Goal: Transaction & Acquisition: Book appointment/travel/reservation

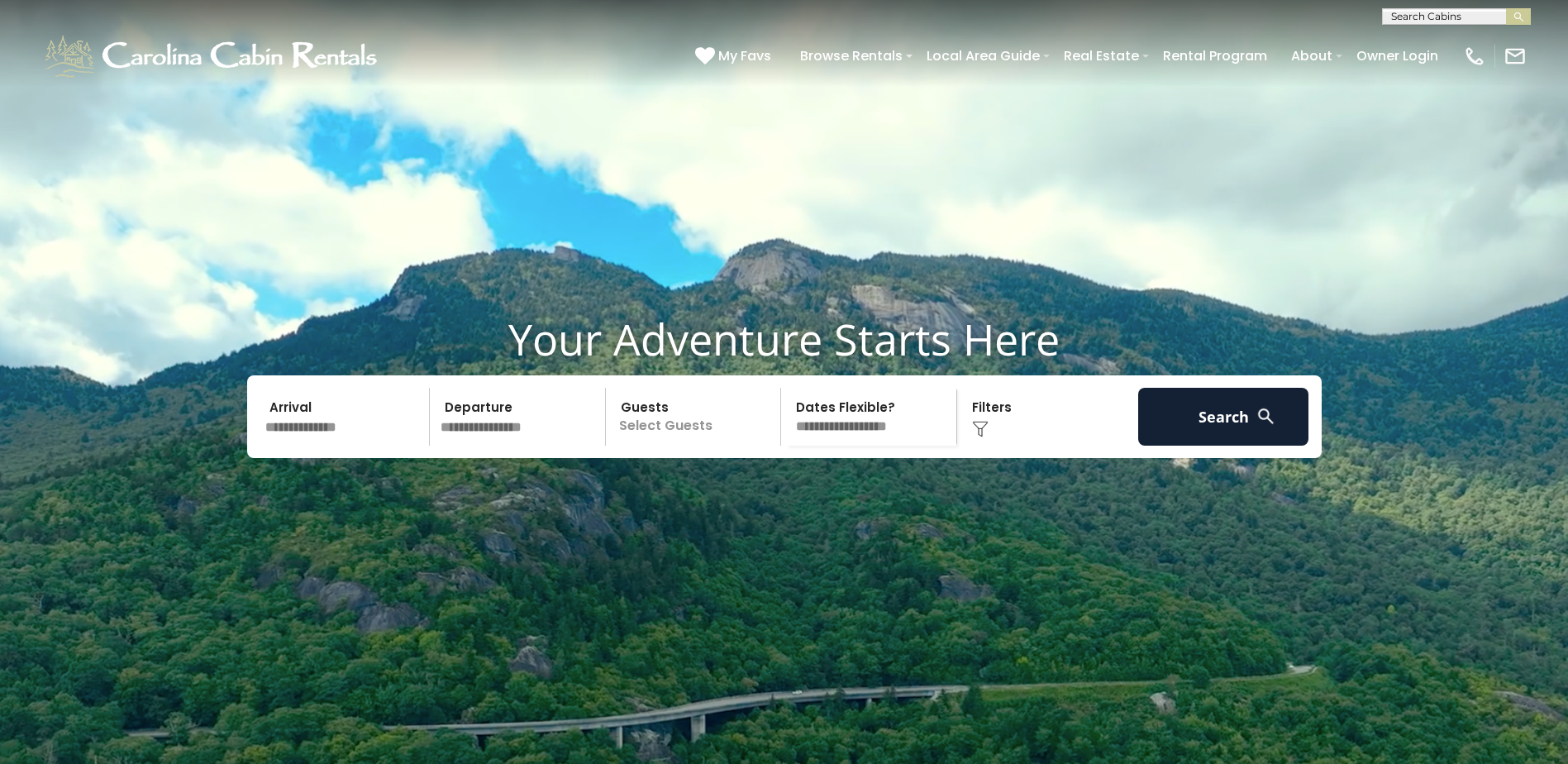
click at [264, 446] on input "text" at bounding box center [345, 416] width 171 height 58
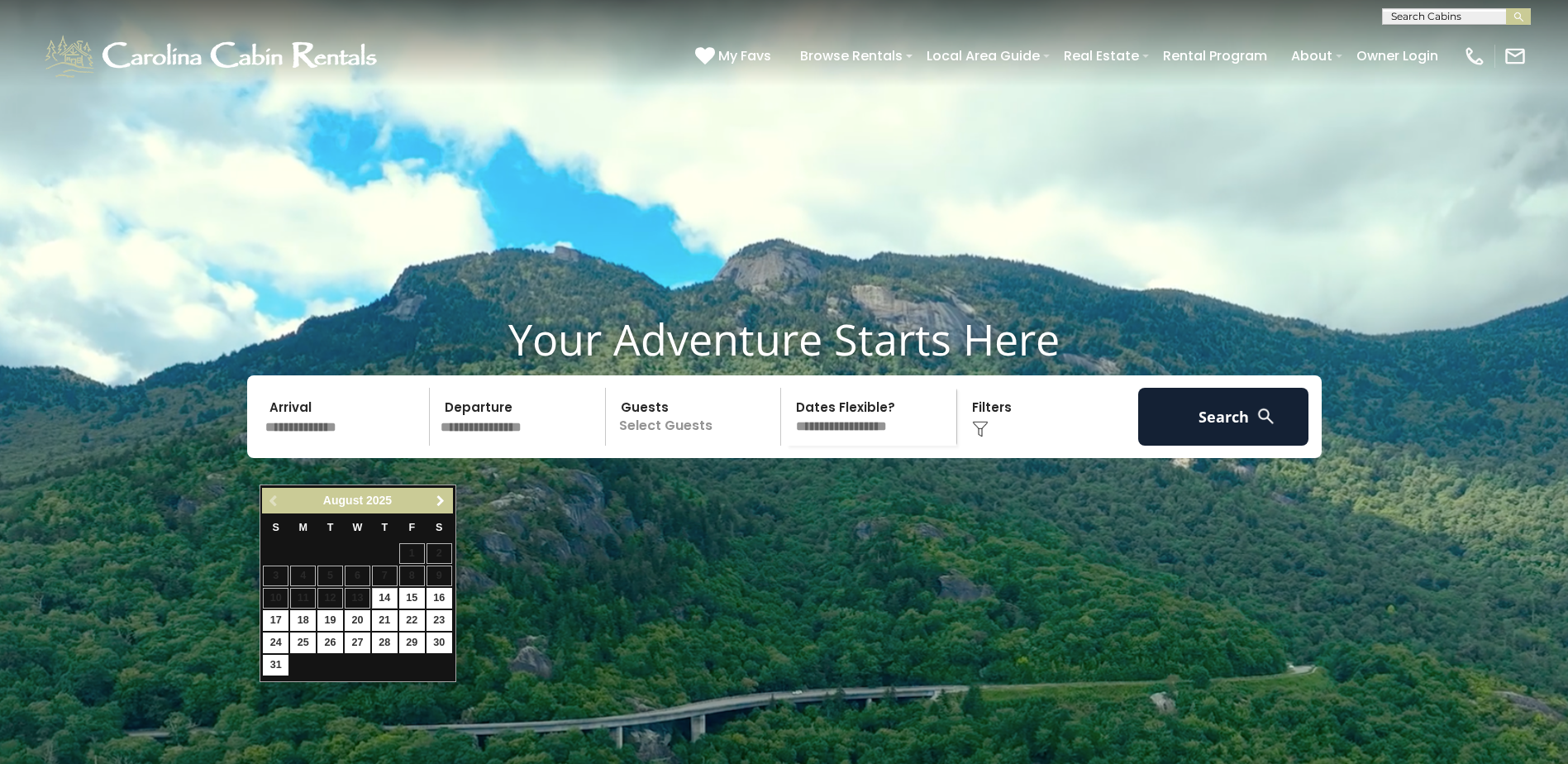
click at [435, 496] on span "Next" at bounding box center [440, 500] width 13 height 13
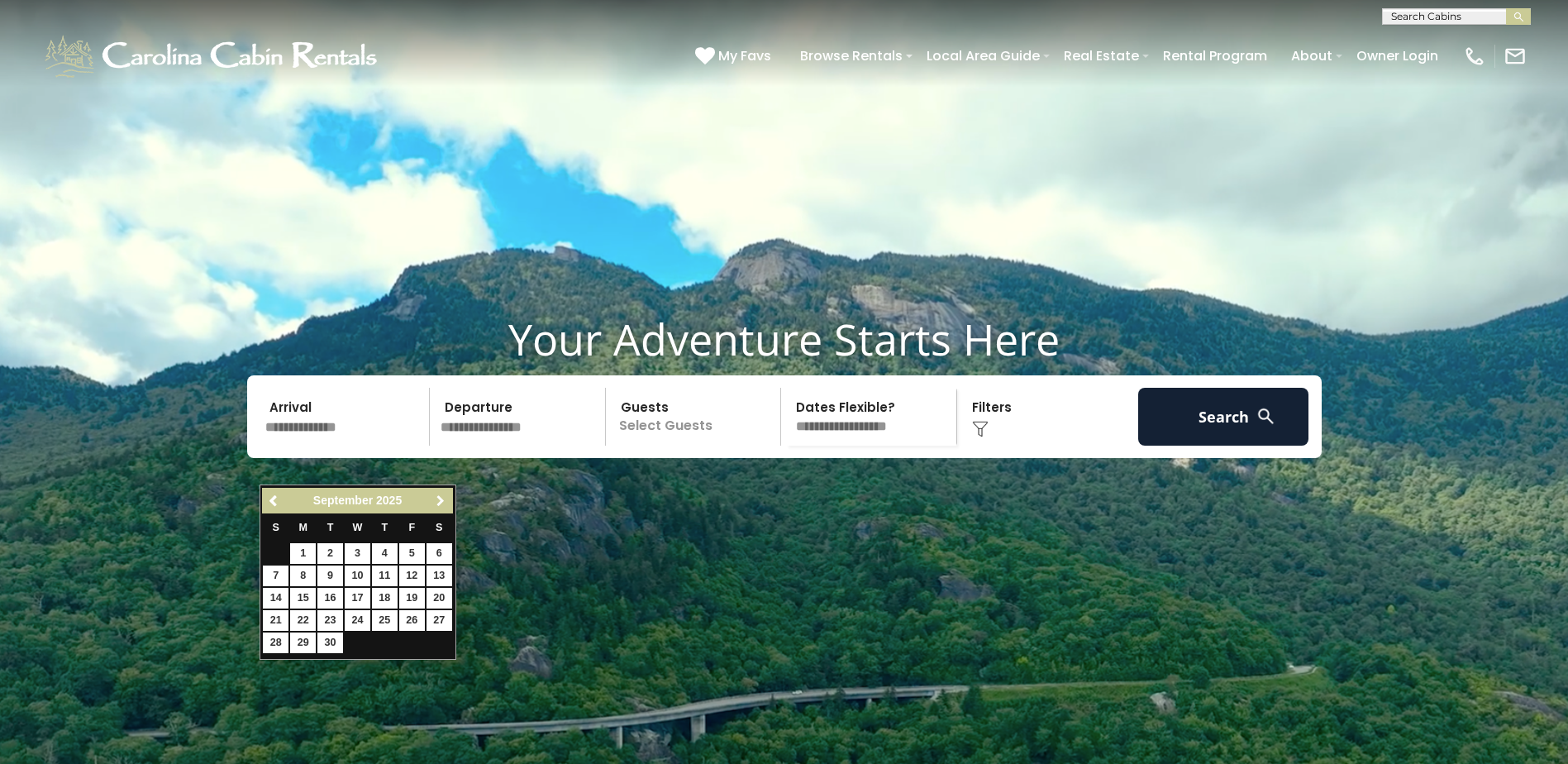
click at [435, 496] on span "Next" at bounding box center [440, 500] width 13 height 13
click at [268, 502] on span "Previous" at bounding box center [274, 500] width 13 height 13
click at [326, 641] on link "30" at bounding box center [330, 643] width 26 height 21
type input "*******"
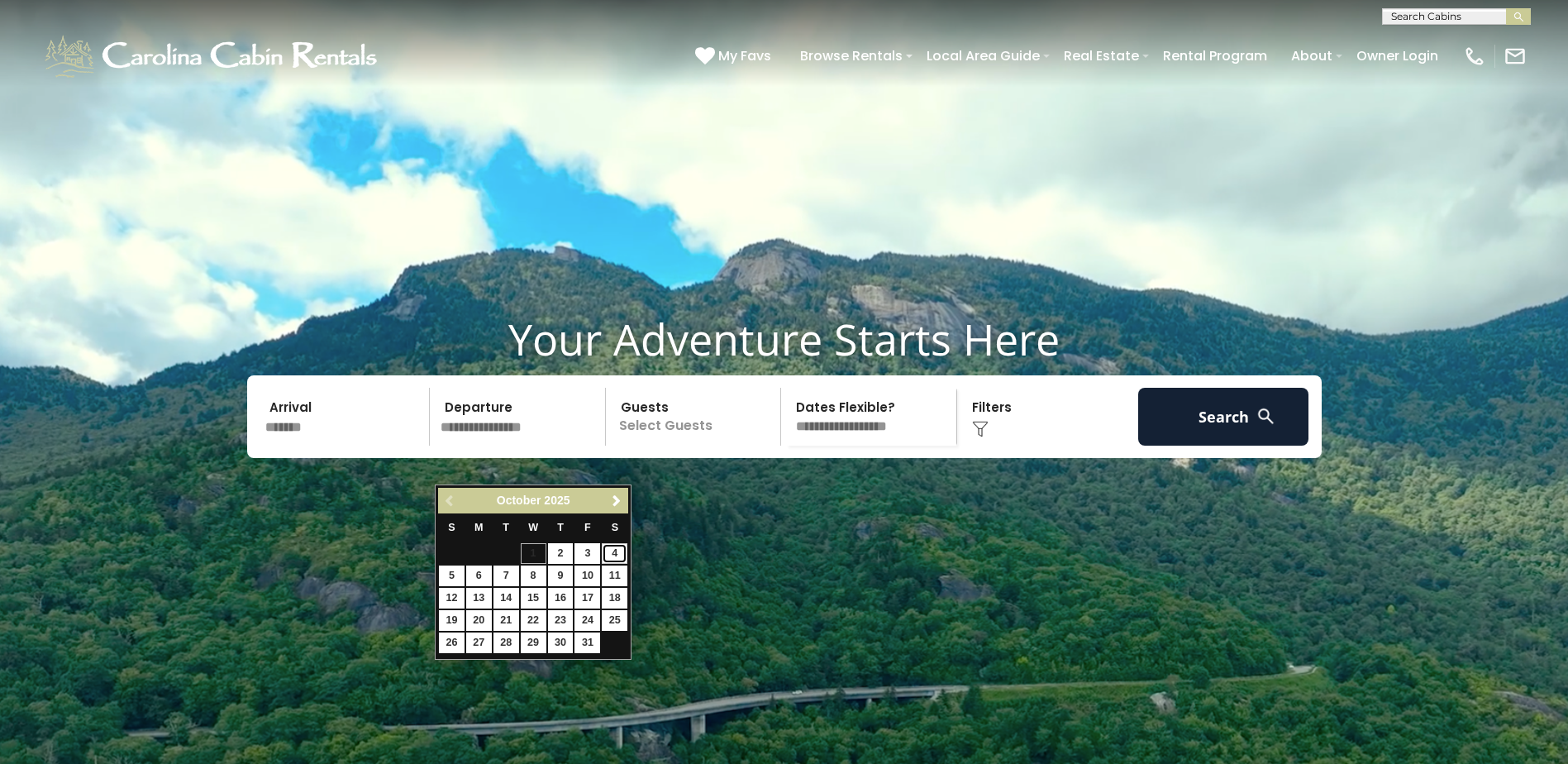
click at [618, 555] on link "4" at bounding box center [614, 553] width 26 height 21
type input "*******"
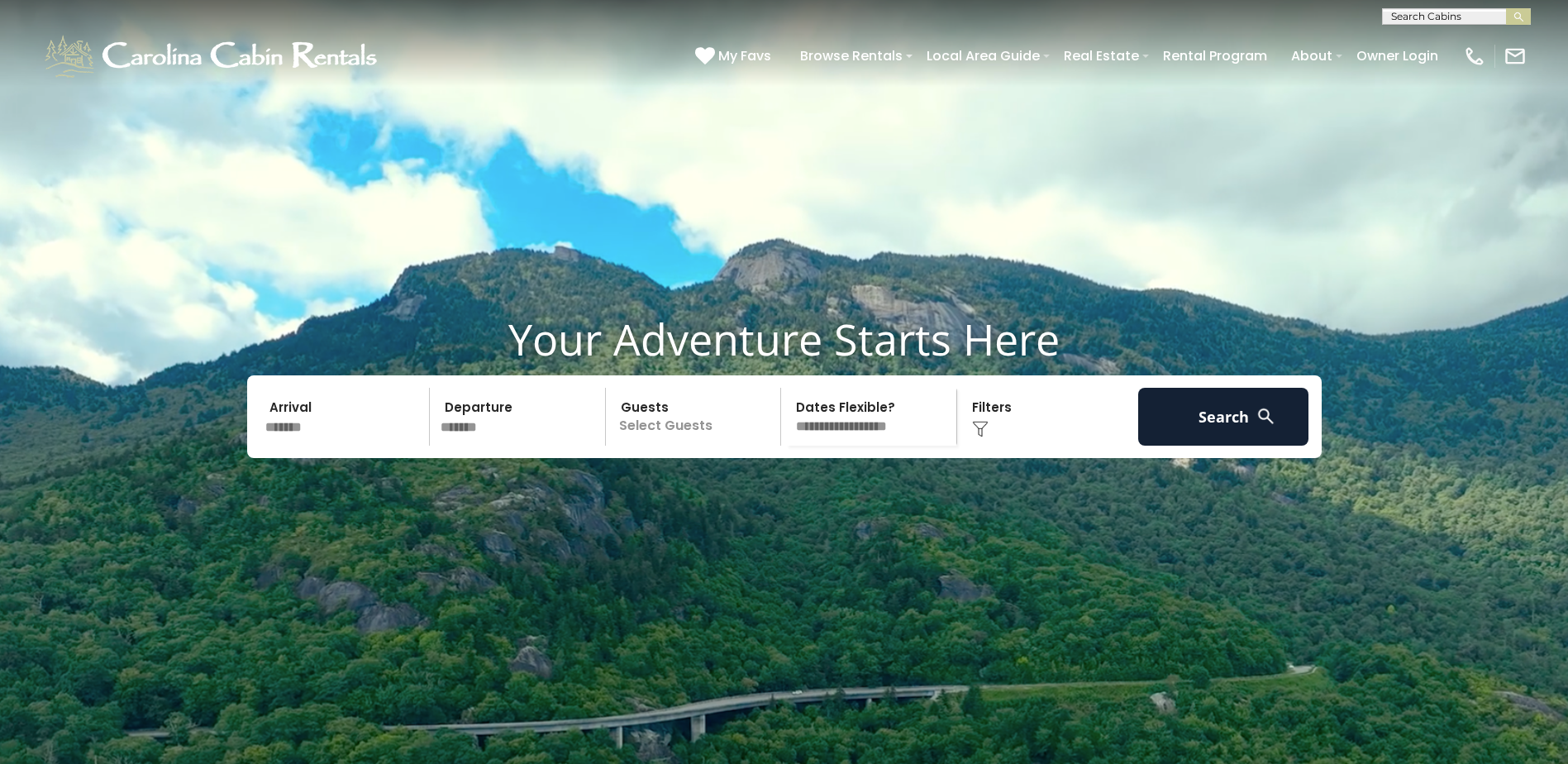
click at [683, 446] on p "Select Guests" at bounding box center [696, 416] width 170 height 58
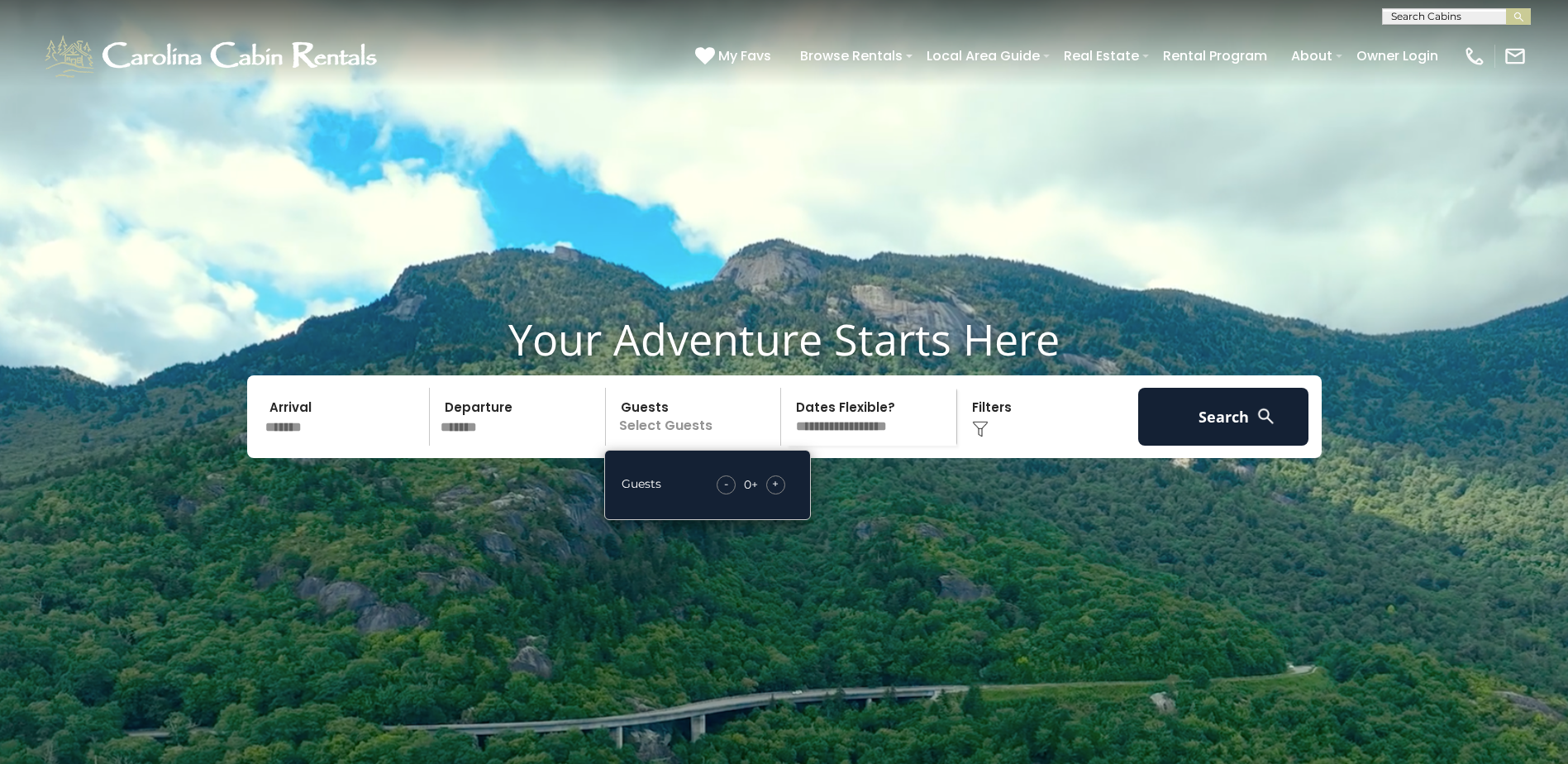
click at [773, 492] on span "+" at bounding box center [775, 483] width 7 height 16
drag, startPoint x: 773, startPoint y: 521, endPoint x: 962, endPoint y: 575, distance: 196.6
click at [962, 575] on video at bounding box center [784, 392] width 1568 height 785
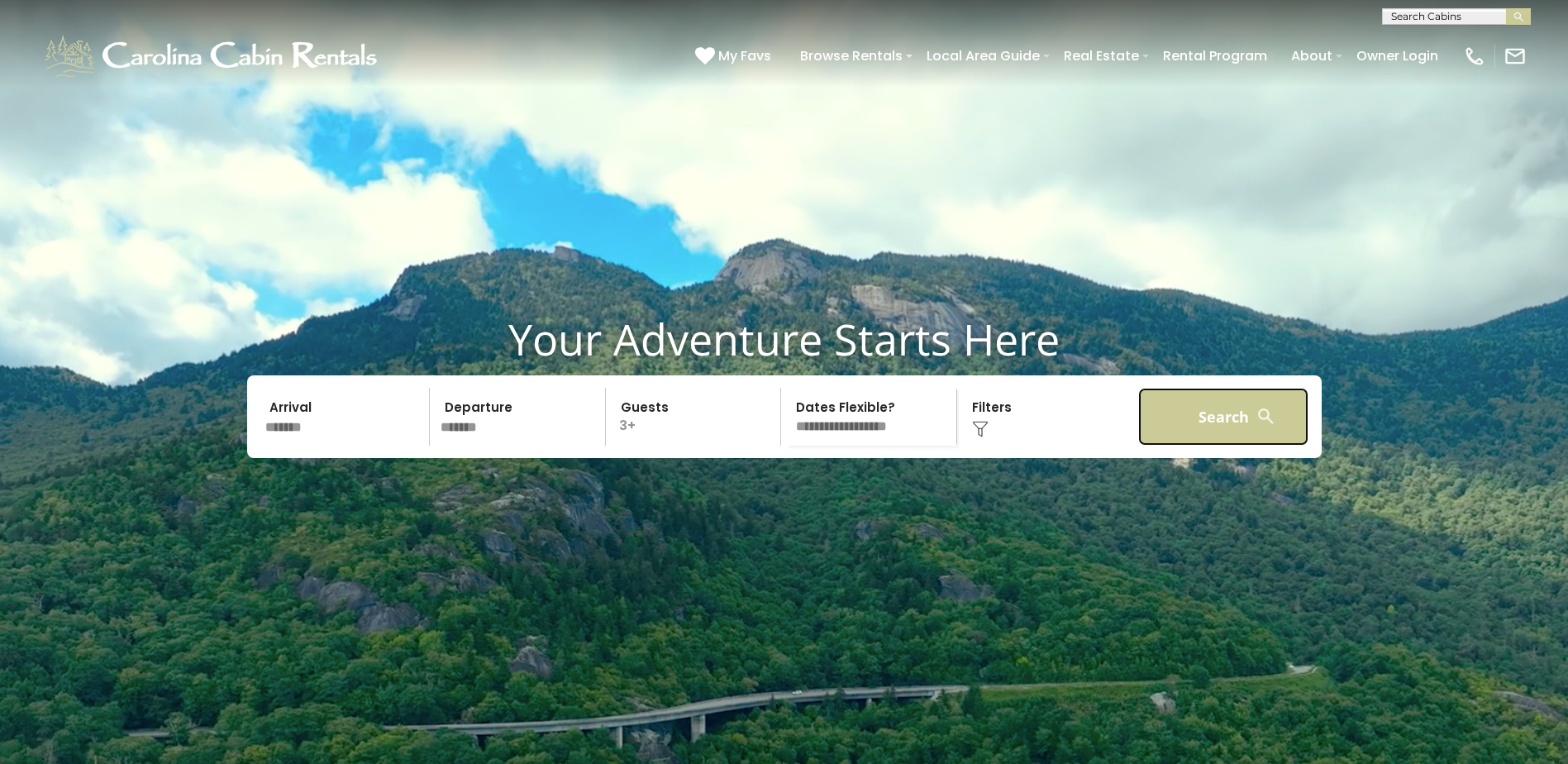
click at [1203, 446] on button "Search" at bounding box center [1224, 416] width 171 height 58
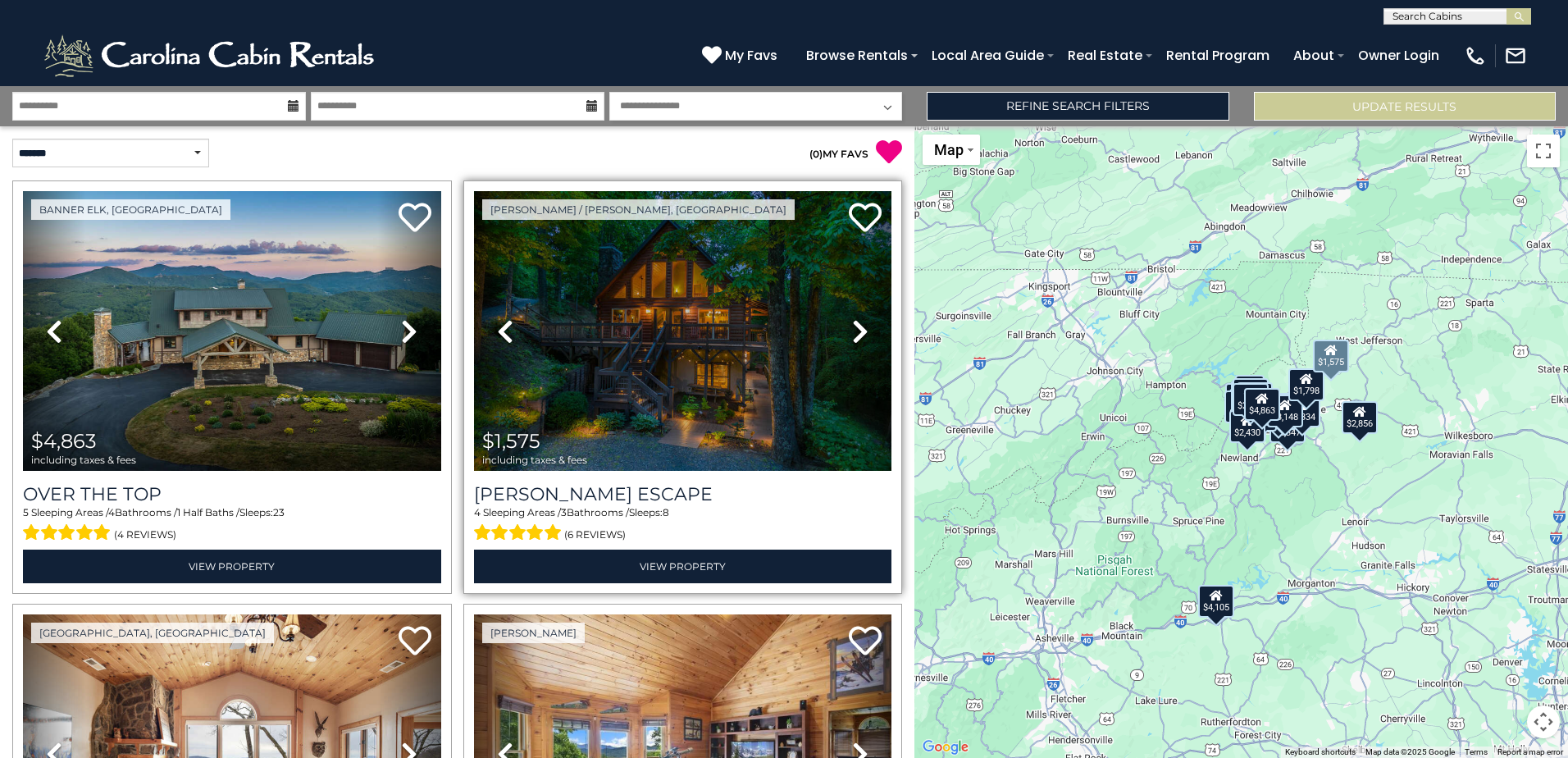
click at [862, 326] on link "Next" at bounding box center [860, 331] width 62 height 280
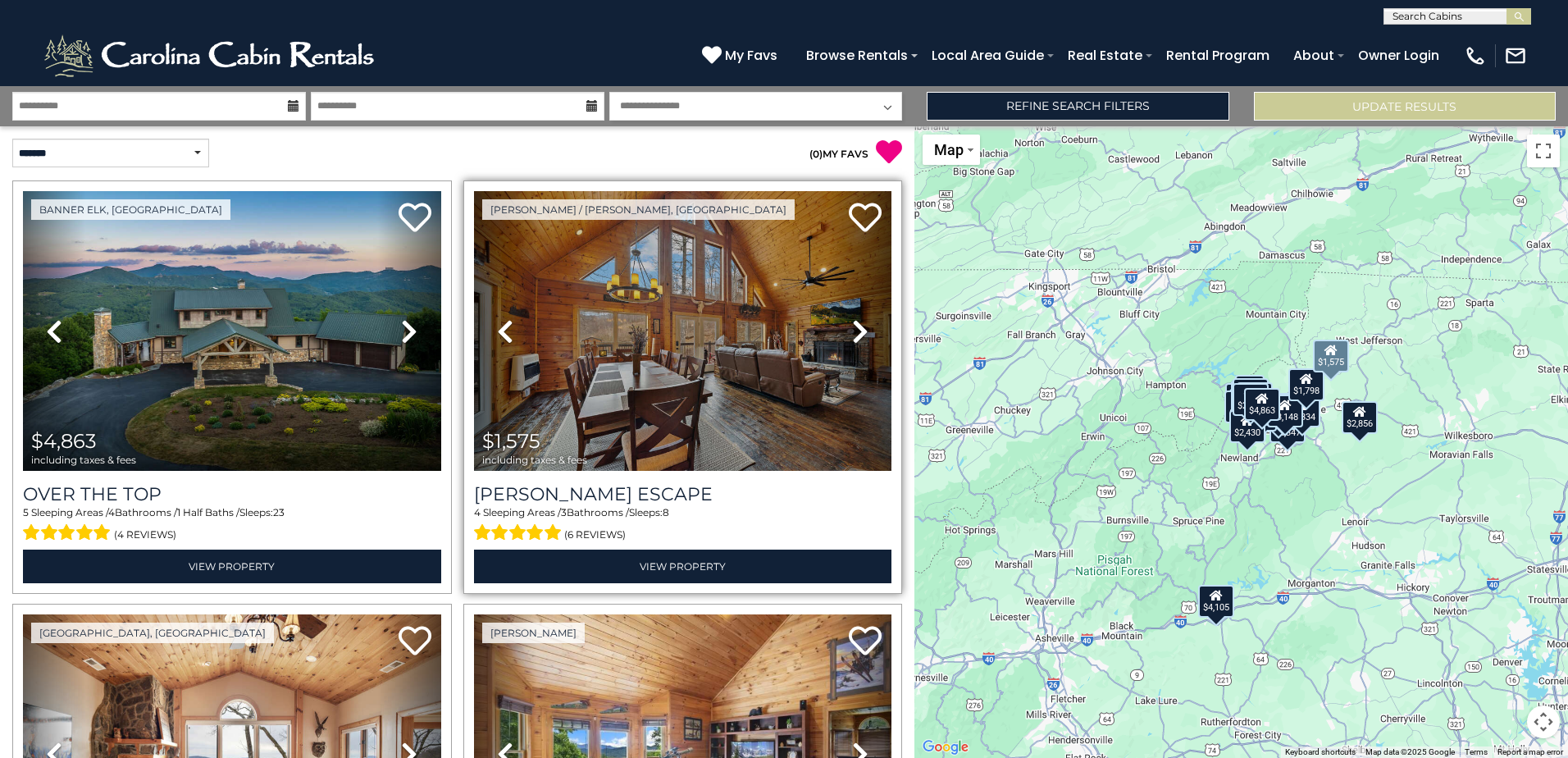
click at [862, 326] on link "Next" at bounding box center [860, 331] width 62 height 280
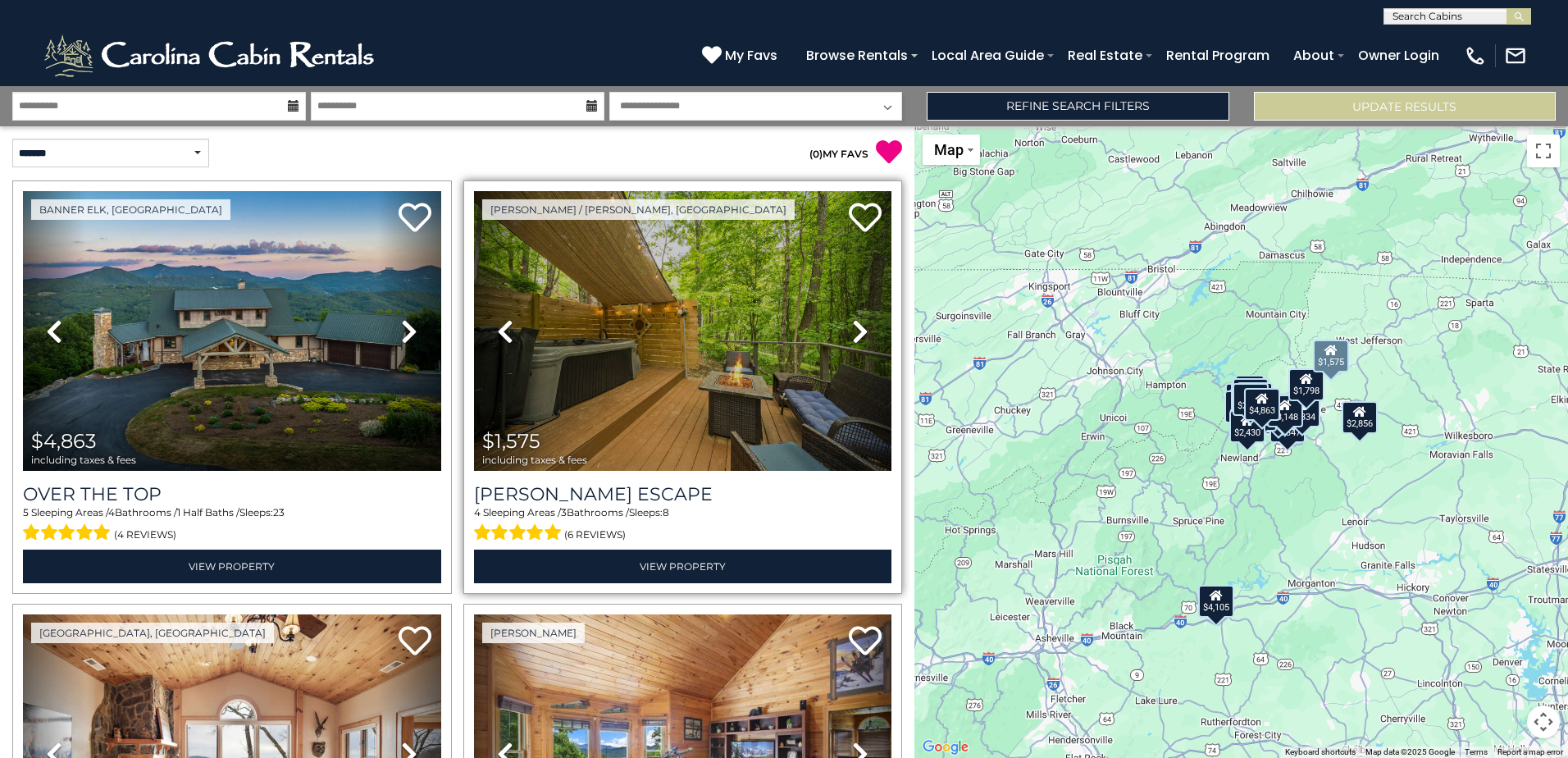
click at [855, 327] on icon at bounding box center [860, 331] width 16 height 26
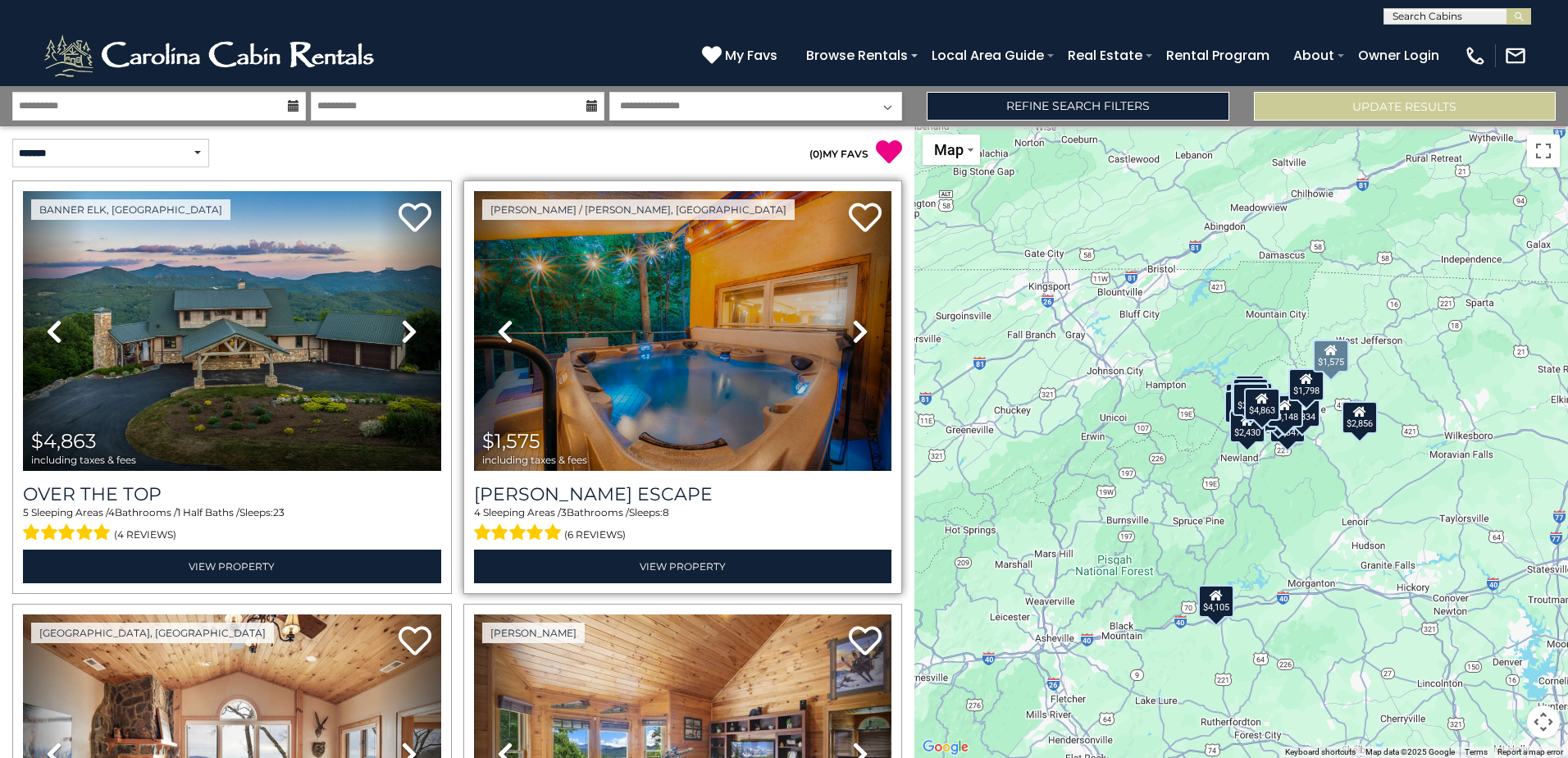
click at [855, 327] on icon at bounding box center [860, 331] width 16 height 26
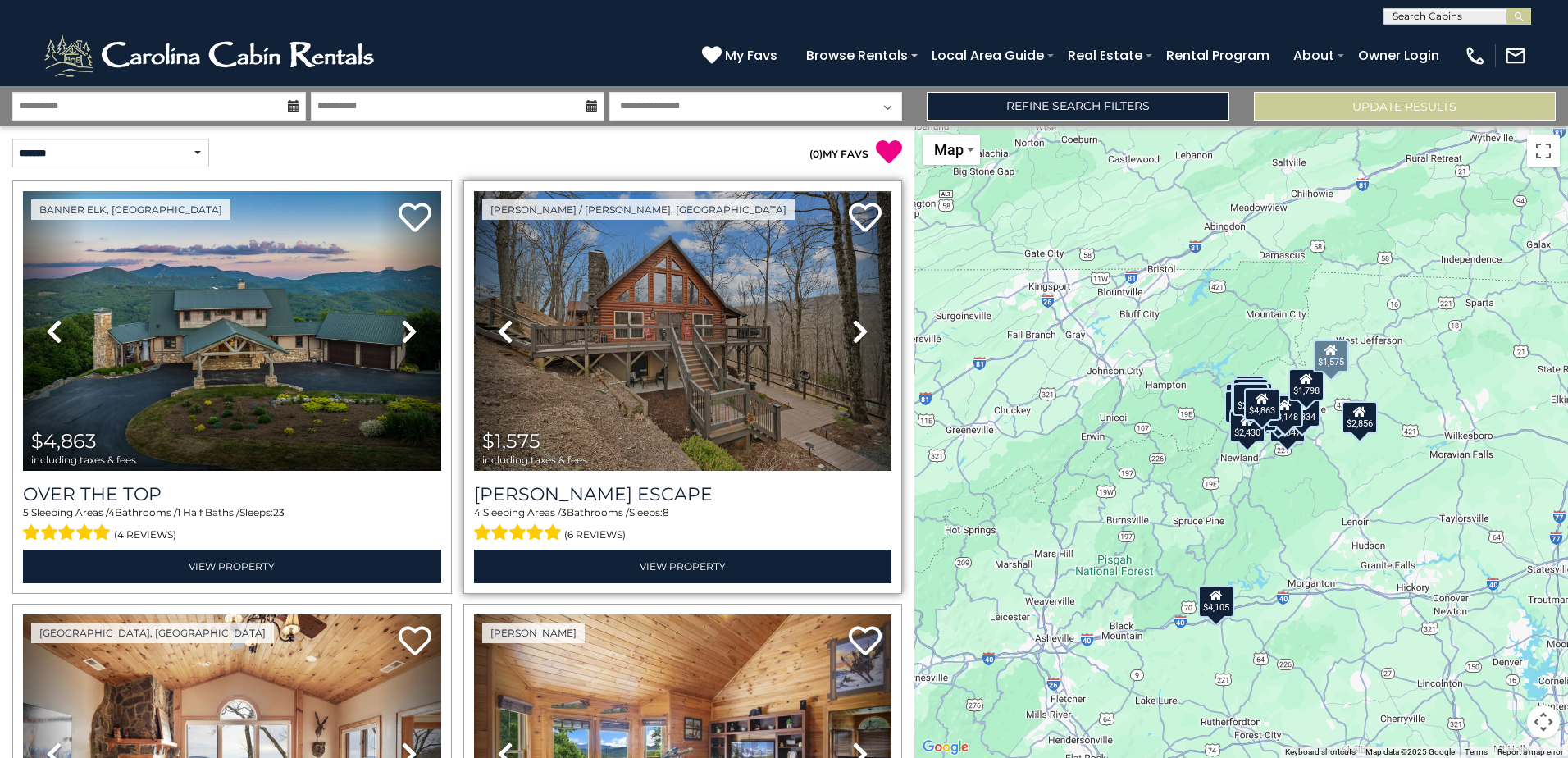
click at [855, 327] on icon at bounding box center [860, 331] width 16 height 26
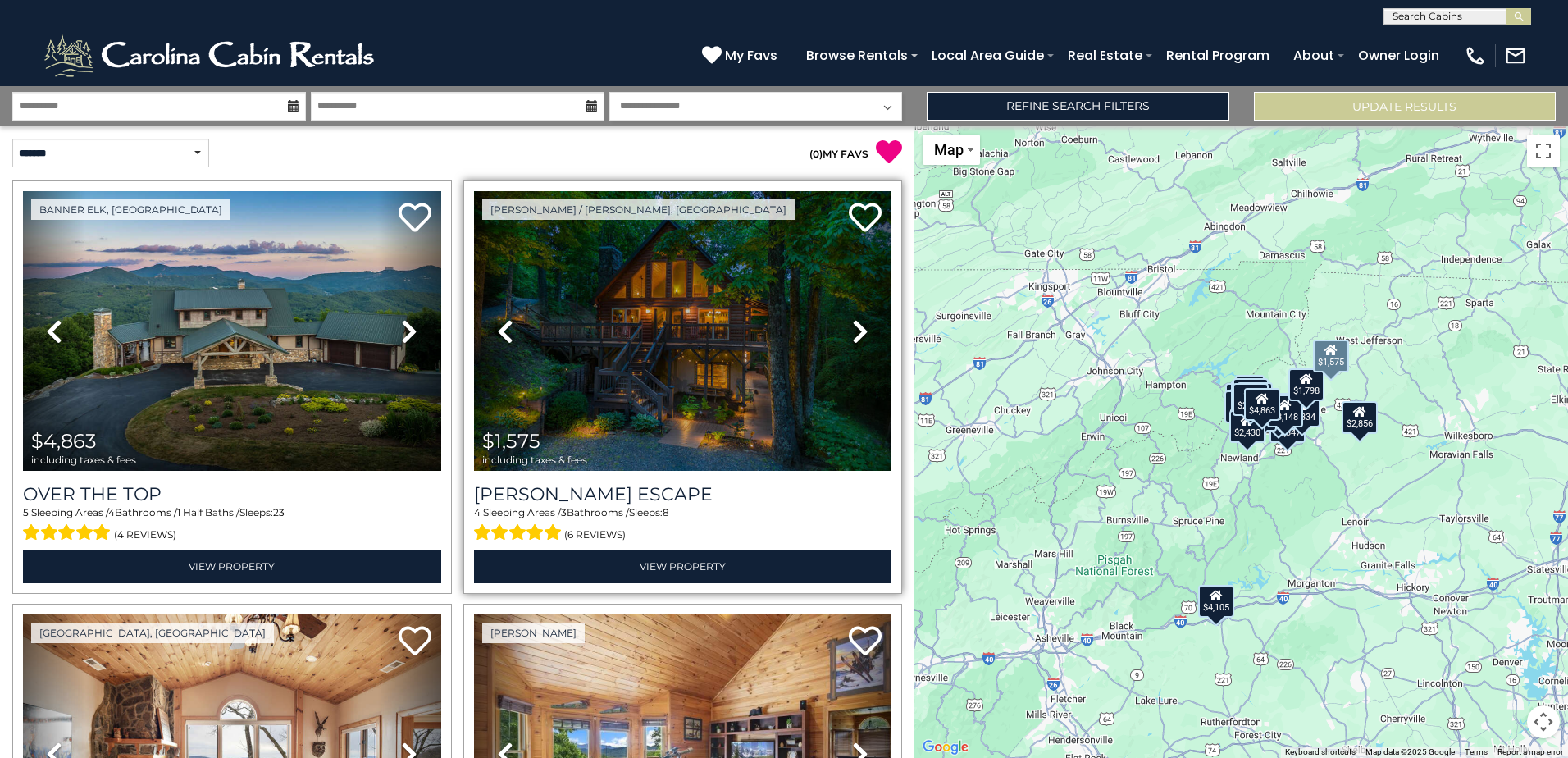
click at [855, 327] on icon at bounding box center [860, 331] width 16 height 26
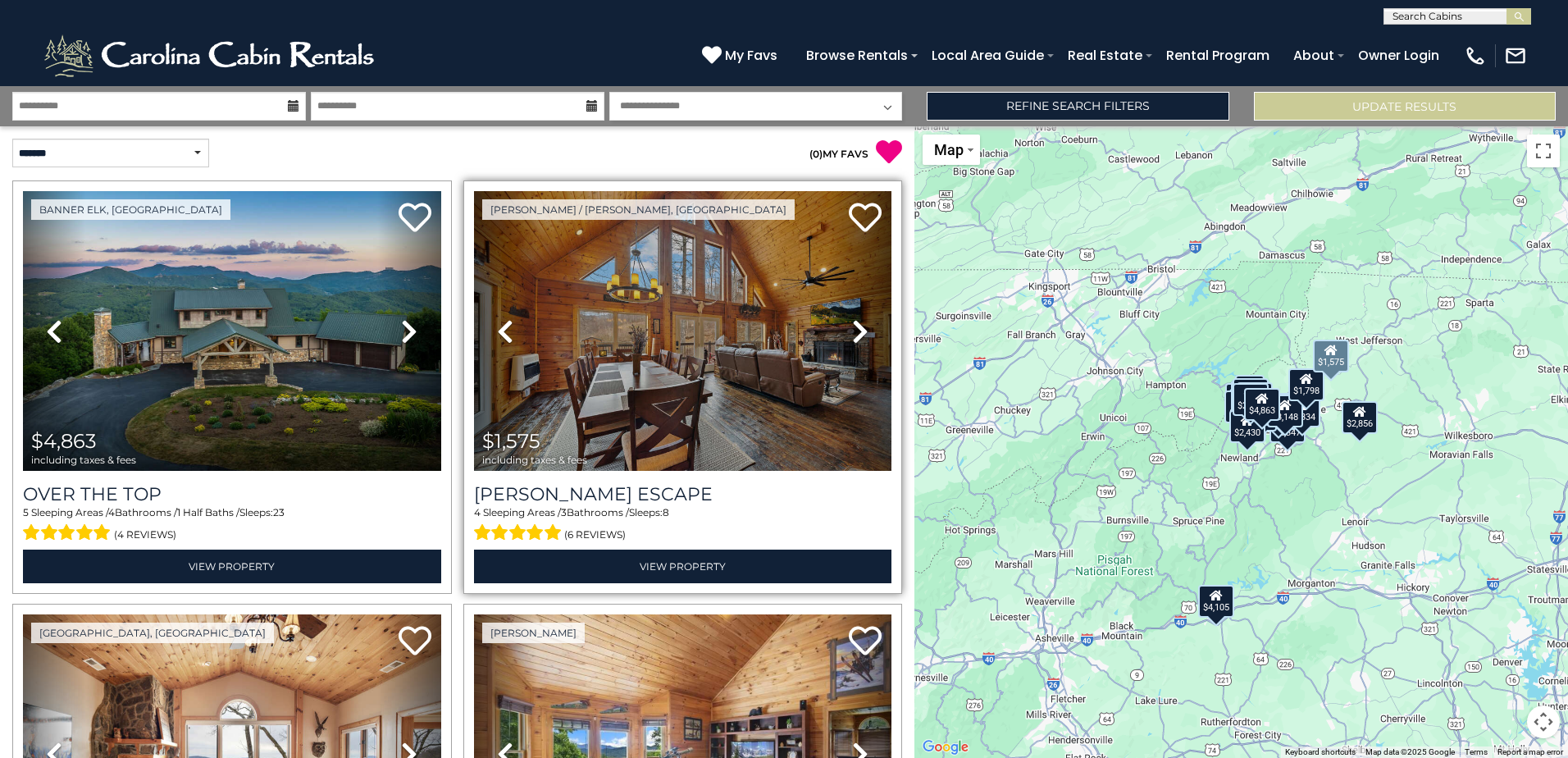
click at [855, 327] on icon at bounding box center [860, 331] width 16 height 26
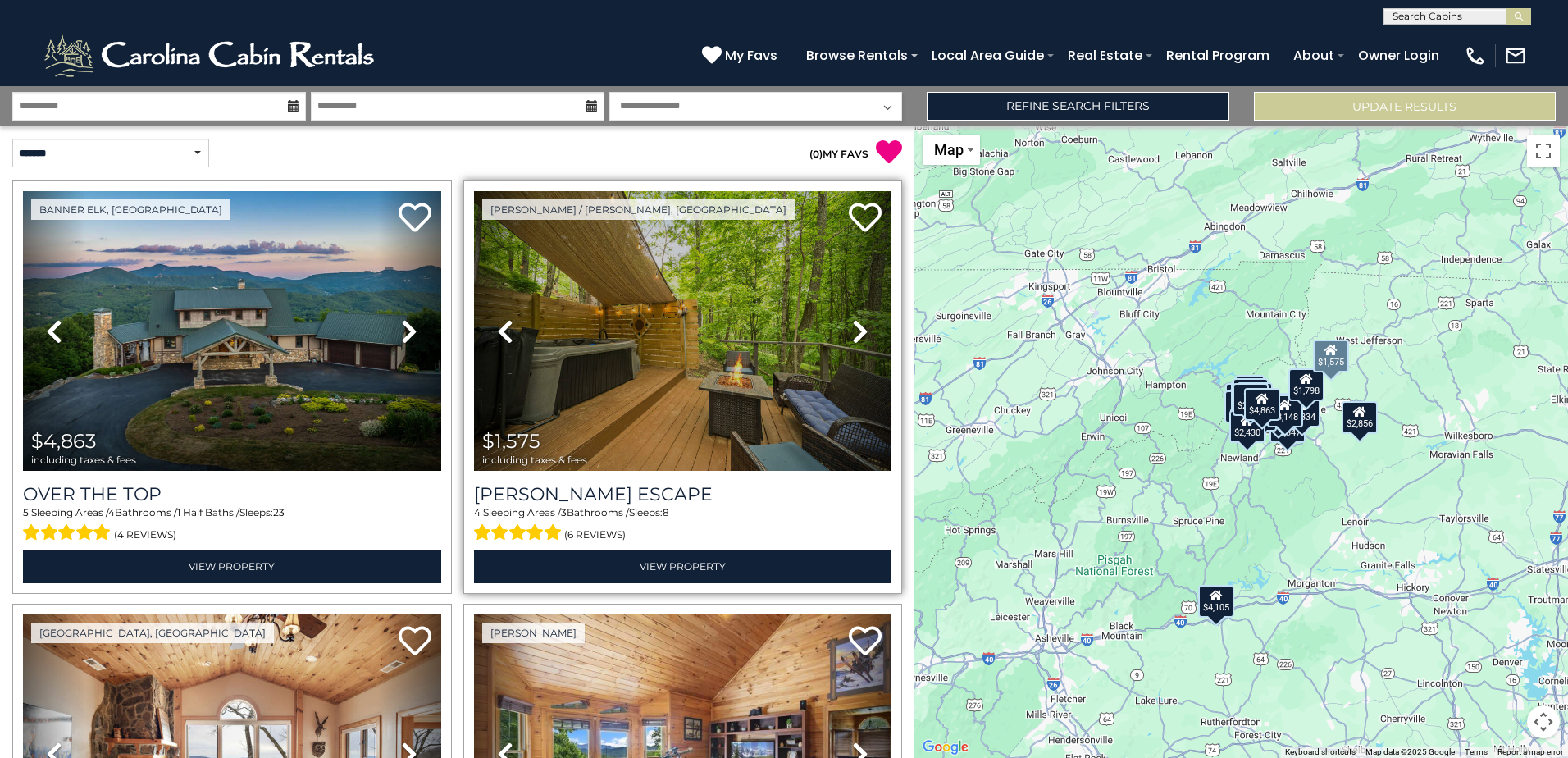
click at [855, 327] on icon at bounding box center [860, 331] width 16 height 26
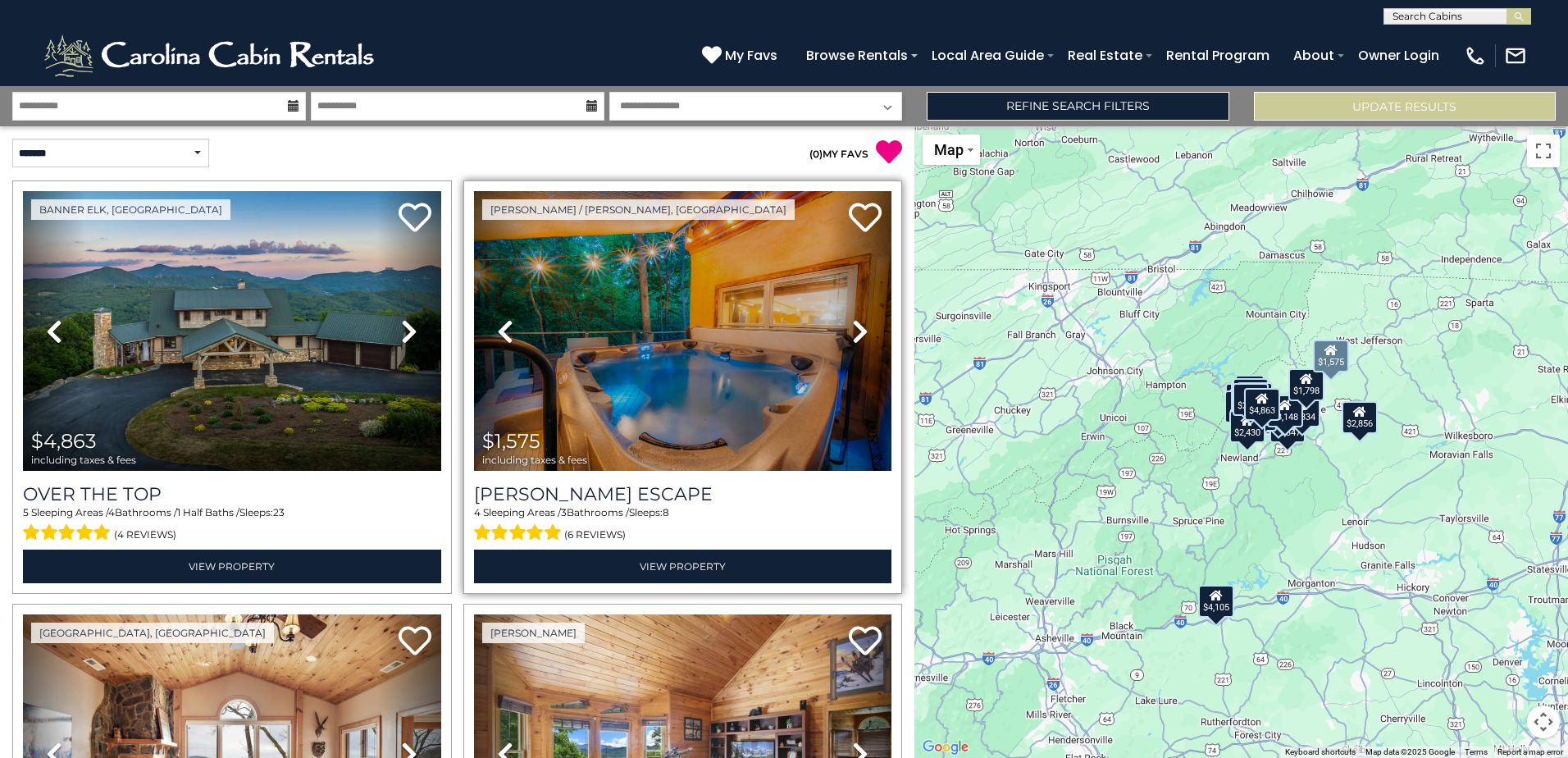
click at [855, 327] on icon at bounding box center [860, 331] width 16 height 26
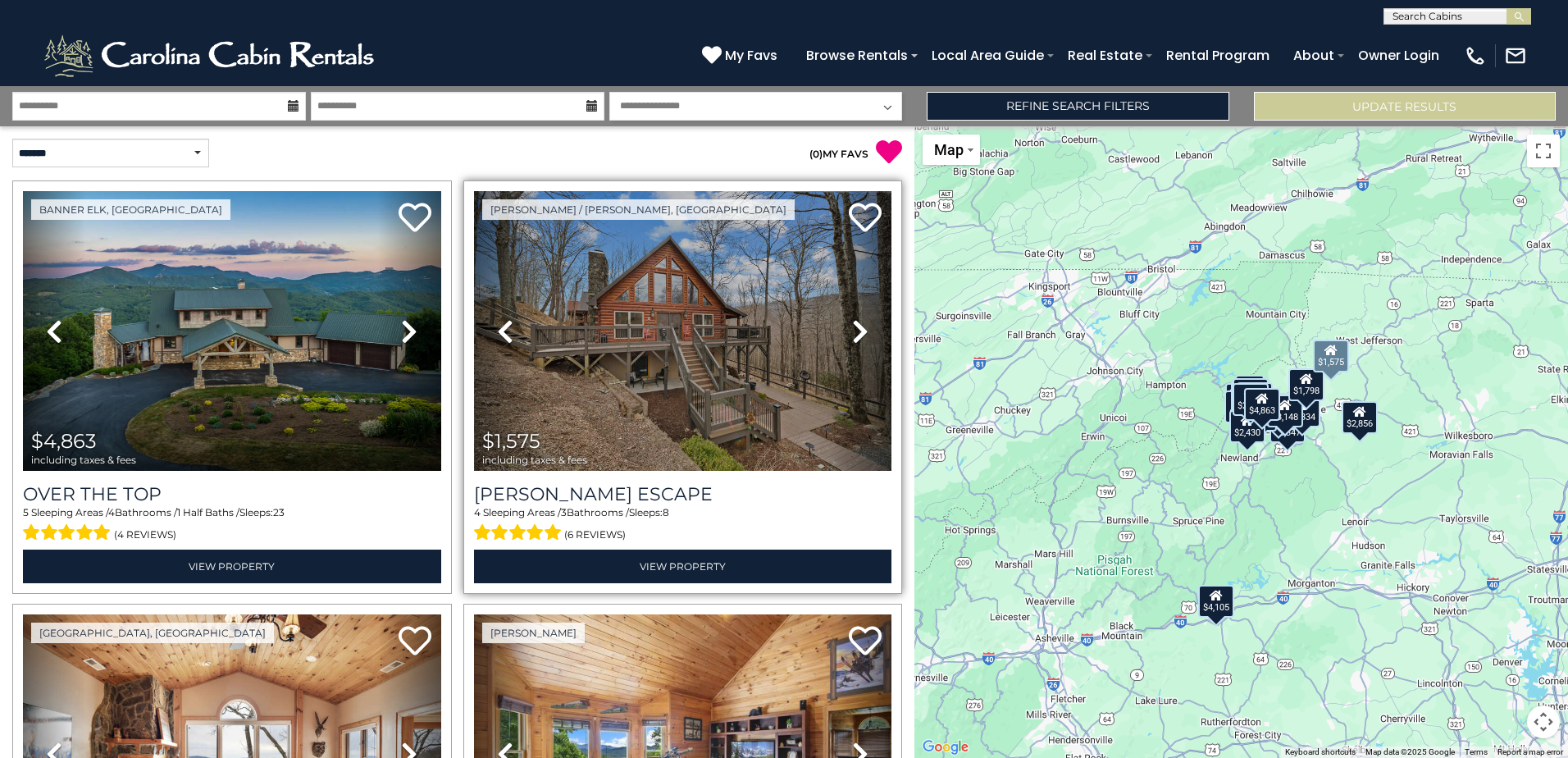
click at [855, 327] on icon at bounding box center [860, 331] width 16 height 26
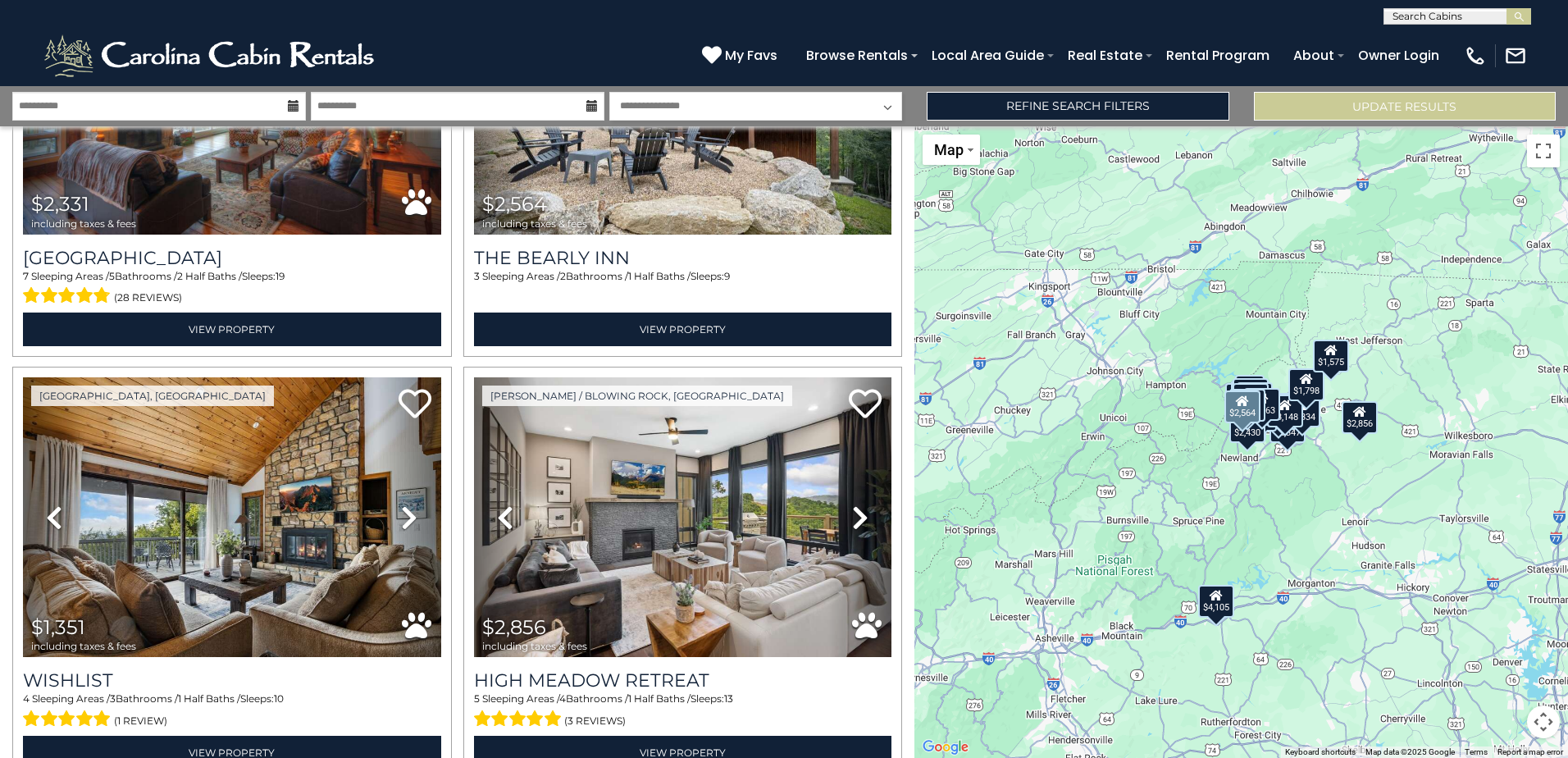
scroll to position [1558, 0]
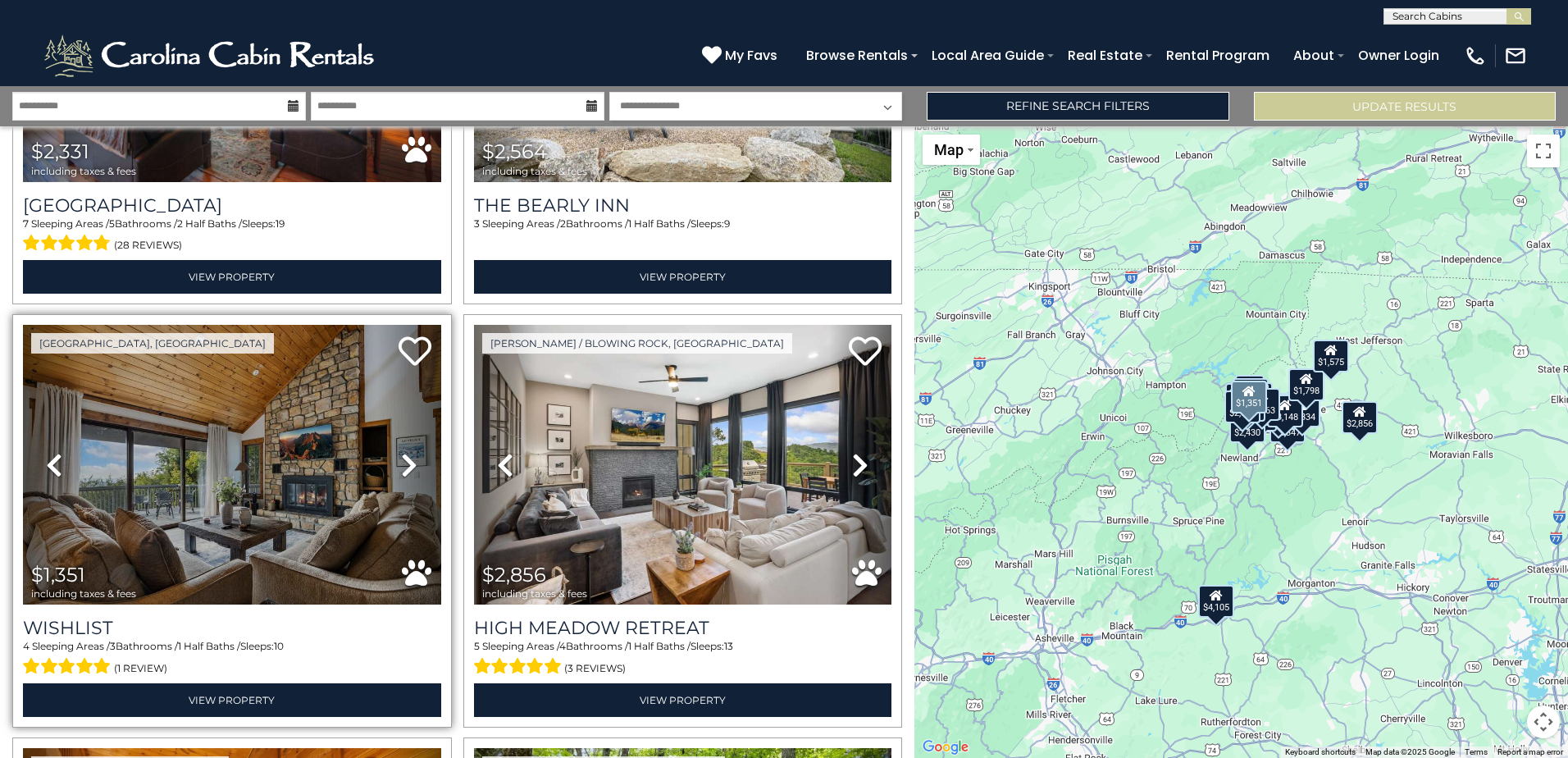
click at [414, 446] on link "Next" at bounding box center [409, 464] width 62 height 280
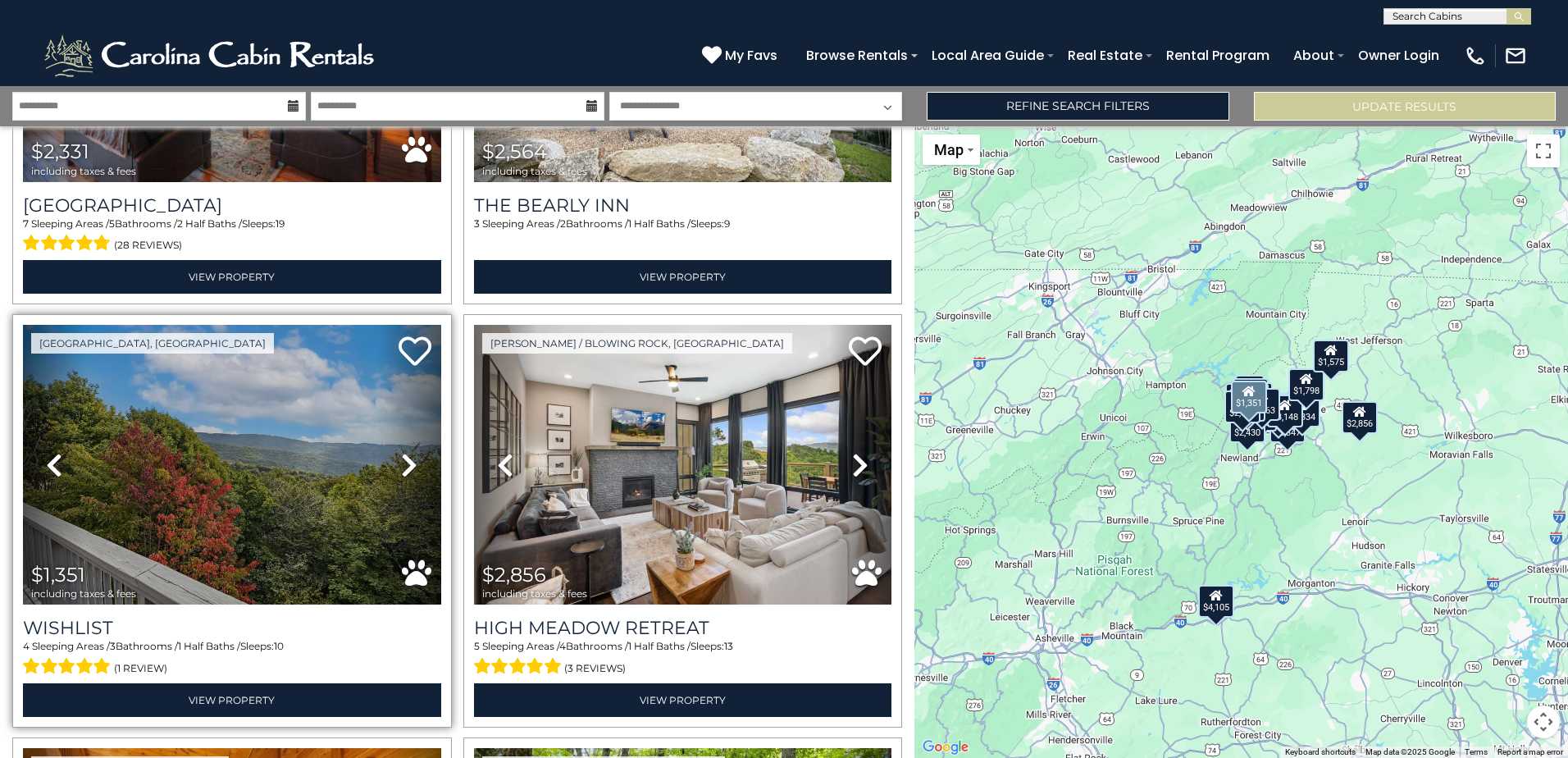
click at [414, 446] on link "Next" at bounding box center [409, 464] width 62 height 280
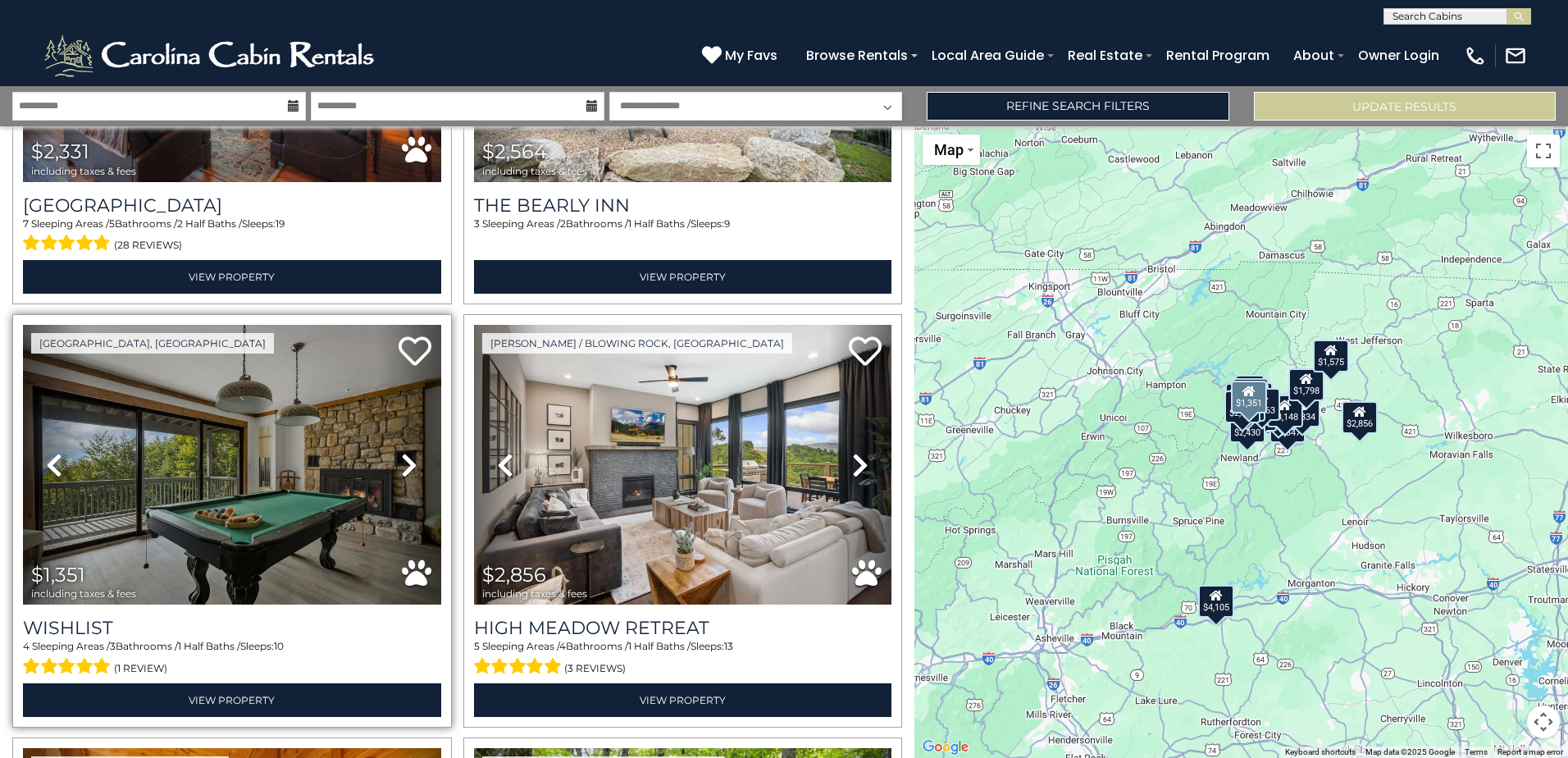
click at [415, 451] on link "Next" at bounding box center [409, 464] width 62 height 280
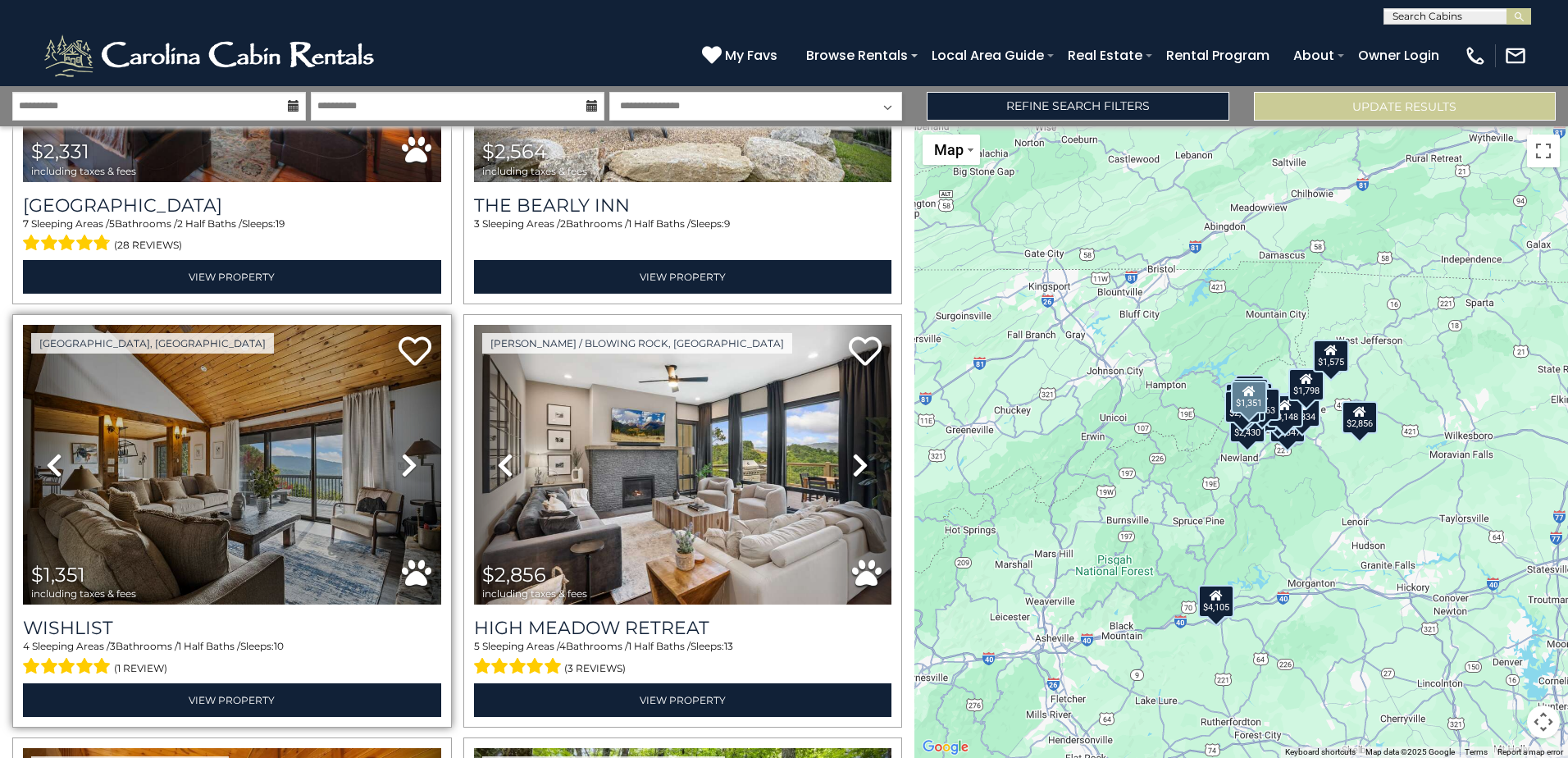
click at [415, 451] on link "Next" at bounding box center [409, 464] width 62 height 280
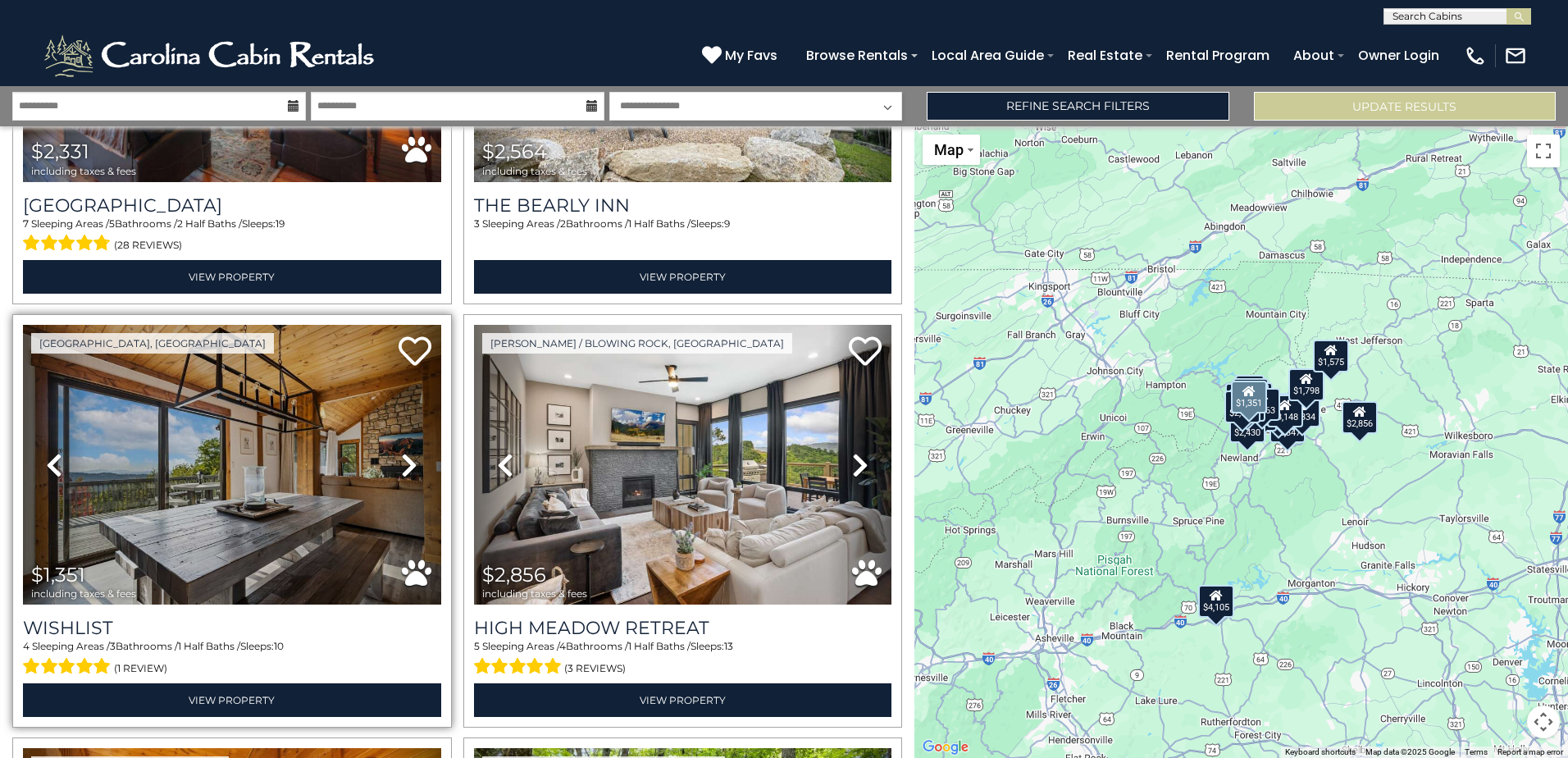
click at [415, 451] on link "Next" at bounding box center [409, 464] width 62 height 280
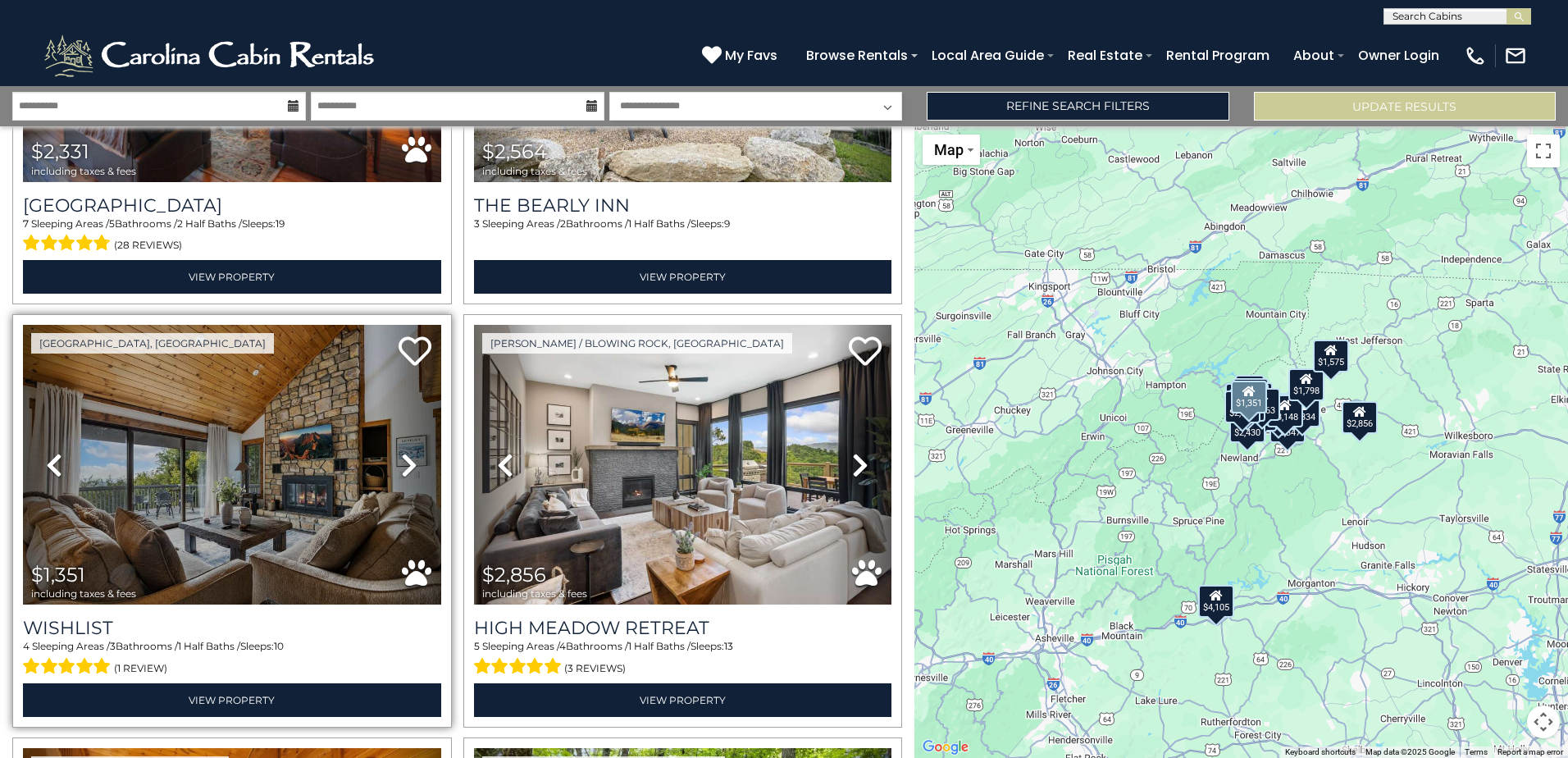
click at [415, 451] on link "Next" at bounding box center [409, 464] width 62 height 280
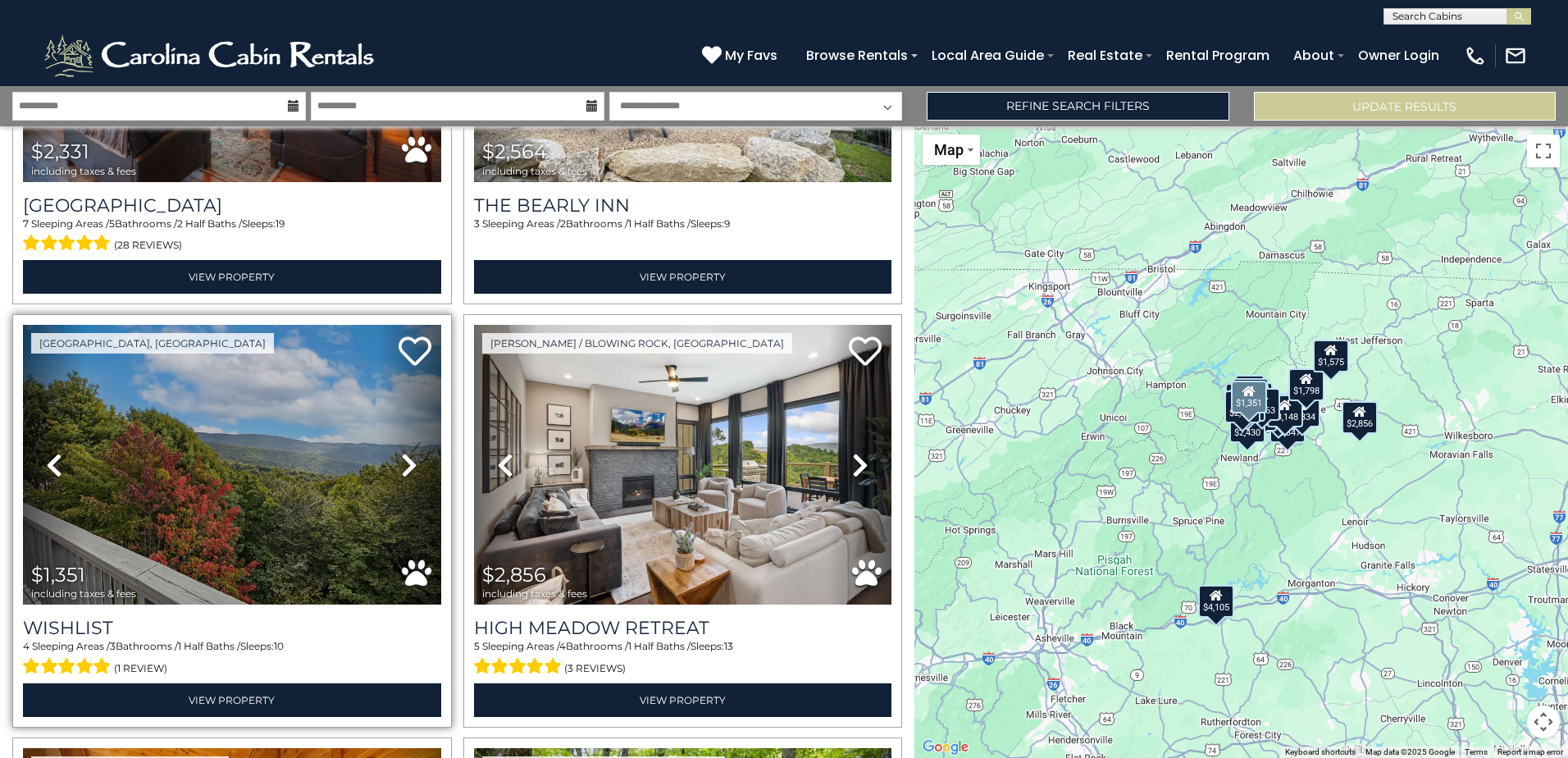
click at [415, 451] on link "Next" at bounding box center [409, 464] width 62 height 280
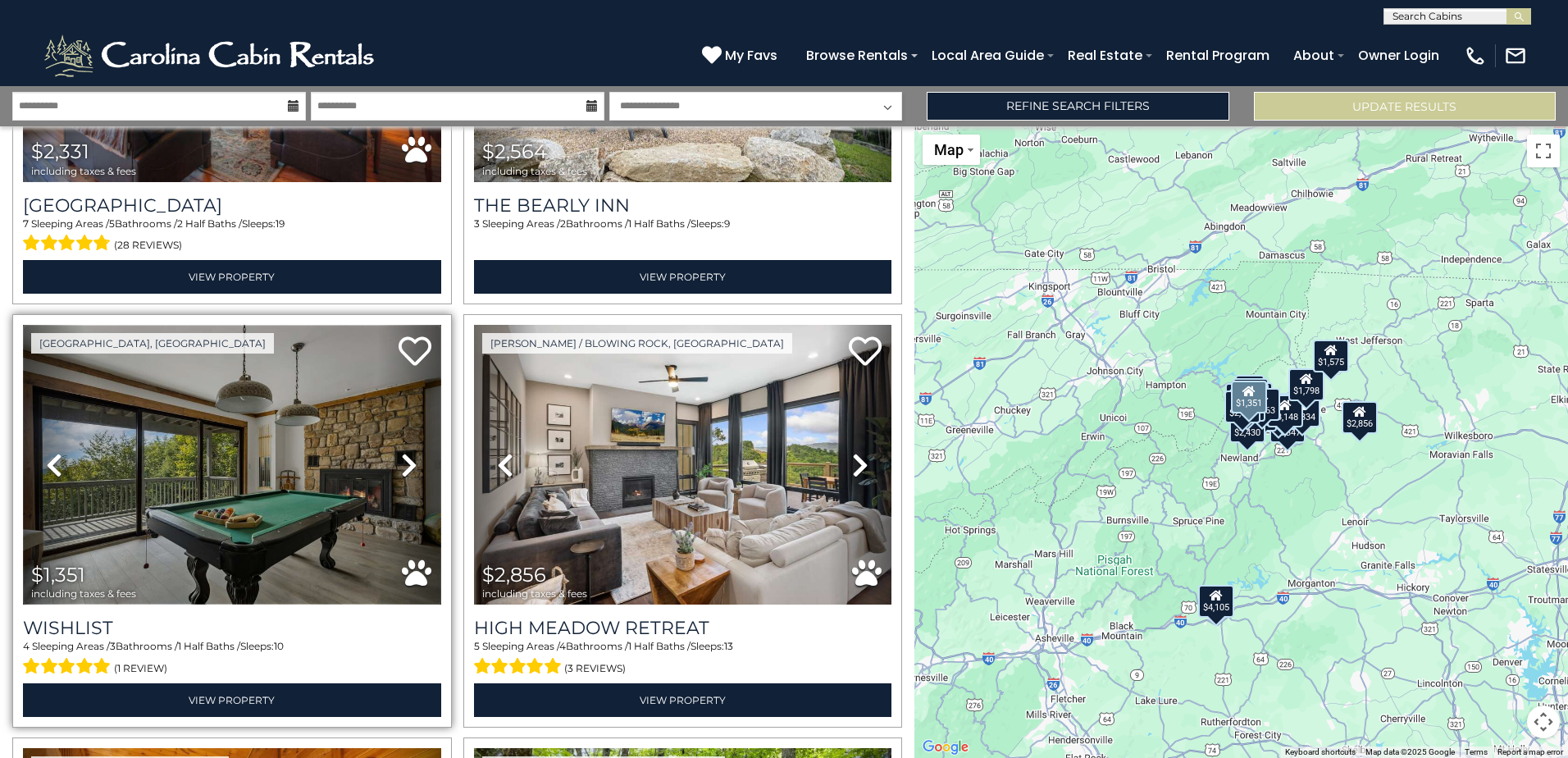
click at [317, 499] on img at bounding box center [232, 464] width 418 height 280
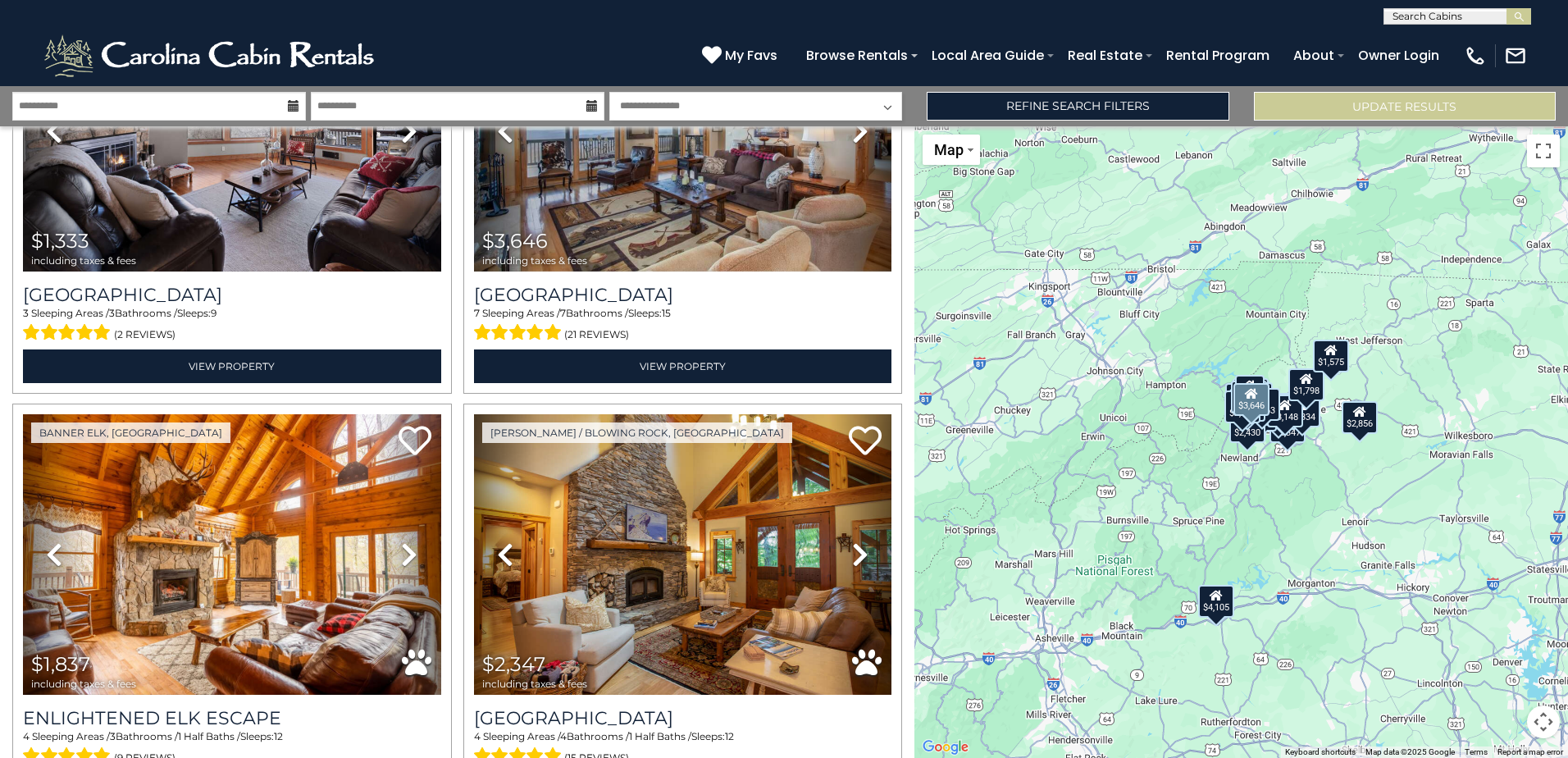
scroll to position [2788, 0]
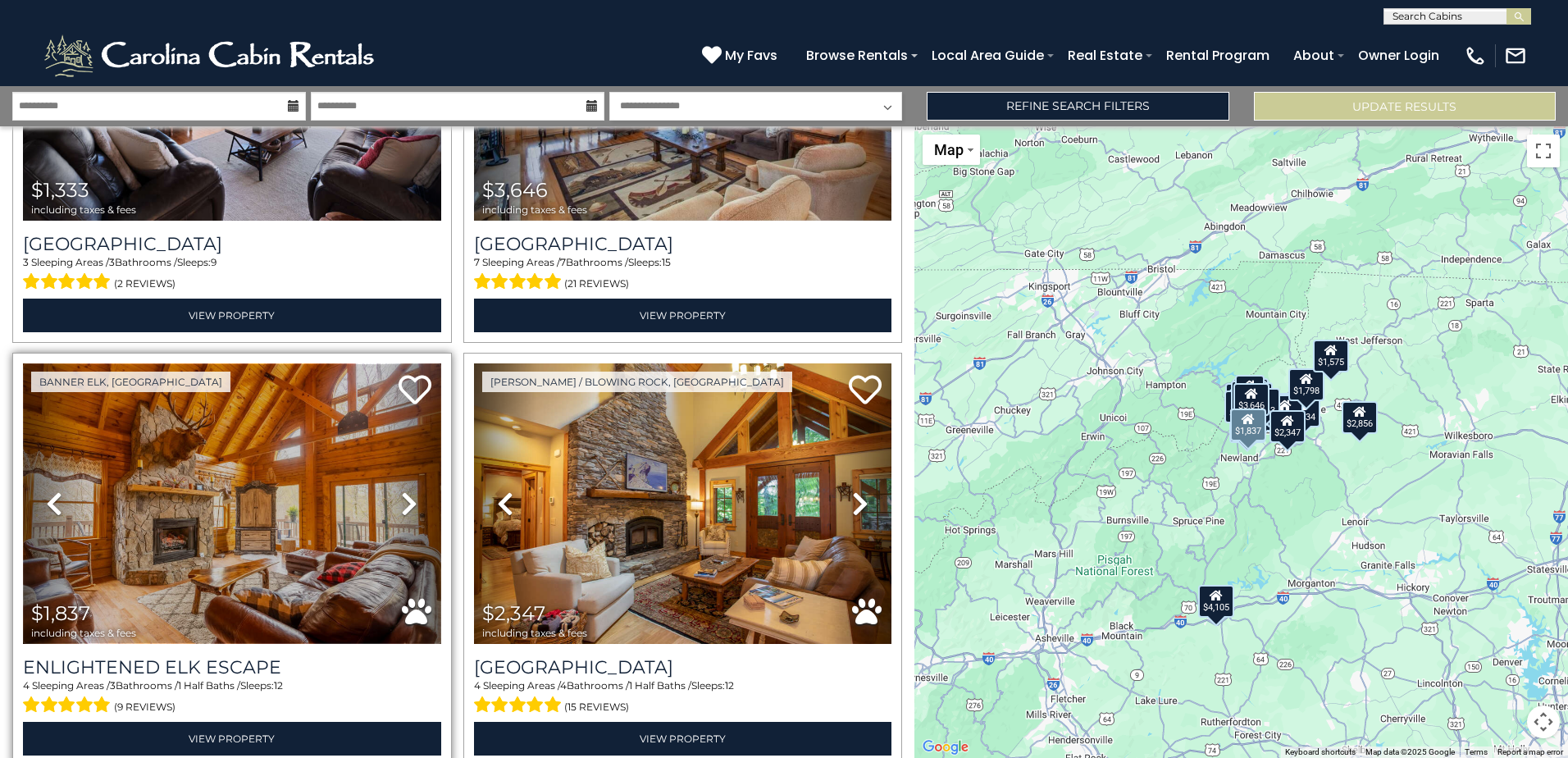
click at [160, 488] on img at bounding box center [232, 504] width 418 height 280
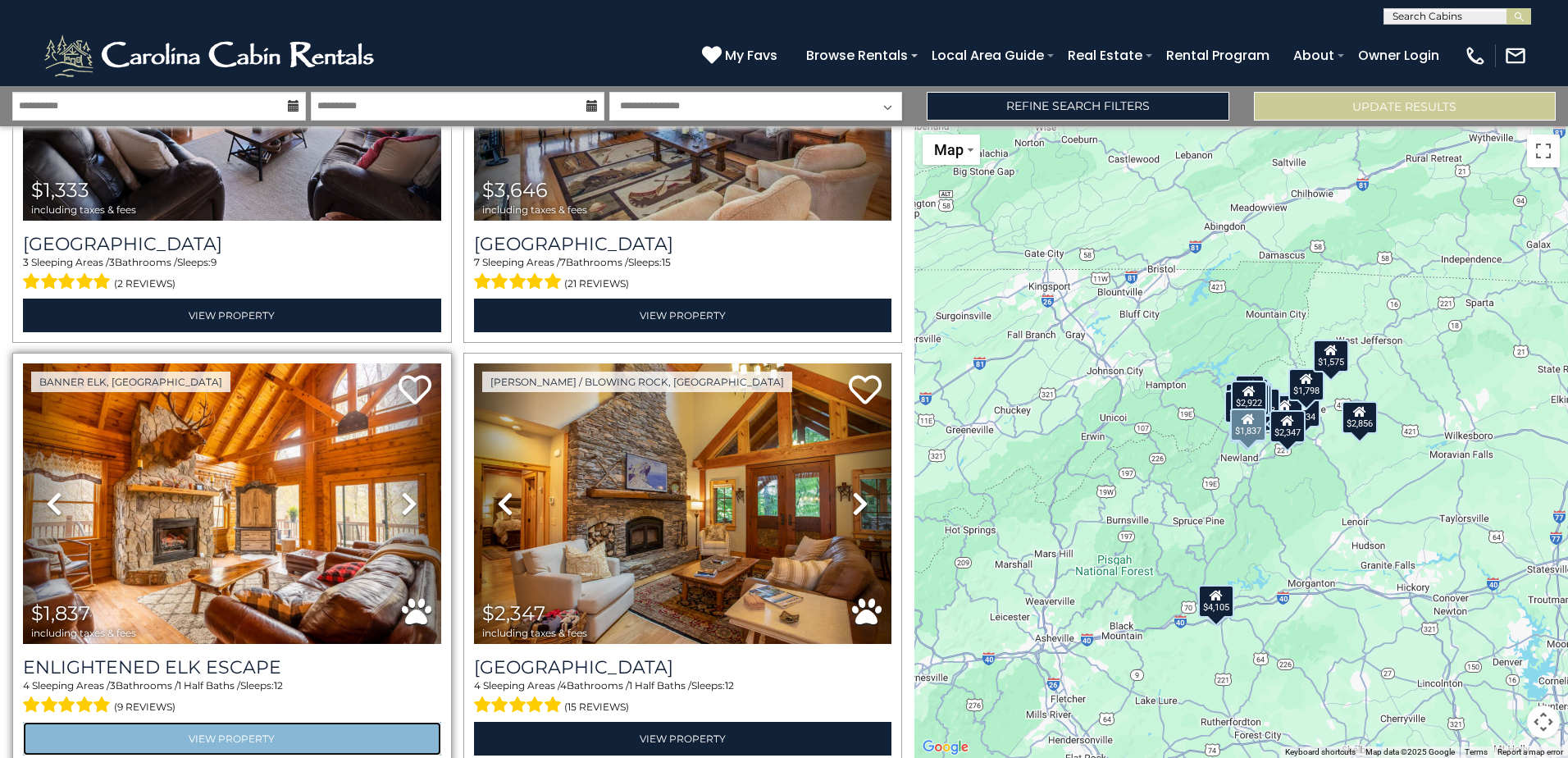
click at [229, 722] on link "View Property" at bounding box center [232, 738] width 418 height 33
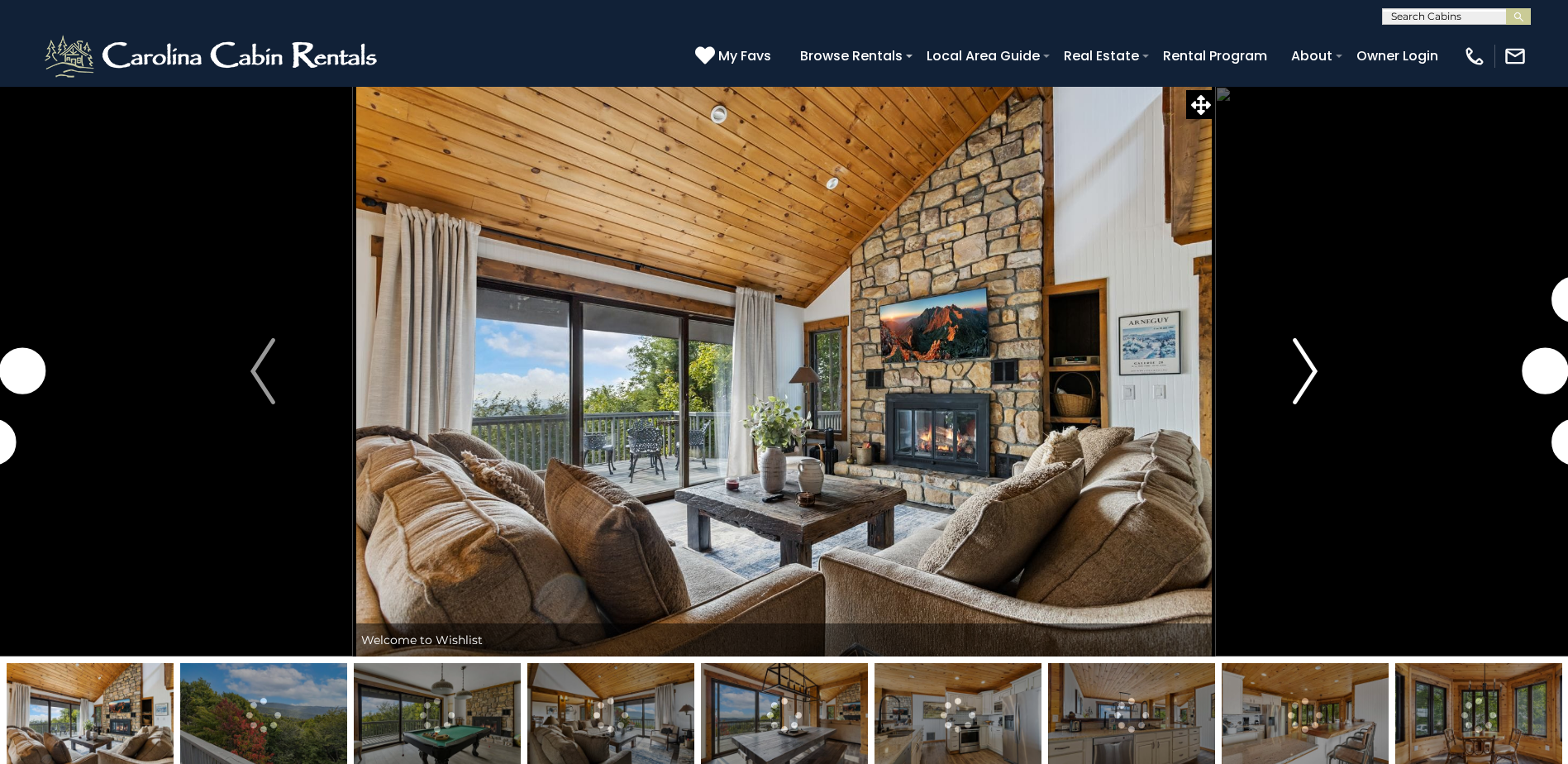
click at [1308, 384] on img "Next" at bounding box center [1305, 371] width 25 height 66
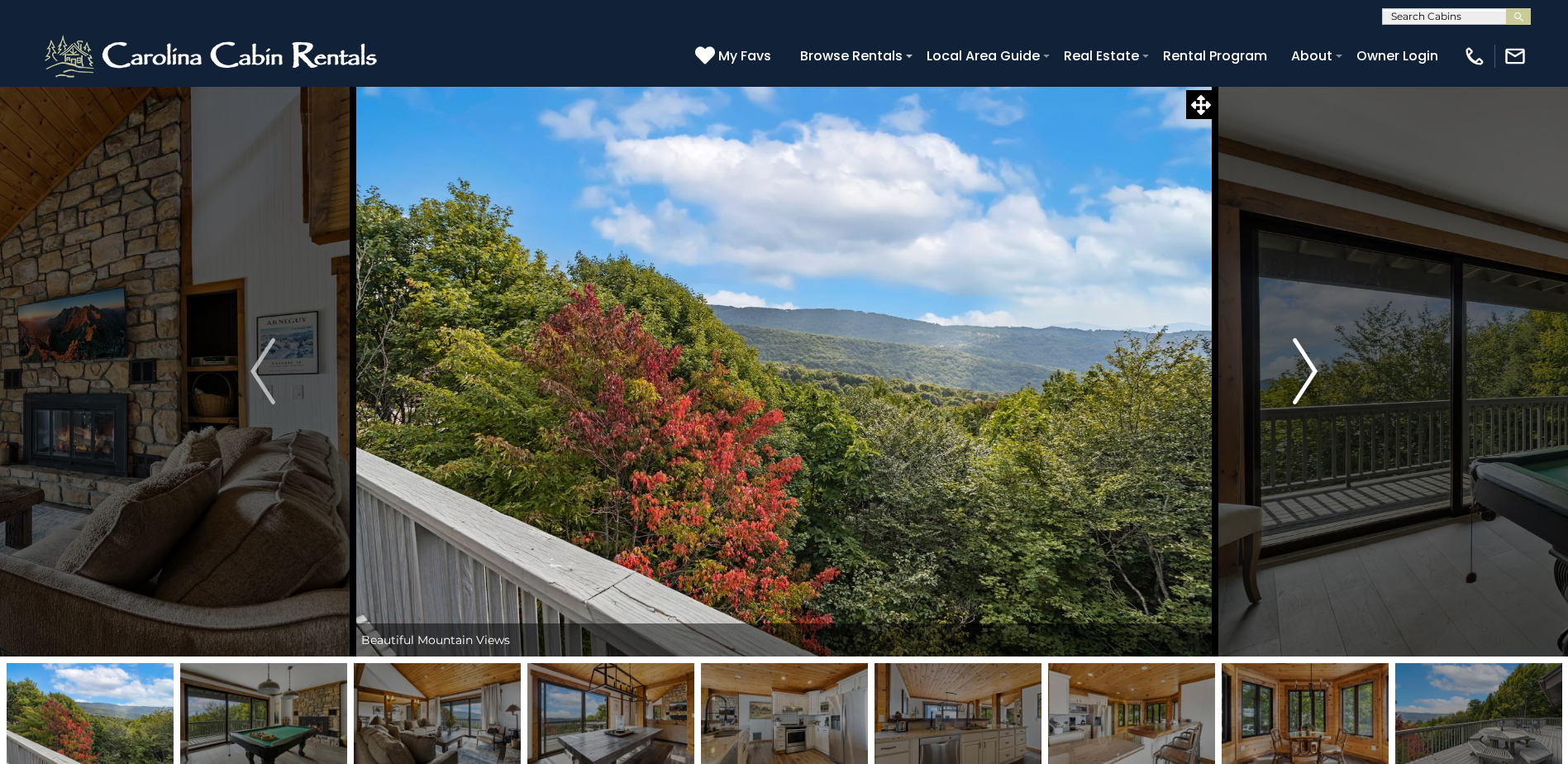
click at [1308, 384] on img "Next" at bounding box center [1305, 371] width 25 height 66
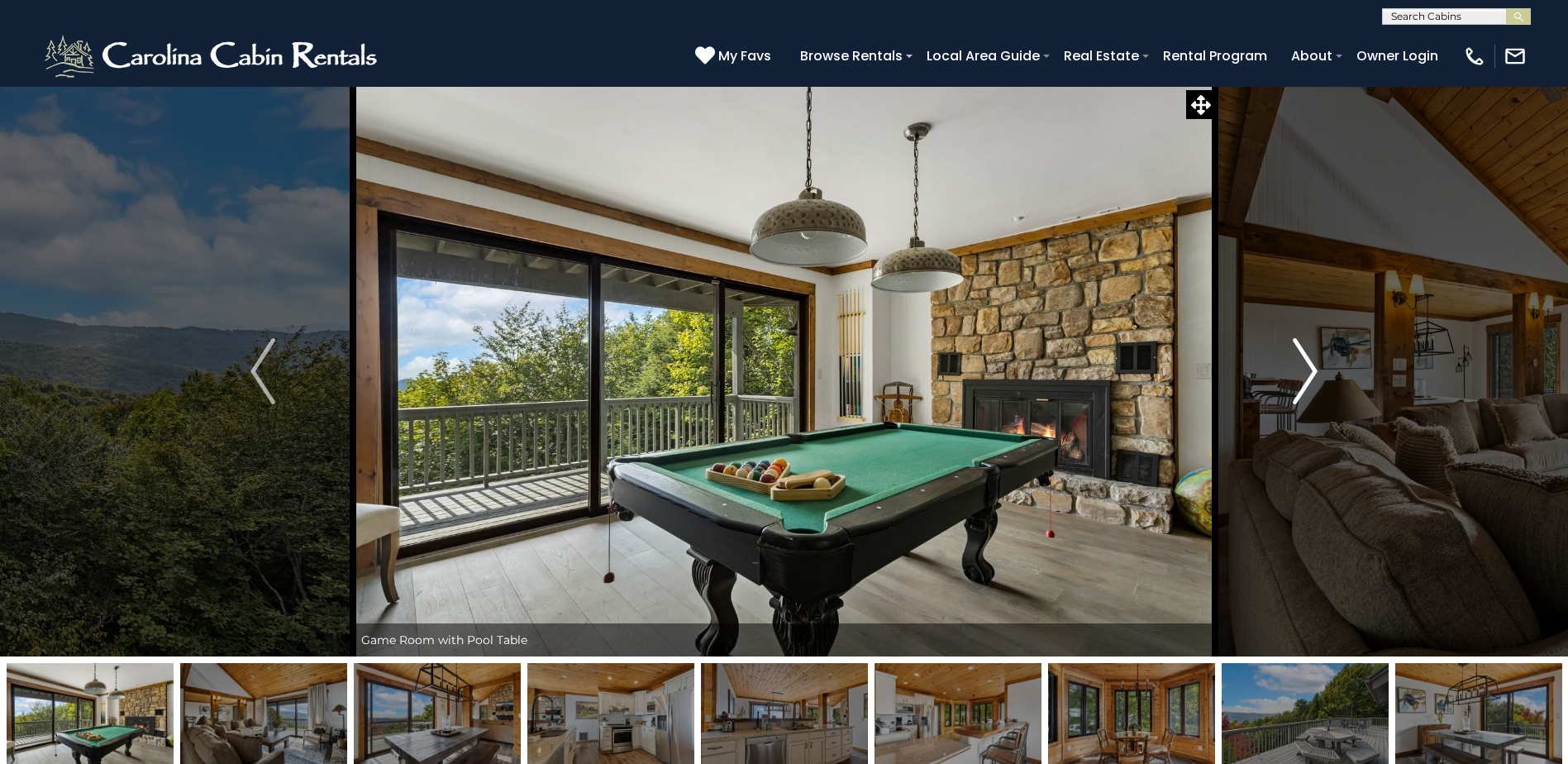
click at [1308, 384] on img "Next" at bounding box center [1305, 371] width 25 height 66
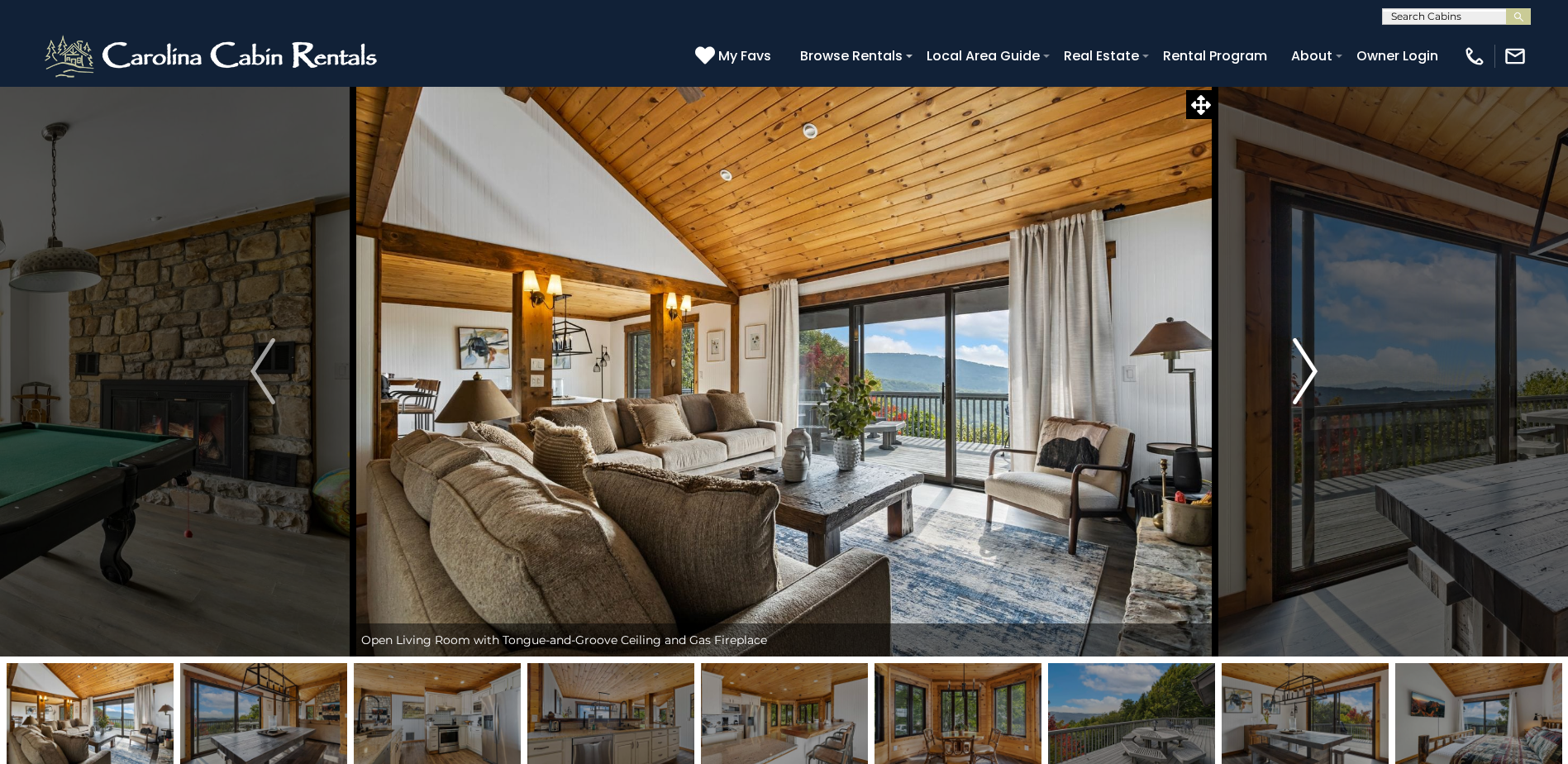
click at [1308, 384] on img "Next" at bounding box center [1305, 371] width 25 height 66
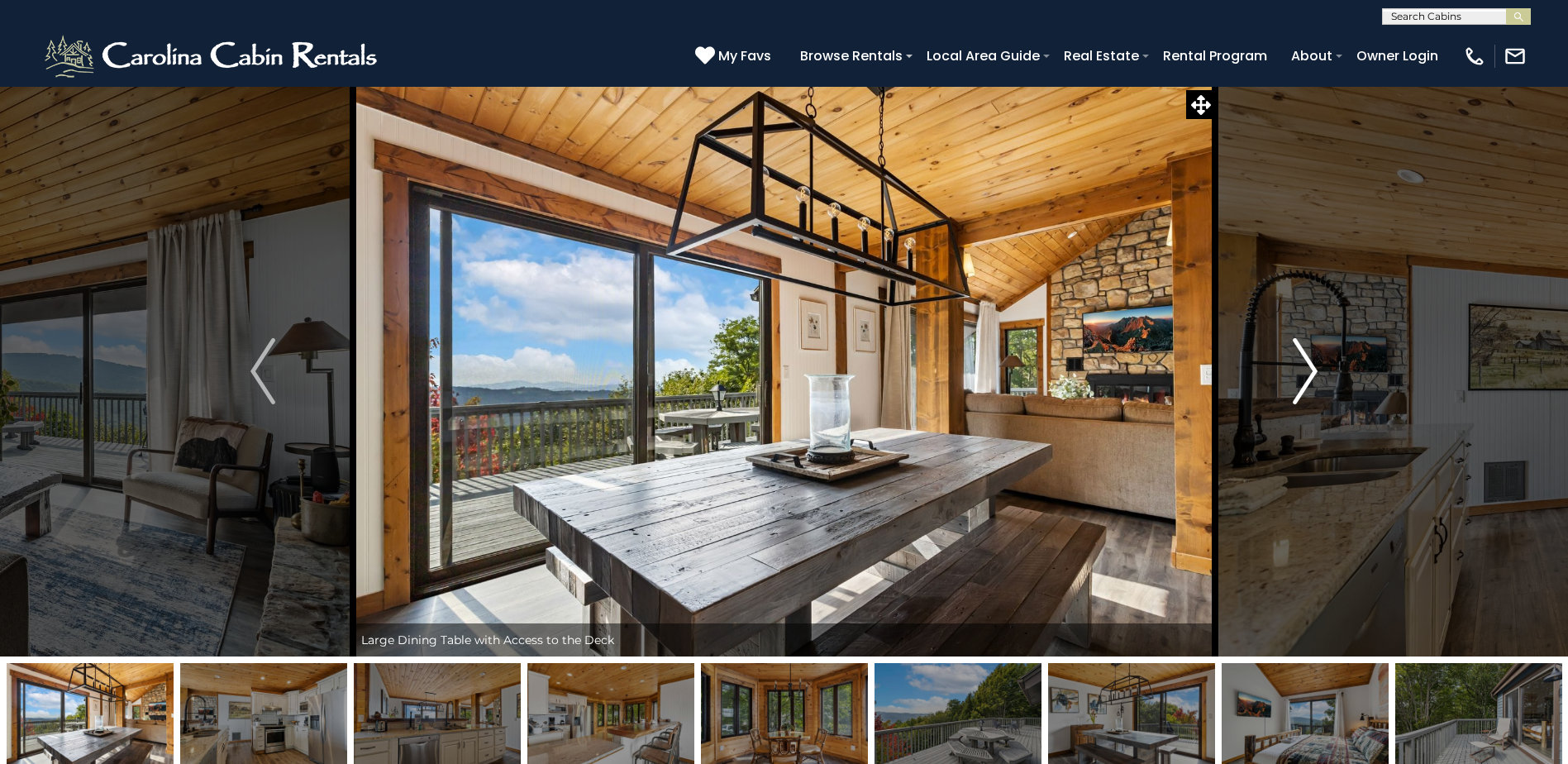
click at [1308, 384] on img "Next" at bounding box center [1305, 371] width 25 height 66
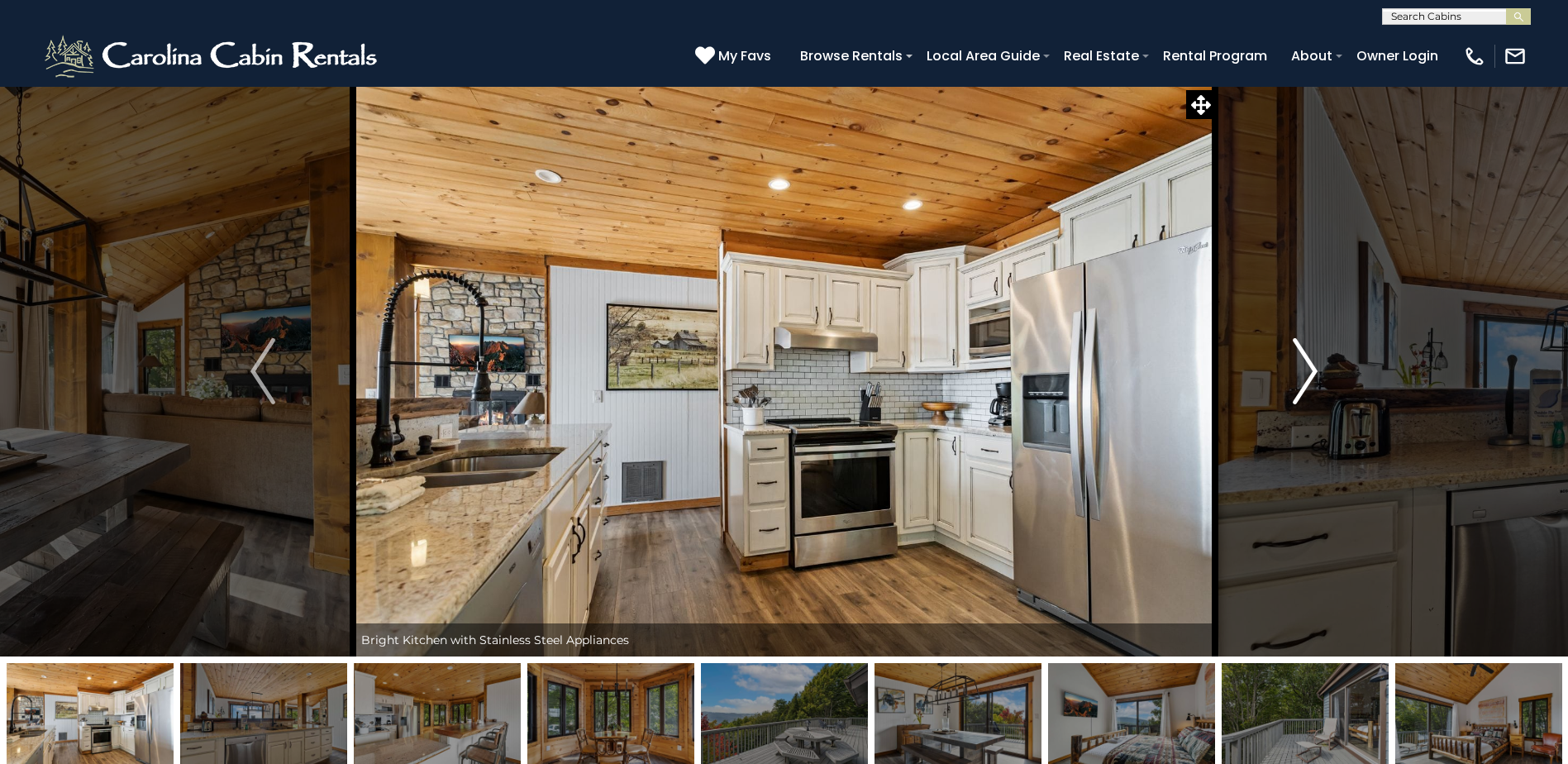
click at [1308, 384] on img "Next" at bounding box center [1305, 371] width 25 height 66
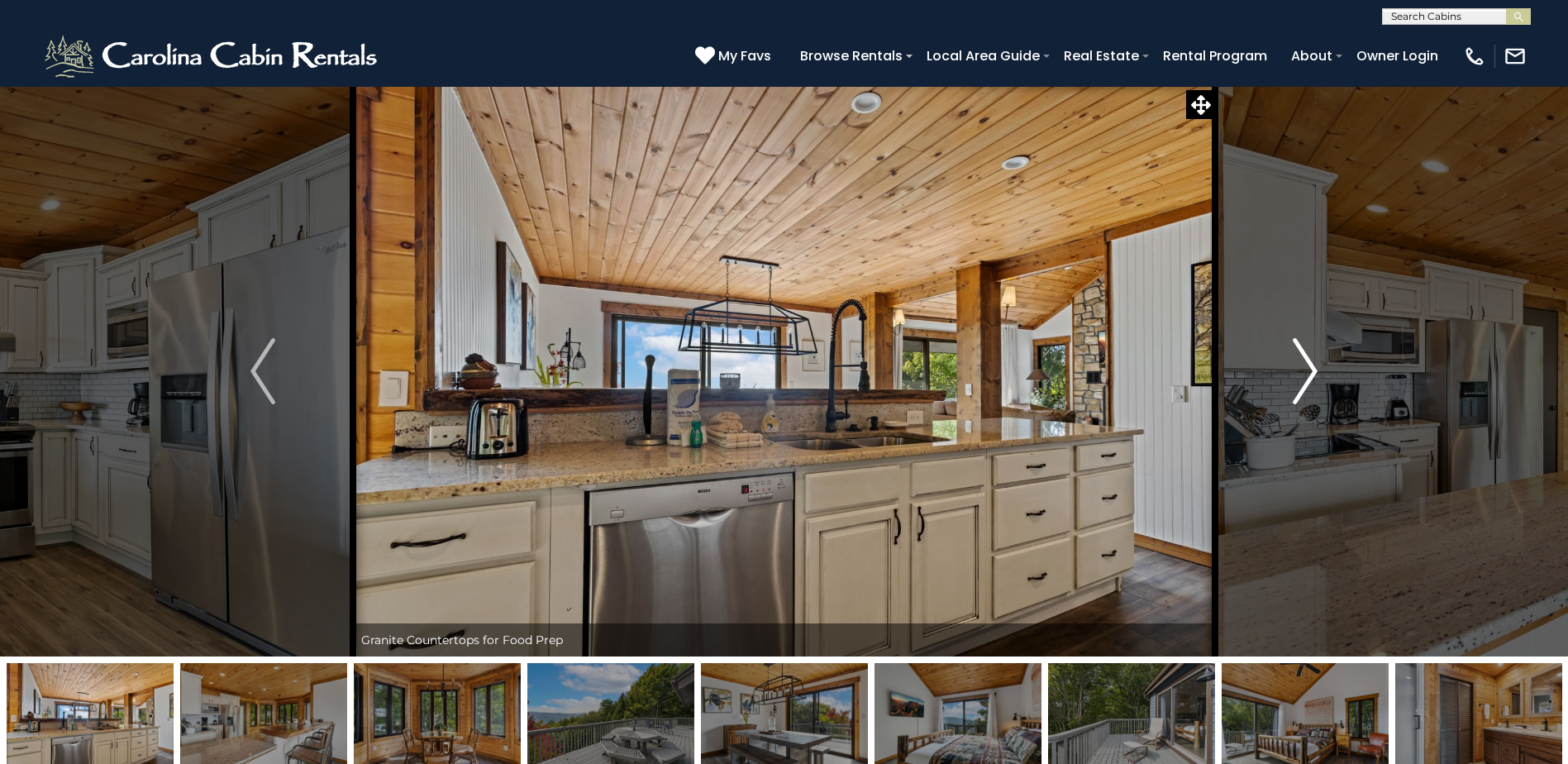
click at [1308, 384] on img "Next" at bounding box center [1305, 371] width 25 height 66
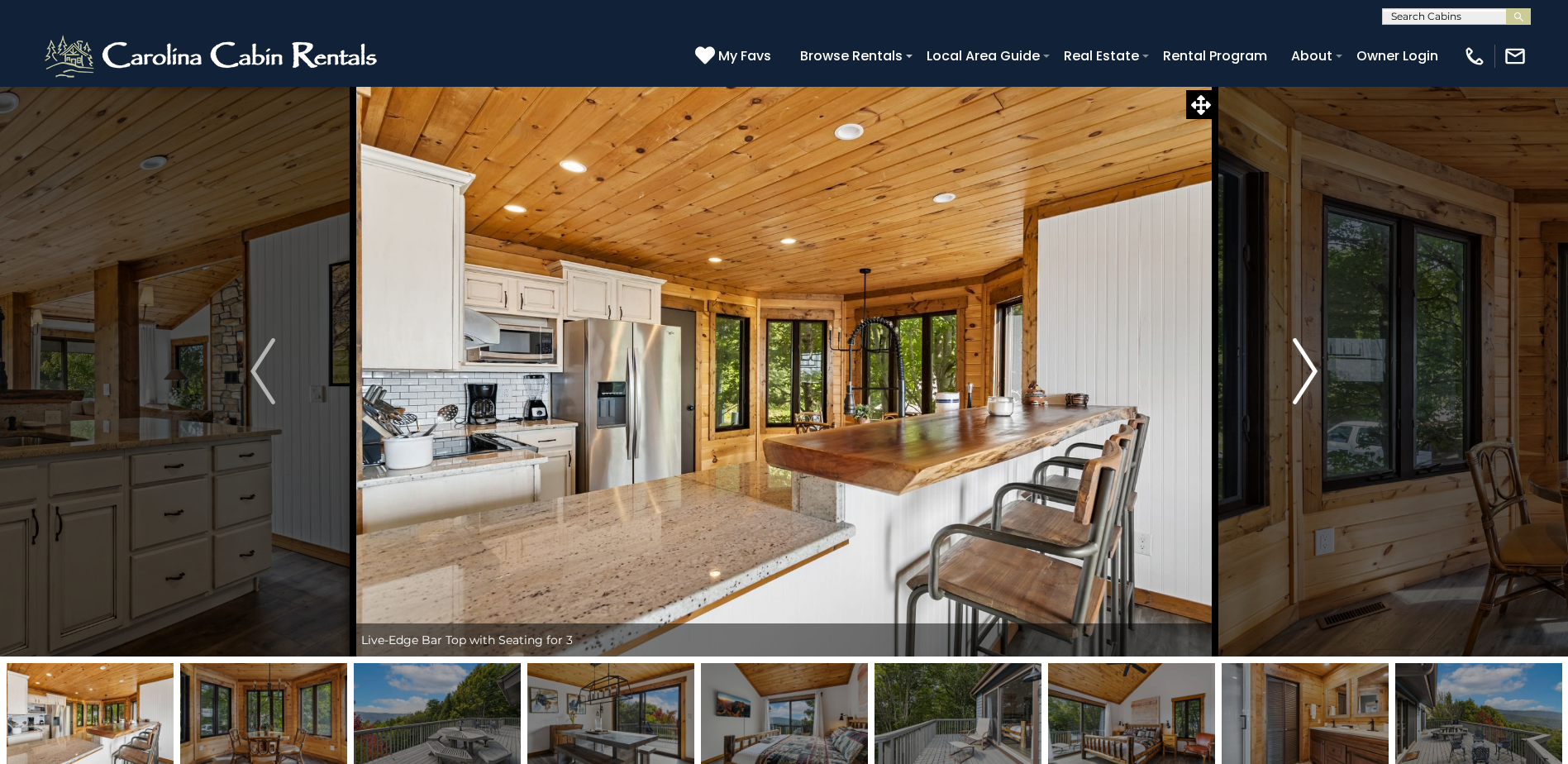
click at [1308, 384] on img "Next" at bounding box center [1305, 371] width 25 height 66
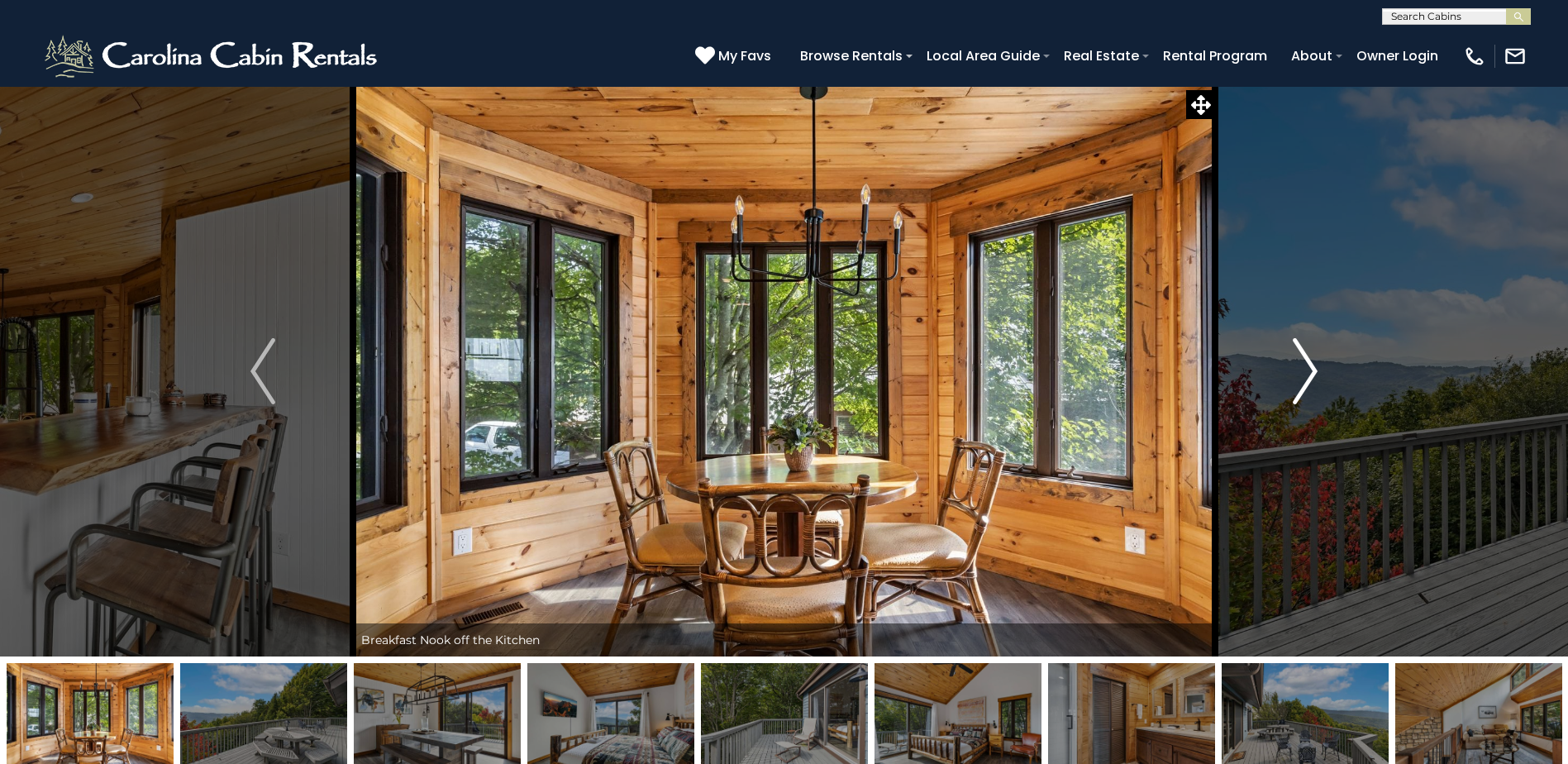
click at [1308, 384] on img "Next" at bounding box center [1305, 371] width 25 height 66
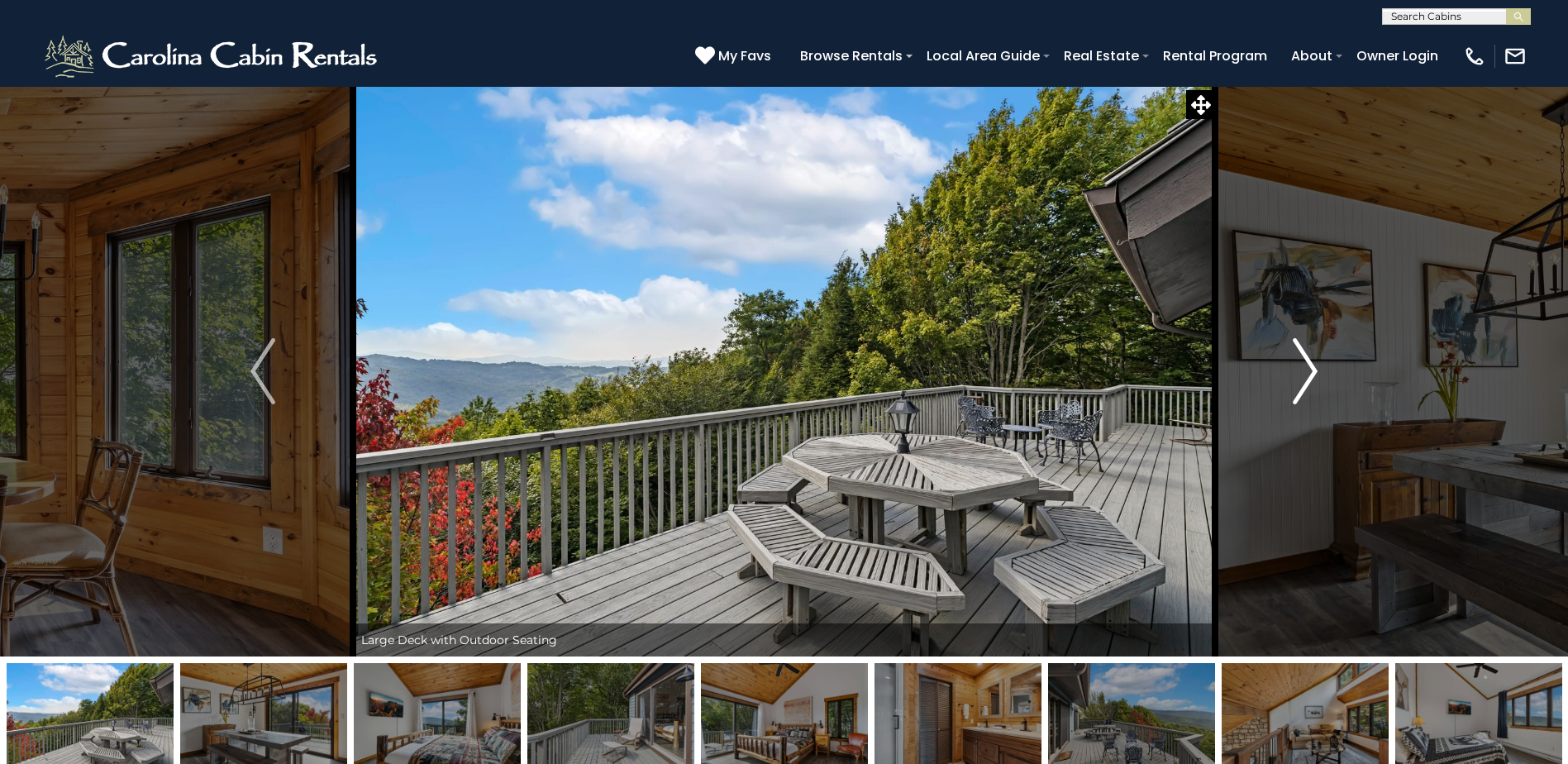
click at [1308, 384] on img "Next" at bounding box center [1305, 371] width 25 height 66
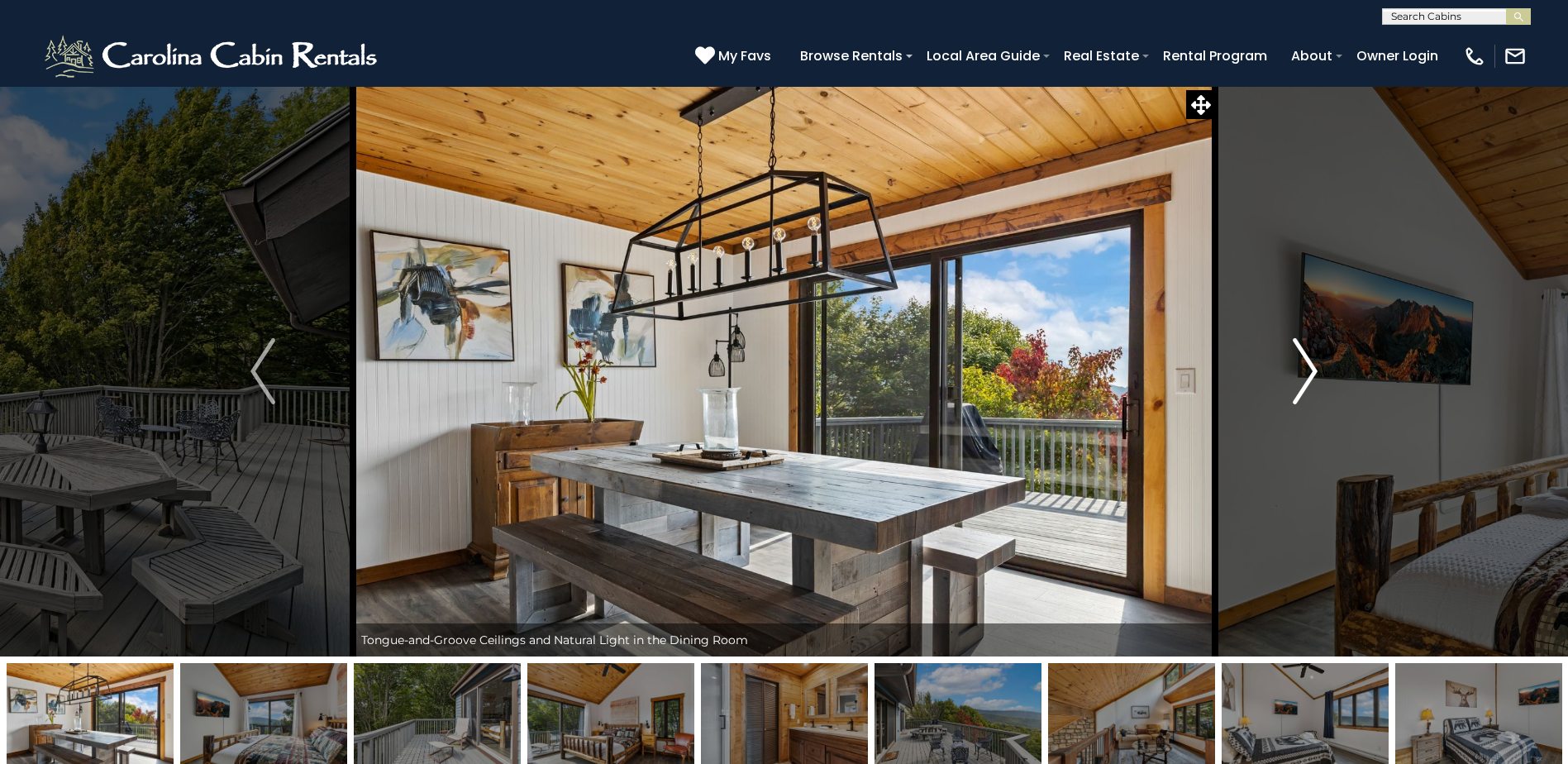
click at [1308, 384] on img "Next" at bounding box center [1305, 371] width 25 height 66
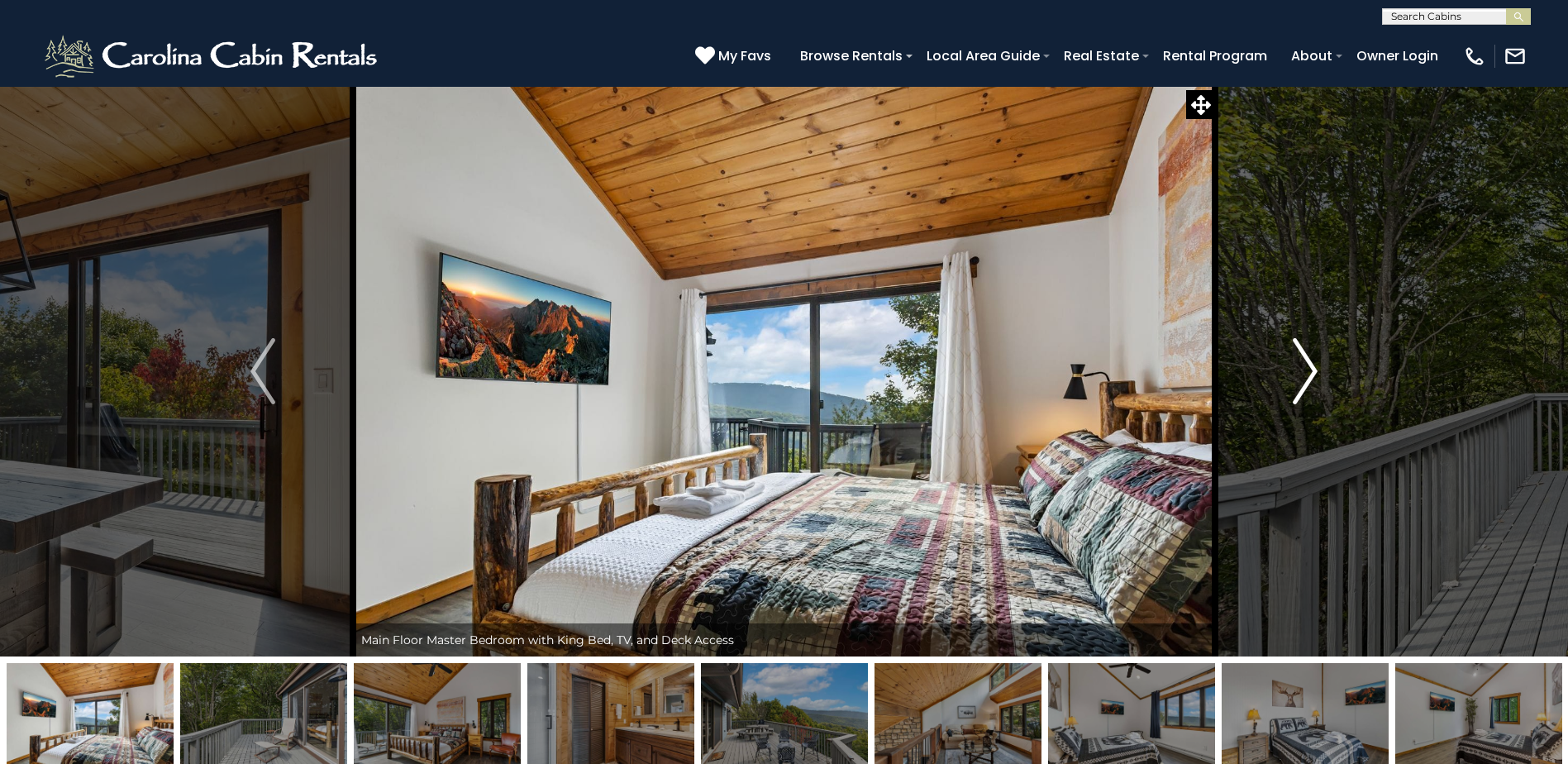
click at [1308, 384] on img "Next" at bounding box center [1305, 371] width 25 height 66
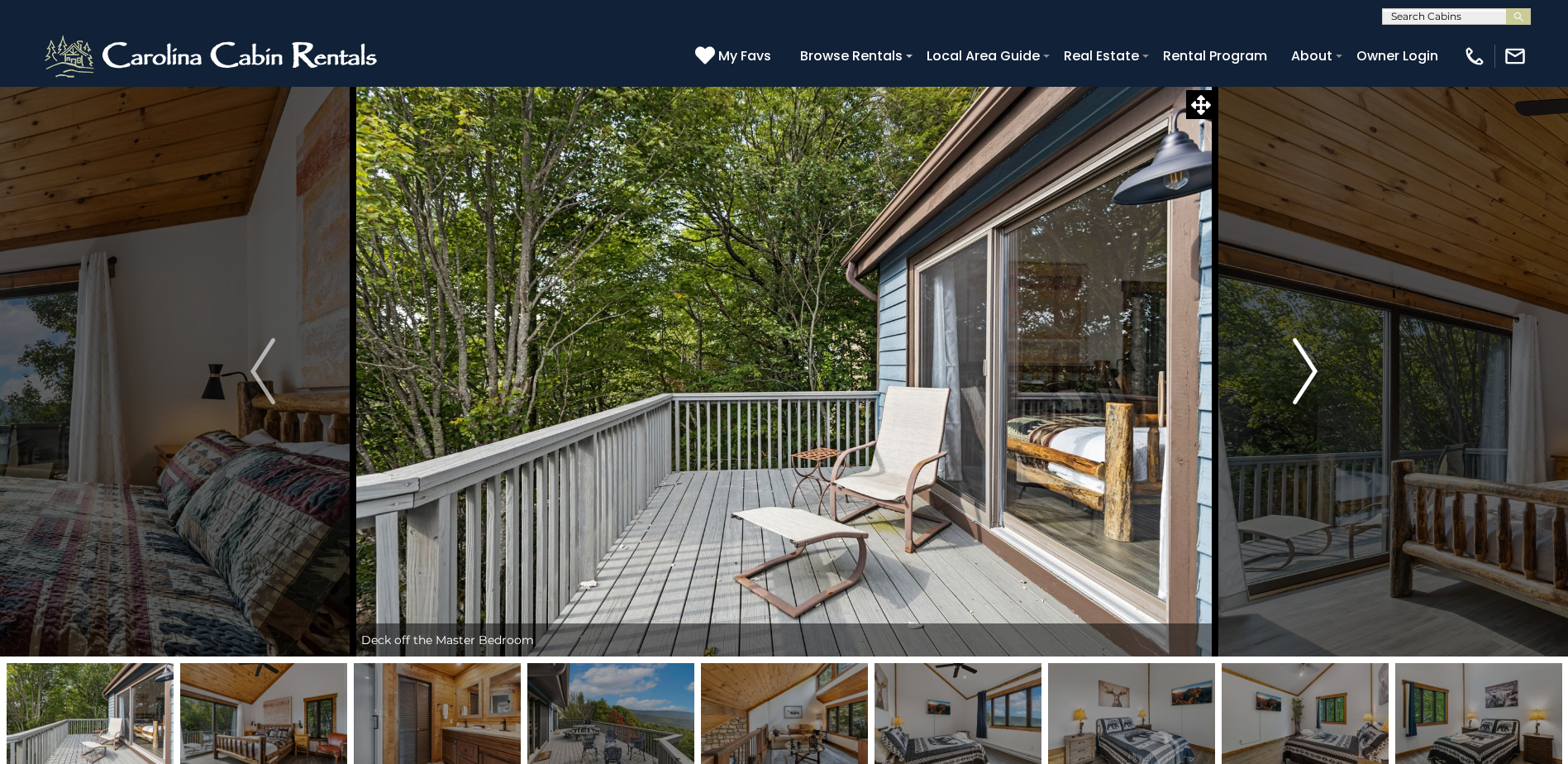
click at [1308, 384] on img "Next" at bounding box center [1305, 371] width 25 height 66
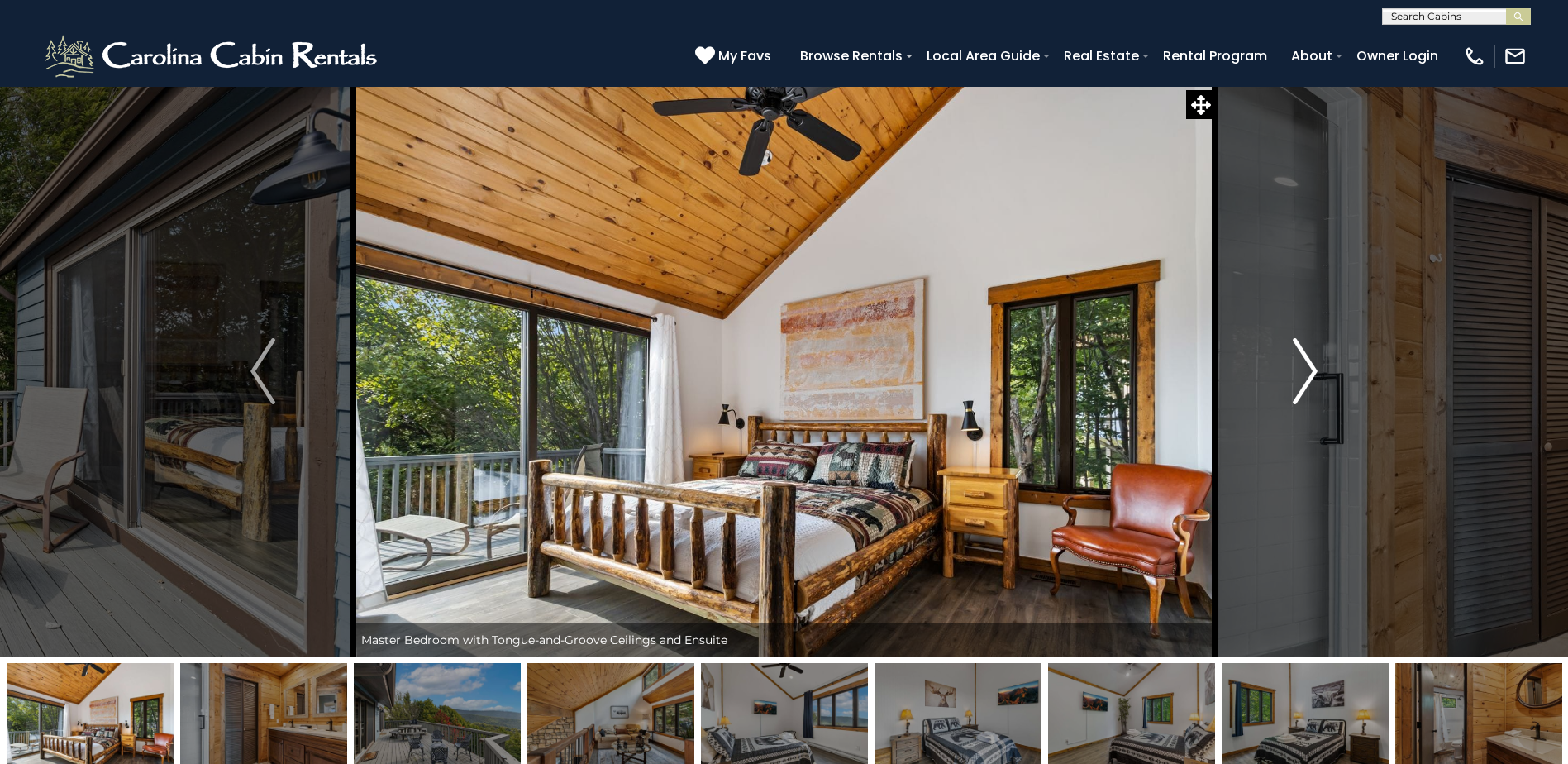
click at [1308, 384] on img "Next" at bounding box center [1305, 371] width 25 height 66
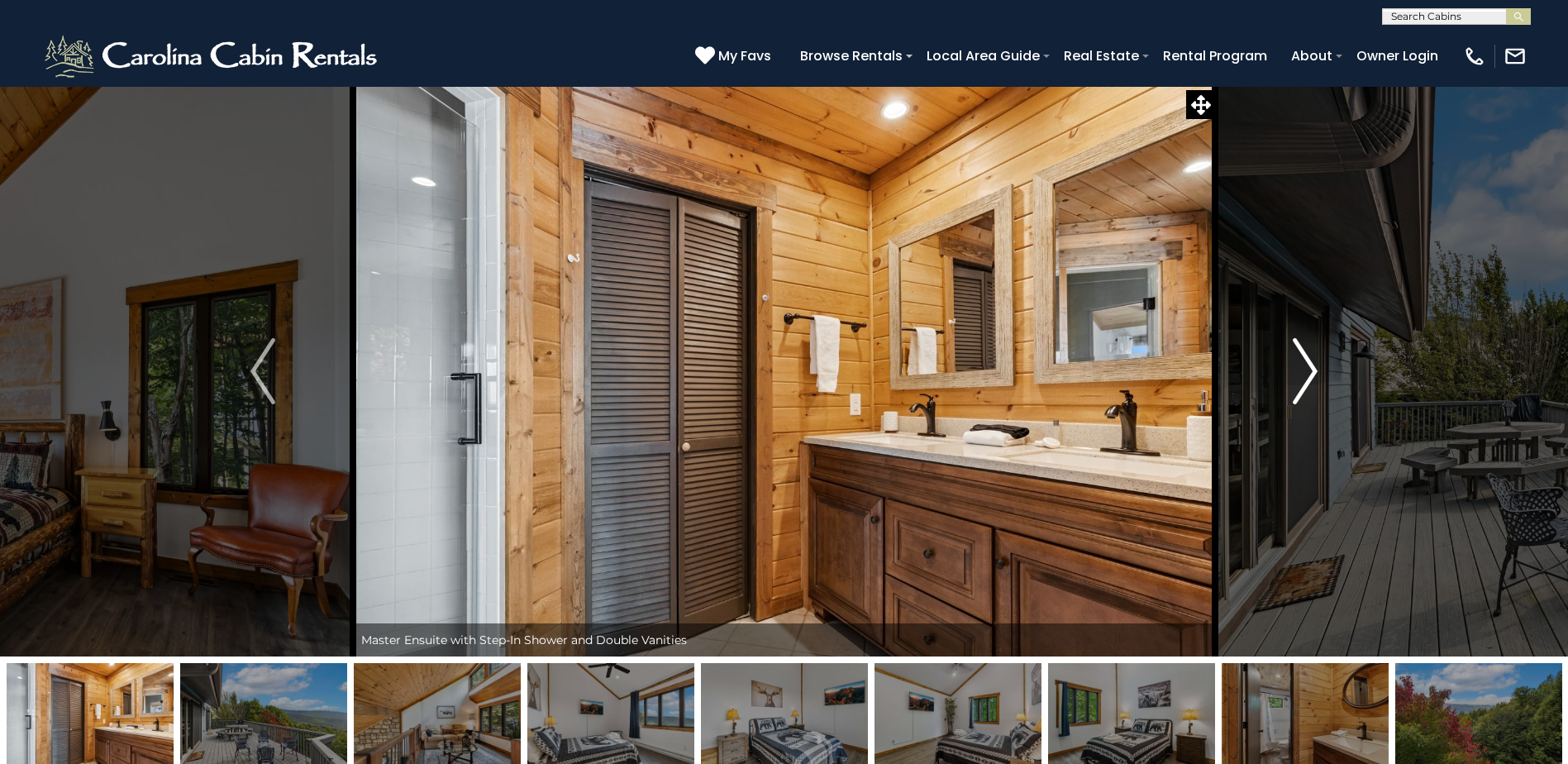
click at [1308, 384] on img "Next" at bounding box center [1305, 371] width 25 height 66
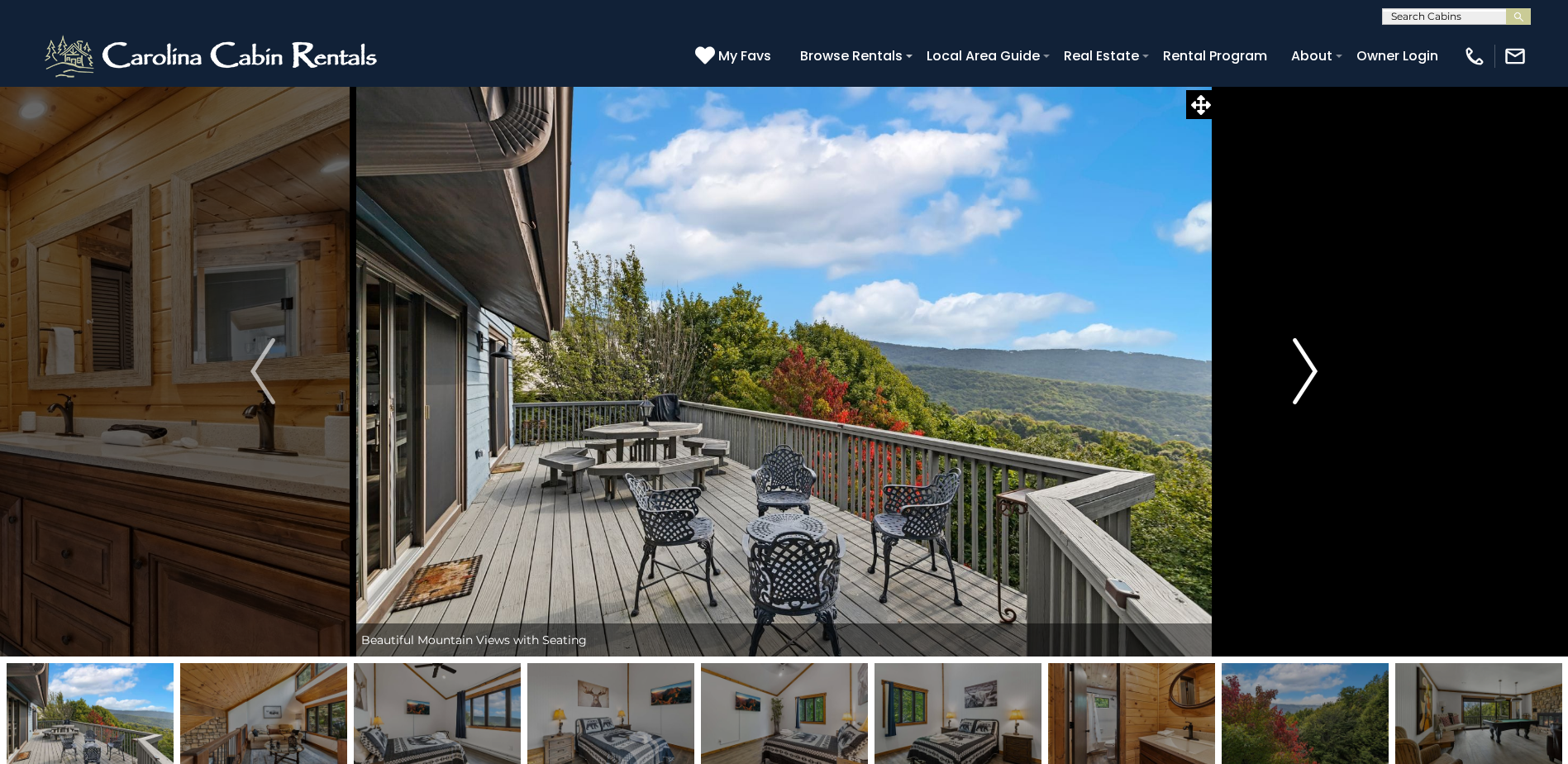
click at [1308, 384] on img "Next" at bounding box center [1305, 371] width 25 height 66
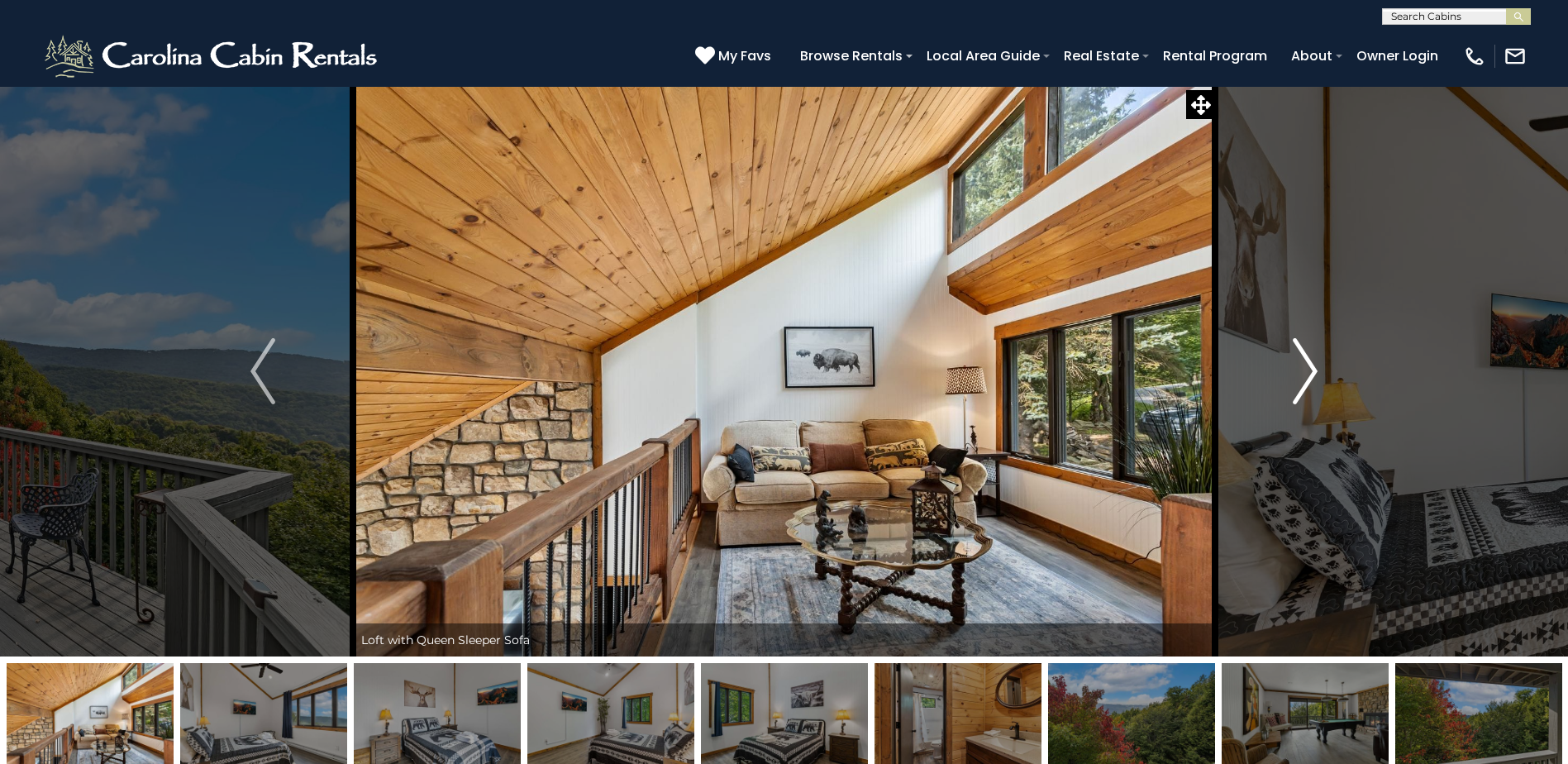
click at [1308, 384] on img "Next" at bounding box center [1305, 371] width 25 height 66
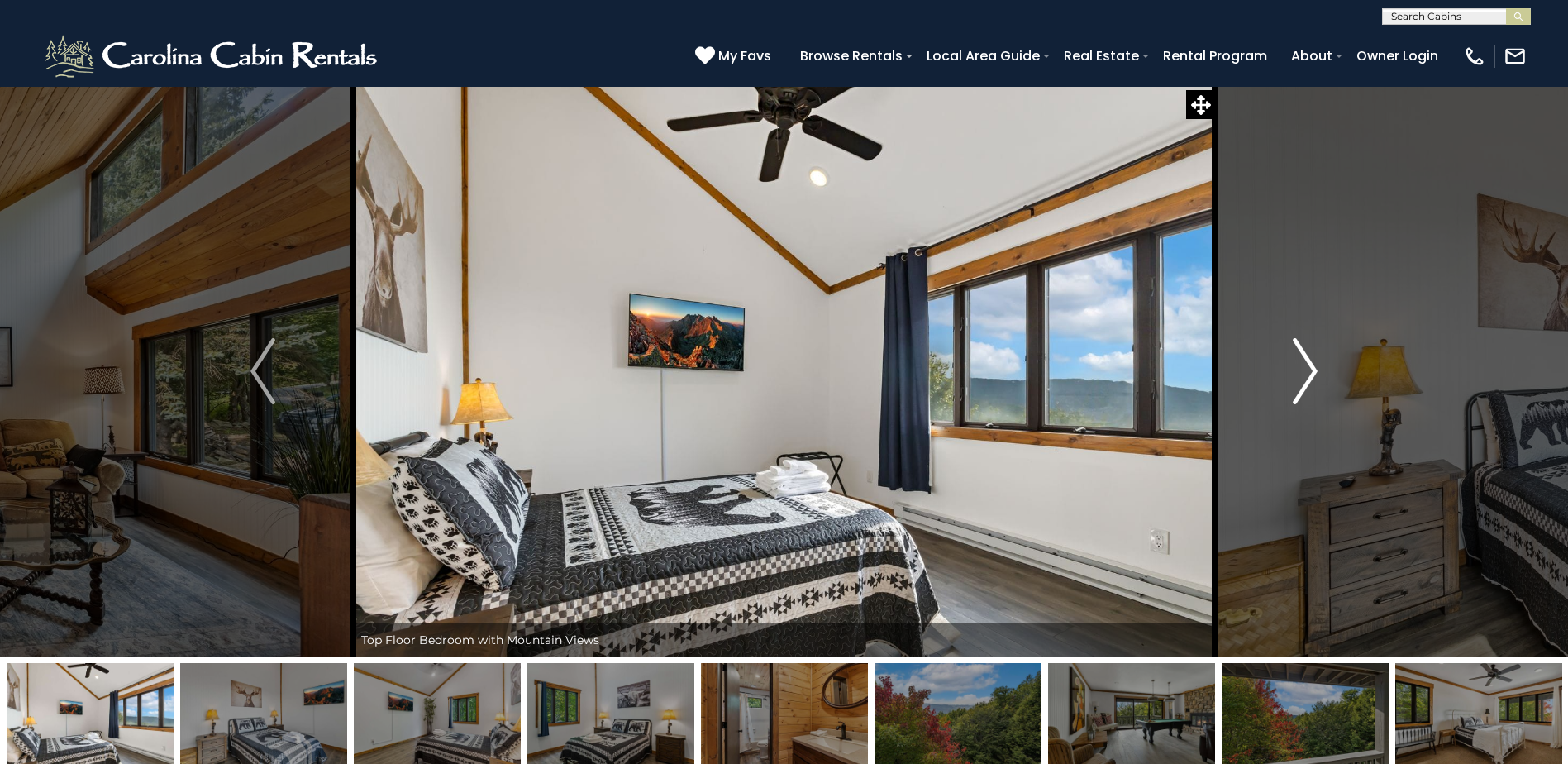
click at [1308, 384] on img "Next" at bounding box center [1305, 371] width 25 height 66
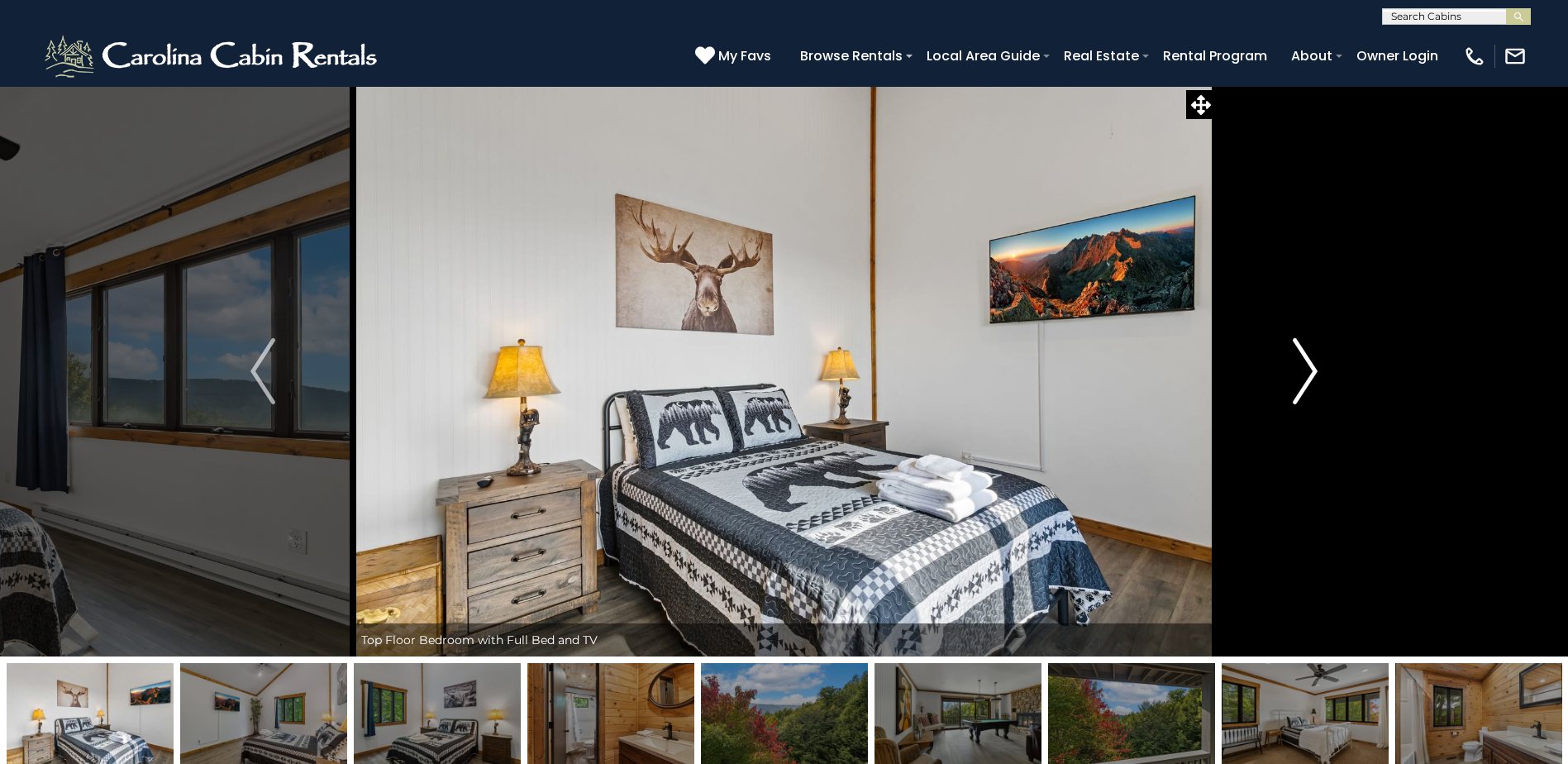
click at [1308, 384] on img "Next" at bounding box center [1305, 371] width 25 height 66
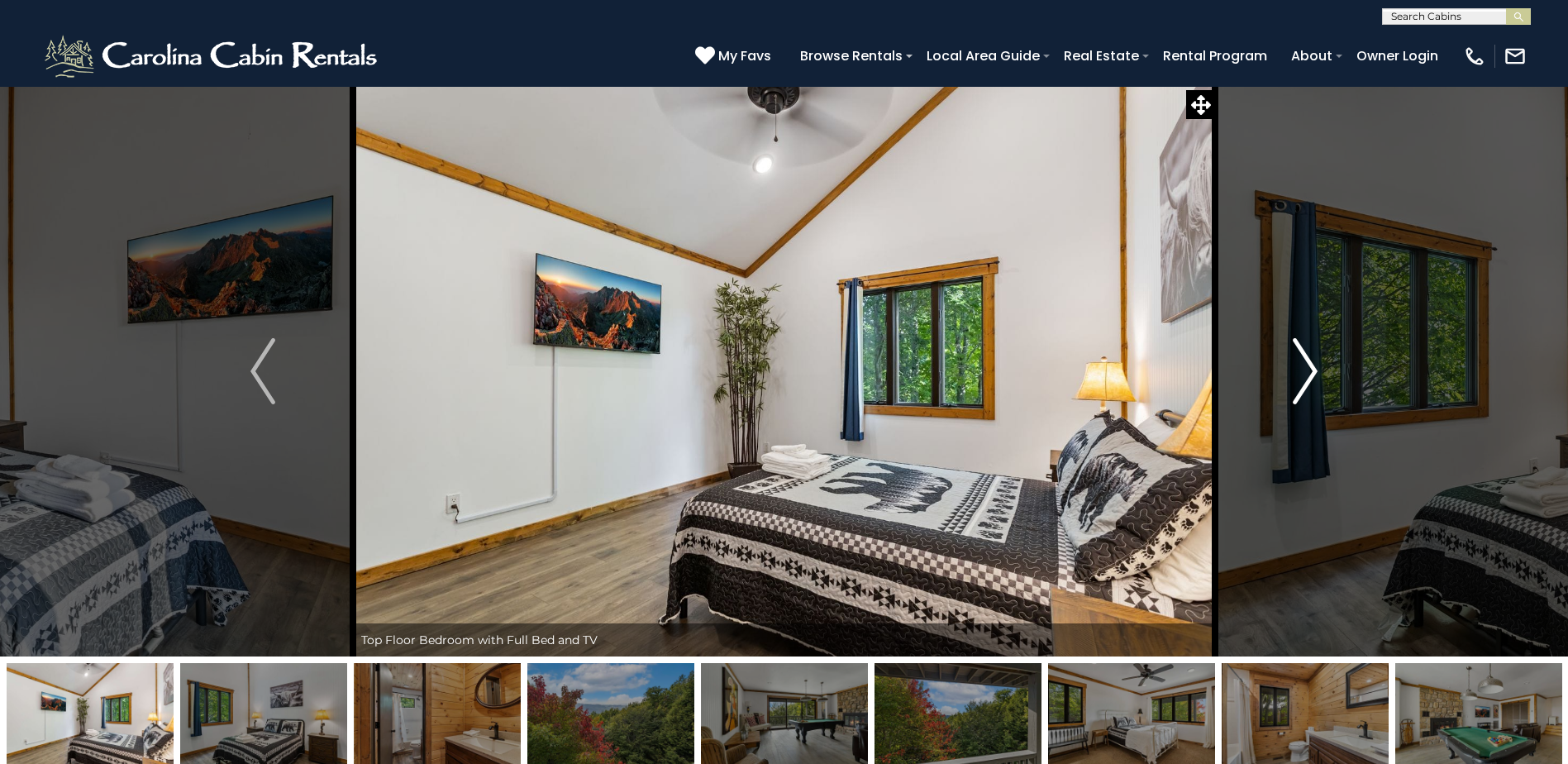
click at [1308, 384] on img "Next" at bounding box center [1305, 371] width 25 height 66
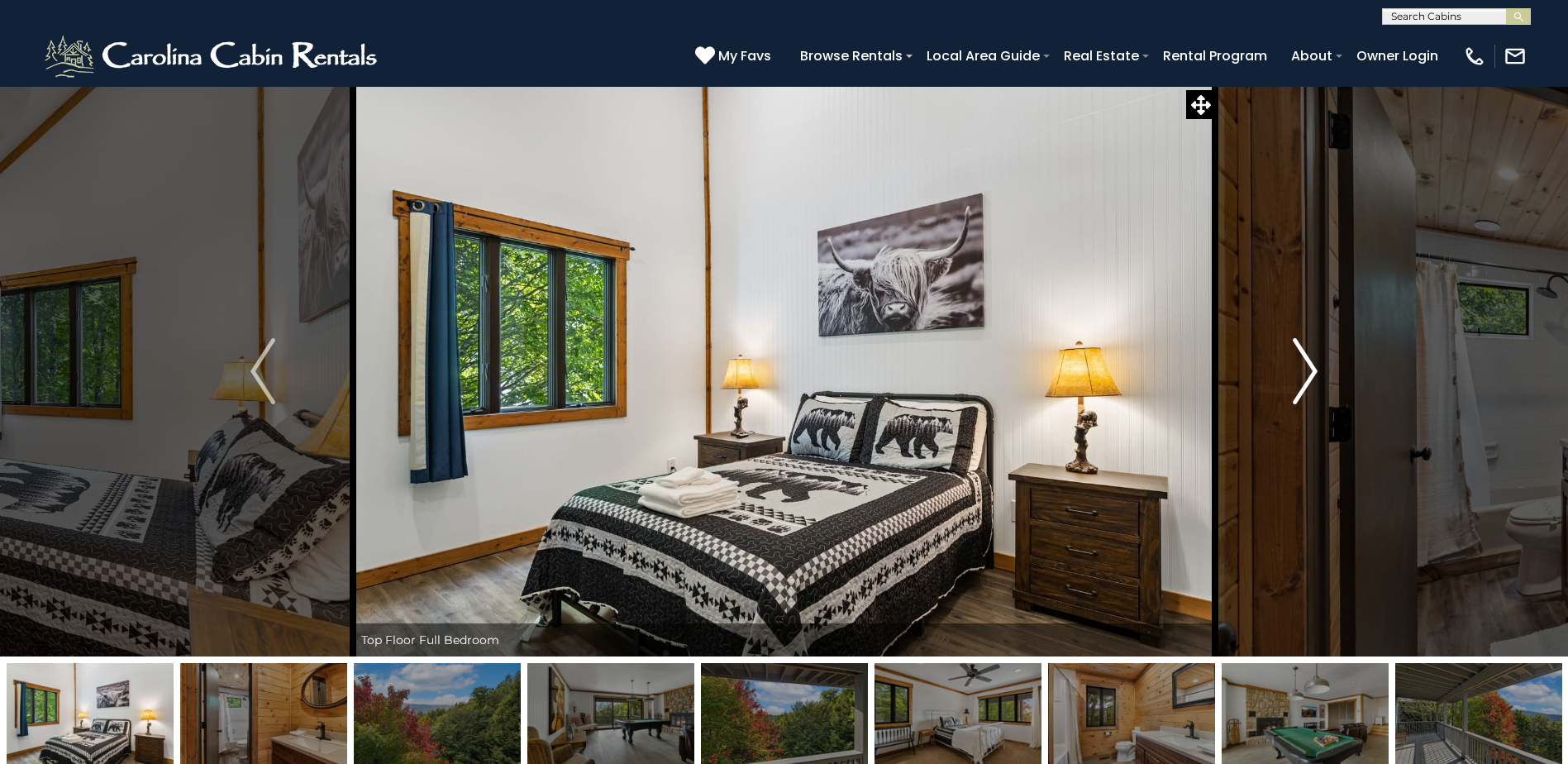
click at [1308, 384] on img "Next" at bounding box center [1305, 371] width 25 height 66
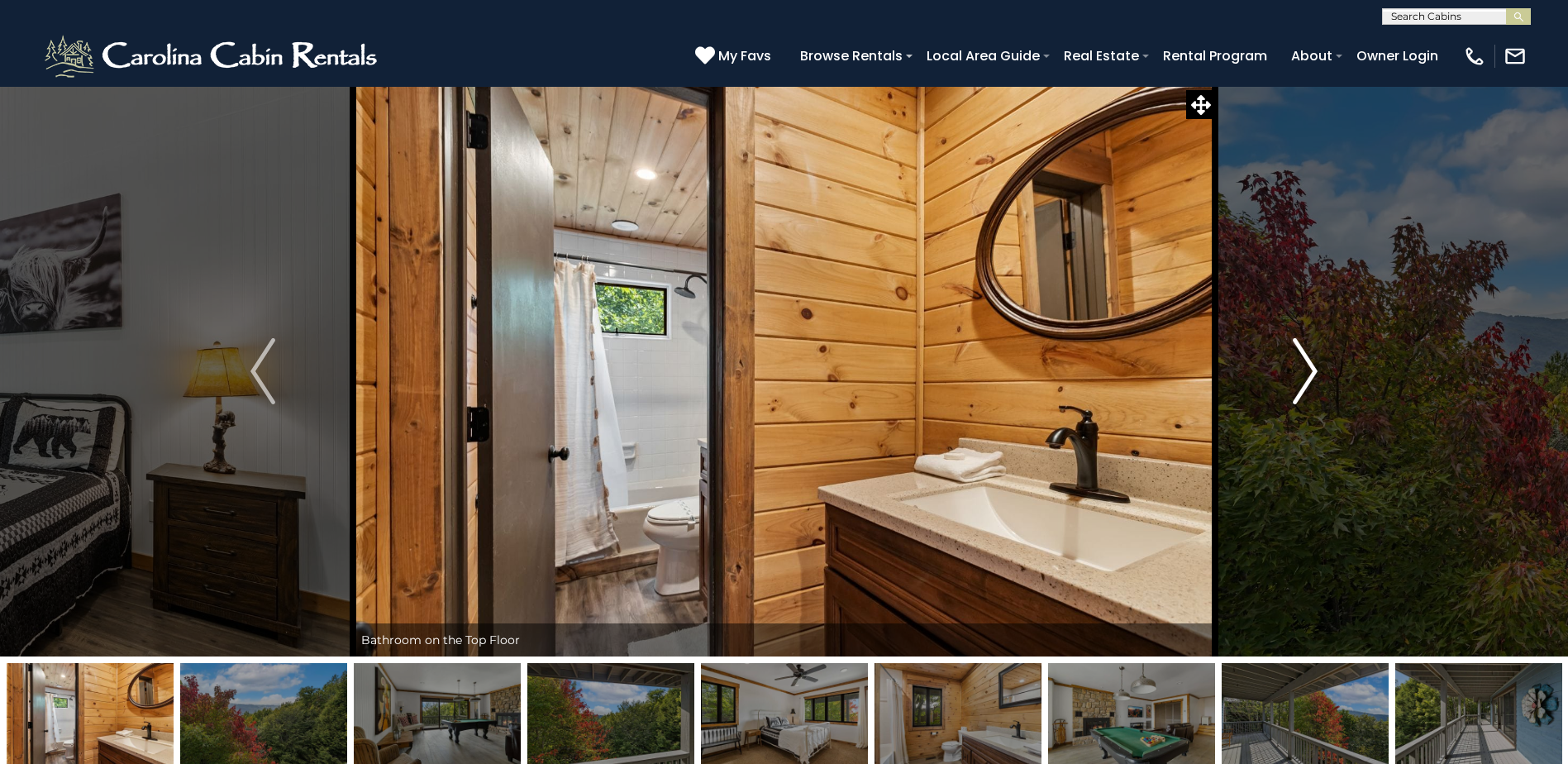
click at [1308, 384] on img "Next" at bounding box center [1305, 371] width 25 height 66
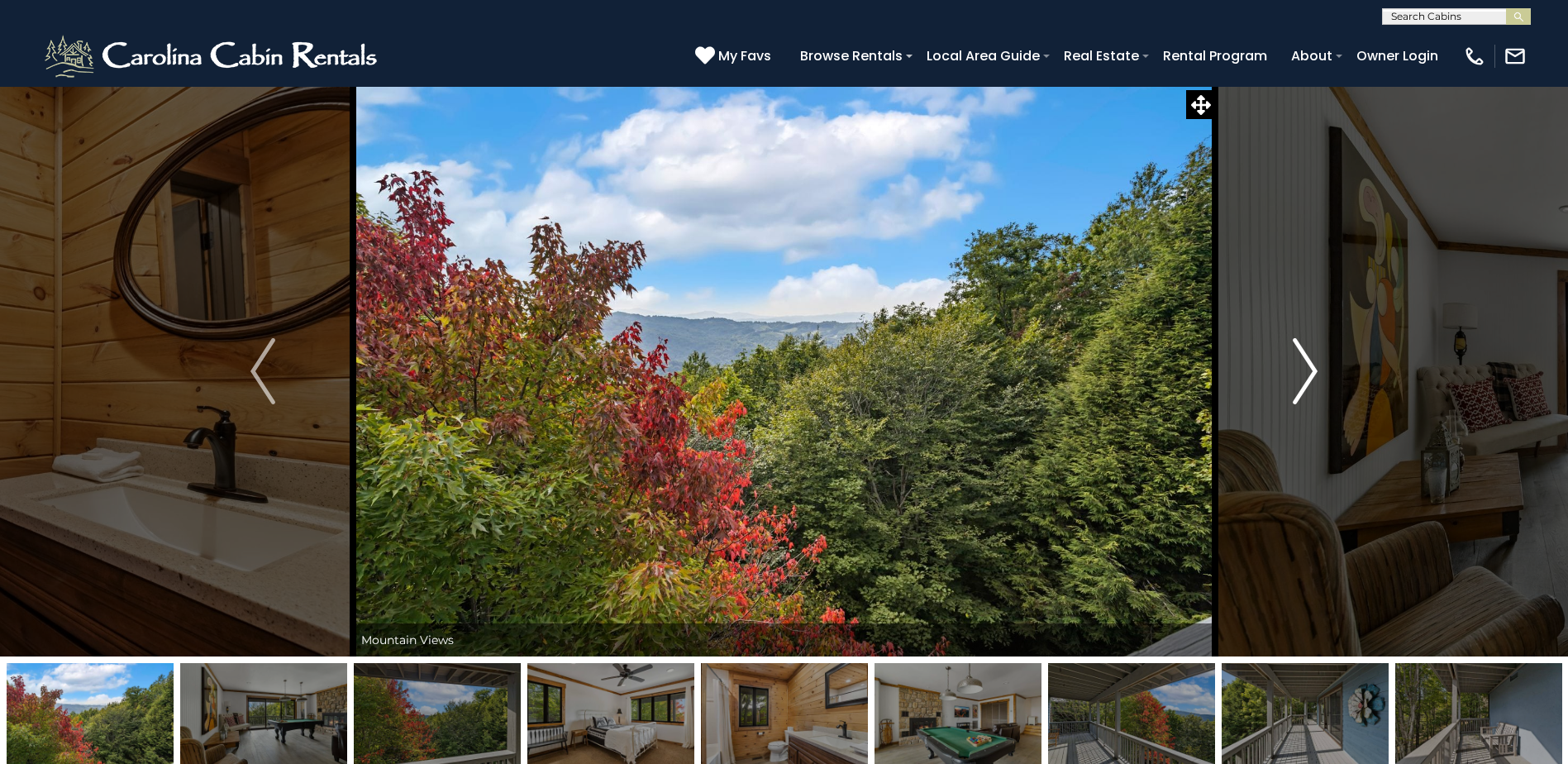
click at [1308, 384] on img "Next" at bounding box center [1305, 371] width 25 height 66
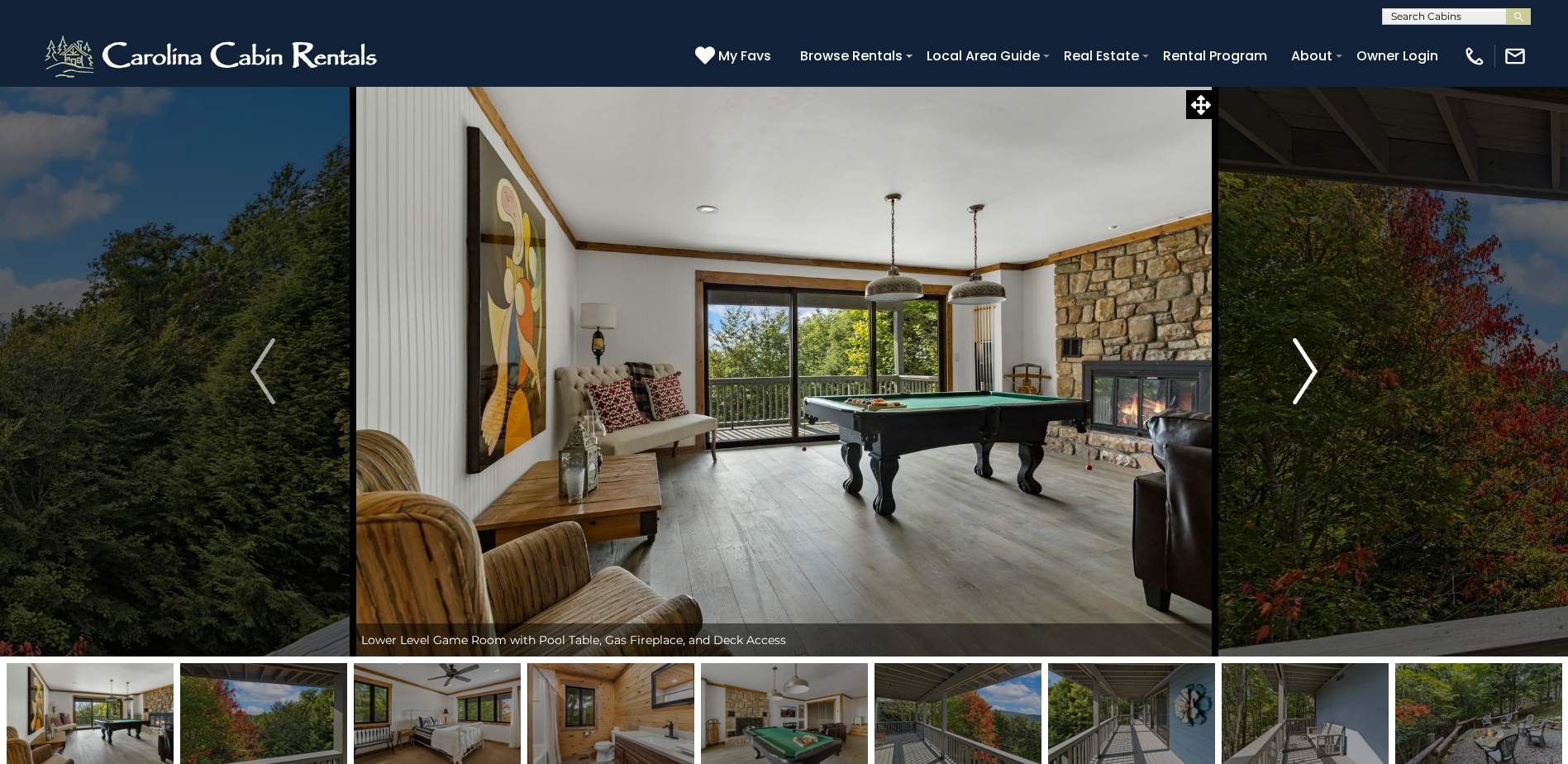
click at [1308, 384] on img "Next" at bounding box center [1305, 371] width 25 height 66
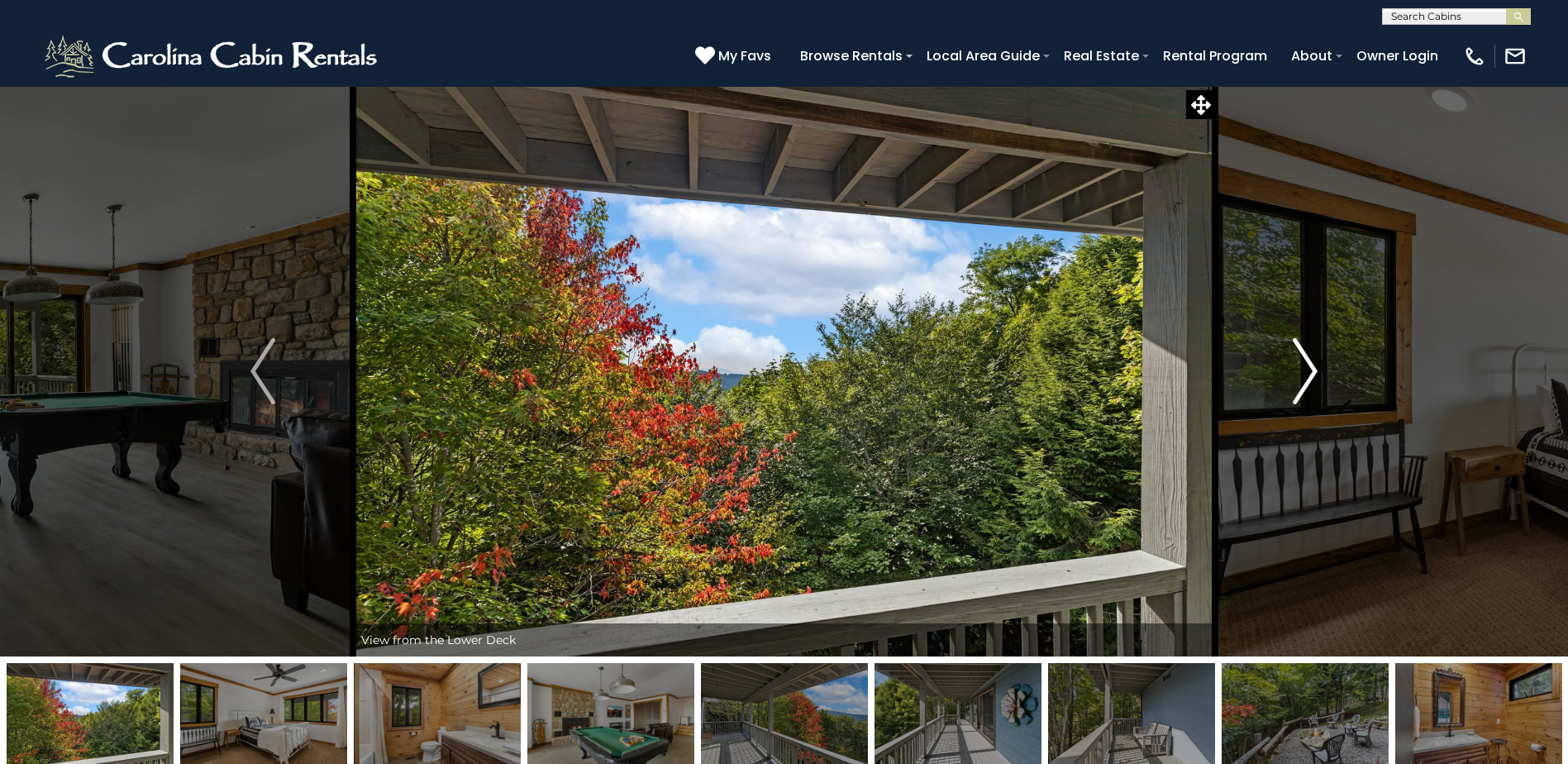
click at [1308, 384] on img "Next" at bounding box center [1305, 371] width 25 height 66
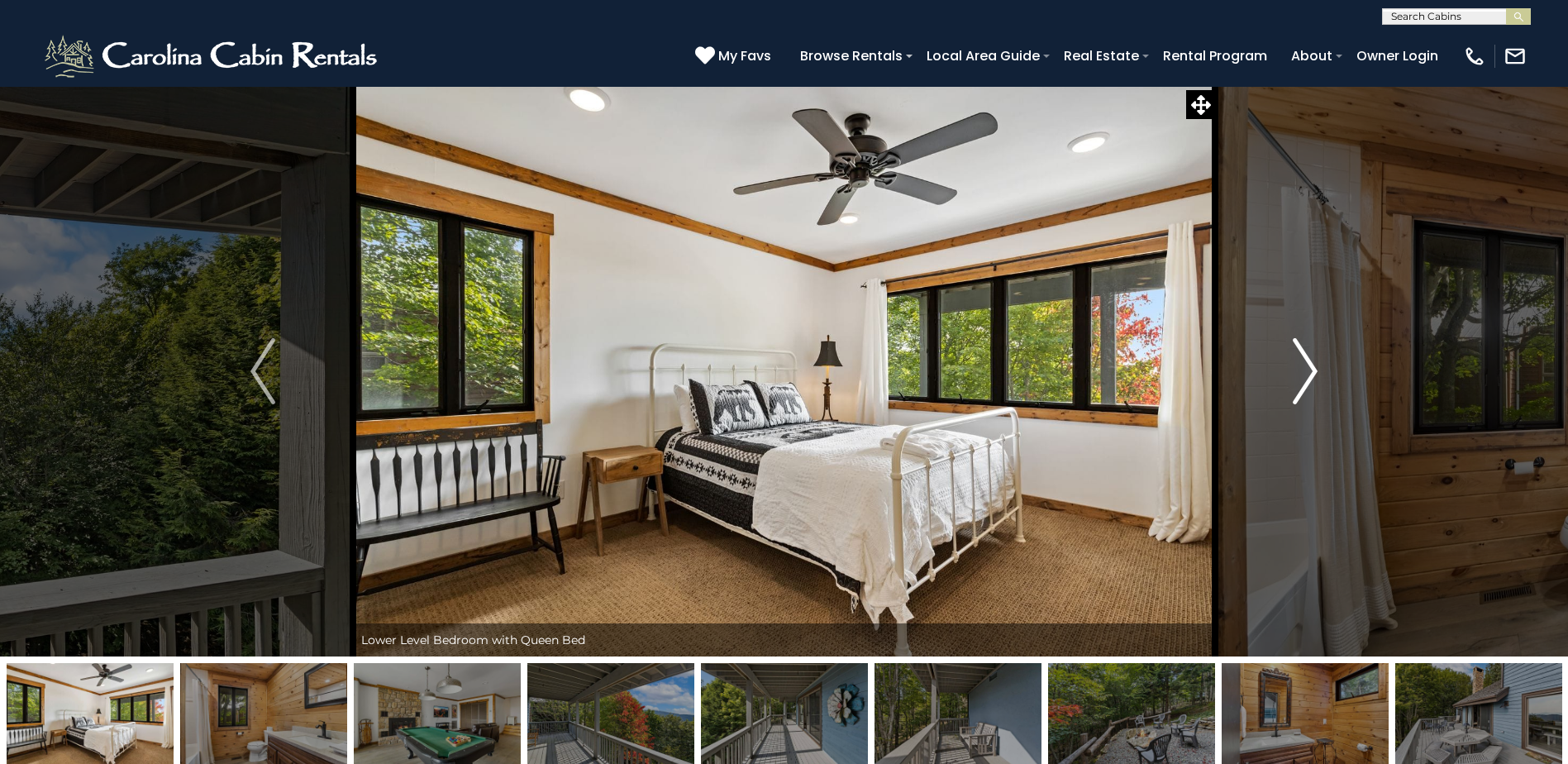
click at [1308, 384] on img "Next" at bounding box center [1305, 371] width 25 height 66
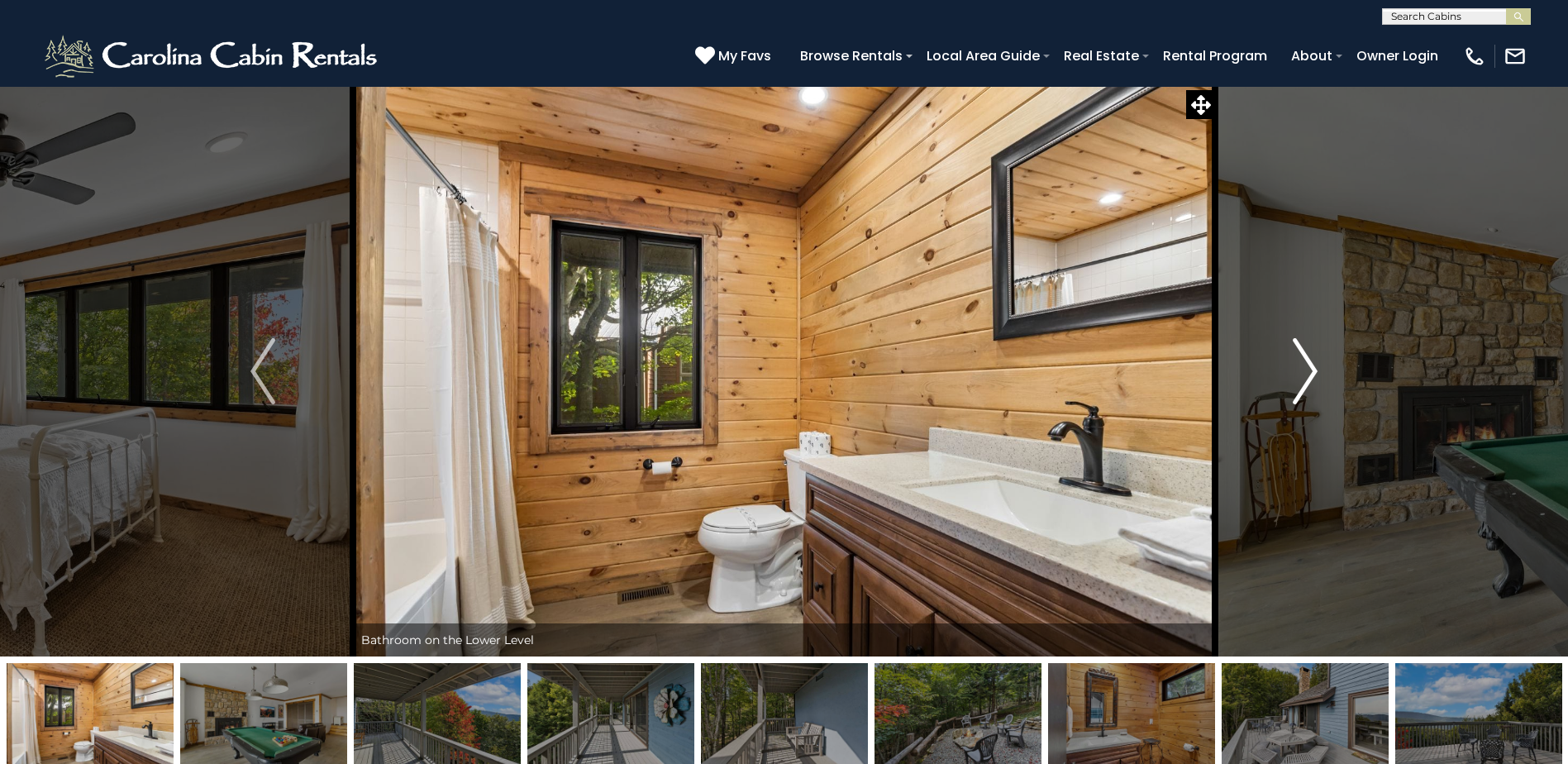
click at [1308, 384] on img "Next" at bounding box center [1305, 371] width 25 height 66
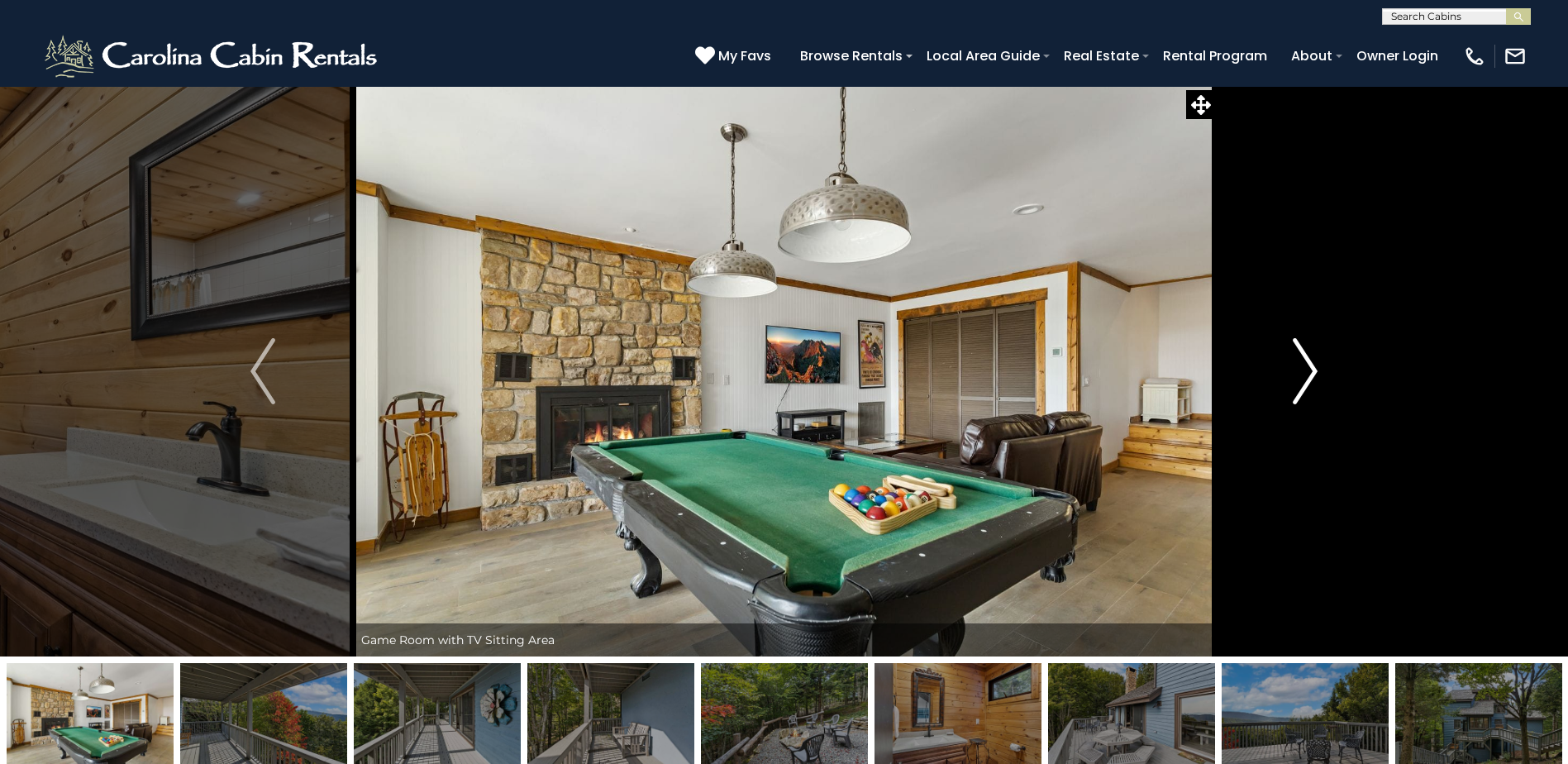
click at [1308, 384] on img "Next" at bounding box center [1305, 371] width 25 height 66
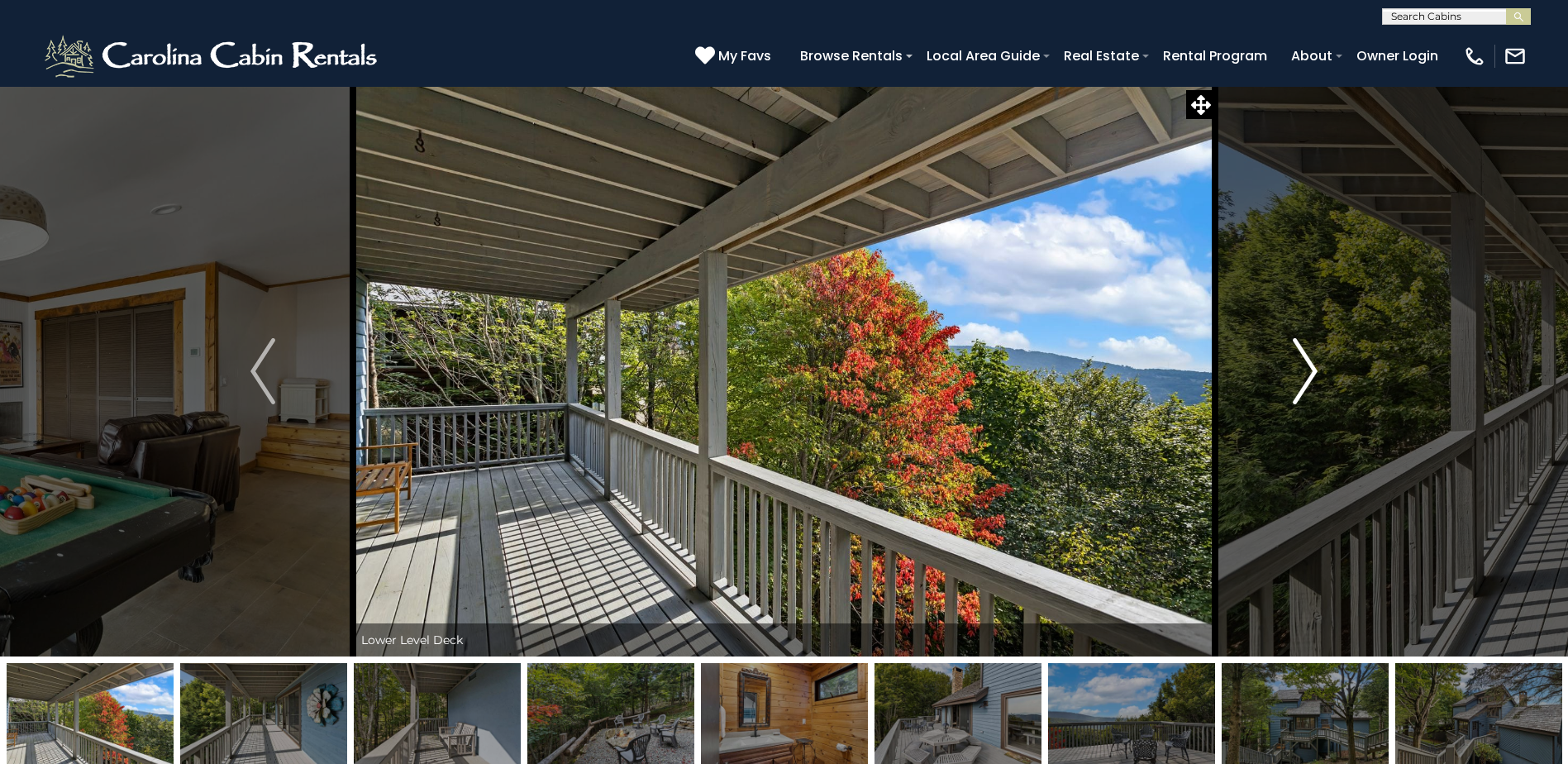
click at [1308, 384] on img "Next" at bounding box center [1305, 371] width 25 height 66
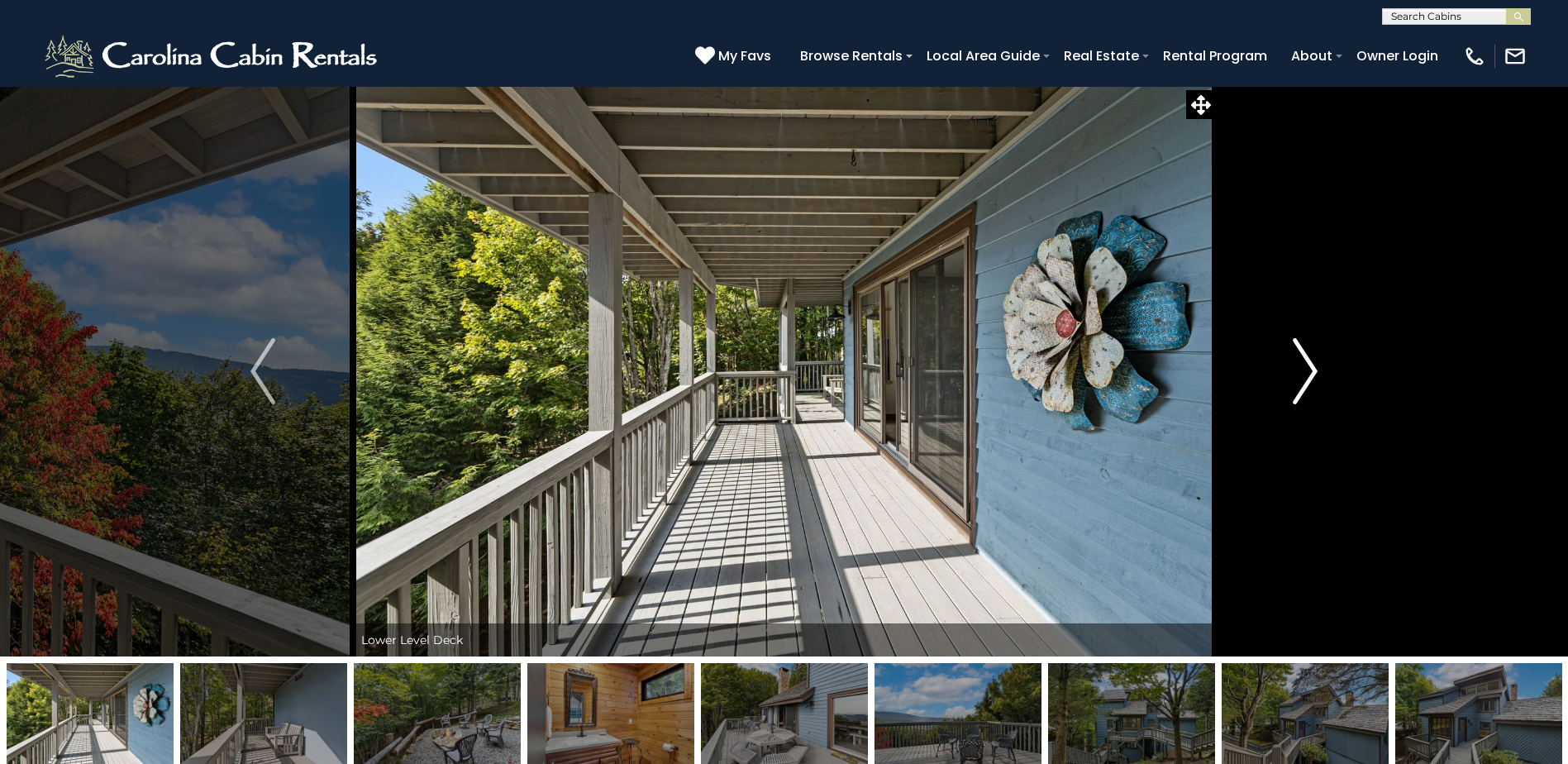
click at [1308, 384] on img "Next" at bounding box center [1305, 371] width 25 height 66
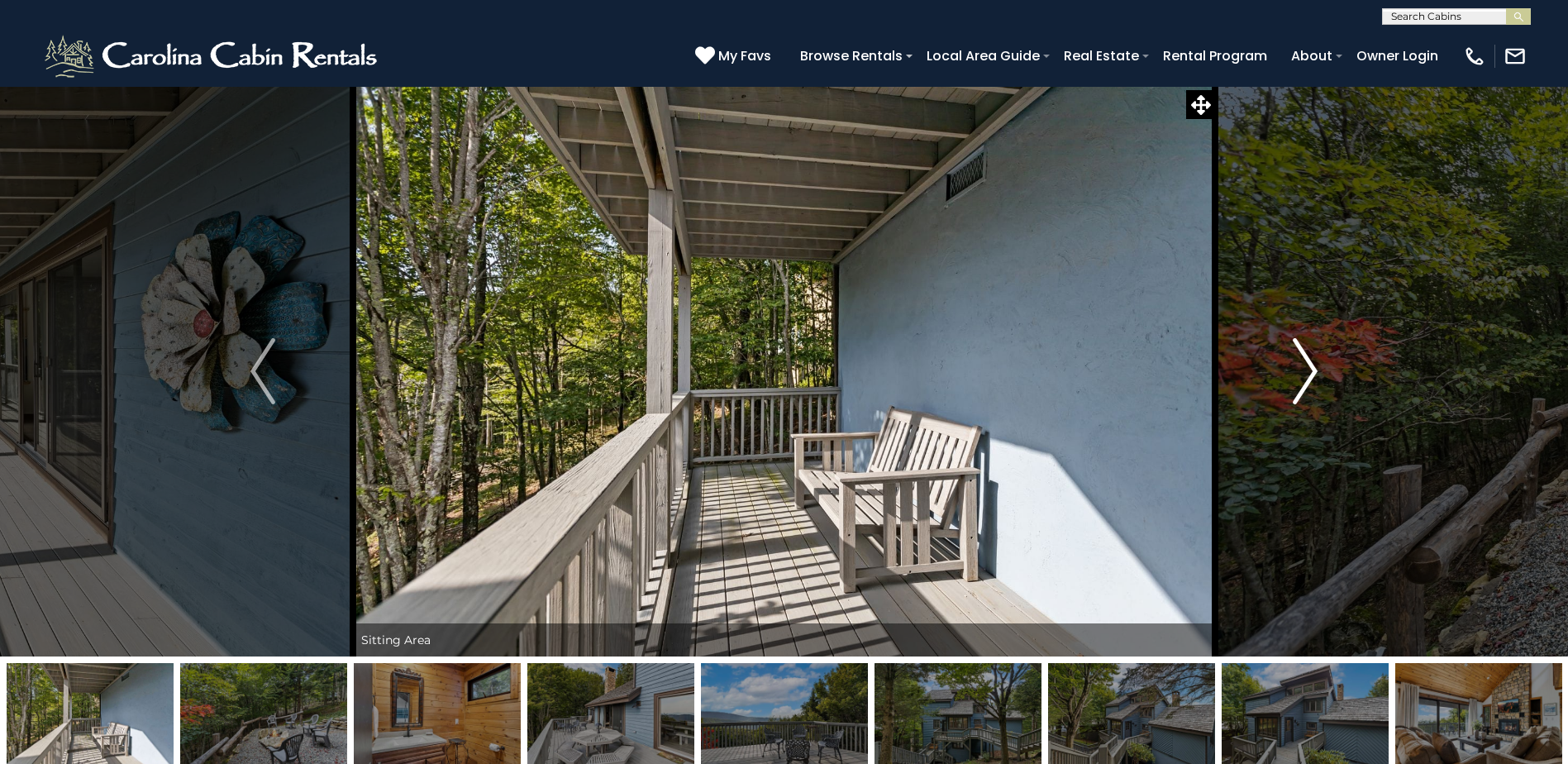
click at [1308, 384] on img "Next" at bounding box center [1305, 371] width 25 height 66
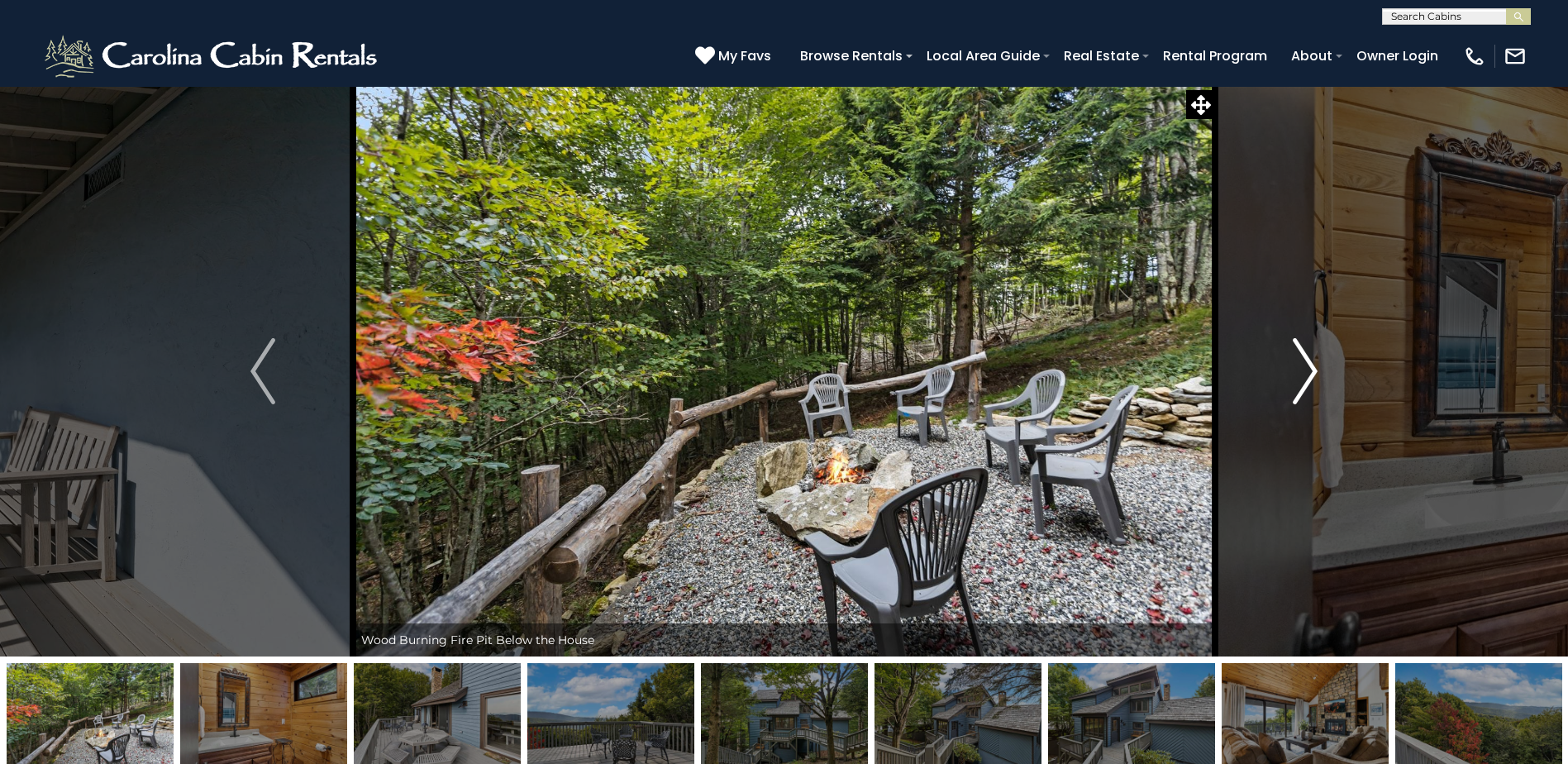
click at [1308, 384] on img "Next" at bounding box center [1305, 371] width 25 height 66
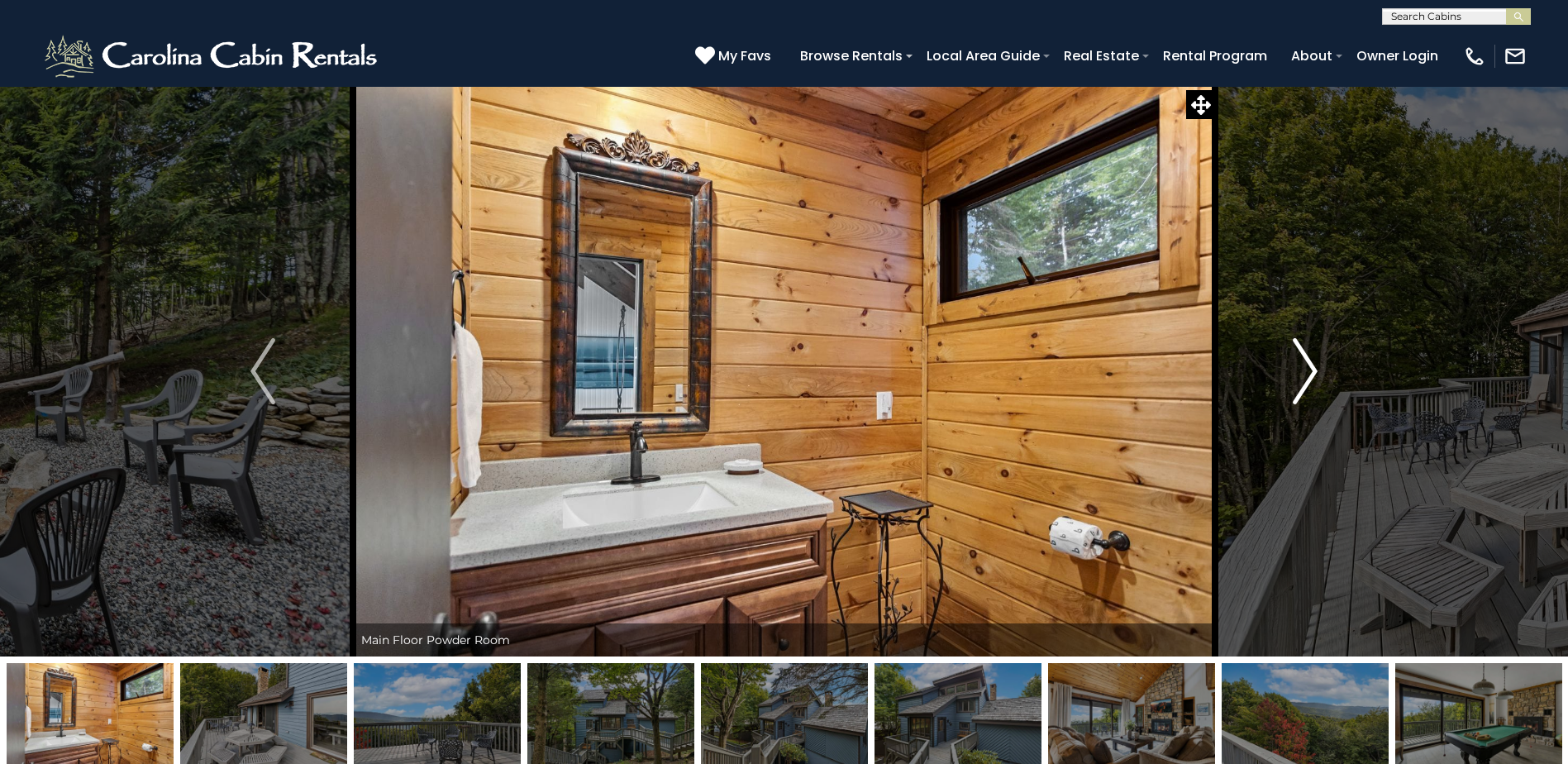
click at [1308, 384] on img "Next" at bounding box center [1305, 371] width 25 height 66
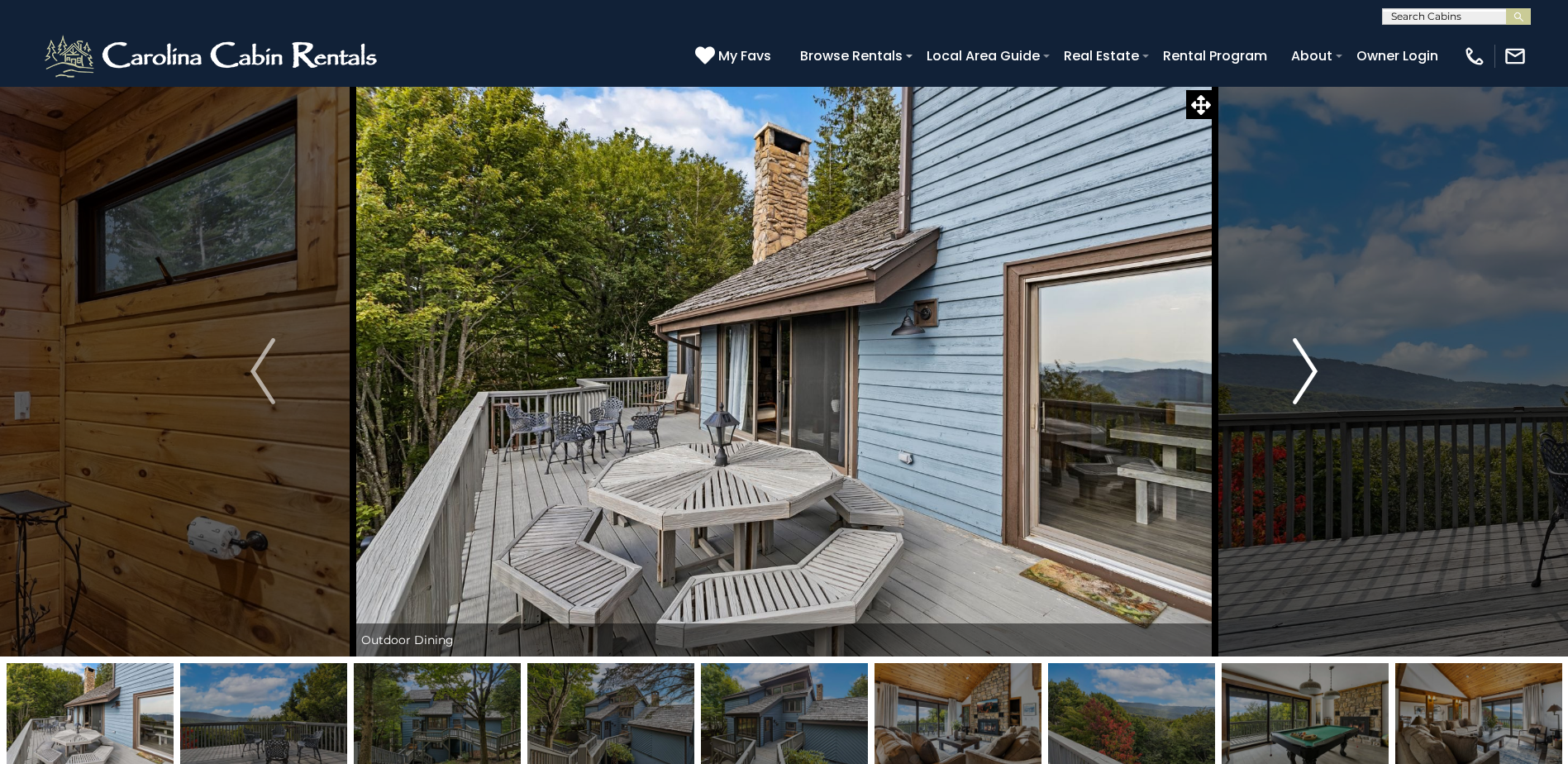
click at [1308, 384] on img "Next" at bounding box center [1305, 371] width 25 height 66
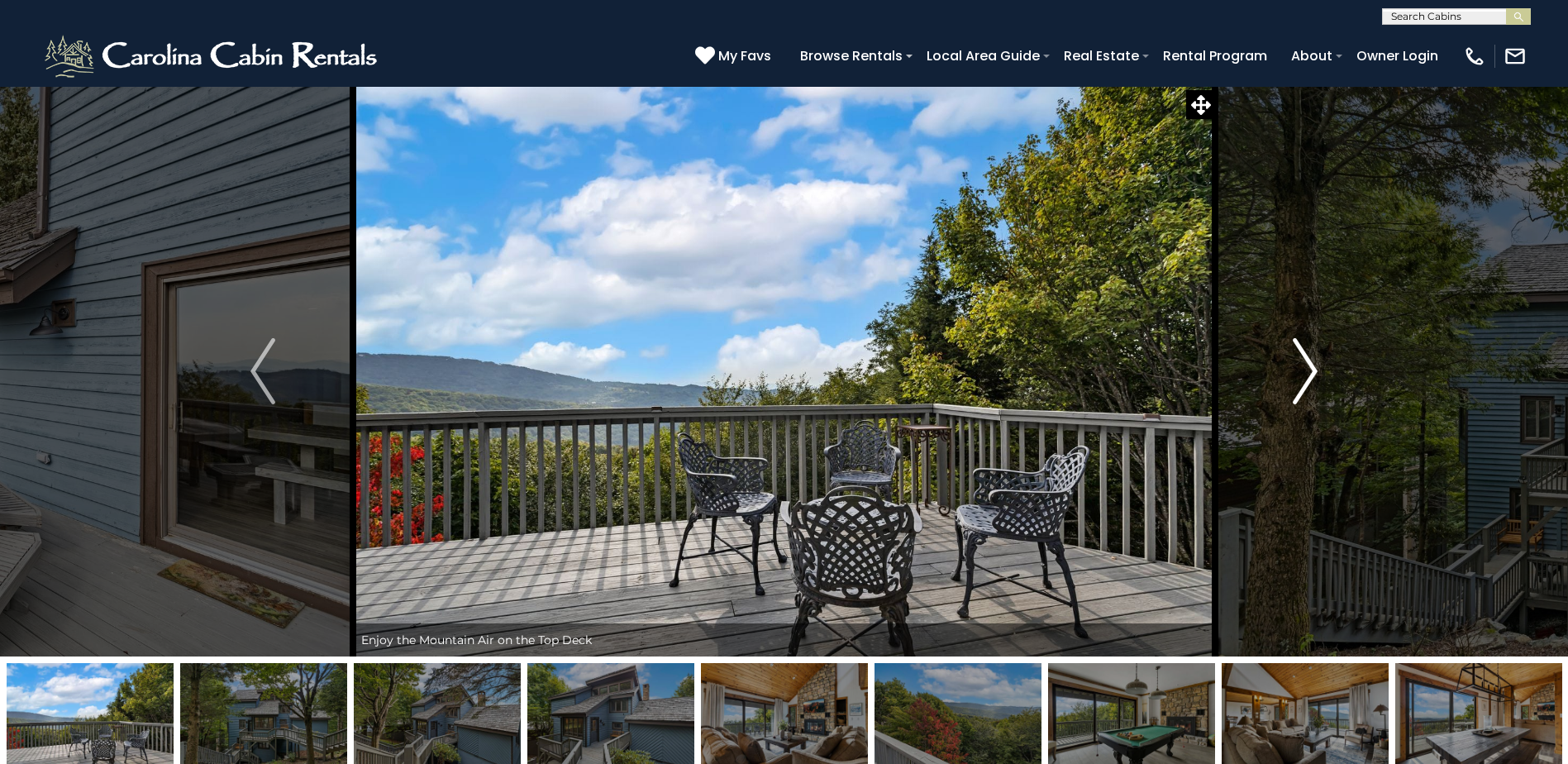
click at [1308, 384] on img "Next" at bounding box center [1305, 371] width 25 height 66
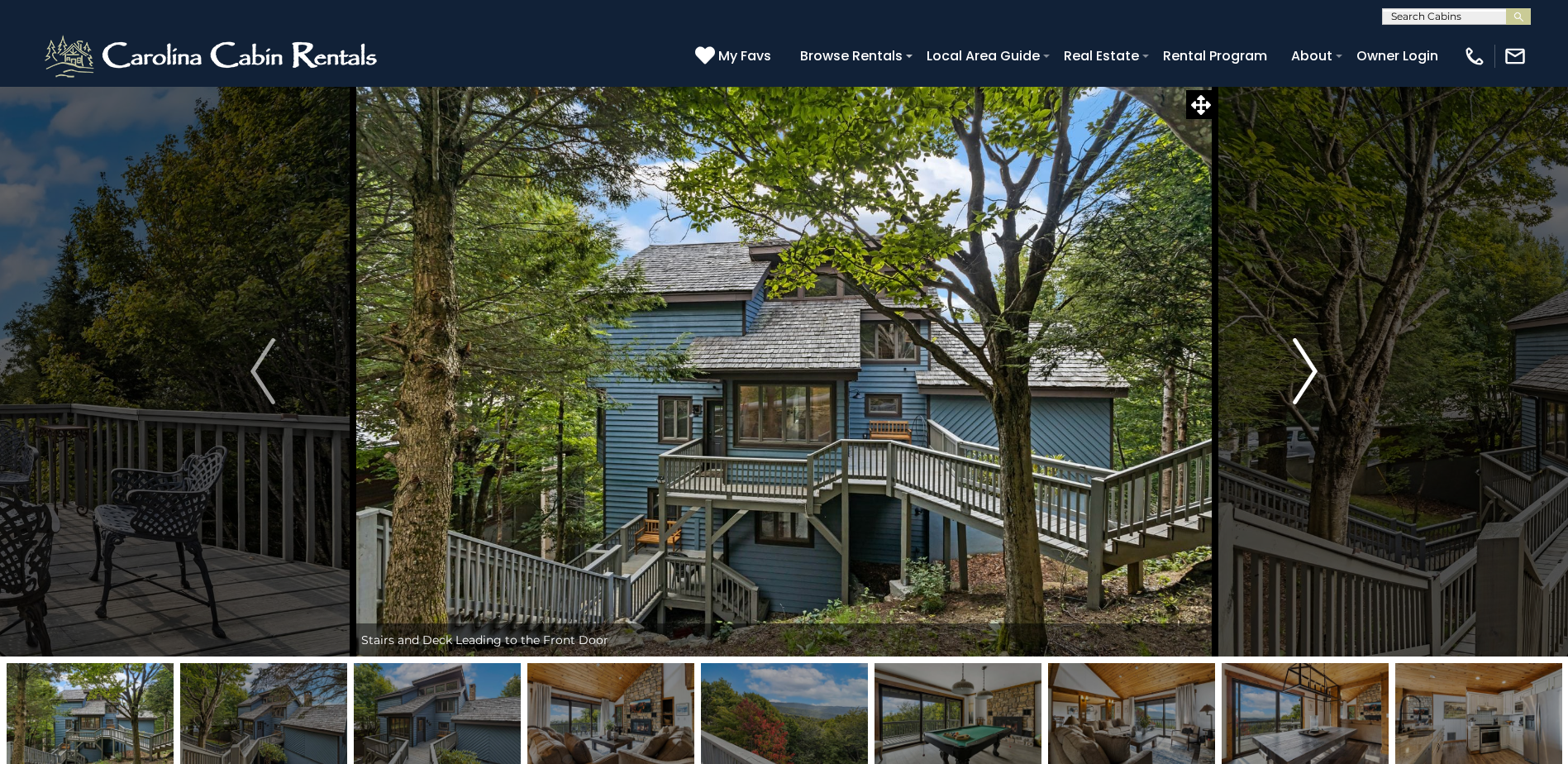
click at [1308, 384] on img "Next" at bounding box center [1305, 371] width 25 height 66
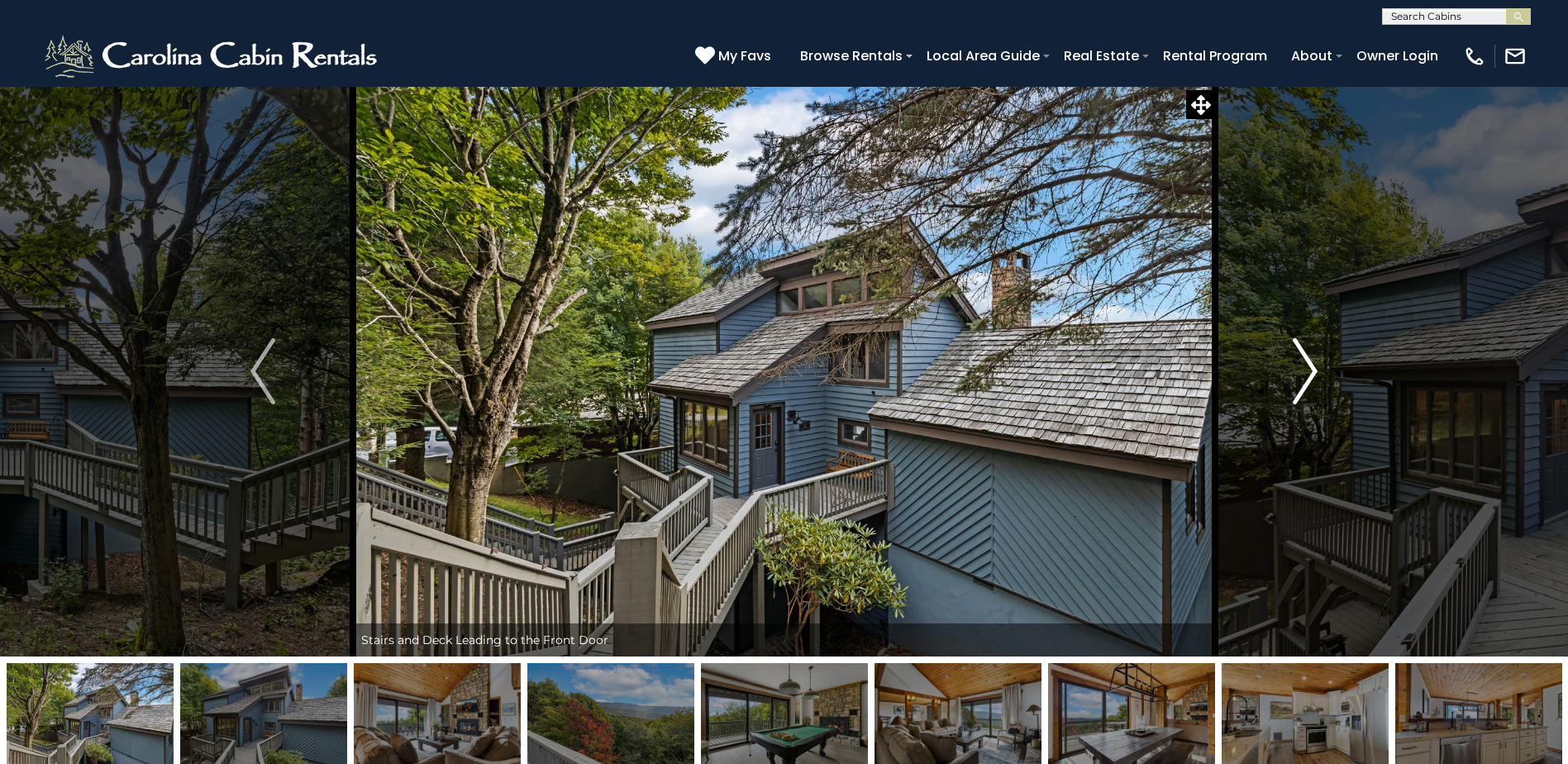
click at [1308, 384] on img "Next" at bounding box center [1305, 371] width 25 height 66
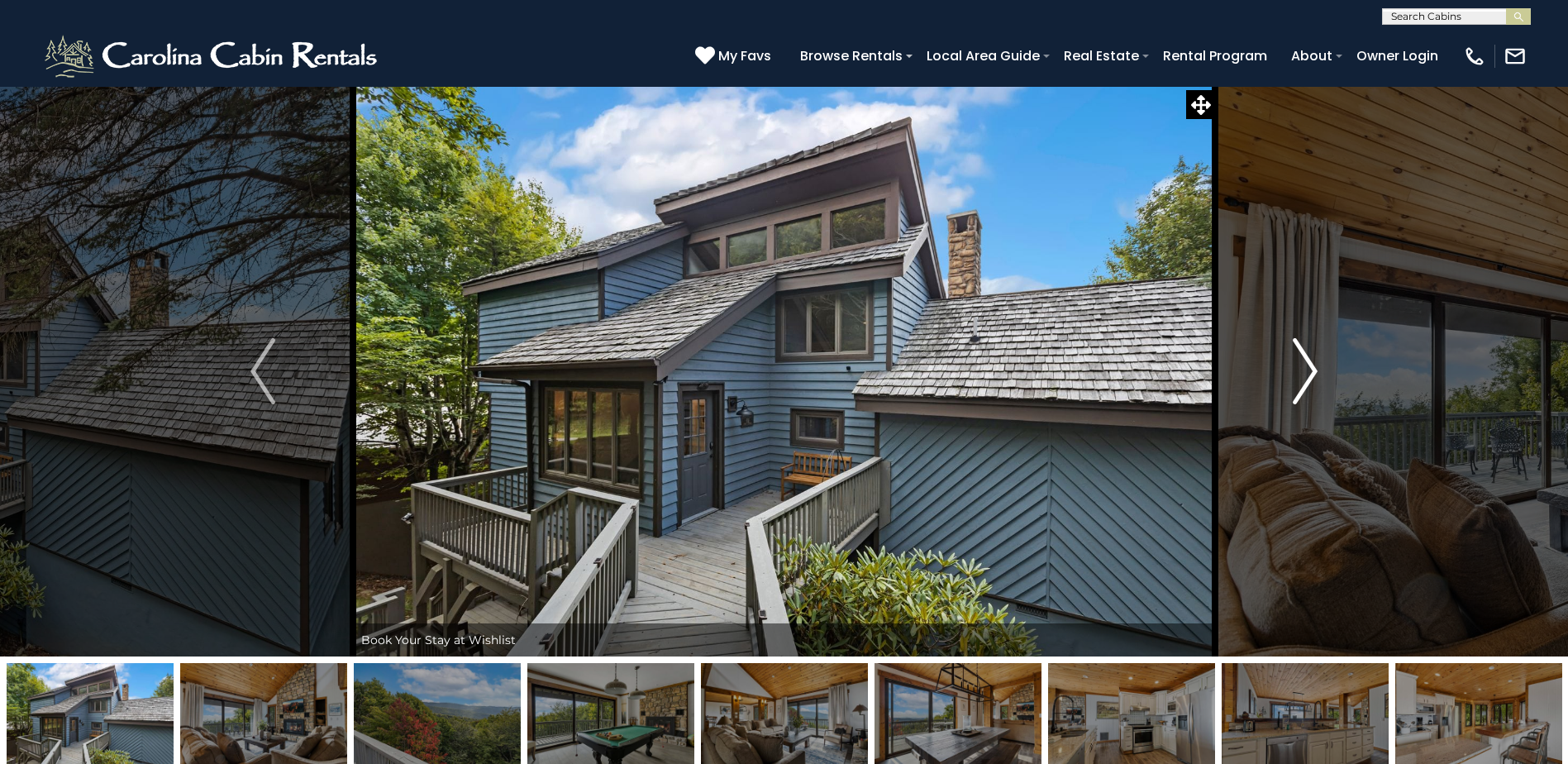
click at [1308, 384] on img "Next" at bounding box center [1305, 371] width 25 height 66
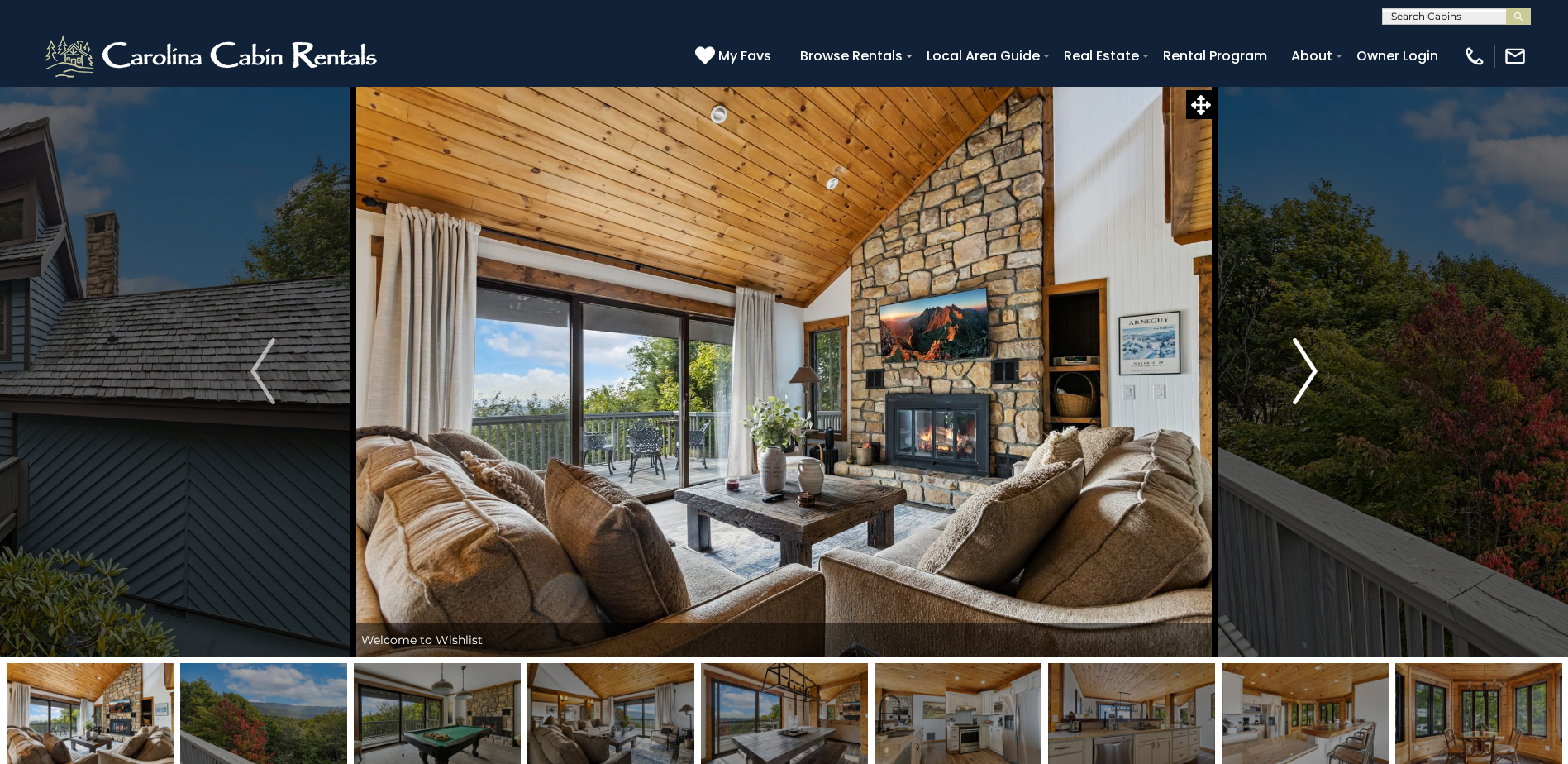
click at [1308, 384] on img "Next" at bounding box center [1305, 371] width 25 height 66
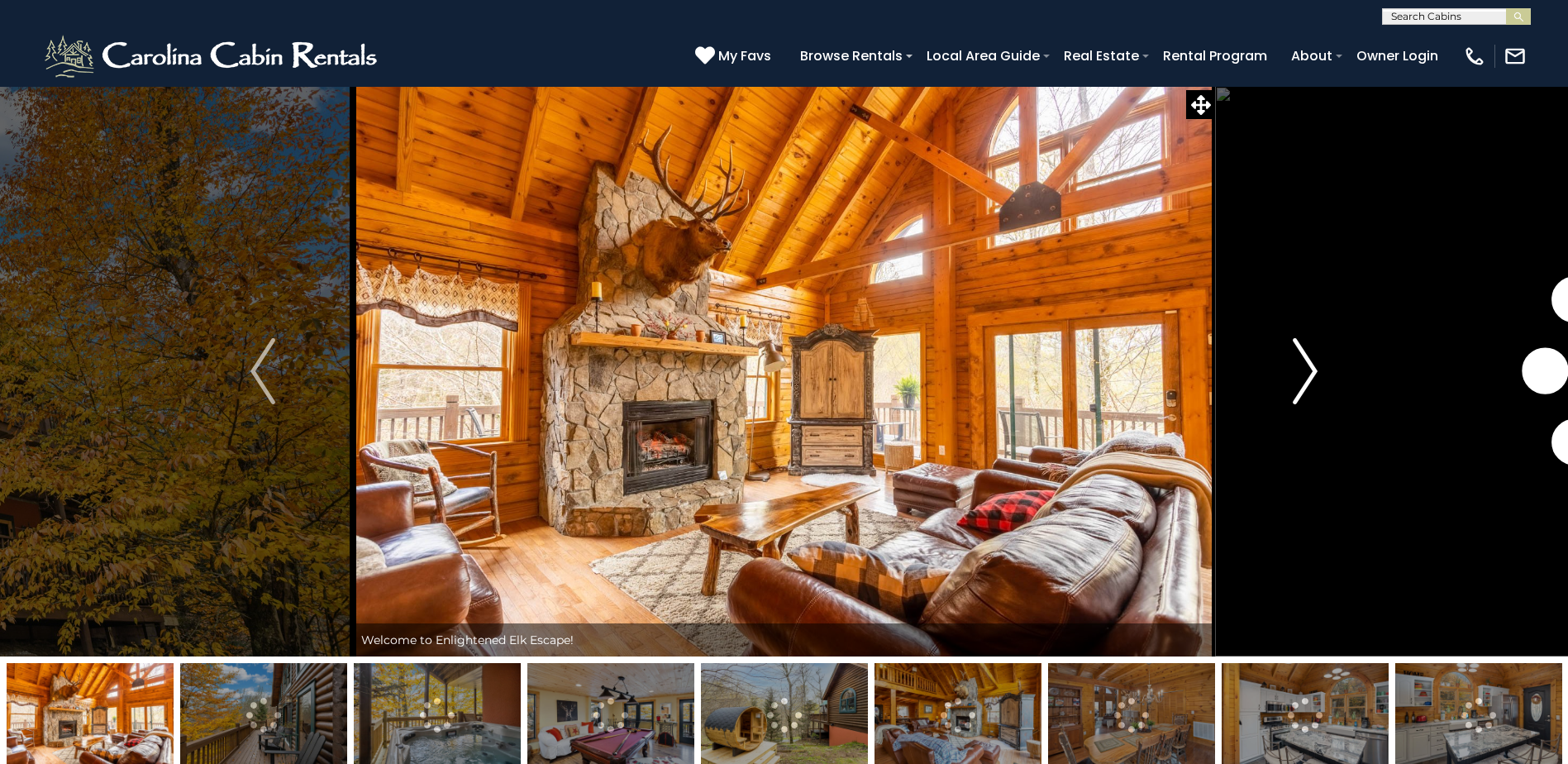
click at [1312, 376] on img "Next" at bounding box center [1305, 371] width 25 height 66
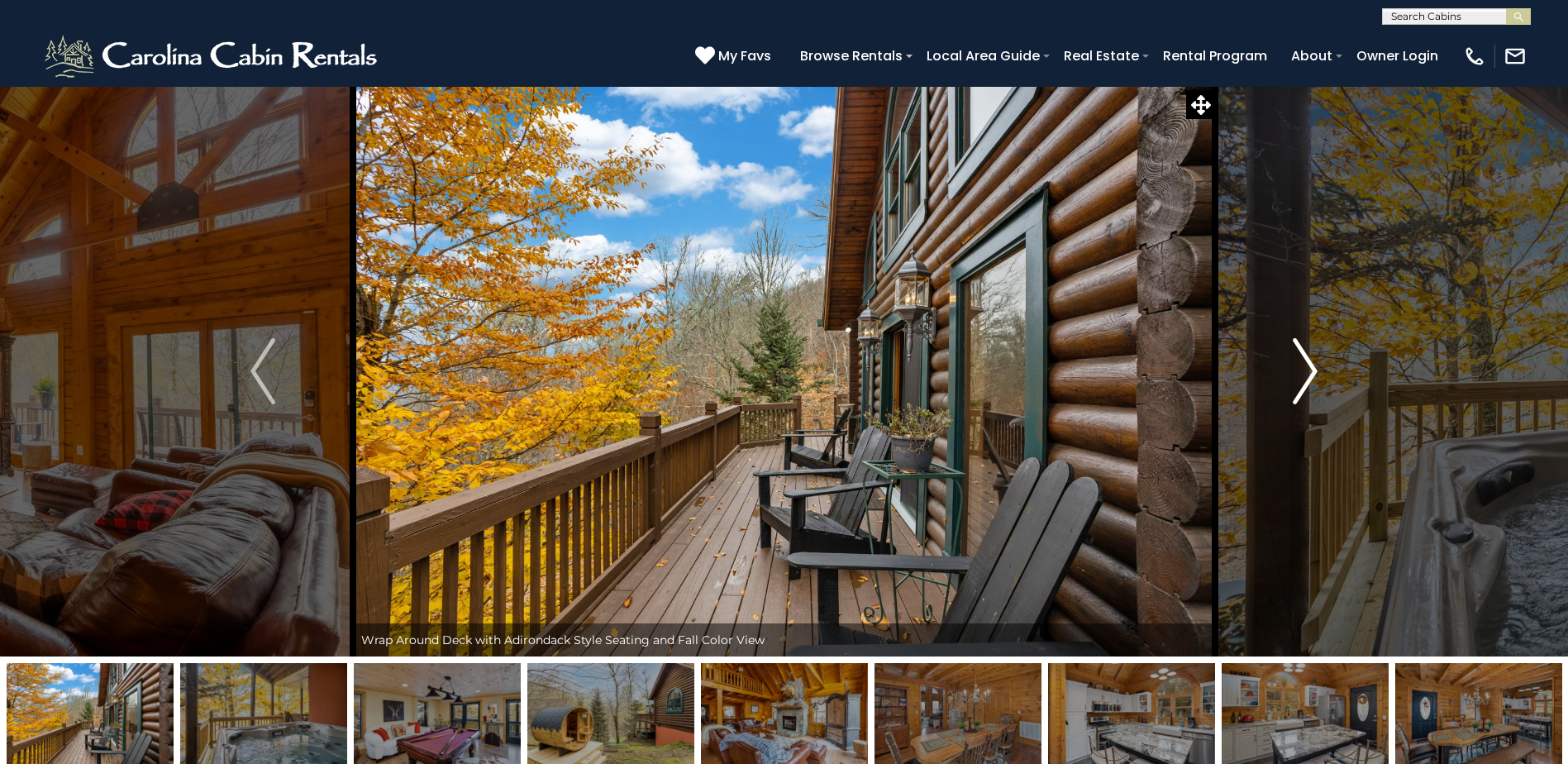
click at [1312, 376] on img "Next" at bounding box center [1305, 371] width 25 height 66
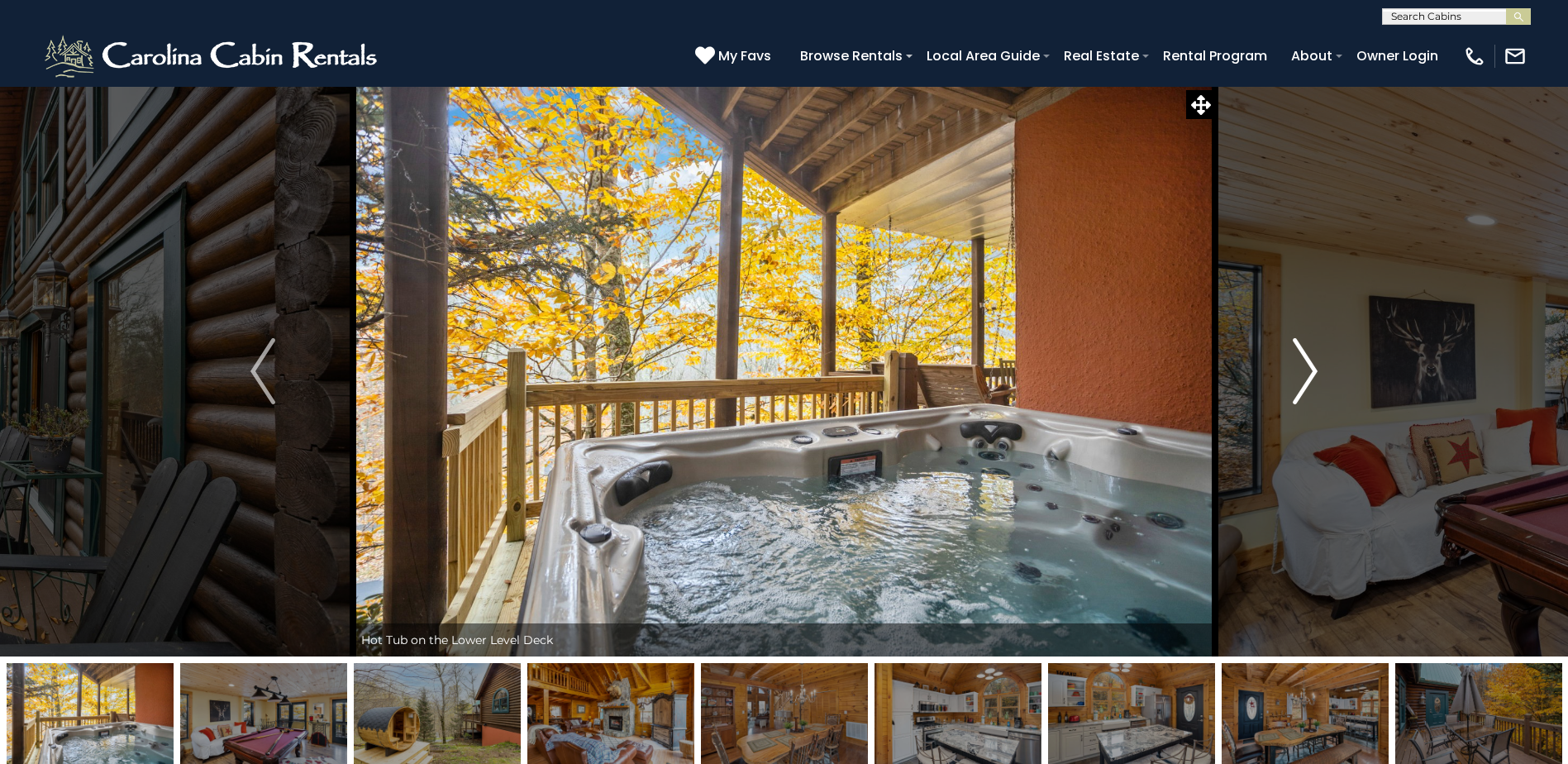
click at [1312, 376] on img "Next" at bounding box center [1305, 371] width 25 height 66
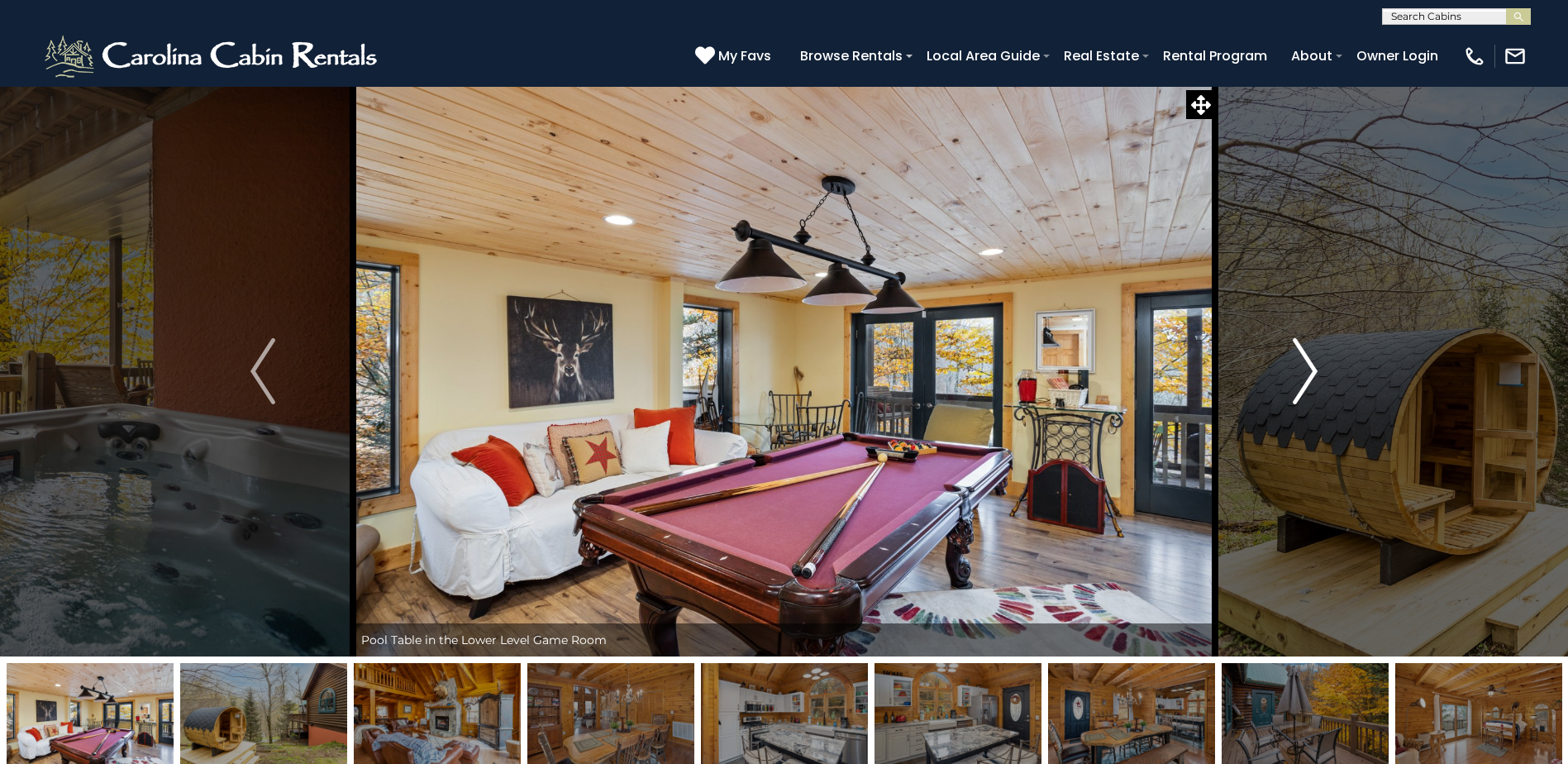
click at [1312, 376] on img "Next" at bounding box center [1305, 371] width 25 height 66
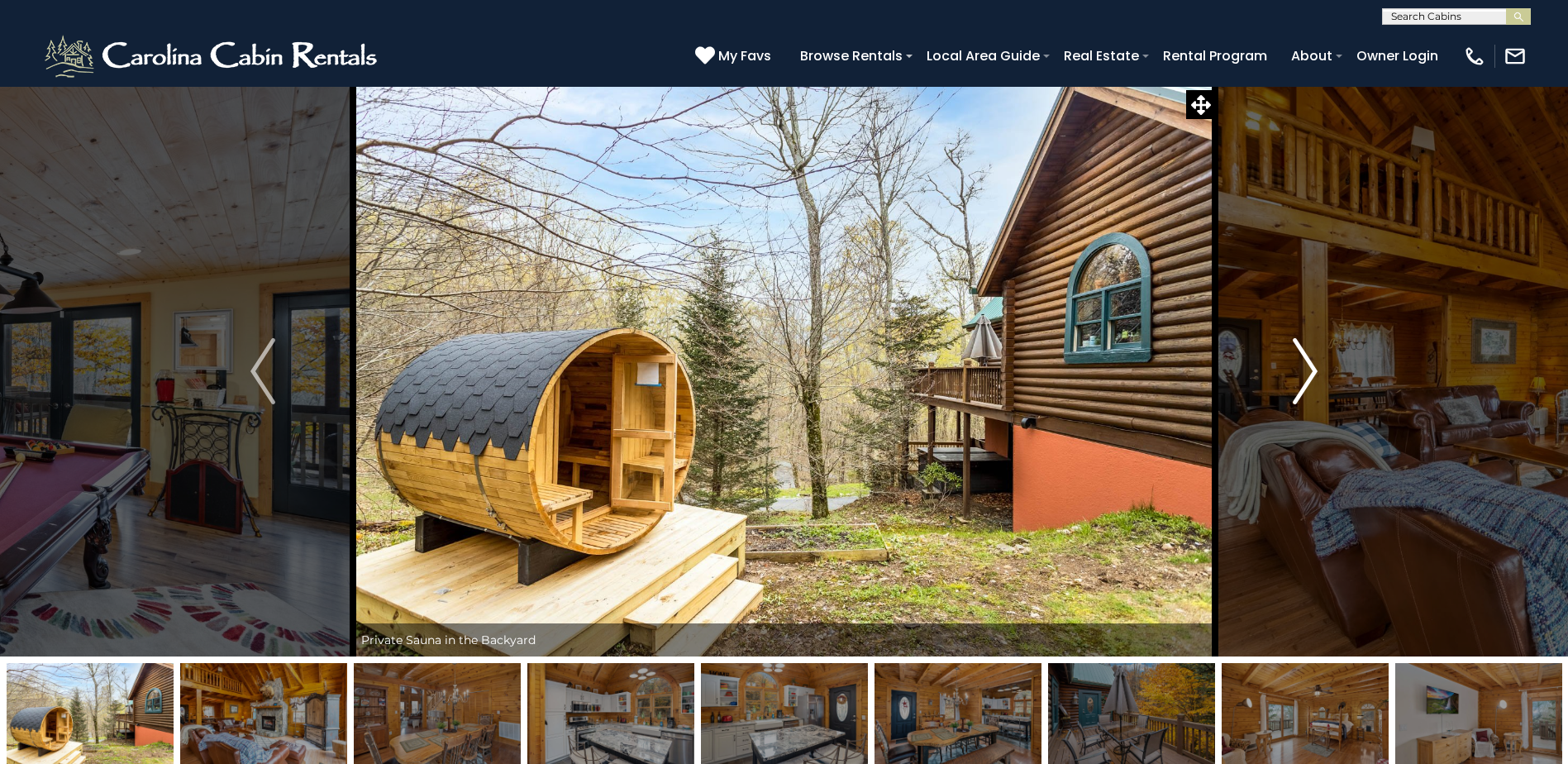
click at [1312, 376] on img "Next" at bounding box center [1305, 371] width 25 height 66
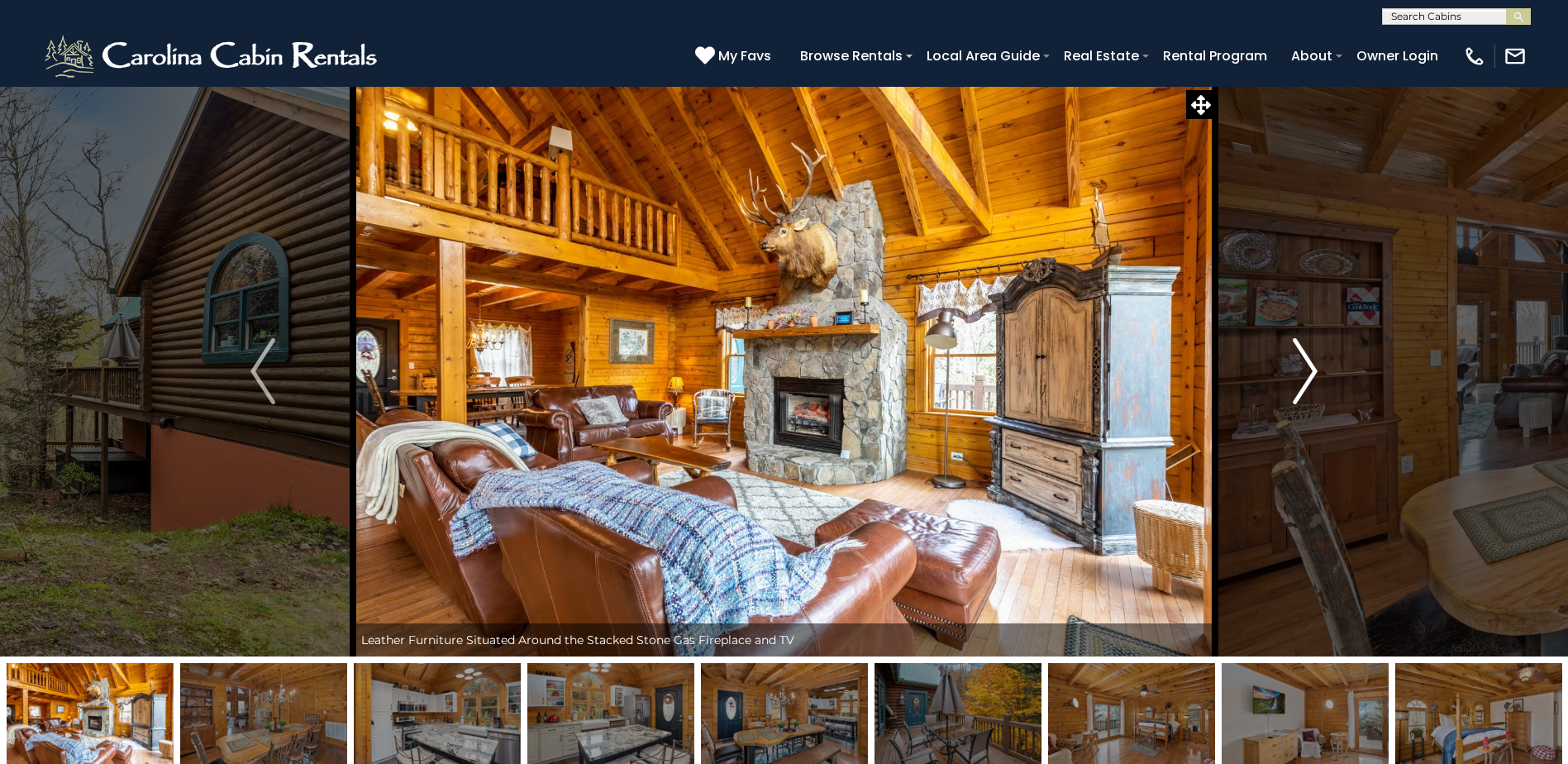
click at [1312, 376] on img "Next" at bounding box center [1305, 371] width 25 height 66
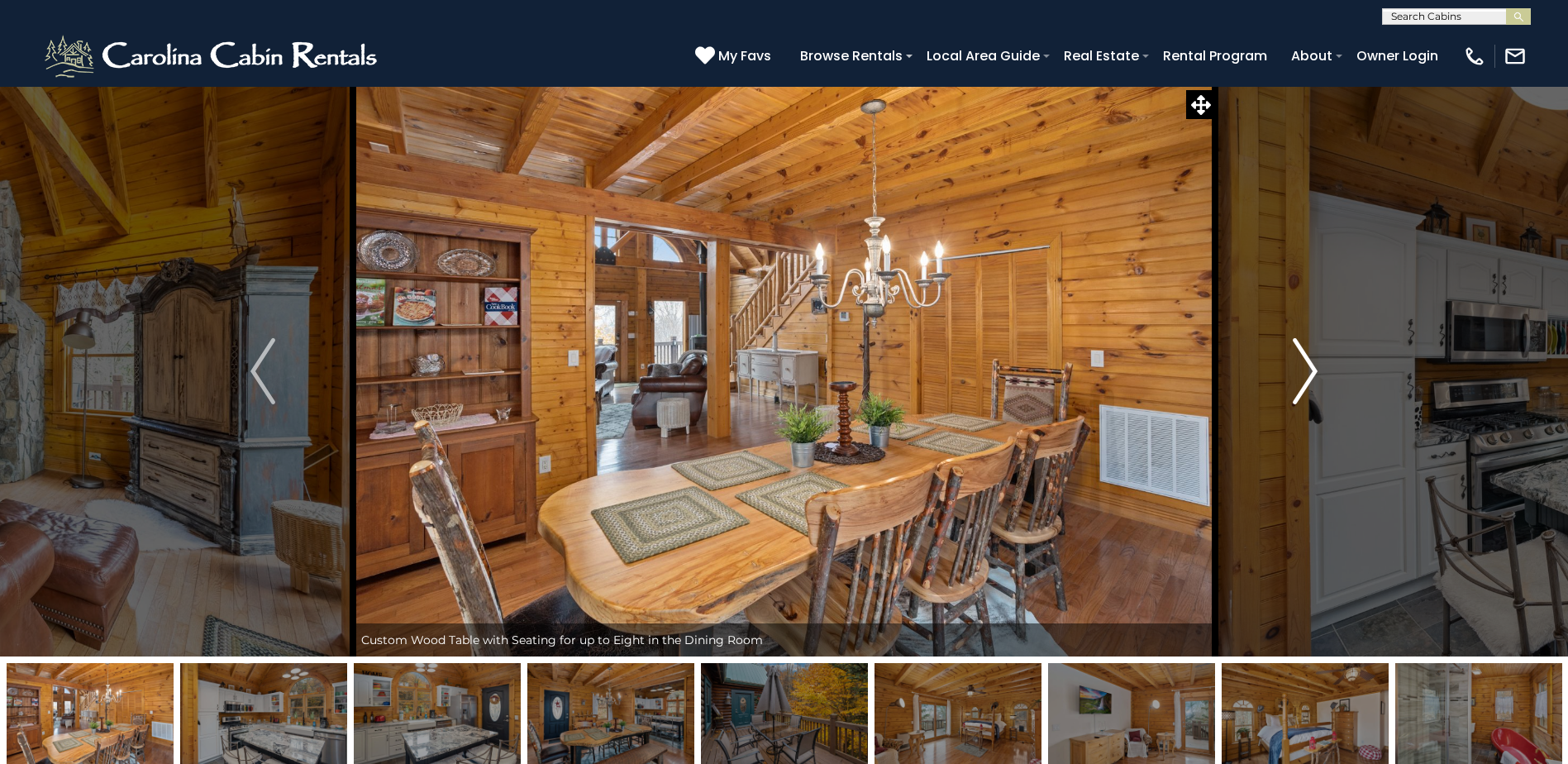
click at [1312, 376] on img "Next" at bounding box center [1305, 371] width 25 height 66
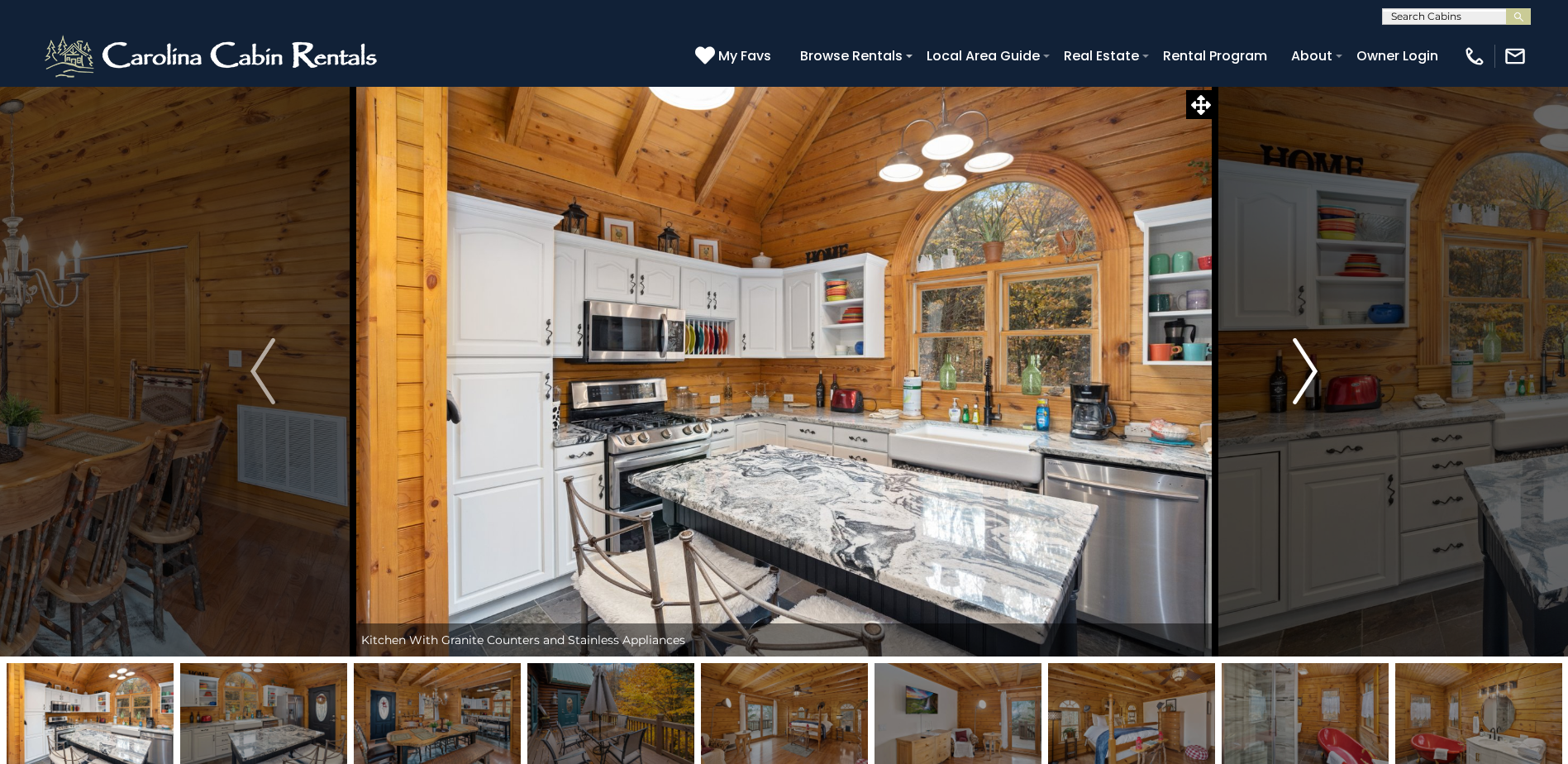
click at [1312, 376] on img "Next" at bounding box center [1305, 371] width 25 height 66
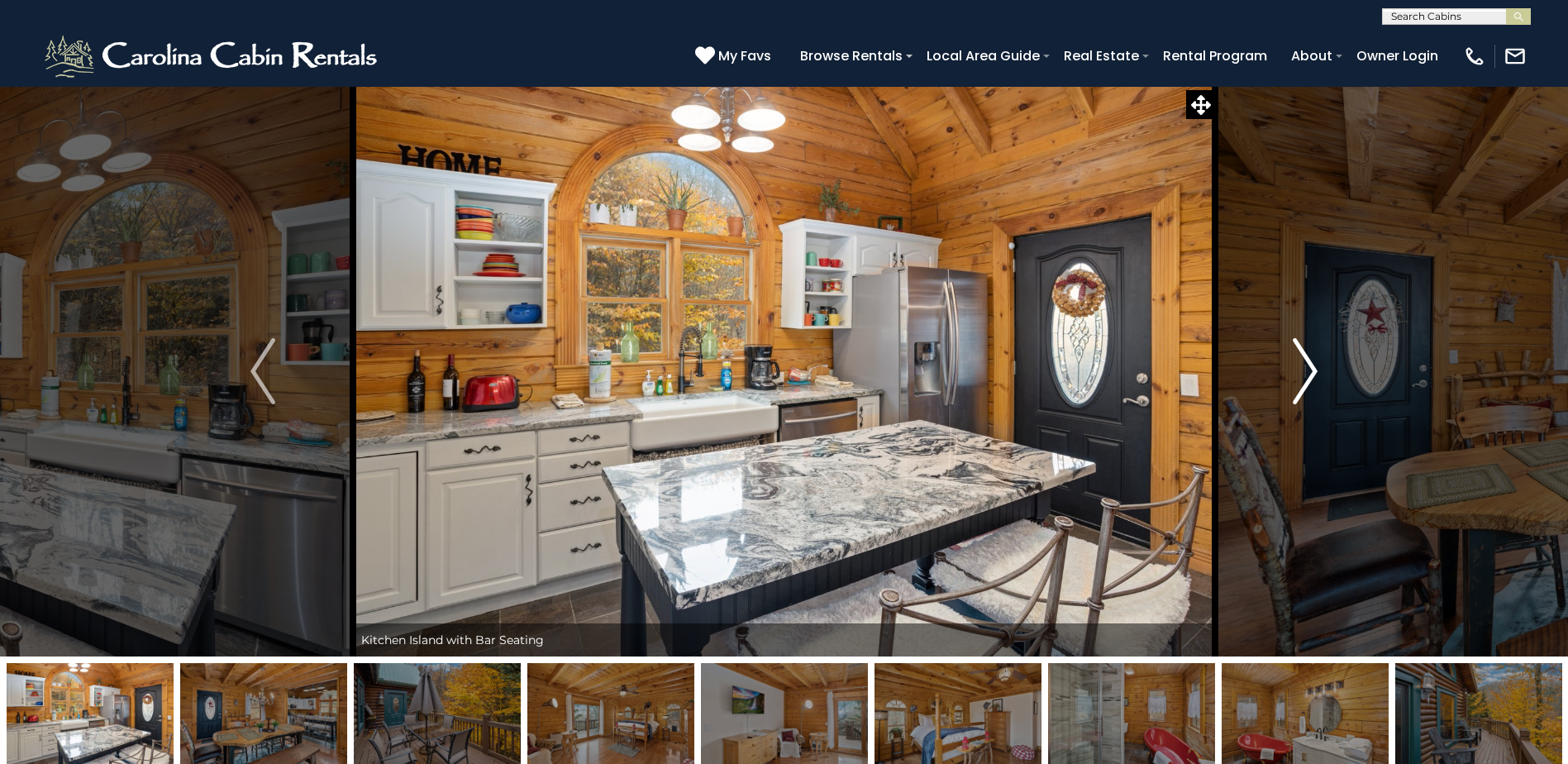
click at [1312, 376] on img "Next" at bounding box center [1305, 371] width 25 height 66
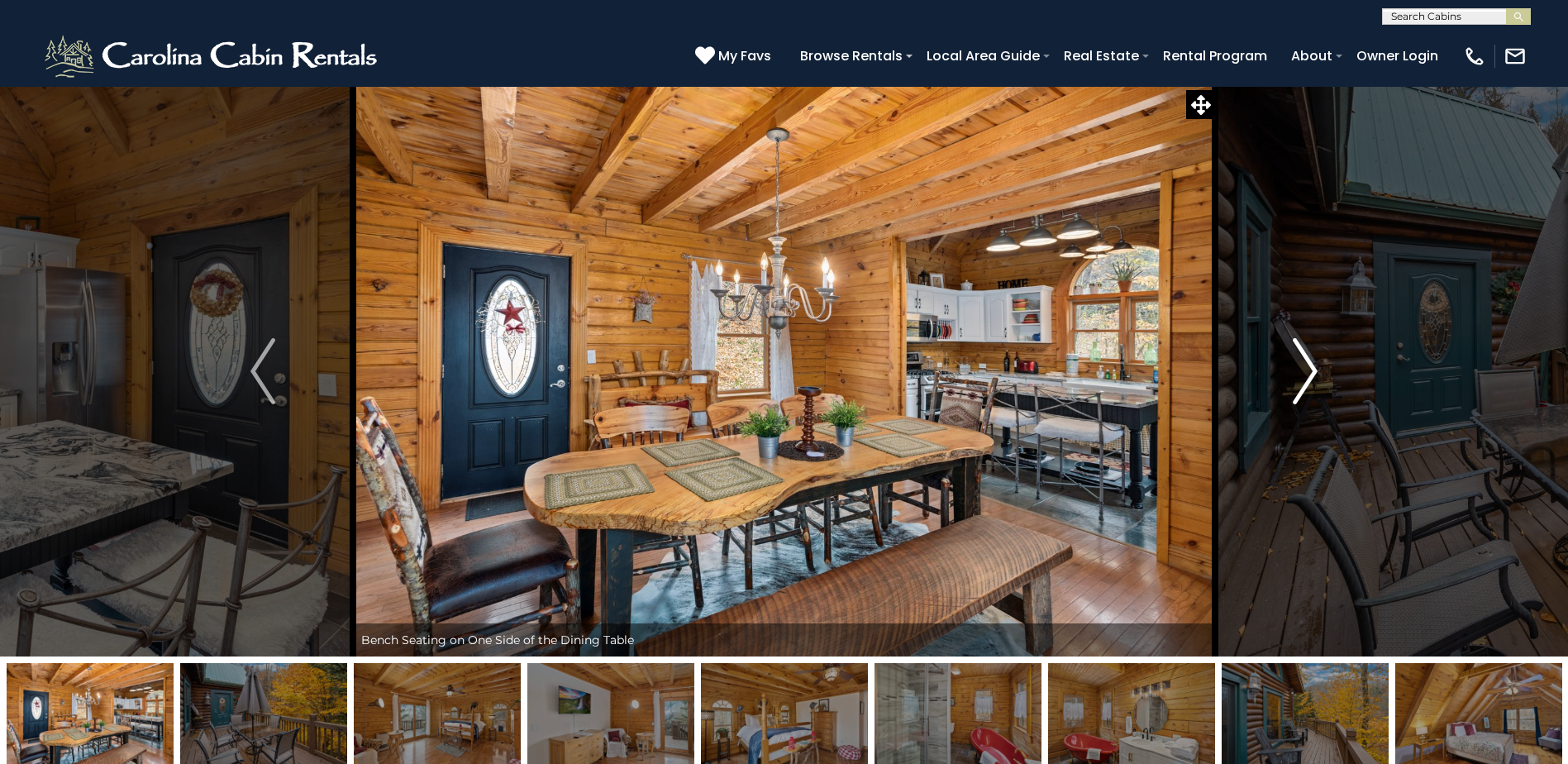
click at [1312, 376] on img "Next" at bounding box center [1305, 371] width 25 height 66
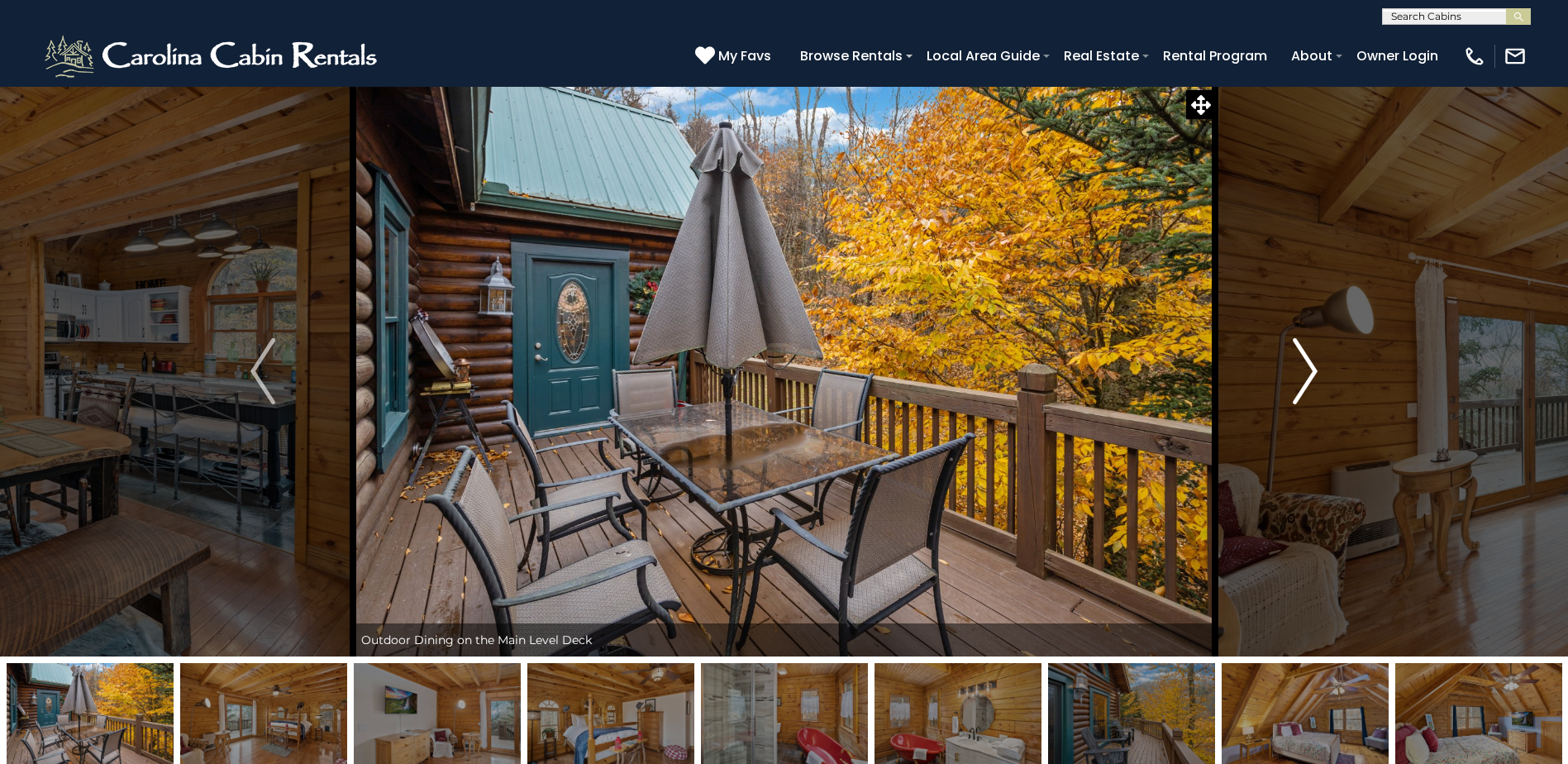
click at [1312, 376] on img "Next" at bounding box center [1305, 371] width 25 height 66
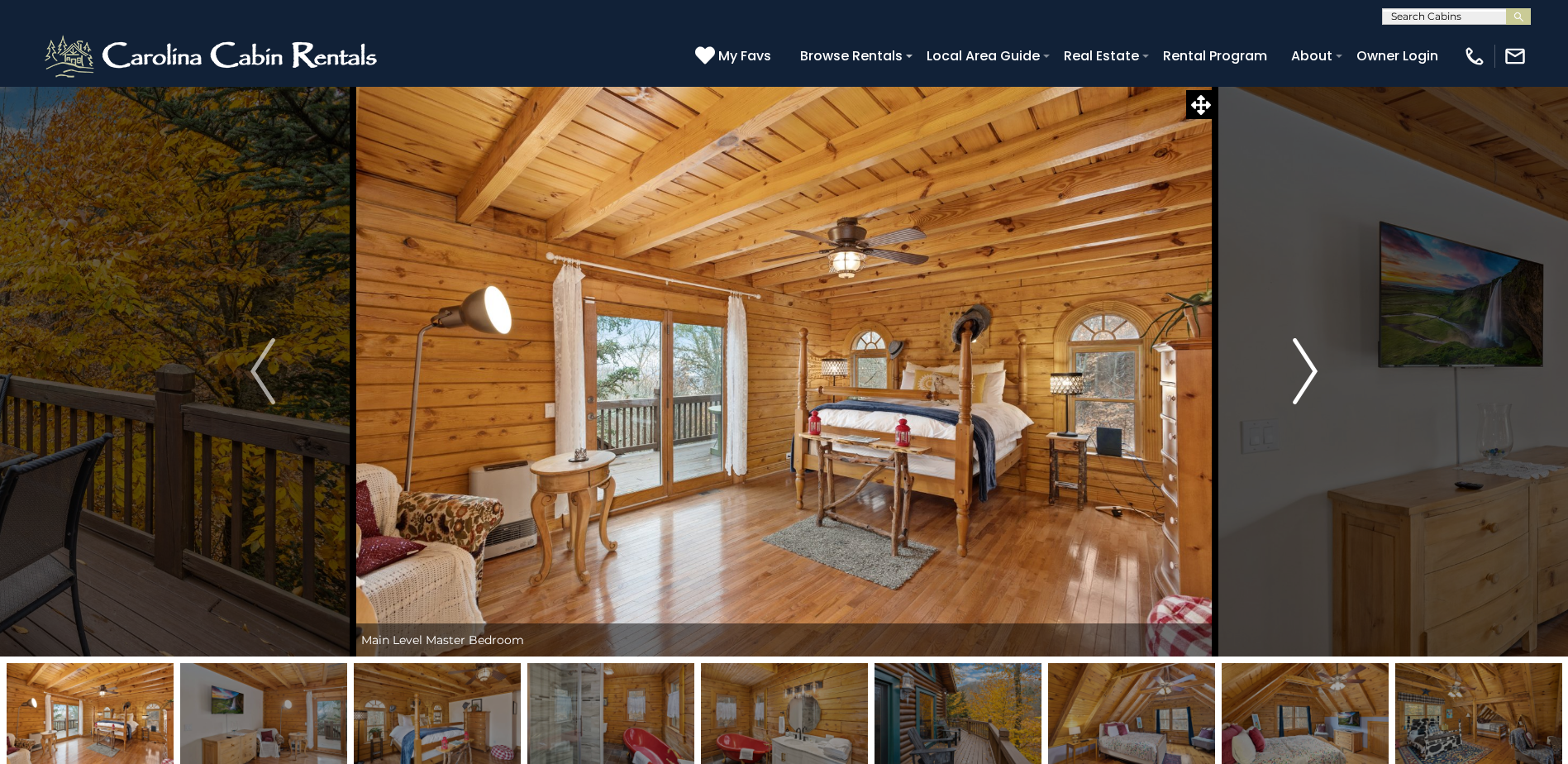
click at [1312, 376] on img "Next" at bounding box center [1305, 371] width 25 height 66
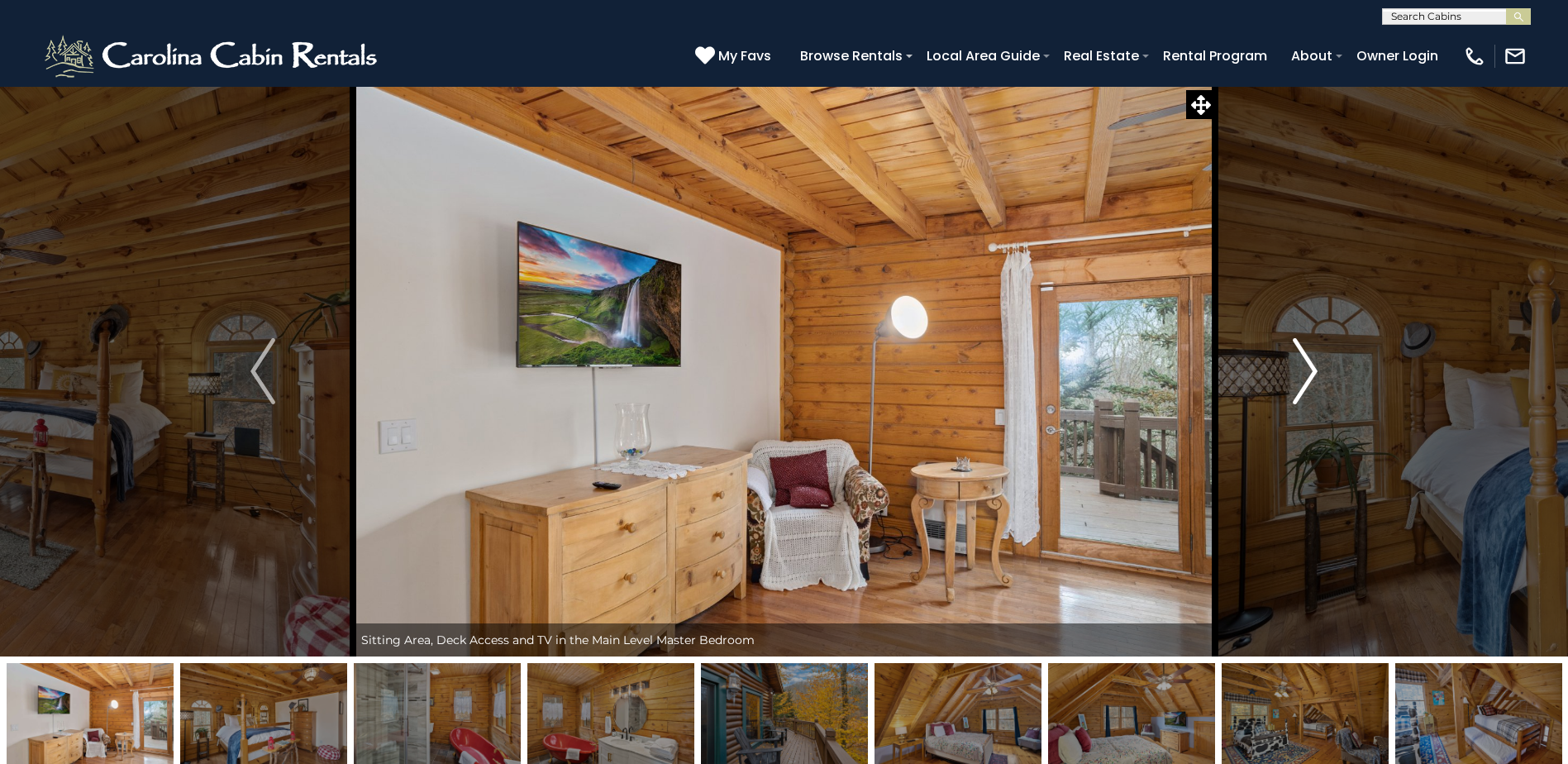
click at [1312, 376] on img "Next" at bounding box center [1305, 371] width 25 height 66
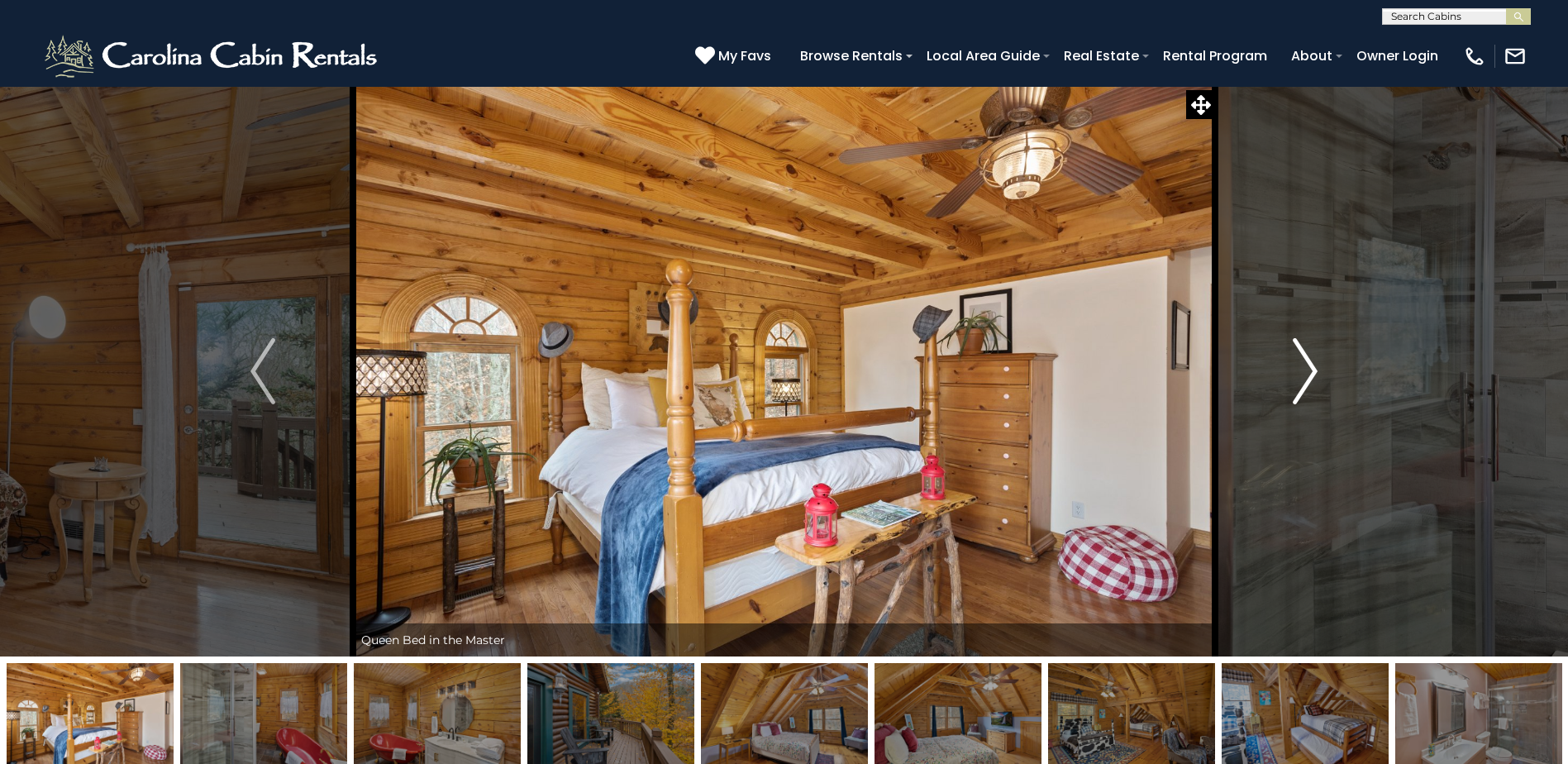
click at [1312, 376] on img "Next" at bounding box center [1305, 371] width 25 height 66
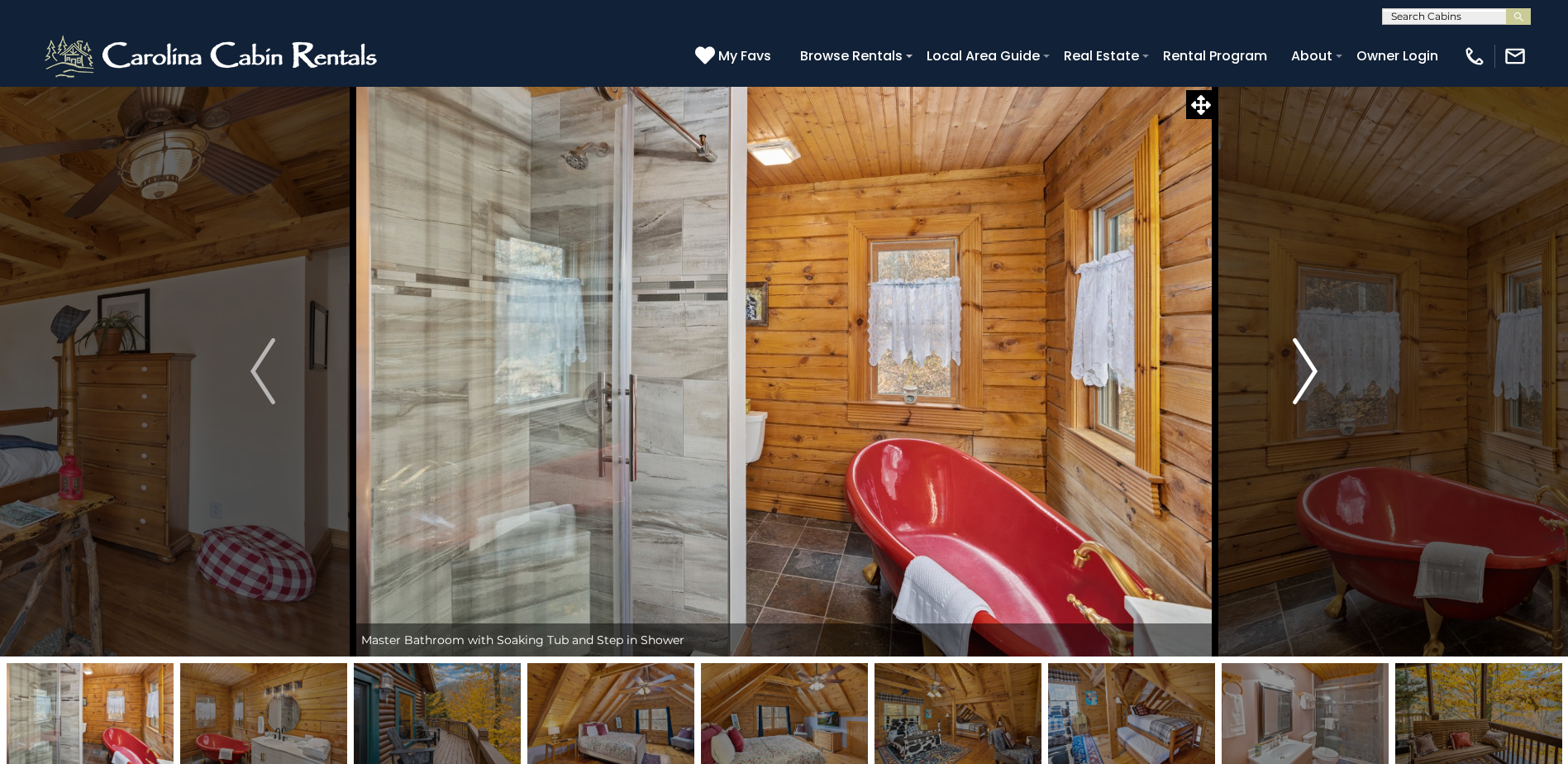
click at [1312, 376] on img "Next" at bounding box center [1305, 371] width 25 height 66
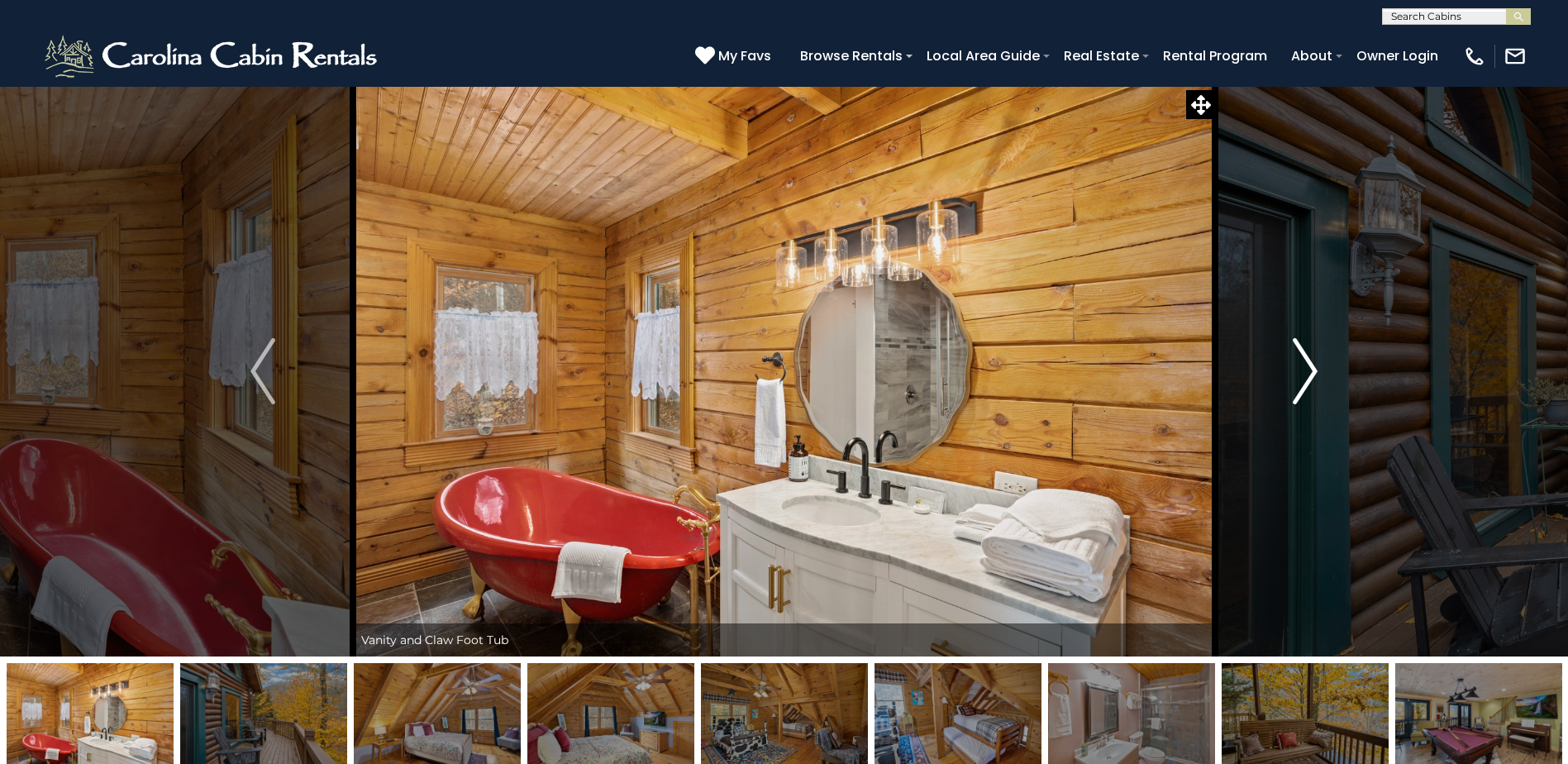
click at [1312, 376] on img "Next" at bounding box center [1305, 371] width 25 height 66
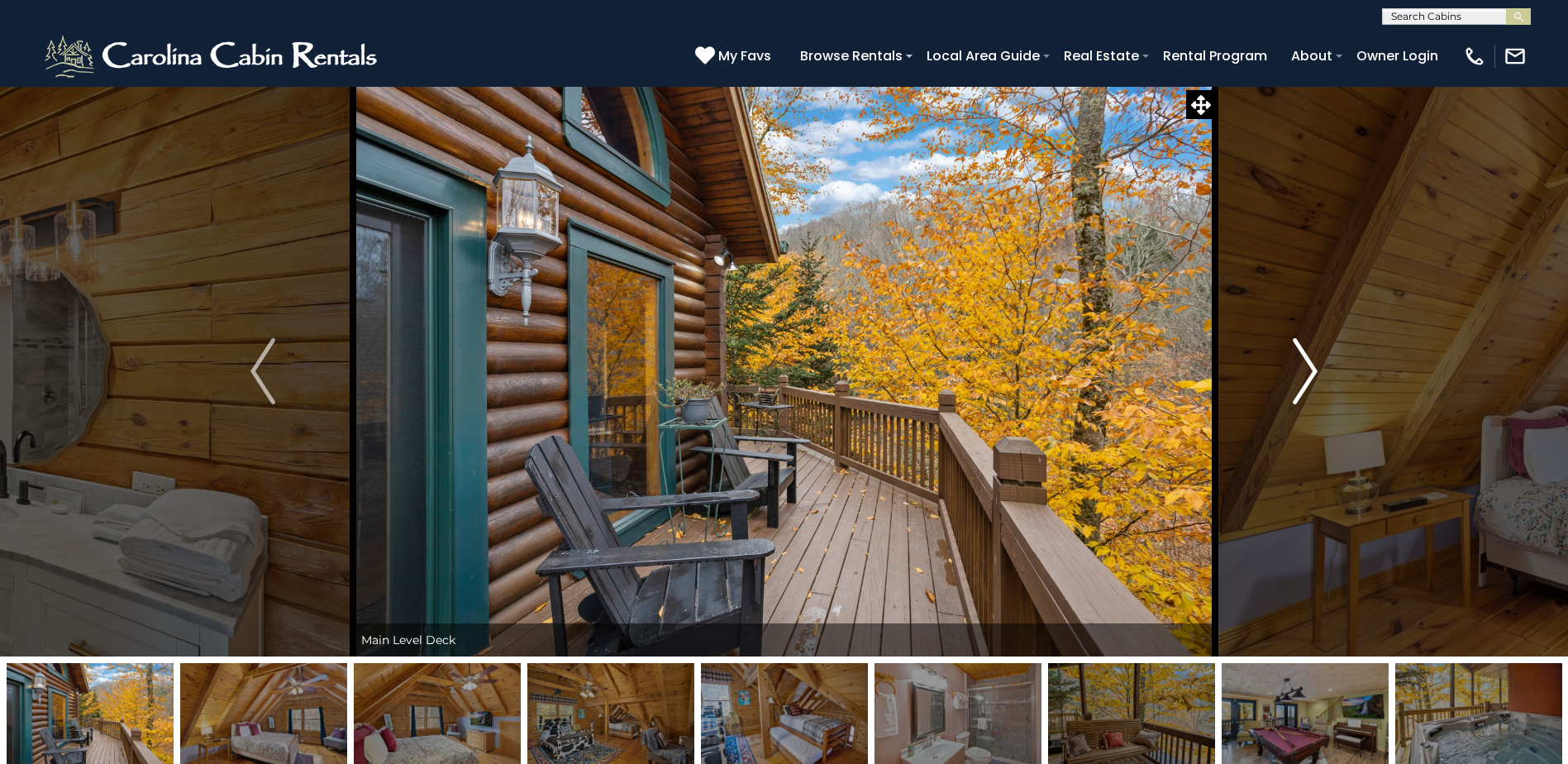
click at [1312, 376] on img "Next" at bounding box center [1305, 371] width 25 height 66
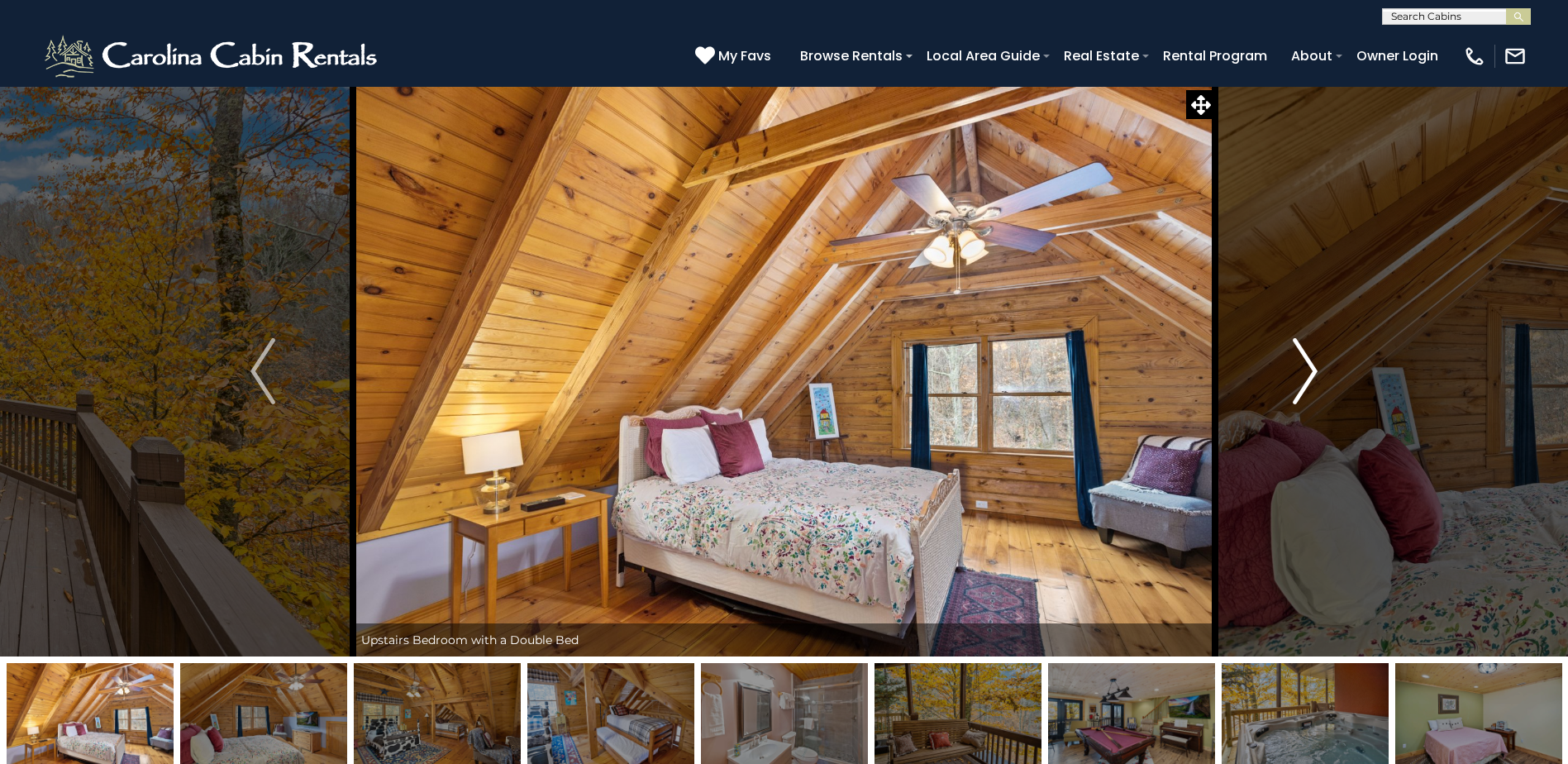
click at [1312, 376] on img "Next" at bounding box center [1305, 371] width 25 height 66
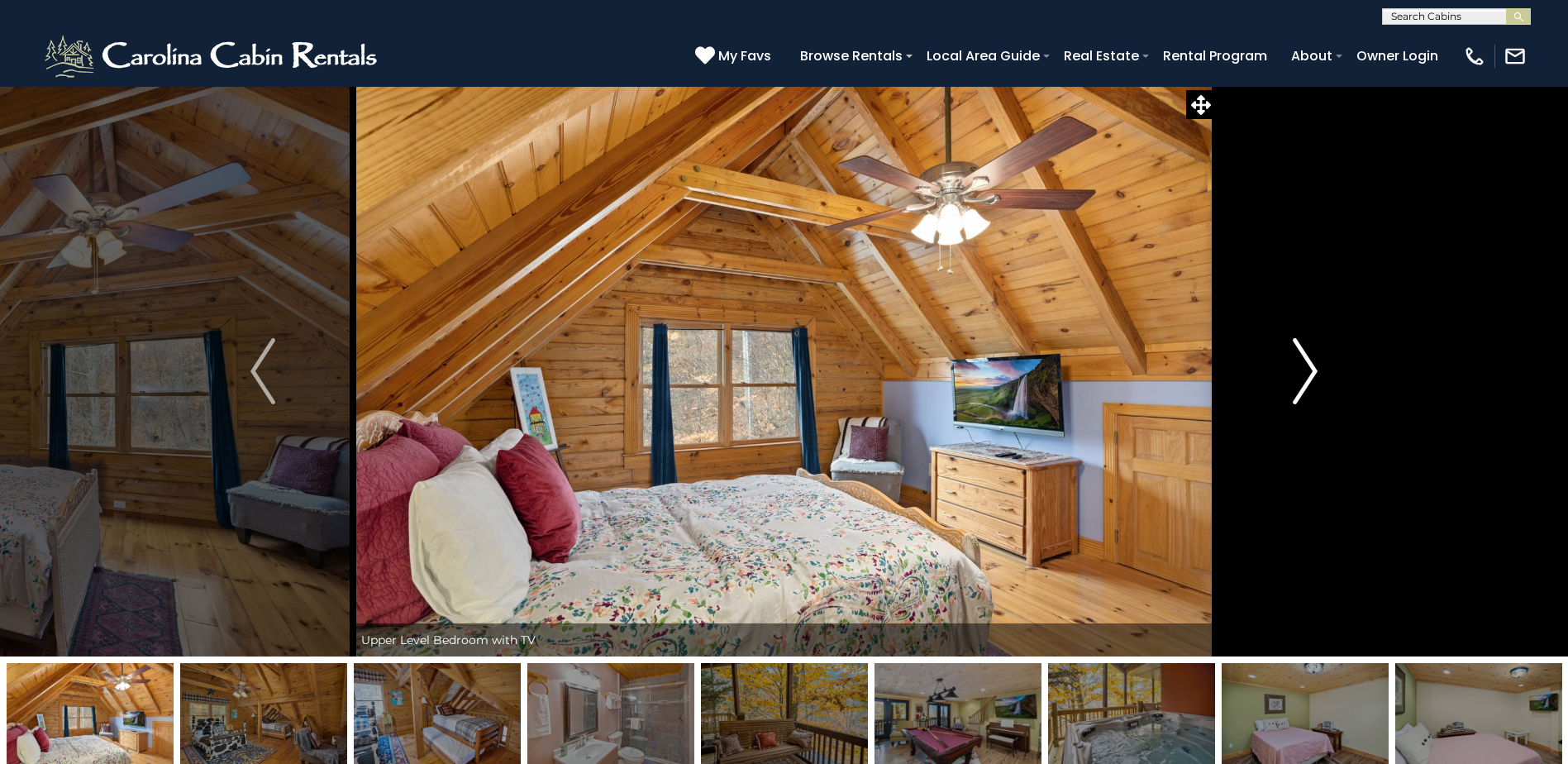
click at [1312, 376] on img "Next" at bounding box center [1305, 371] width 25 height 66
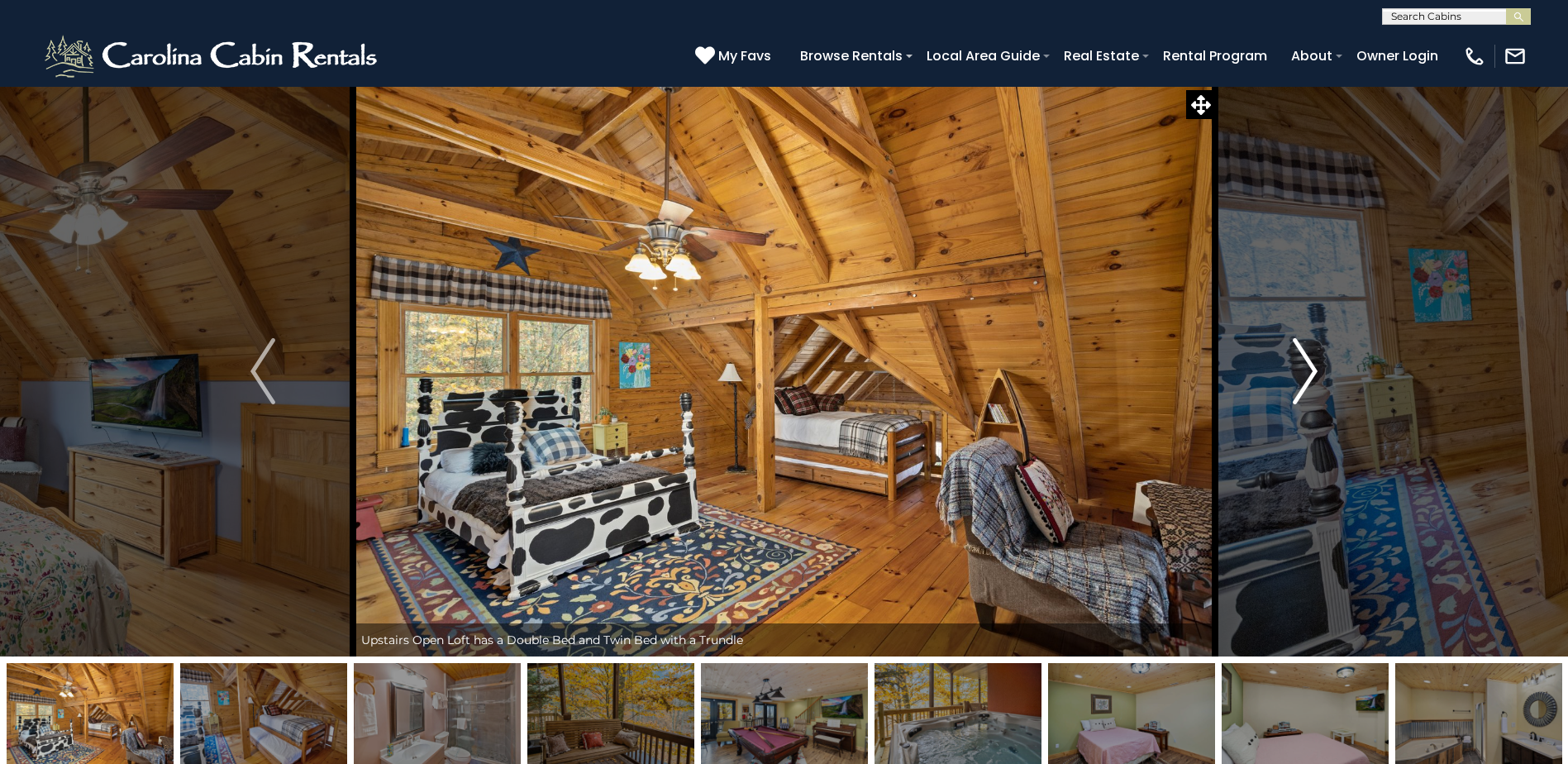
click at [1312, 376] on img "Next" at bounding box center [1305, 371] width 25 height 66
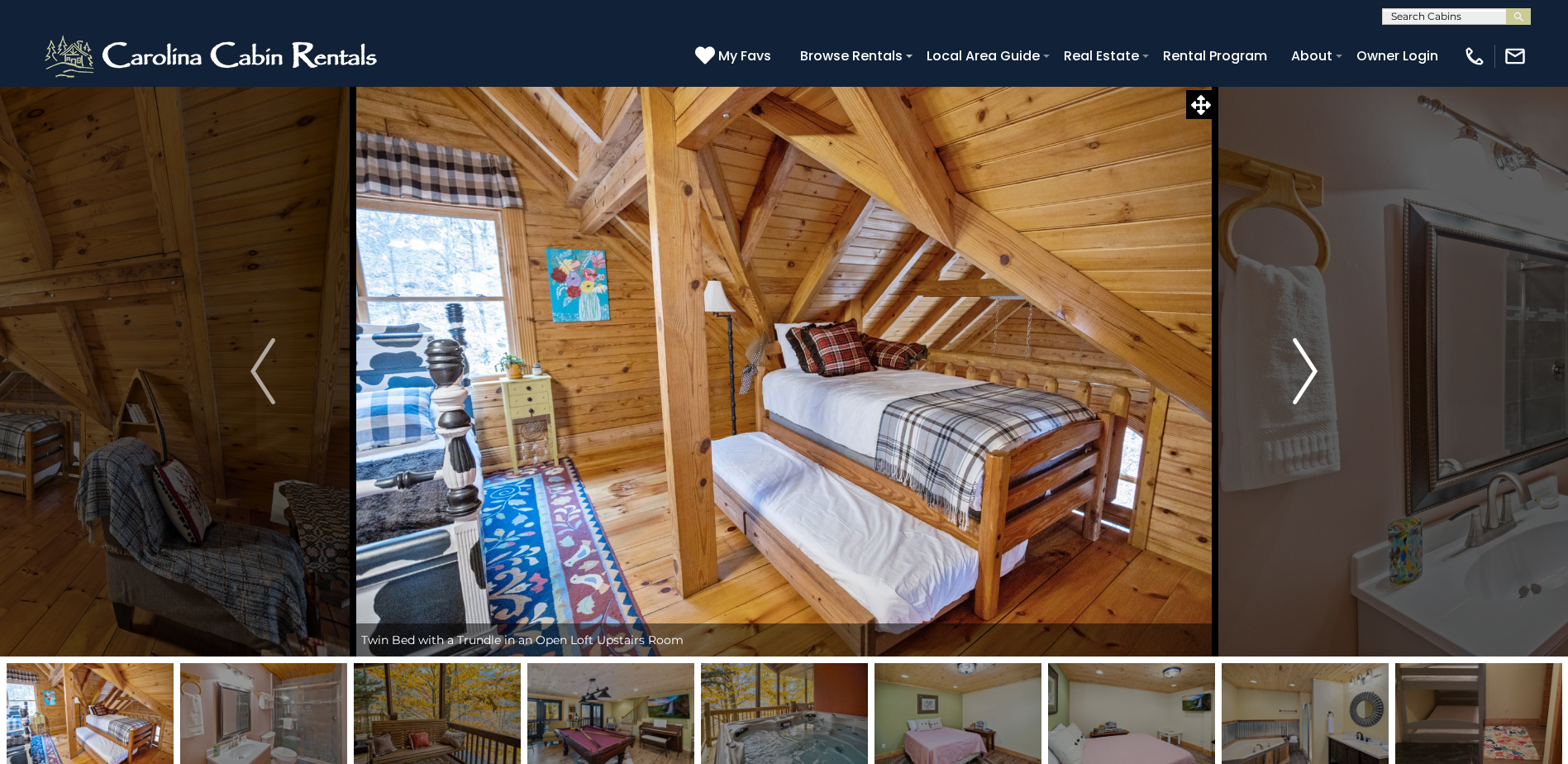
click at [1312, 376] on img "Next" at bounding box center [1305, 371] width 25 height 66
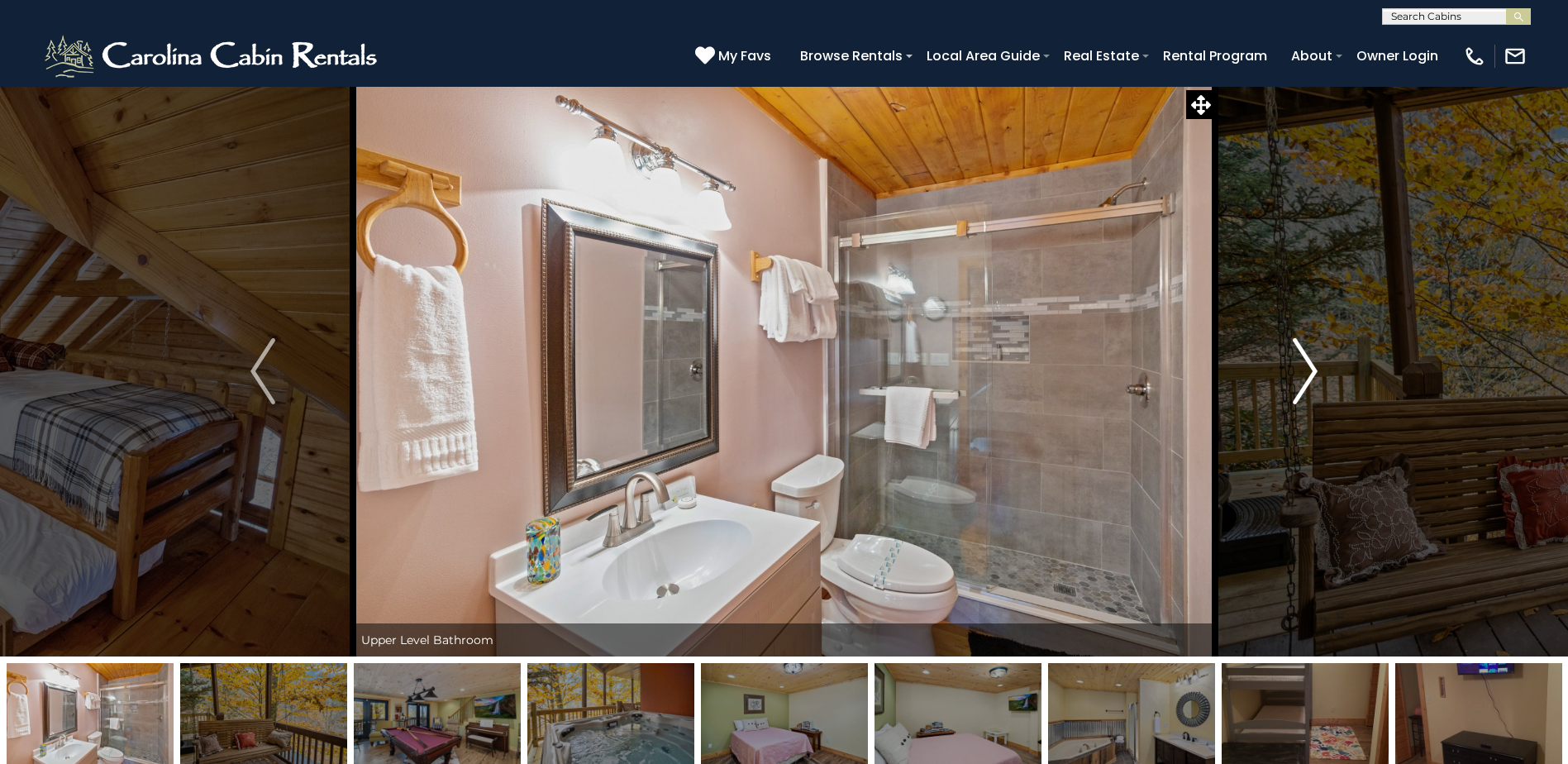
click at [1312, 376] on img "Next" at bounding box center [1305, 371] width 25 height 66
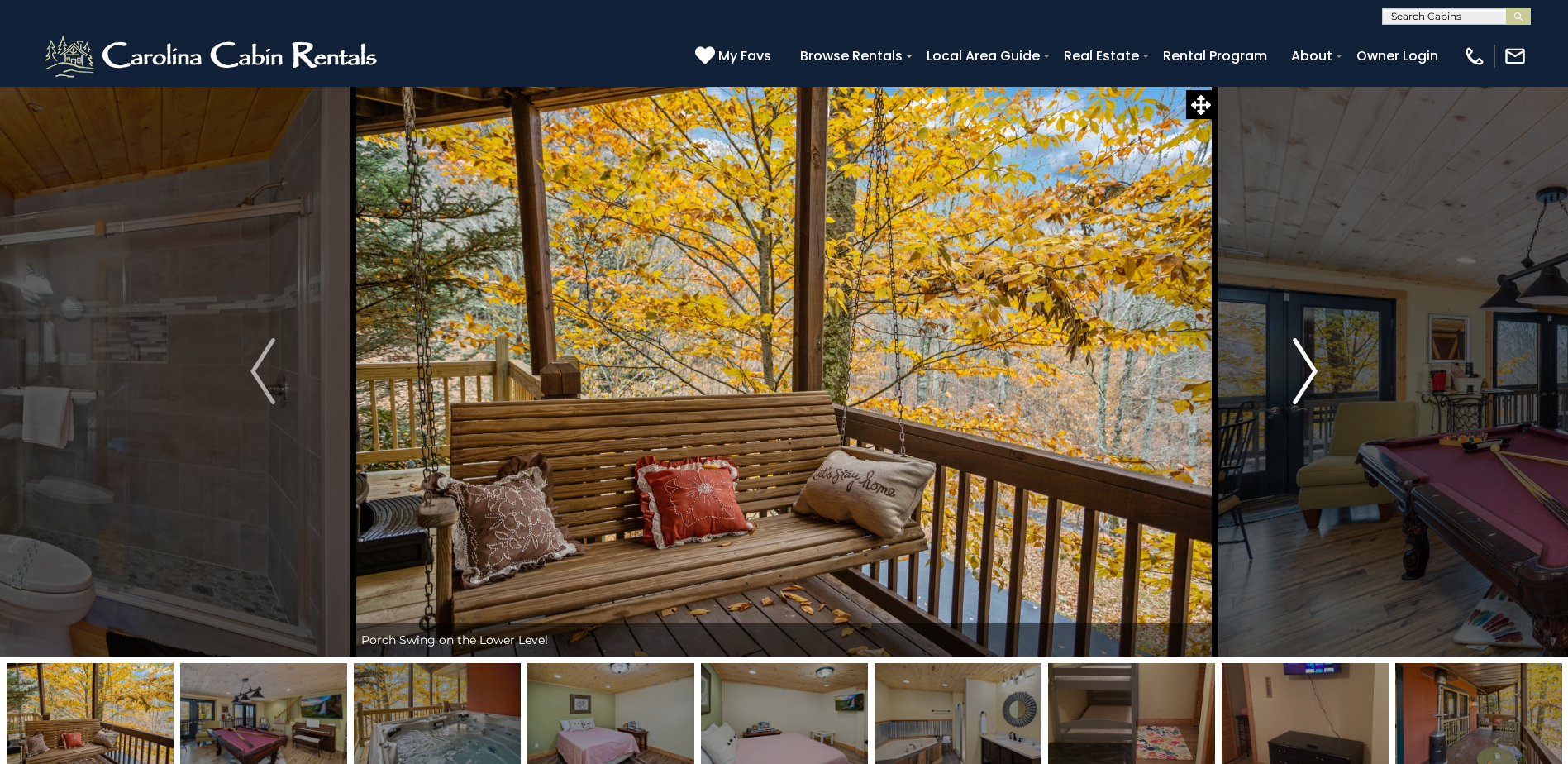
click at [1312, 376] on img "Next" at bounding box center [1305, 371] width 25 height 66
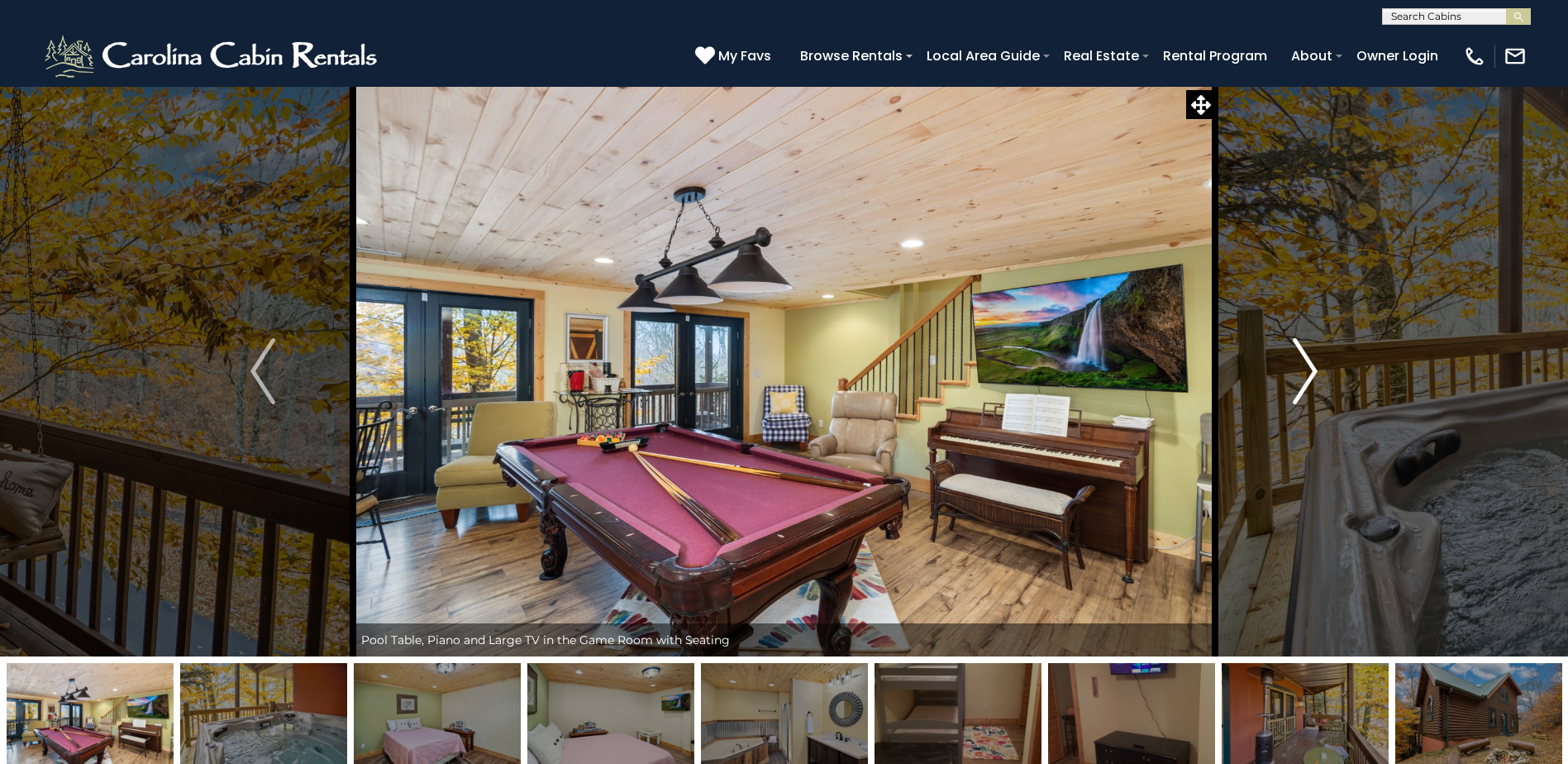
click at [1312, 376] on img "Next" at bounding box center [1305, 371] width 25 height 66
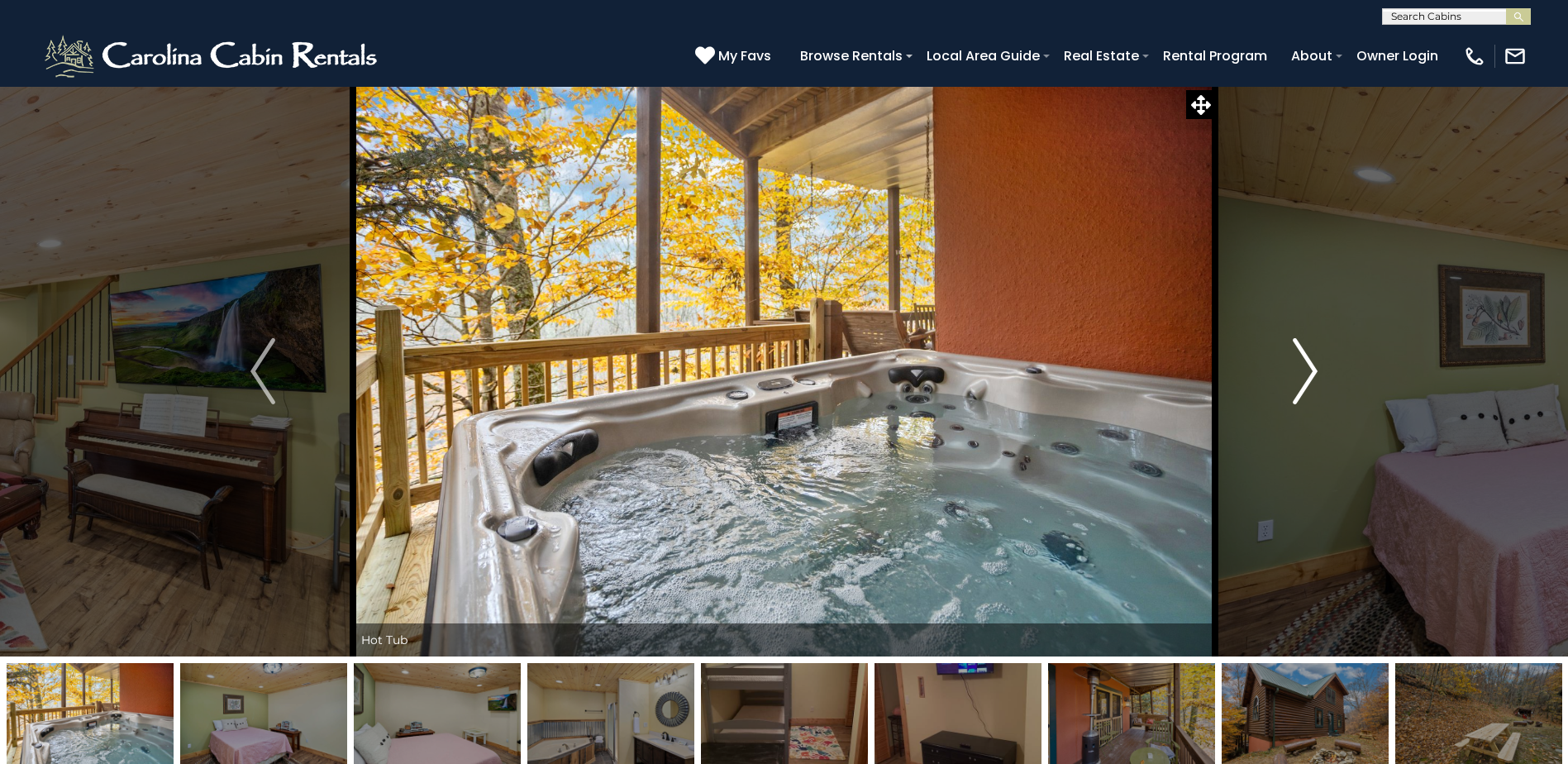
click at [1312, 376] on img "Next" at bounding box center [1305, 371] width 25 height 66
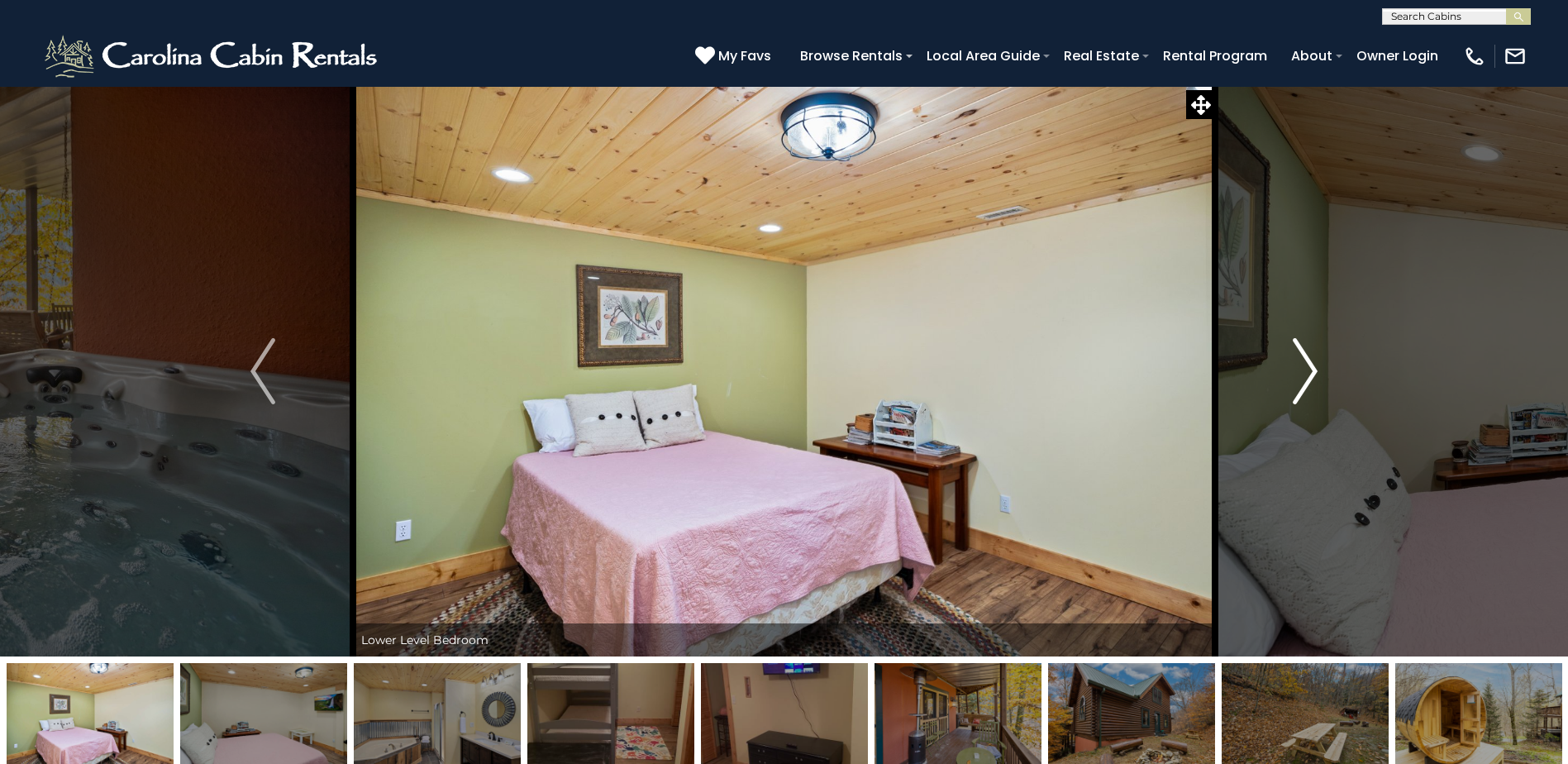
click at [1312, 376] on img "Next" at bounding box center [1305, 371] width 25 height 66
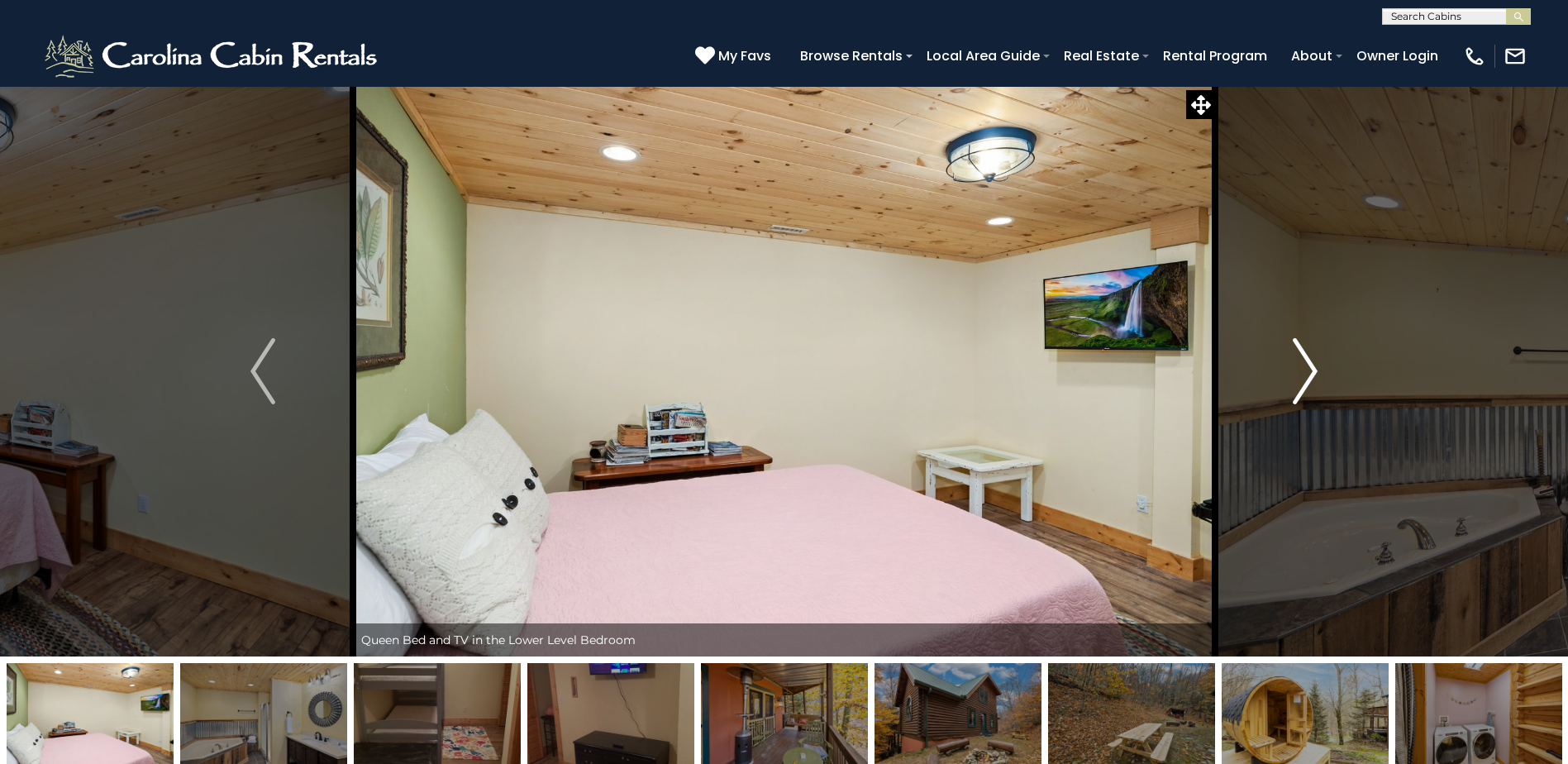
click at [1312, 376] on img "Next" at bounding box center [1305, 371] width 25 height 66
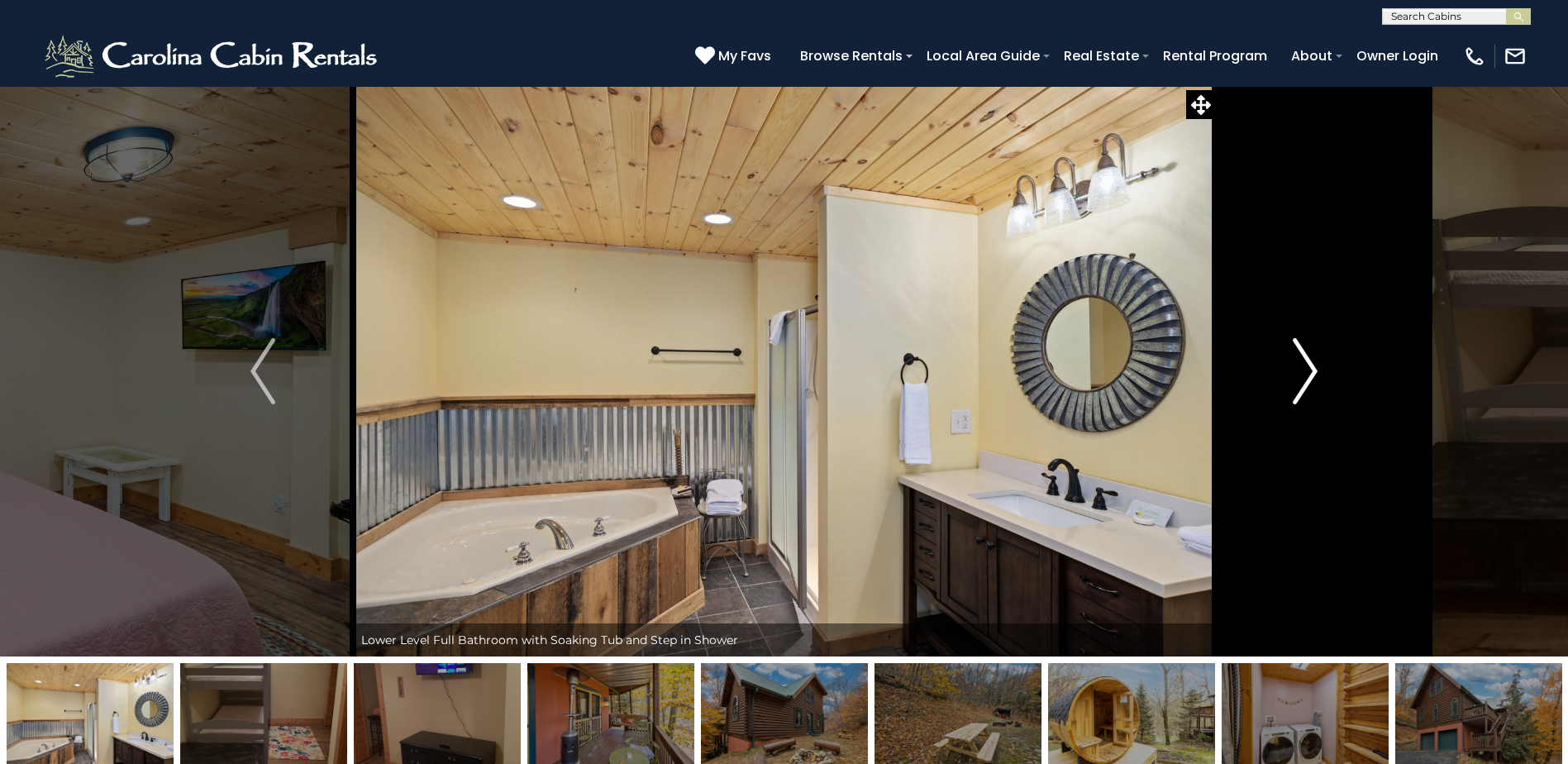
click at [1312, 376] on img "Next" at bounding box center [1305, 371] width 25 height 66
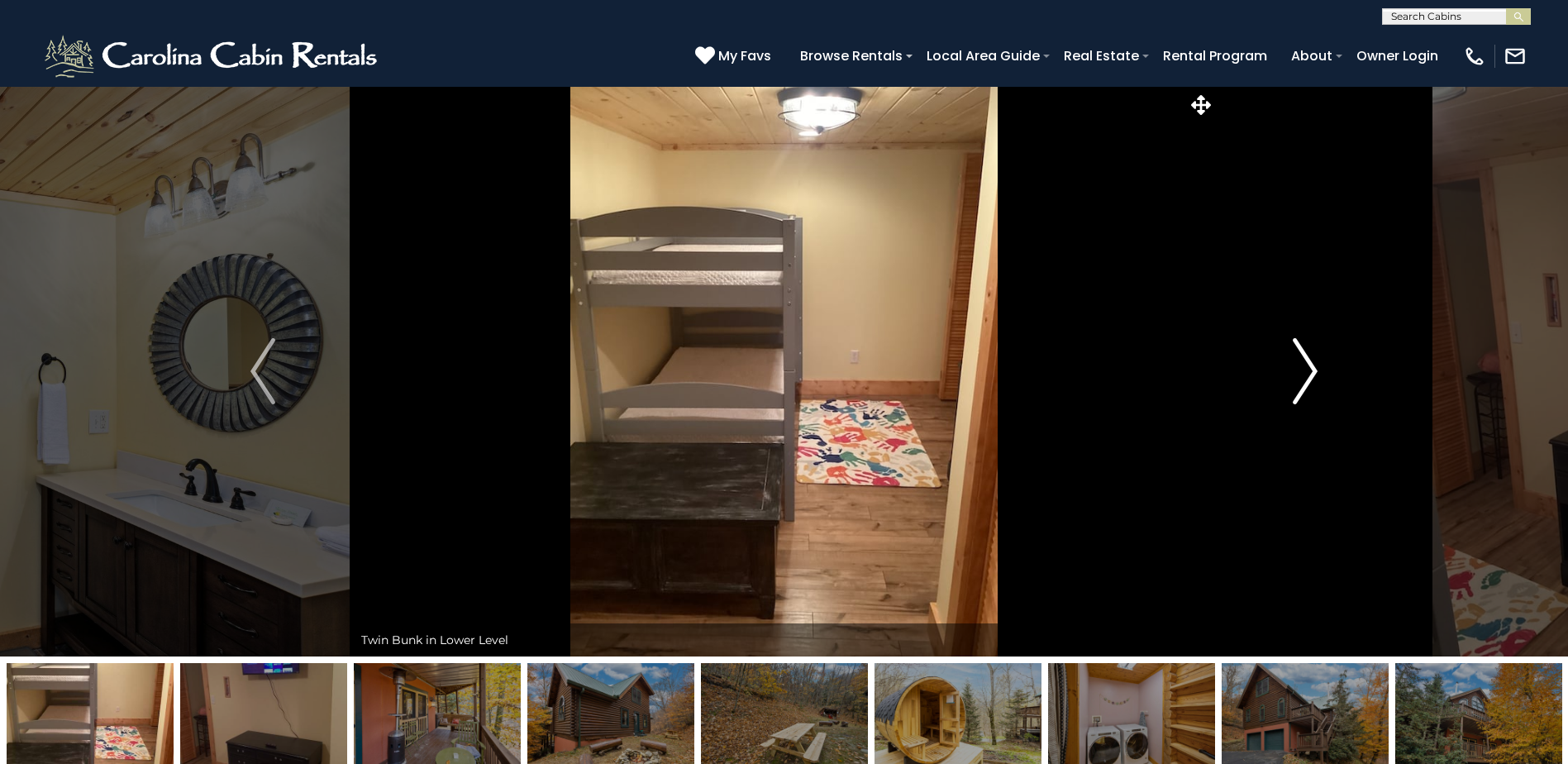
click at [1312, 376] on img "Next" at bounding box center [1305, 371] width 25 height 66
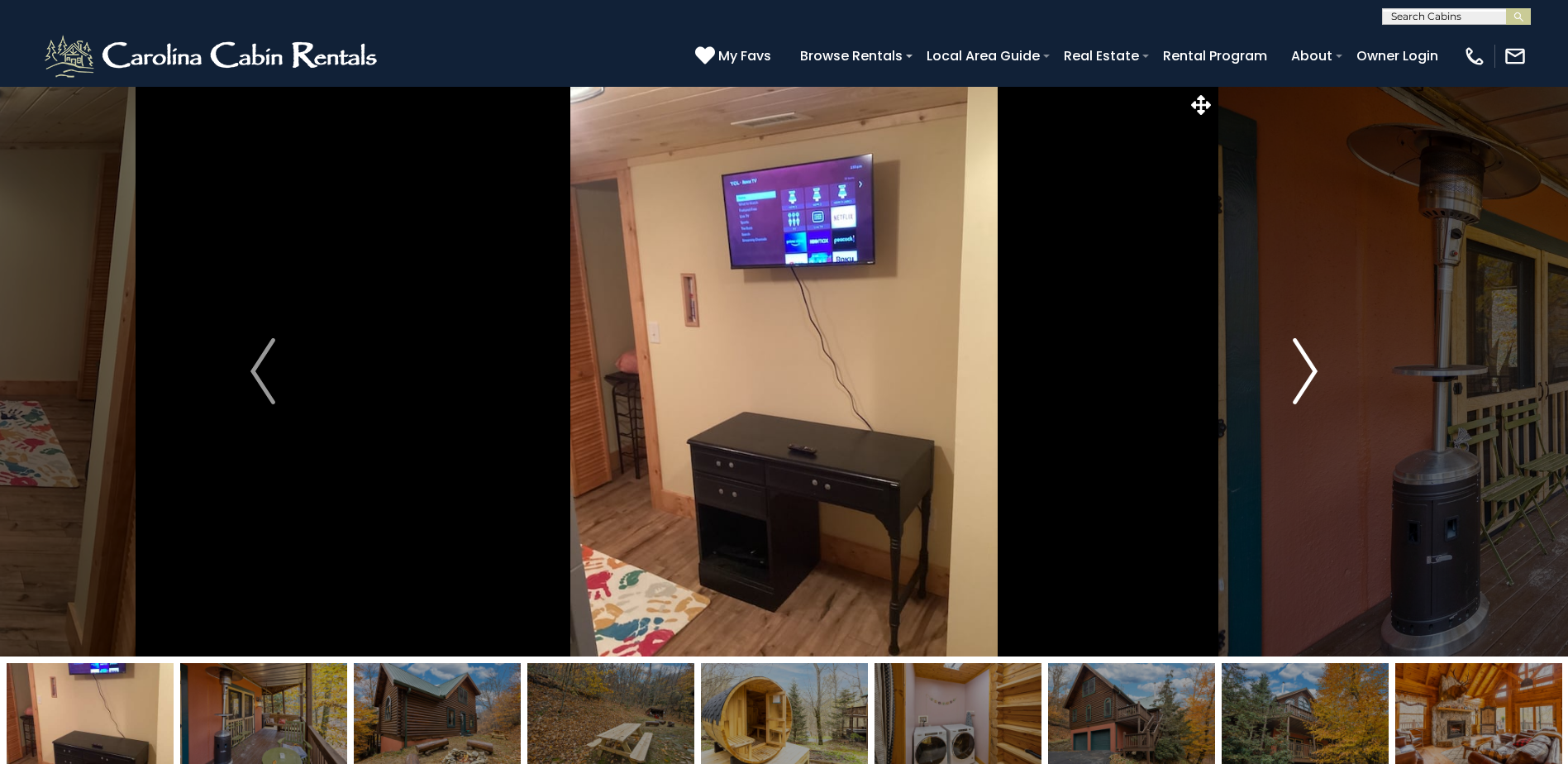
click at [1312, 376] on img "Next" at bounding box center [1305, 371] width 25 height 66
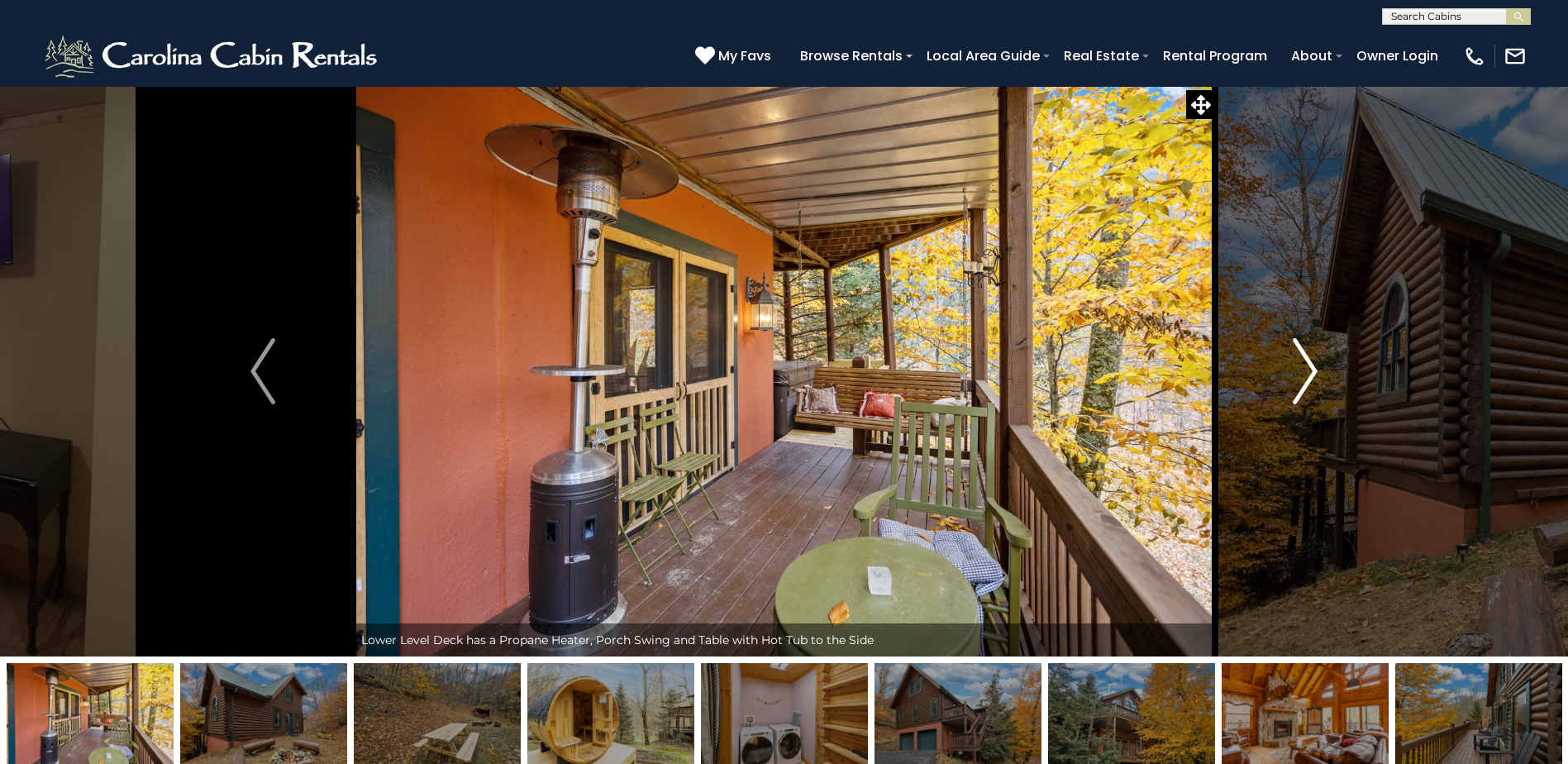
click at [1312, 376] on img "Next" at bounding box center [1305, 371] width 25 height 66
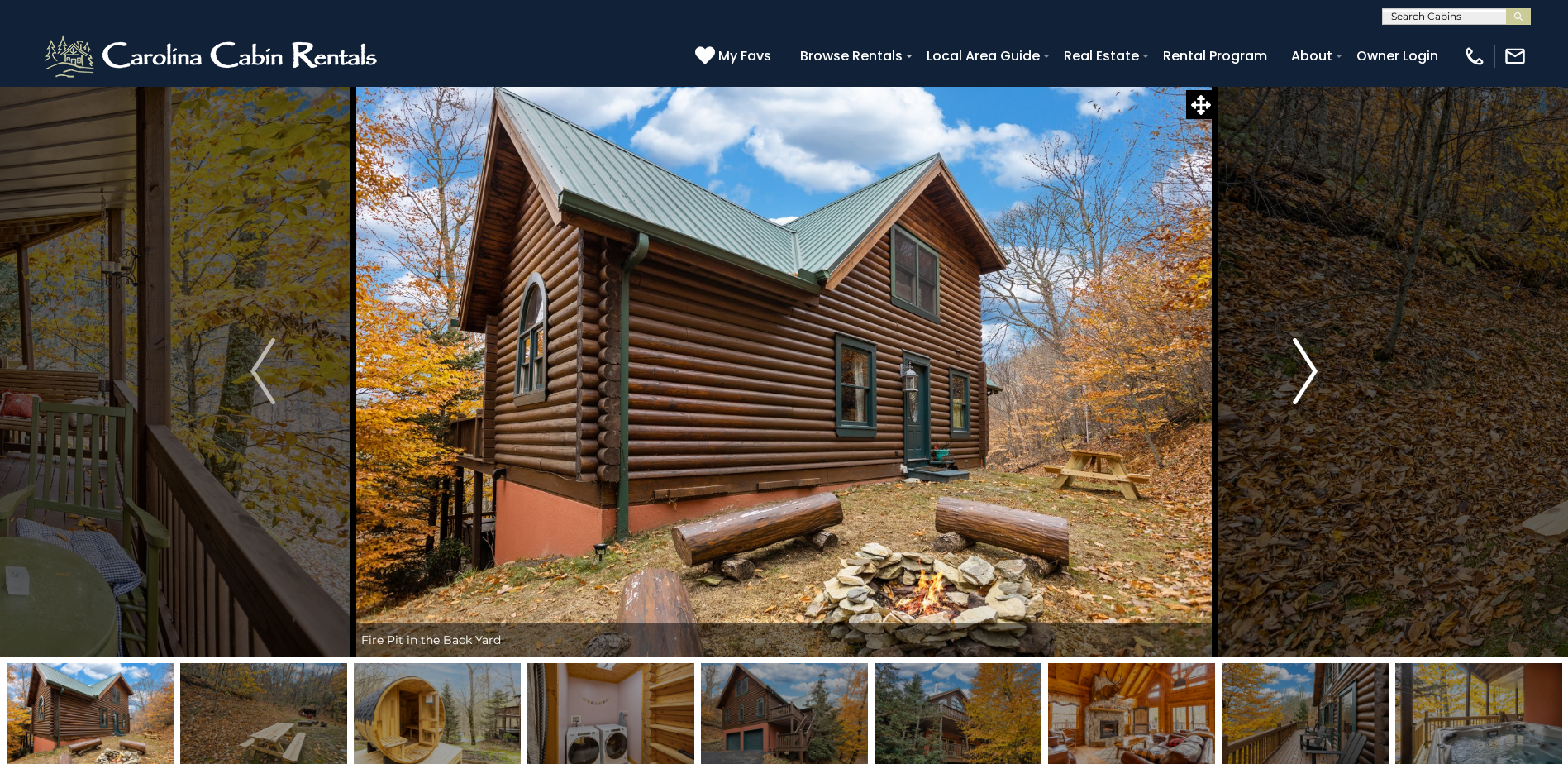
click at [1312, 376] on img "Next" at bounding box center [1305, 371] width 25 height 66
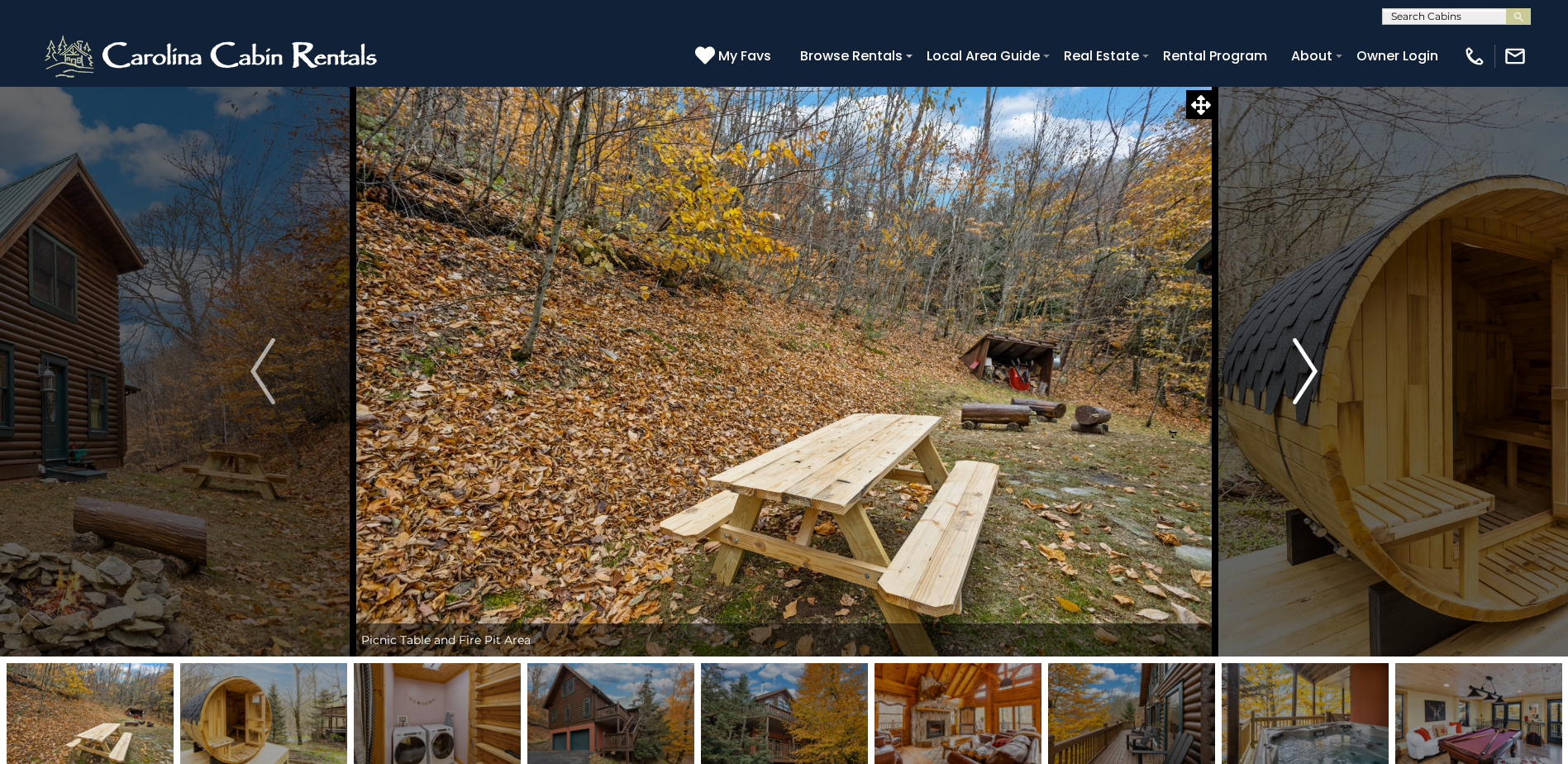
click at [1312, 376] on img "Next" at bounding box center [1305, 371] width 25 height 66
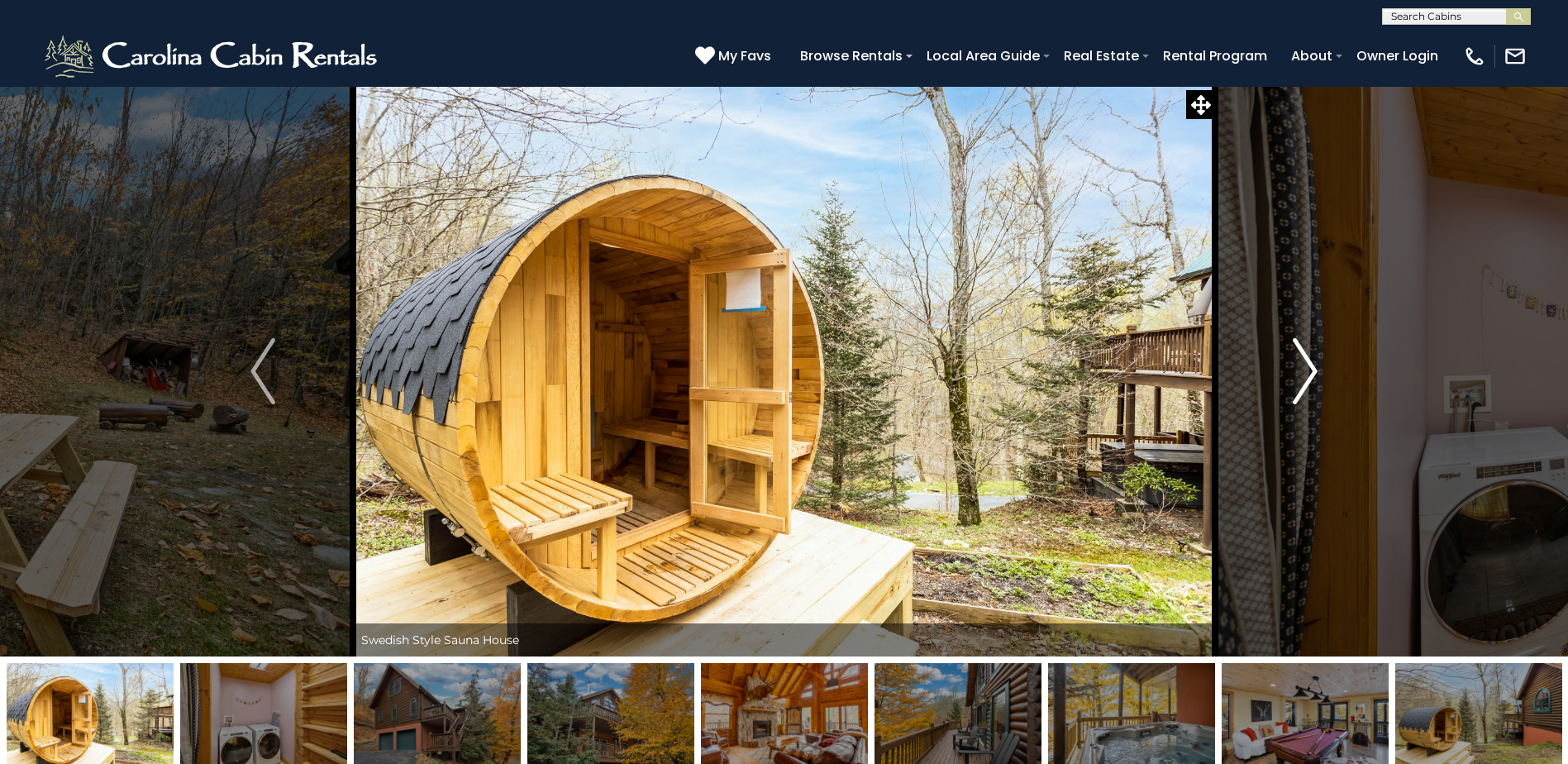
click at [1312, 376] on img "Next" at bounding box center [1305, 371] width 25 height 66
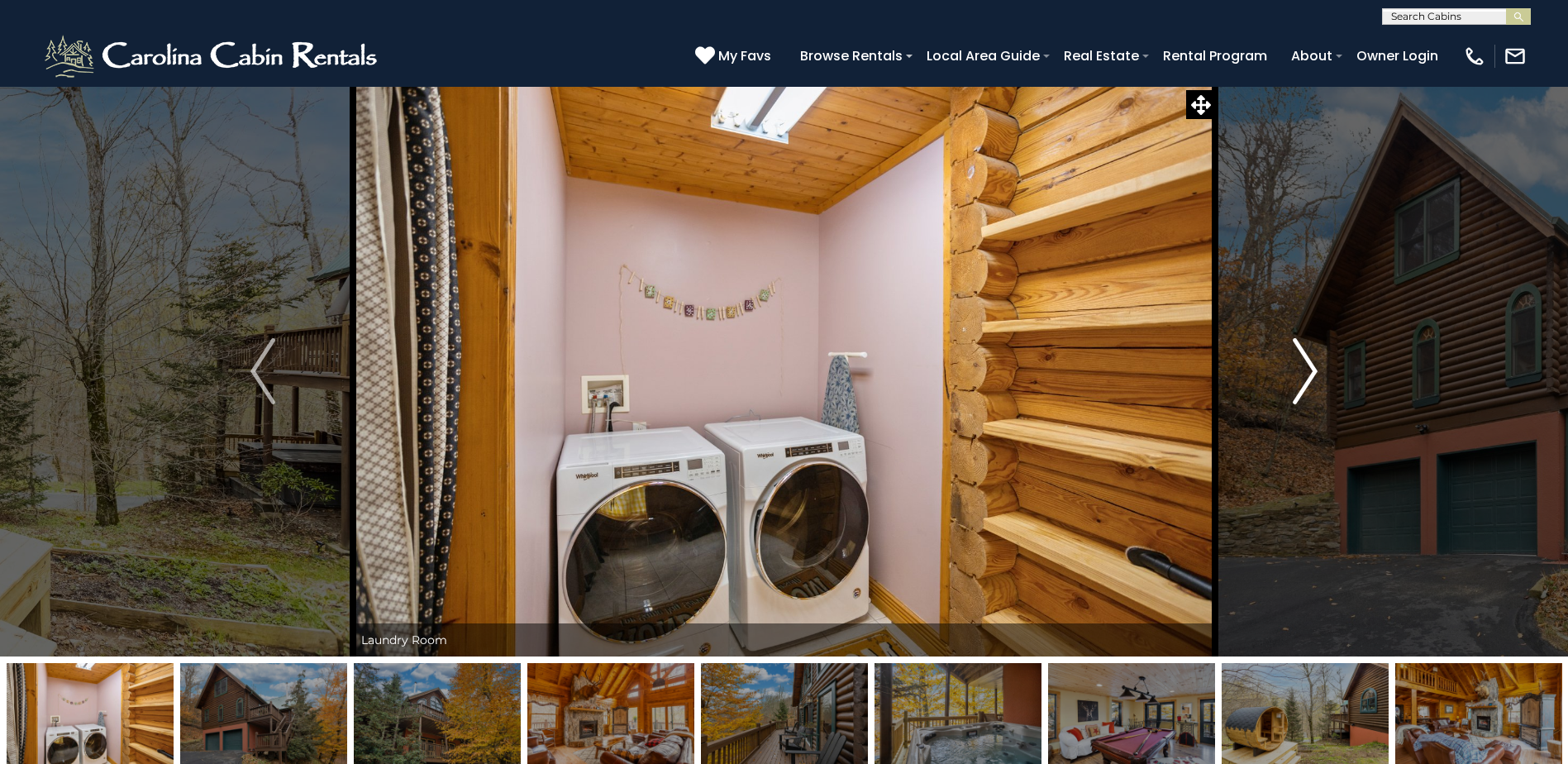
click at [1312, 376] on img "Next" at bounding box center [1305, 371] width 25 height 66
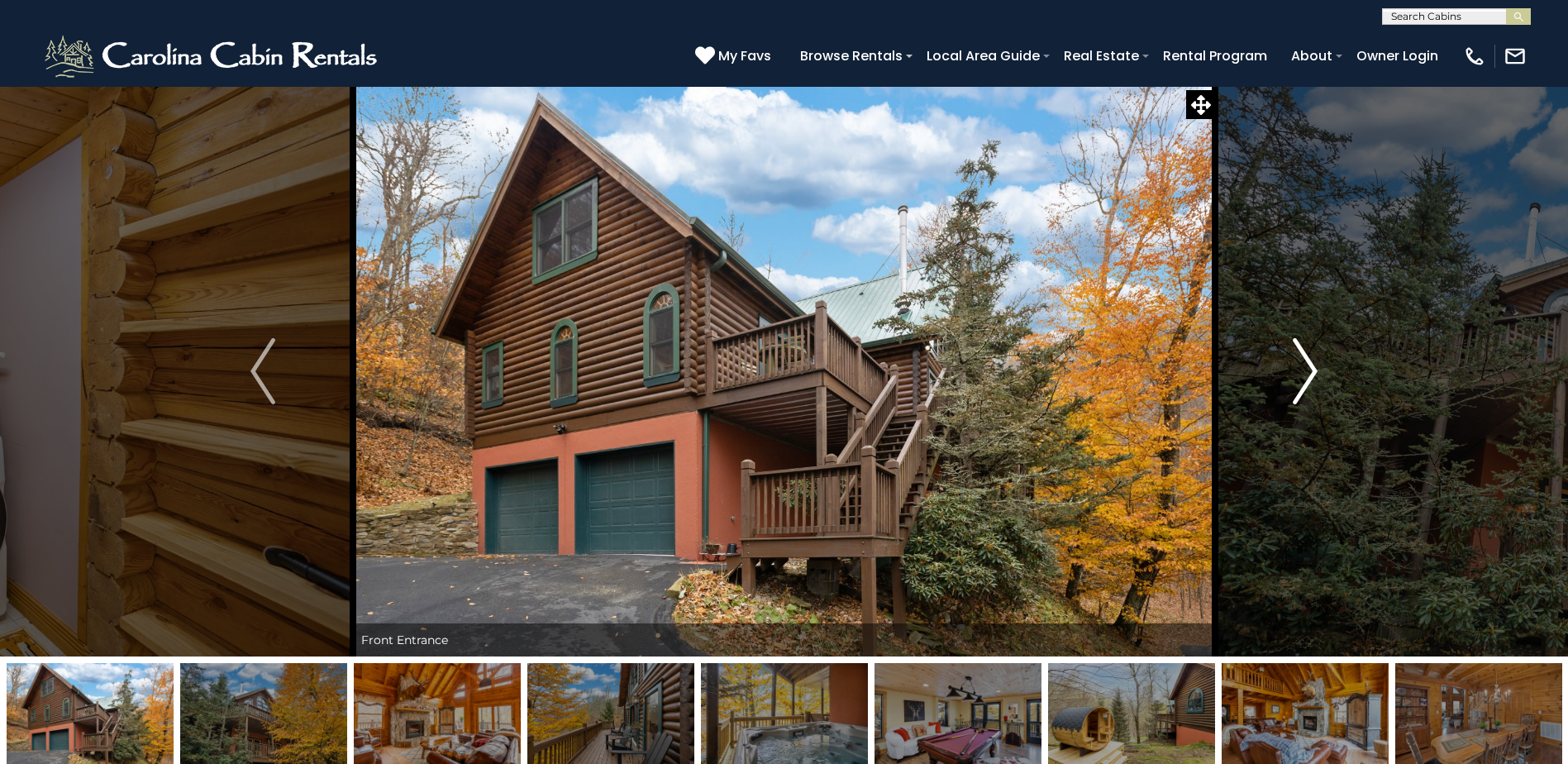
click at [1312, 376] on img "Next" at bounding box center [1305, 371] width 25 height 66
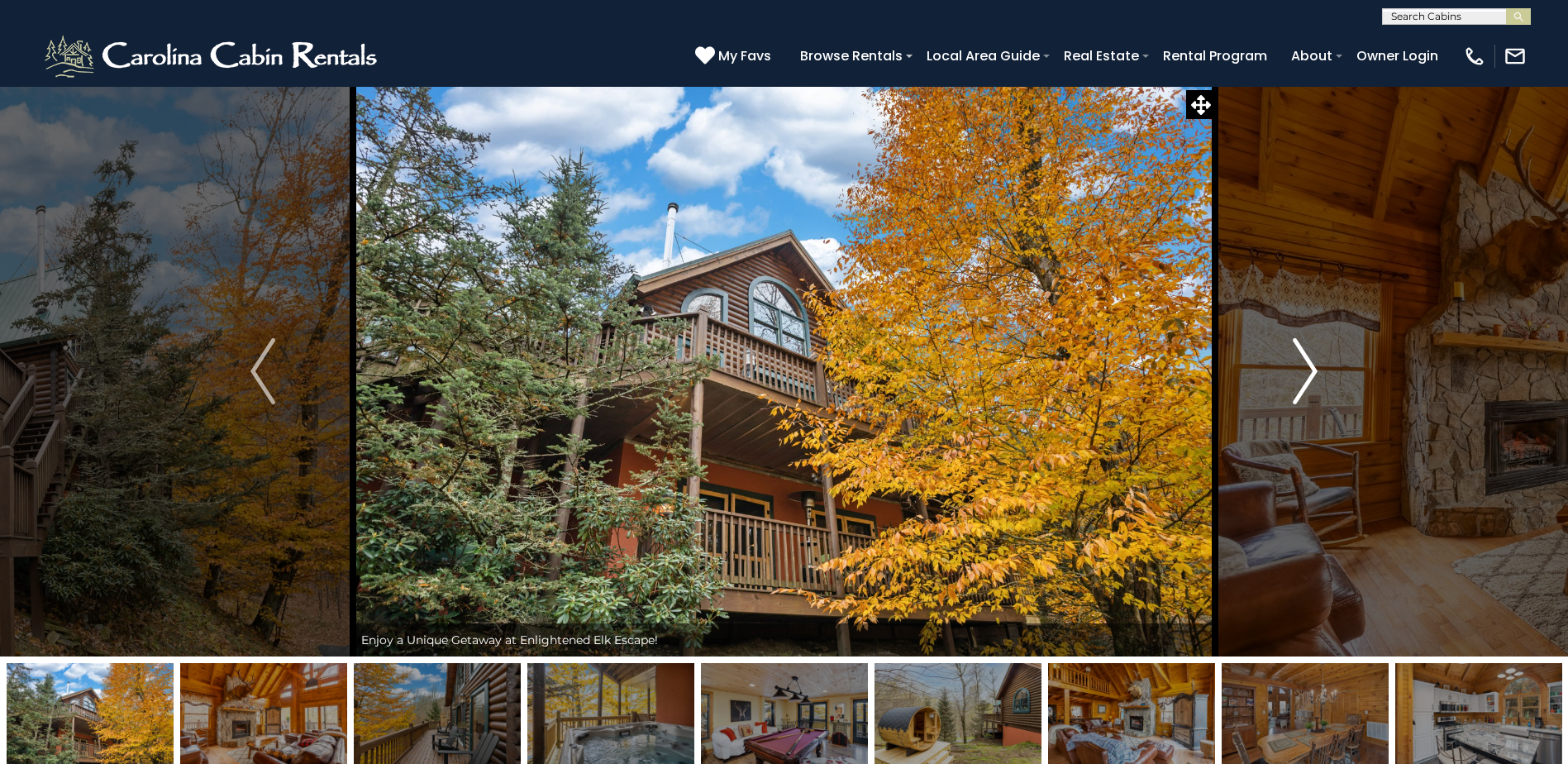
click at [1312, 376] on img "Next" at bounding box center [1305, 371] width 25 height 66
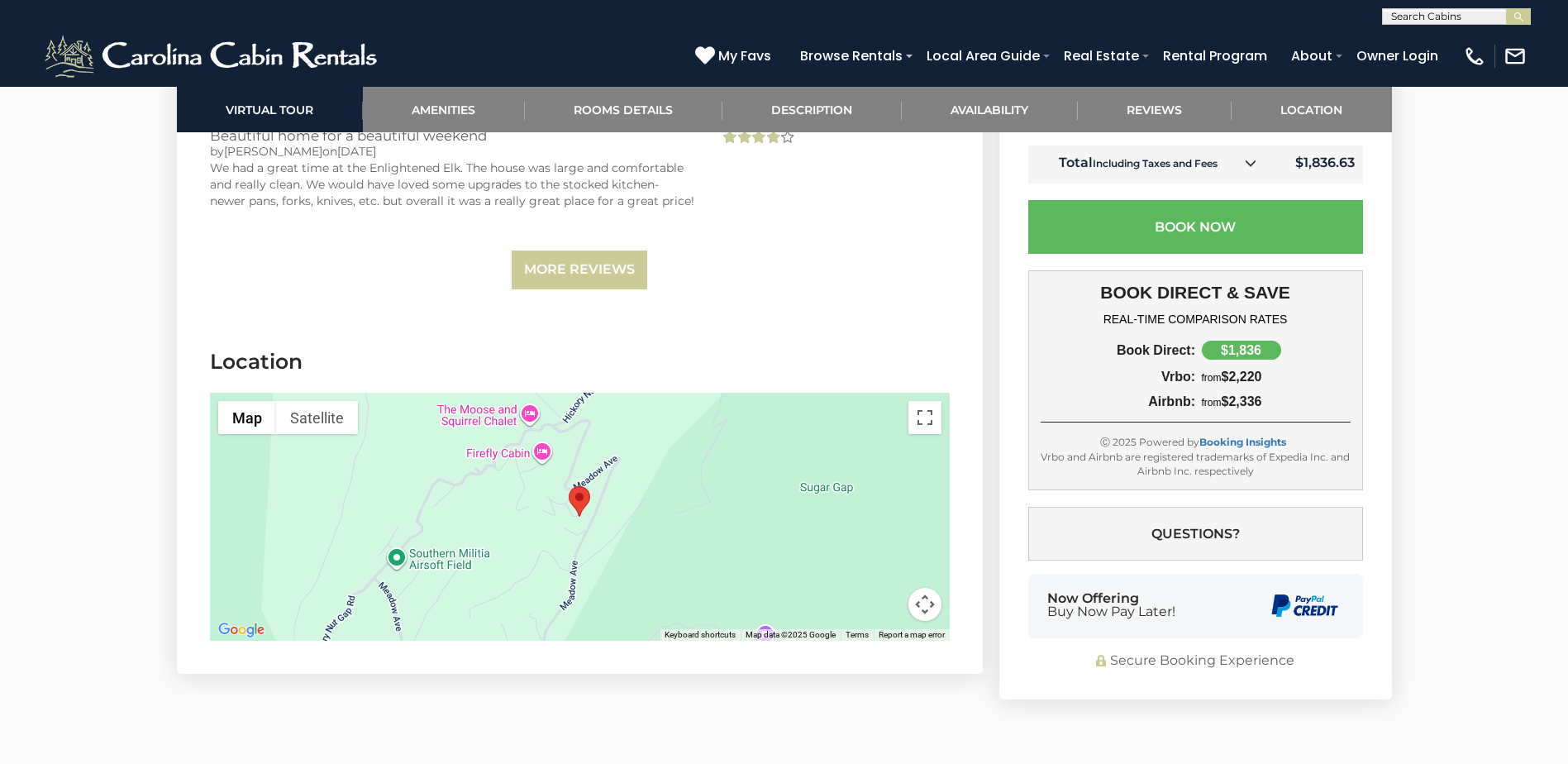
scroll to position [3772, 0]
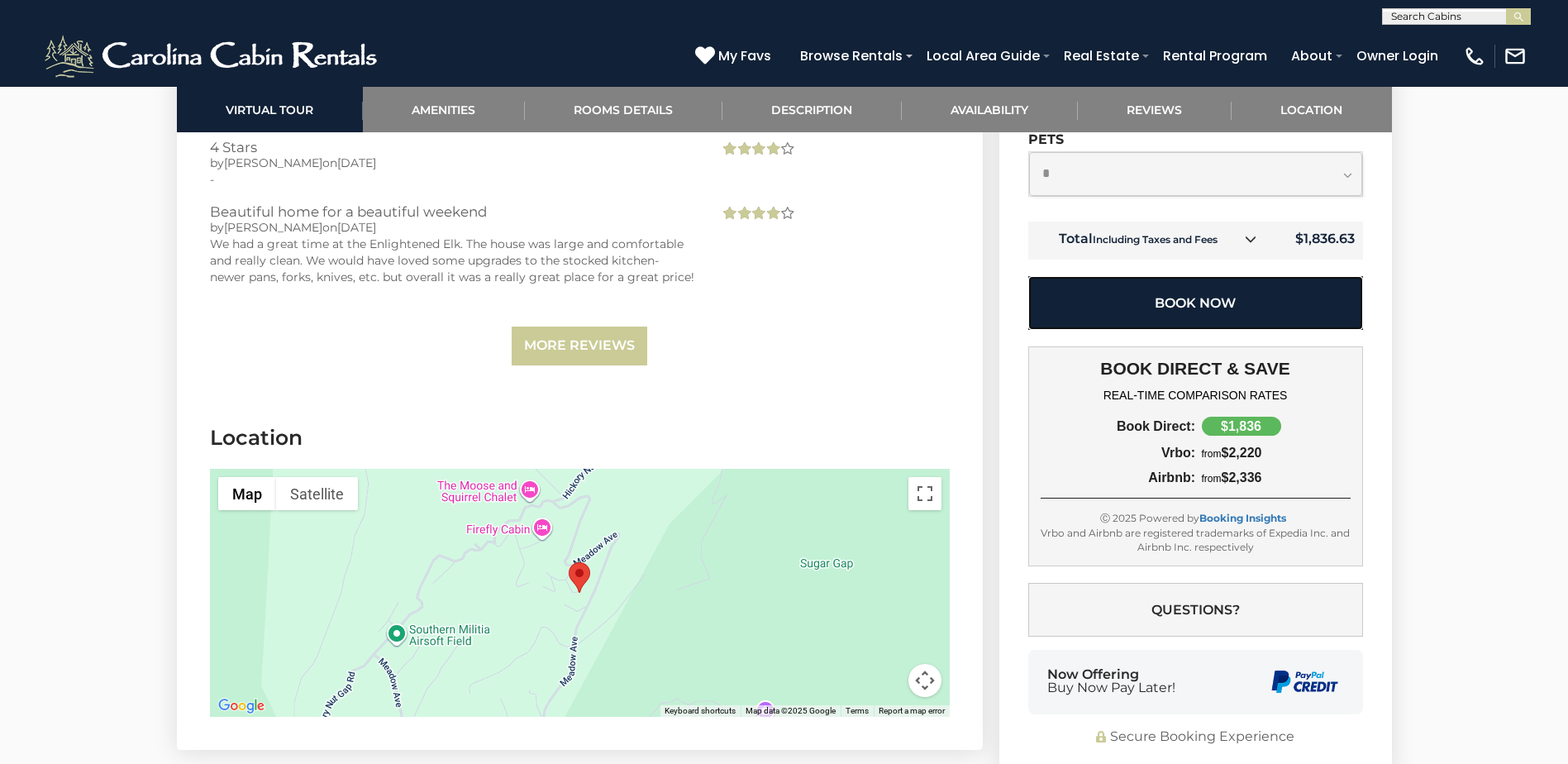
click at [1133, 305] on button "Book Now" at bounding box center [1195, 303] width 335 height 53
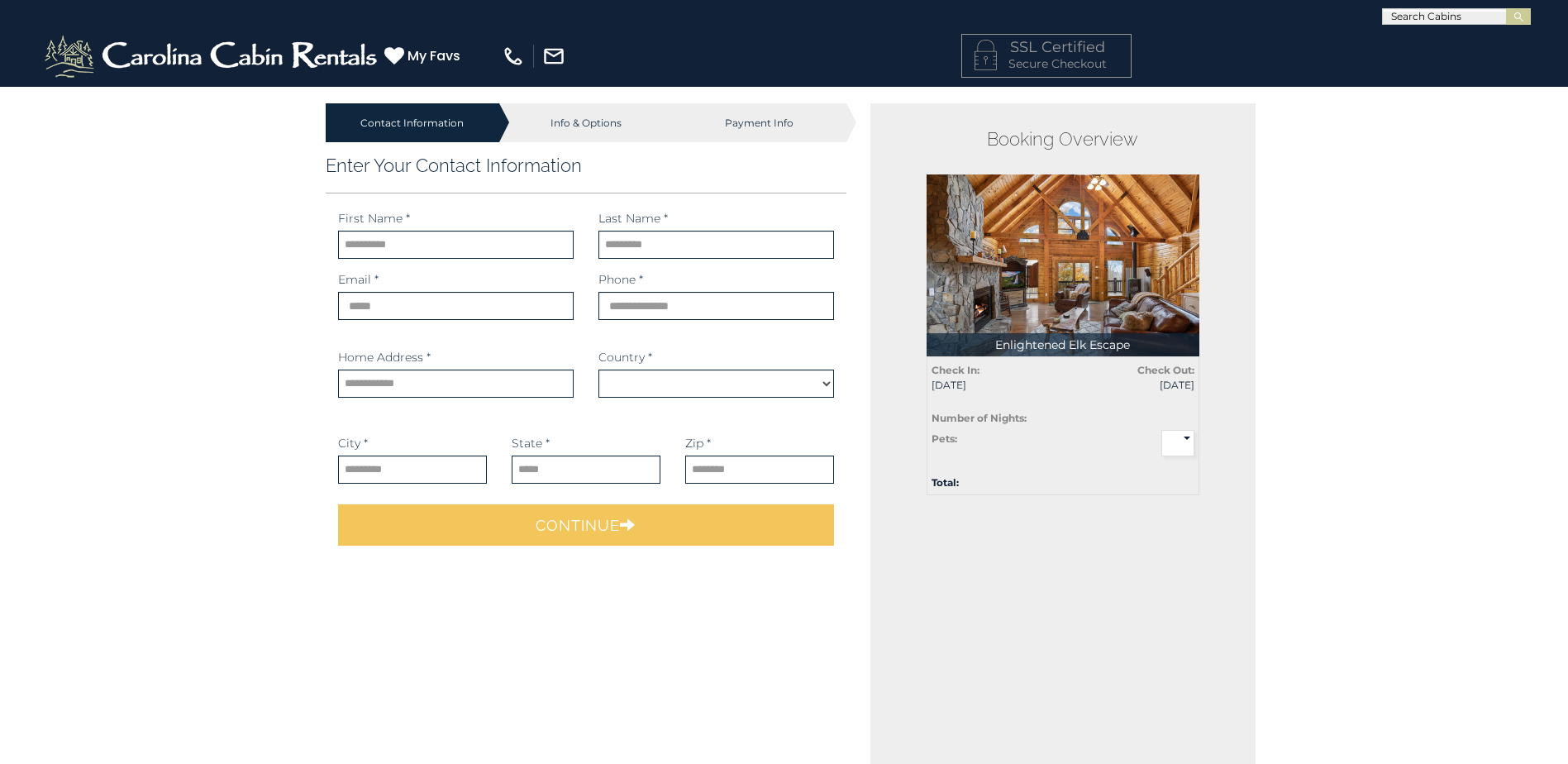
select select "*********"
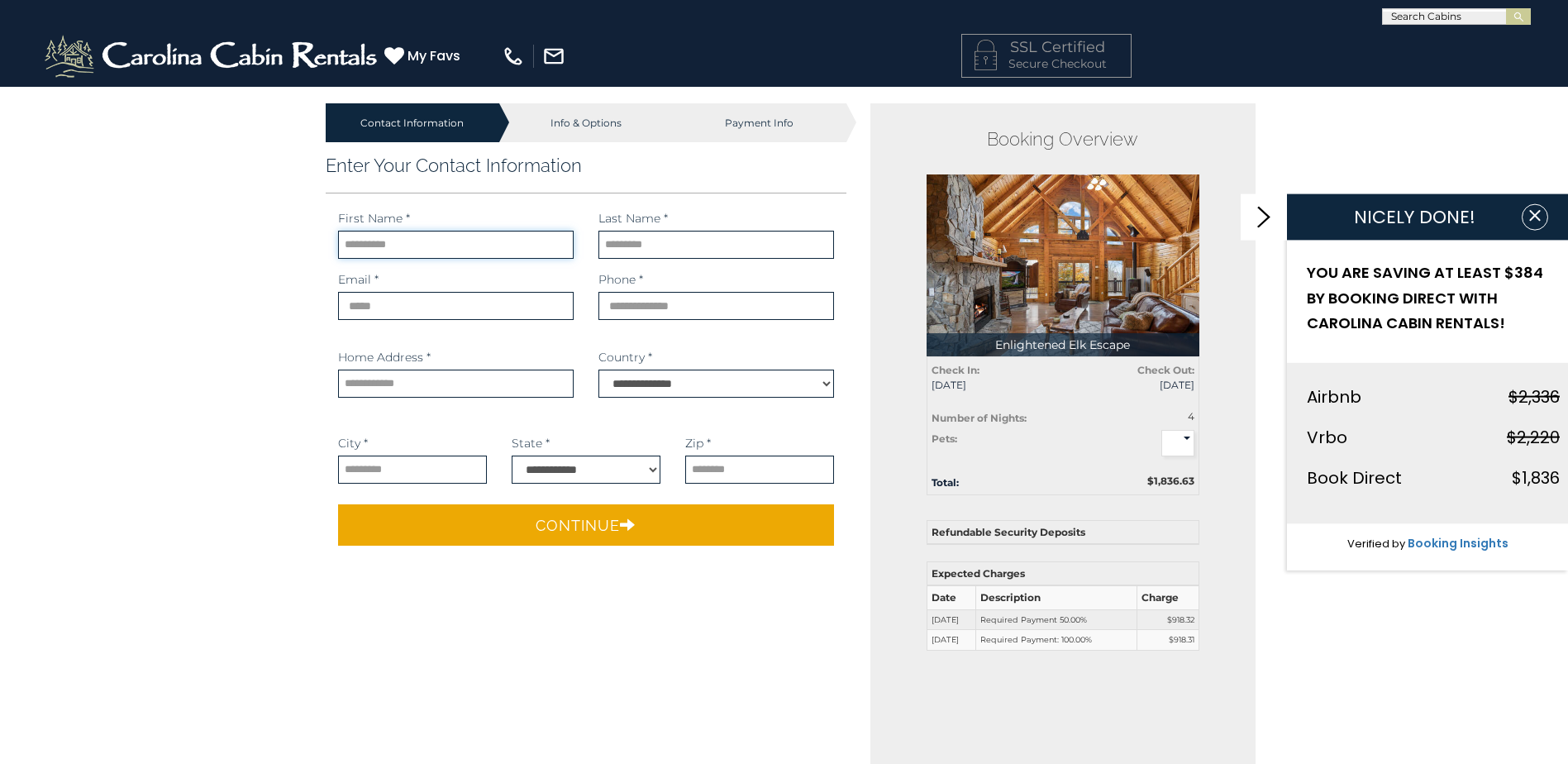
click at [466, 259] on input "text" at bounding box center [456, 244] width 236 height 28
type input "*******"
type input "*****"
type input "**********"
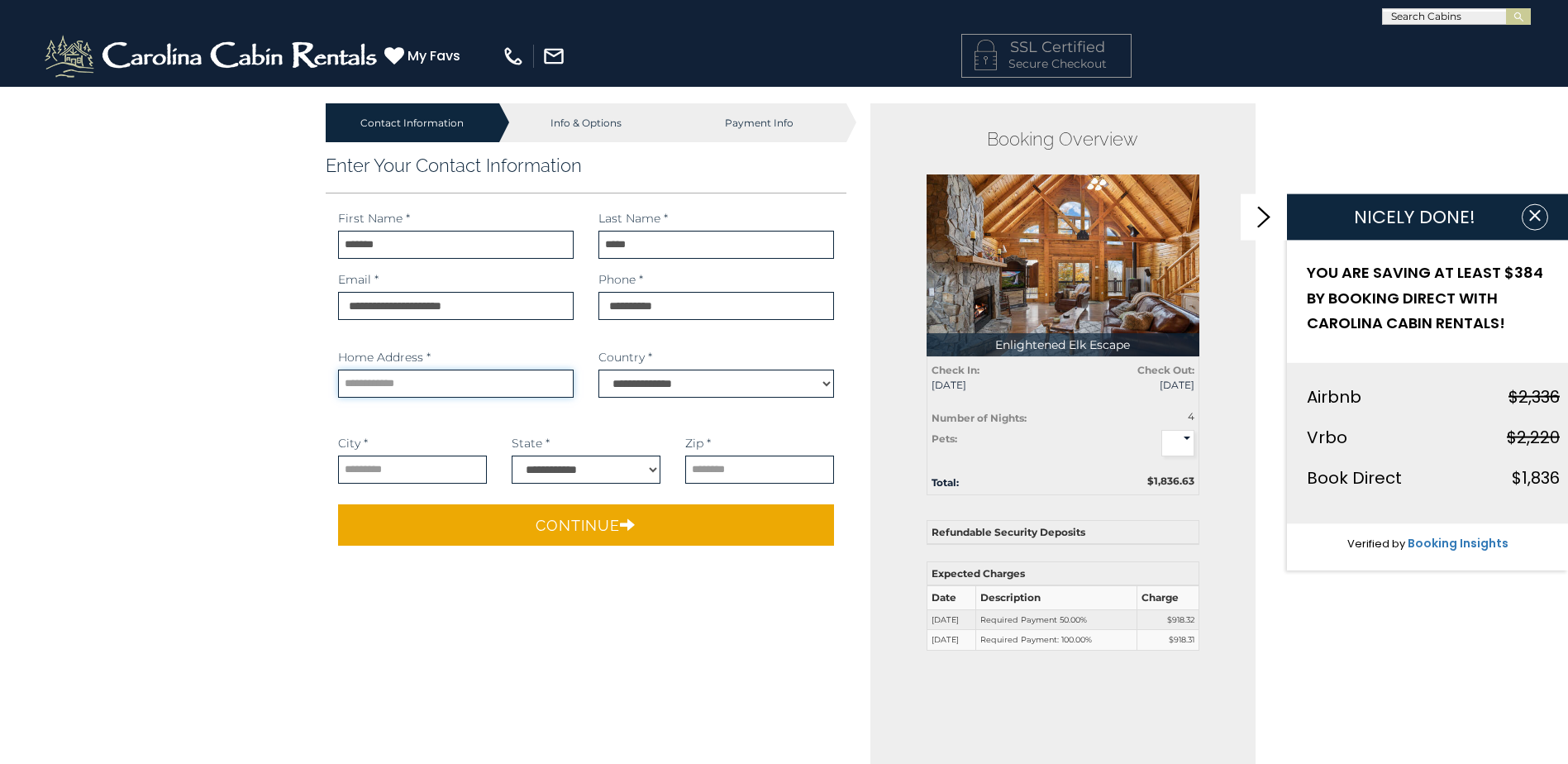
type input "**********"
select select "**"
type input "*****"
click at [477, 468] on input "**********" at bounding box center [412, 469] width 149 height 28
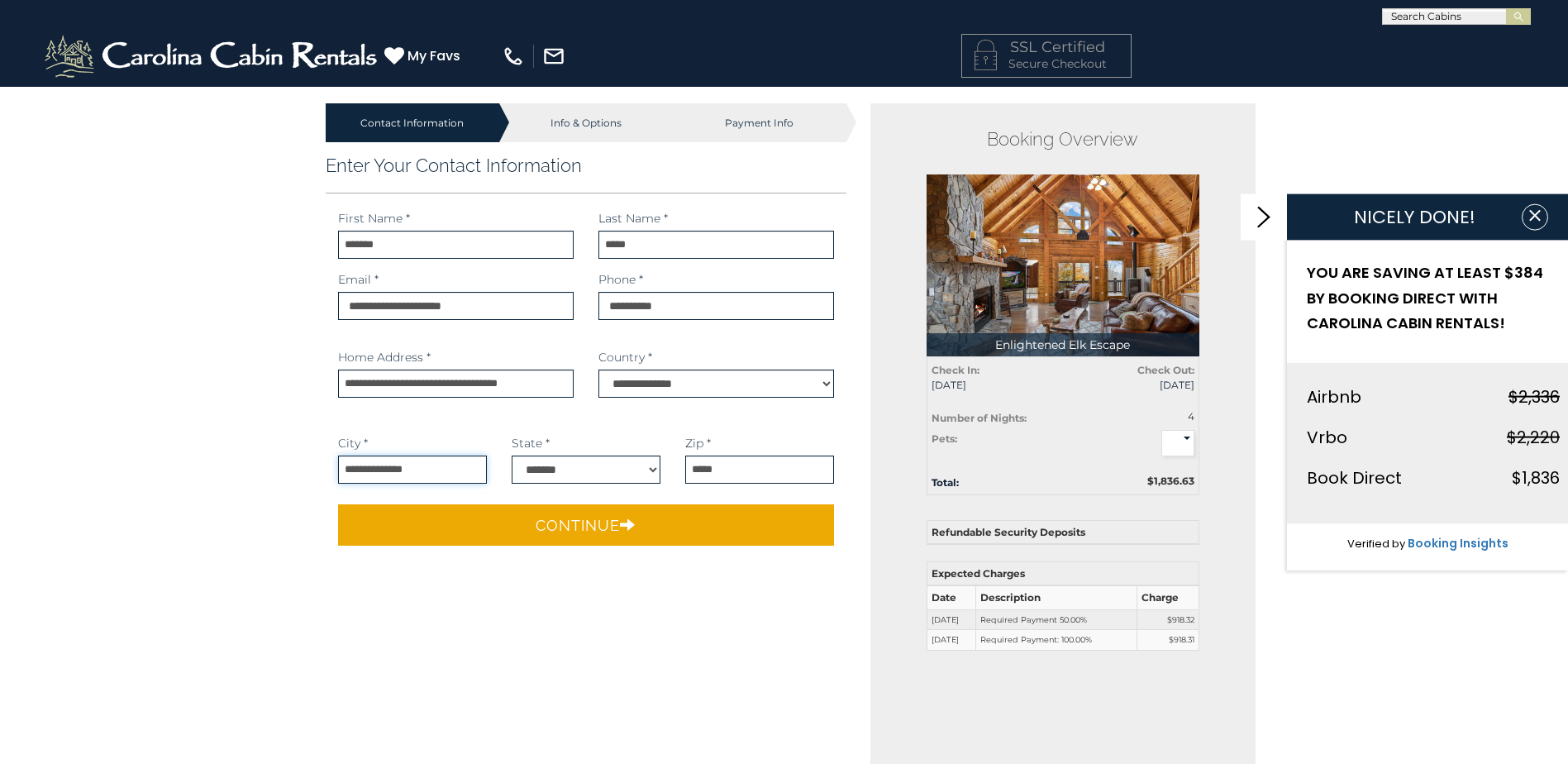
click at [428, 468] on input "**********" at bounding box center [412, 469] width 149 height 28
type input "*"
type input "*********"
click at [568, 383] on input "**********" at bounding box center [456, 383] width 236 height 28
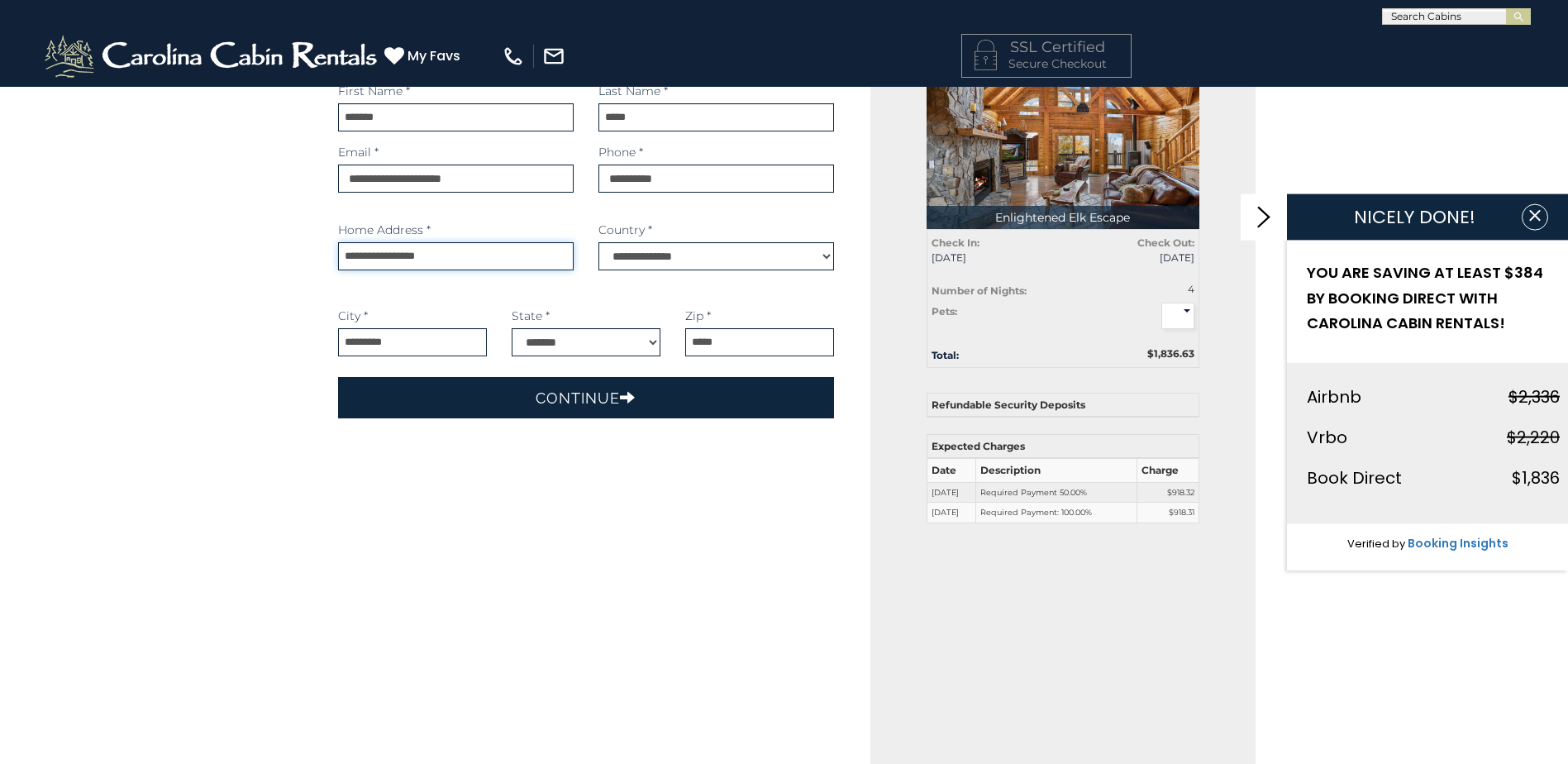
scroll to position [83, 0]
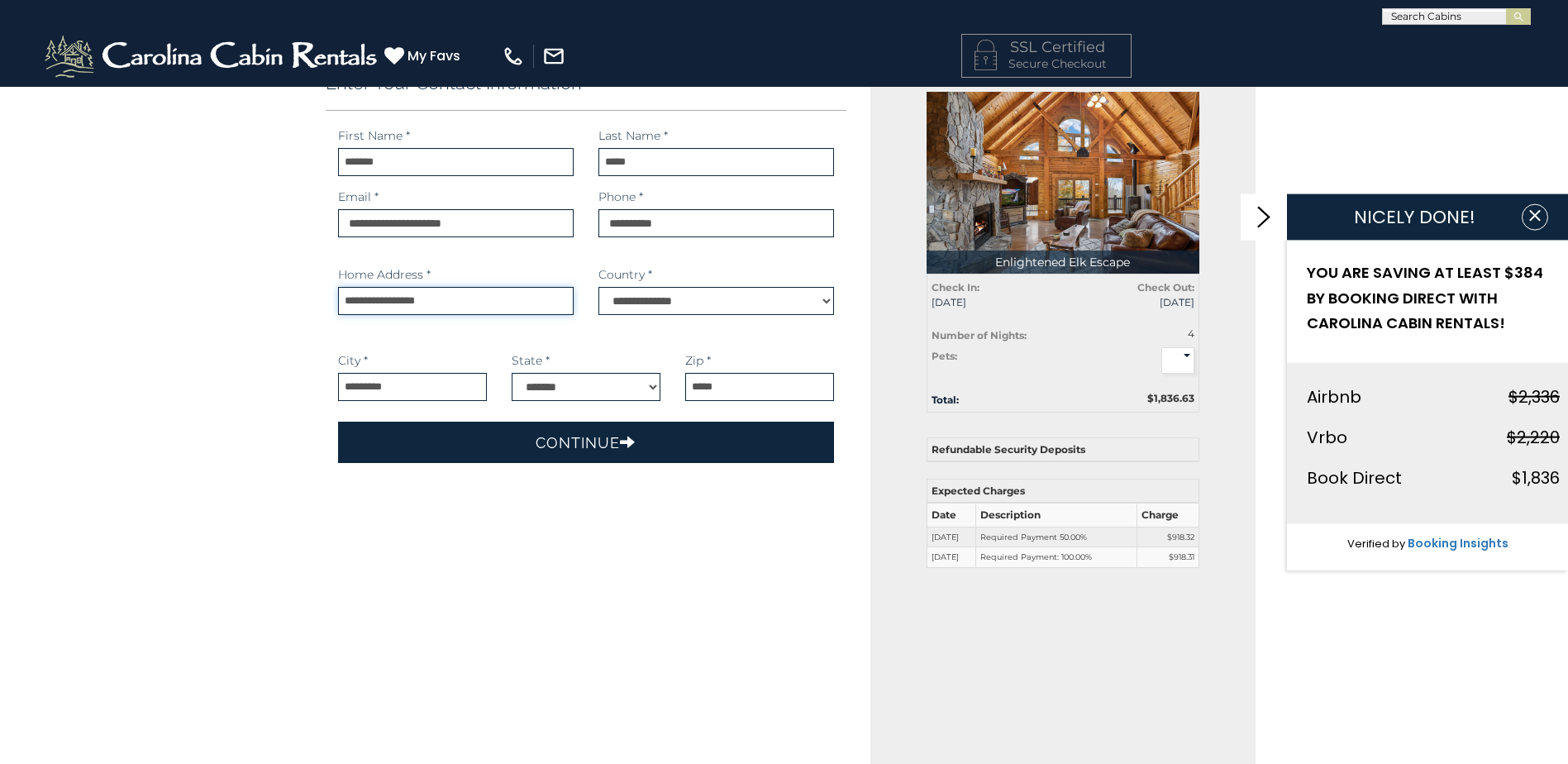
type input "**********"
click at [540, 441] on button "Continue" at bounding box center [586, 442] width 497 height 41
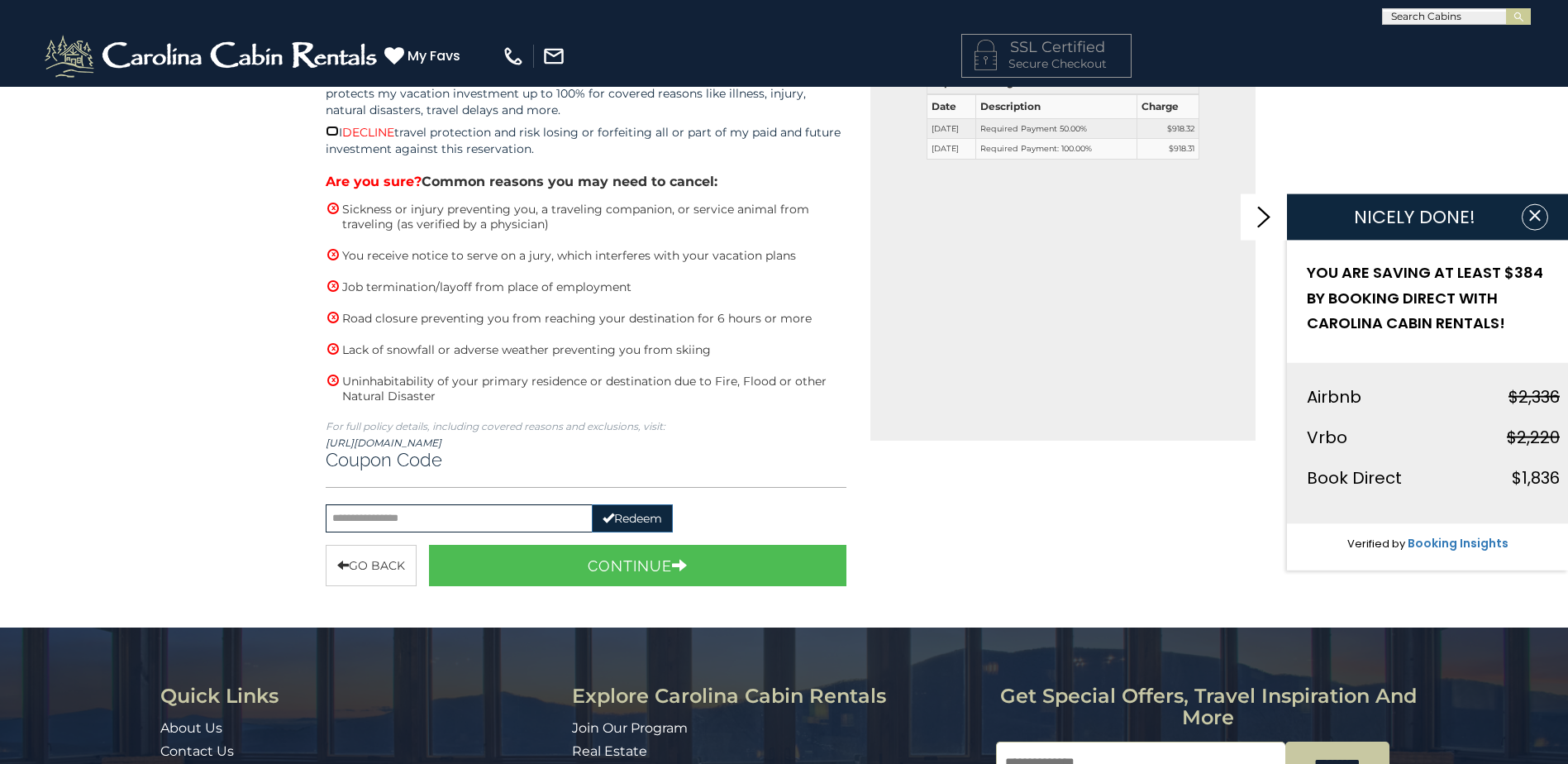
scroll to position [496, 0]
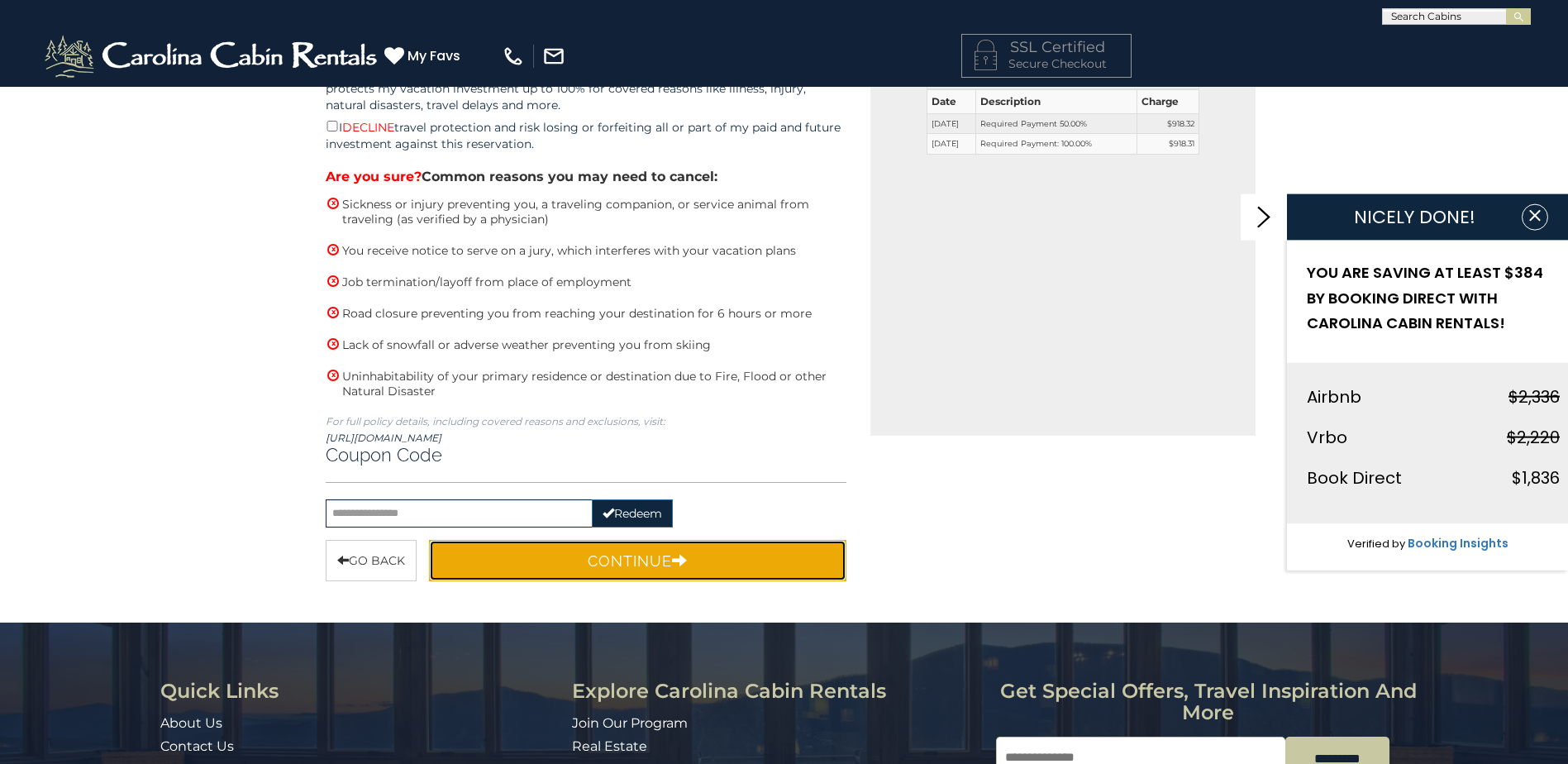
click at [614, 557] on button "Continue" at bounding box center [639, 560] width 418 height 41
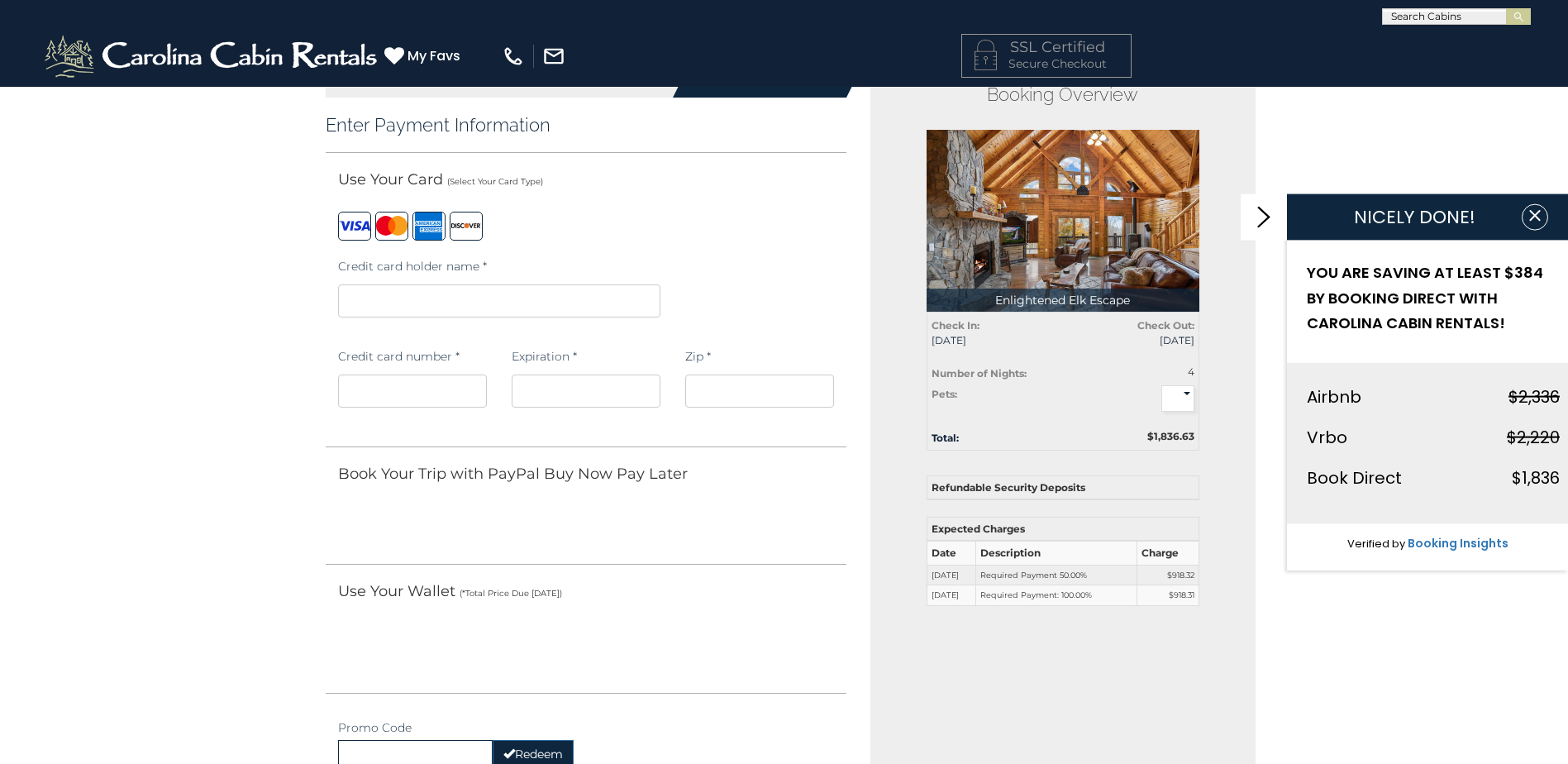
scroll to position [0, 0]
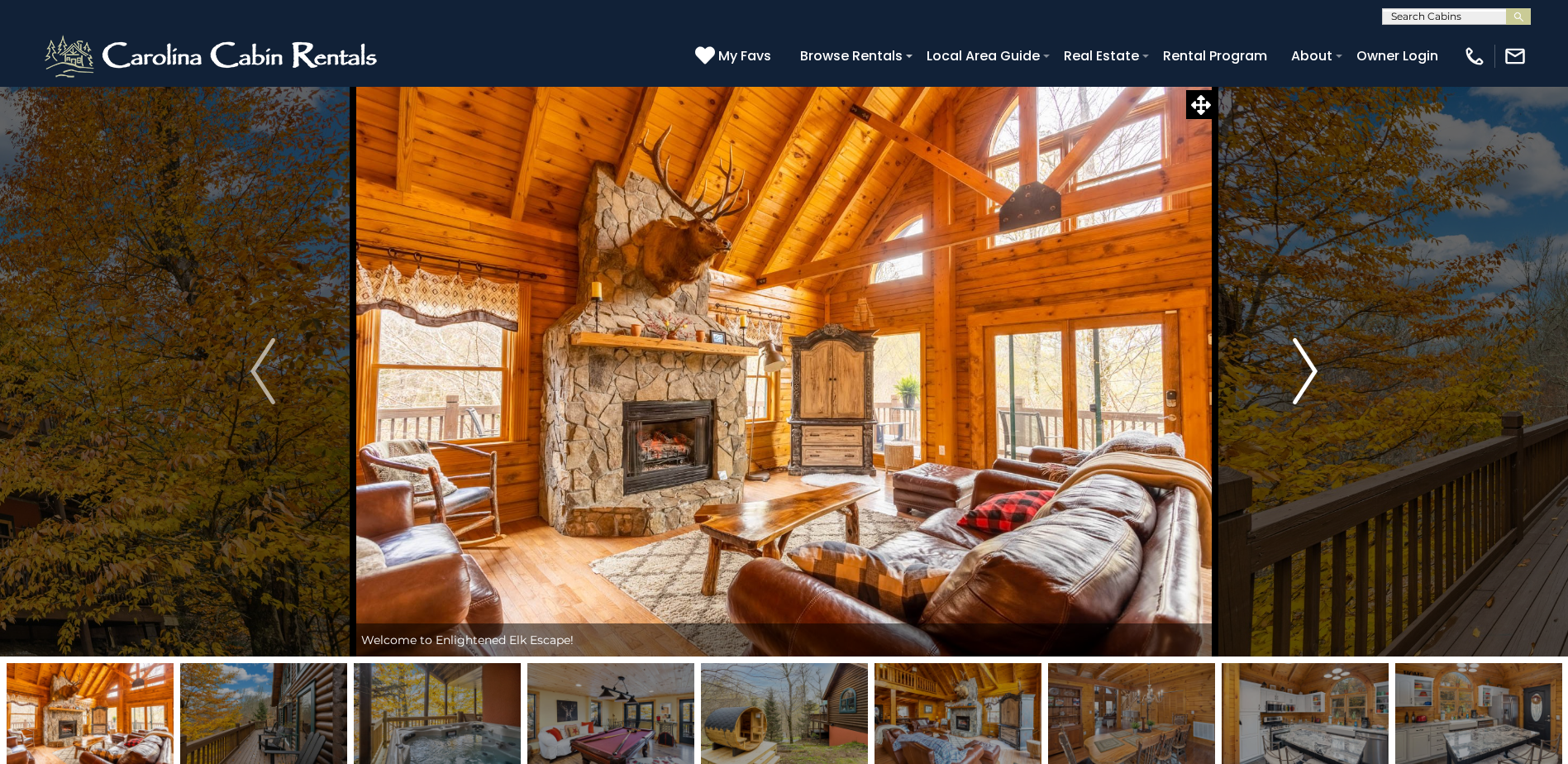
click at [1314, 365] on img "Next" at bounding box center [1305, 371] width 25 height 66
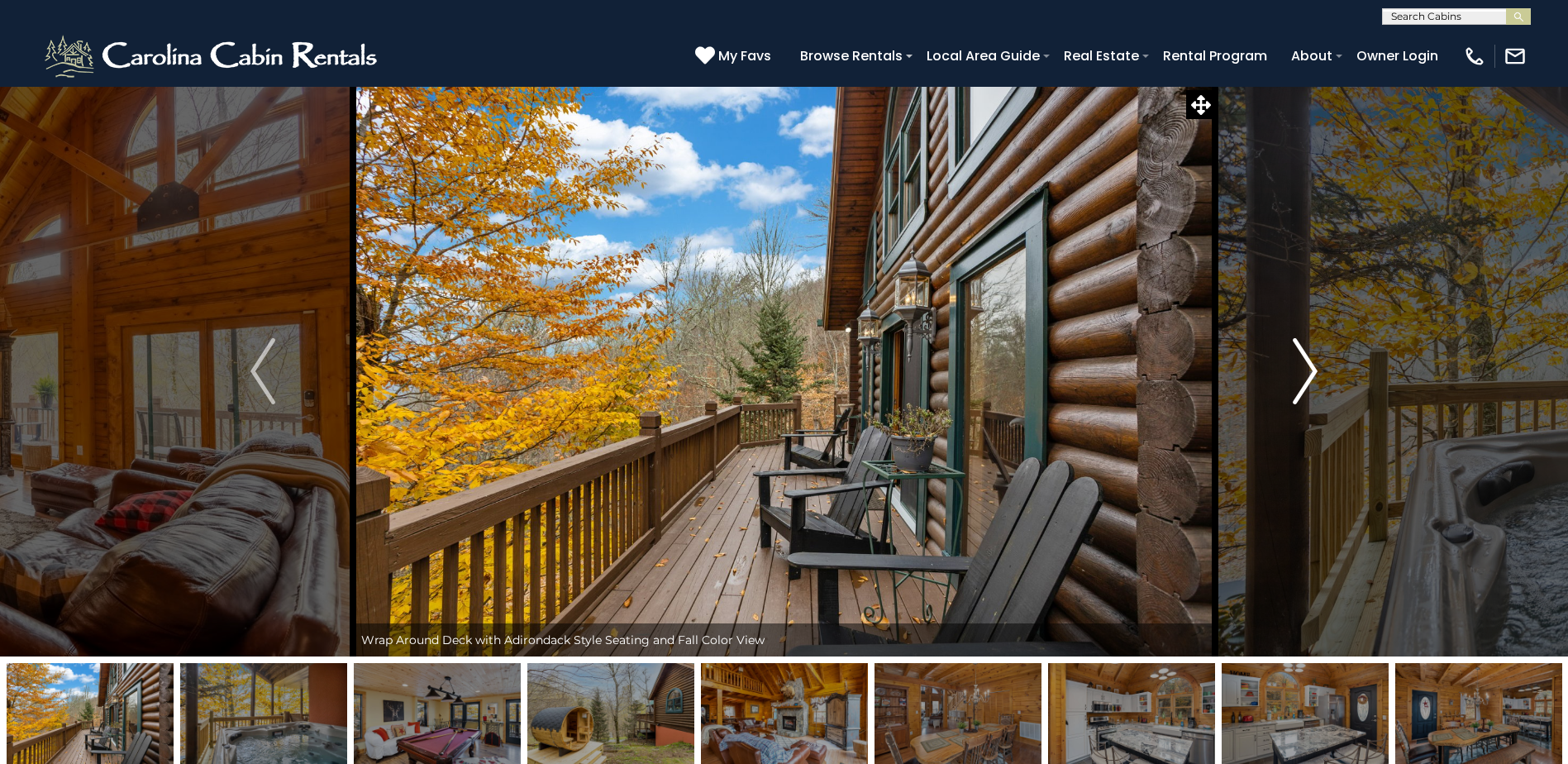
click at [1314, 365] on img "Next" at bounding box center [1305, 371] width 25 height 66
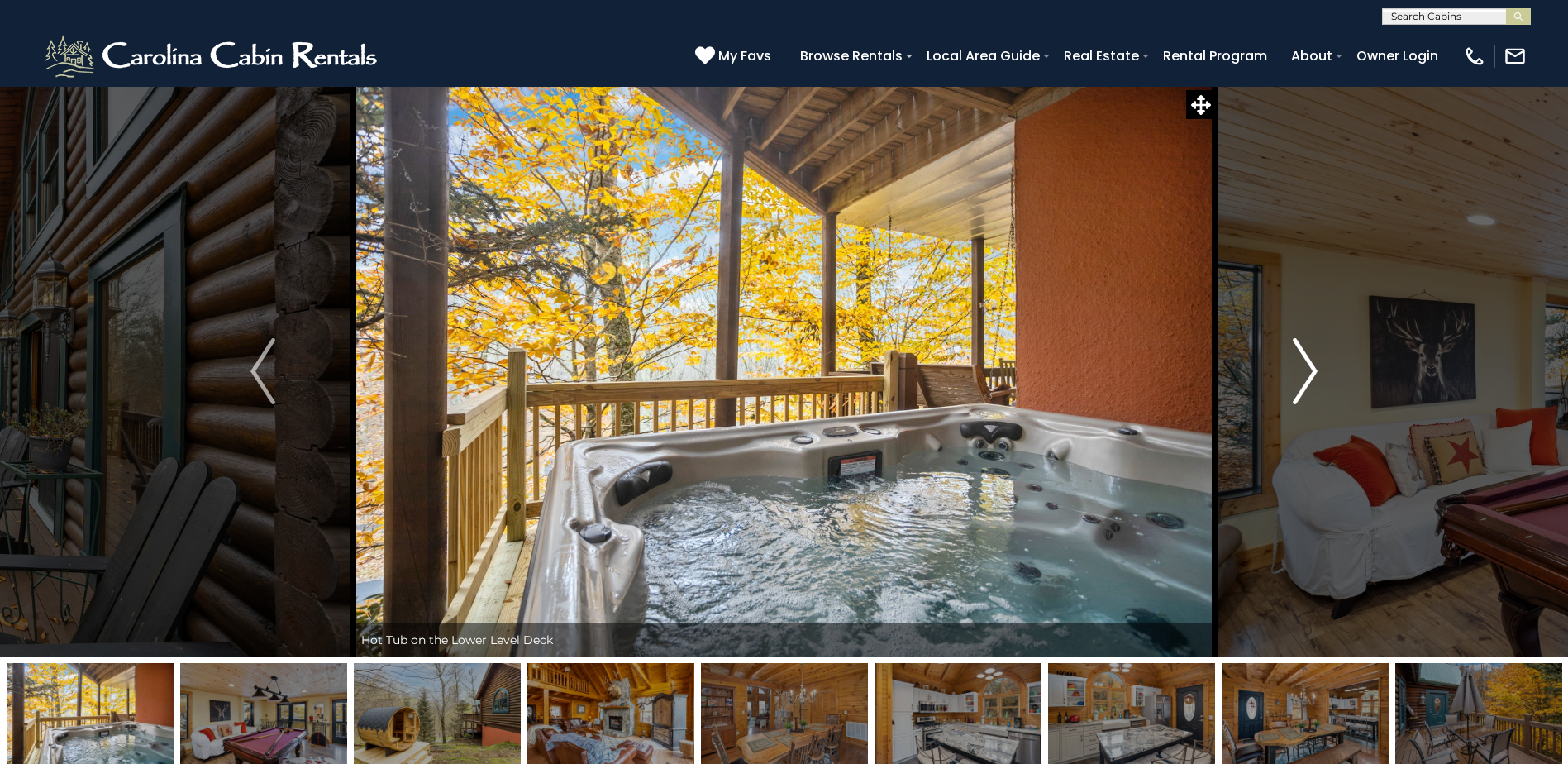
click at [1314, 365] on img "Next" at bounding box center [1305, 371] width 25 height 66
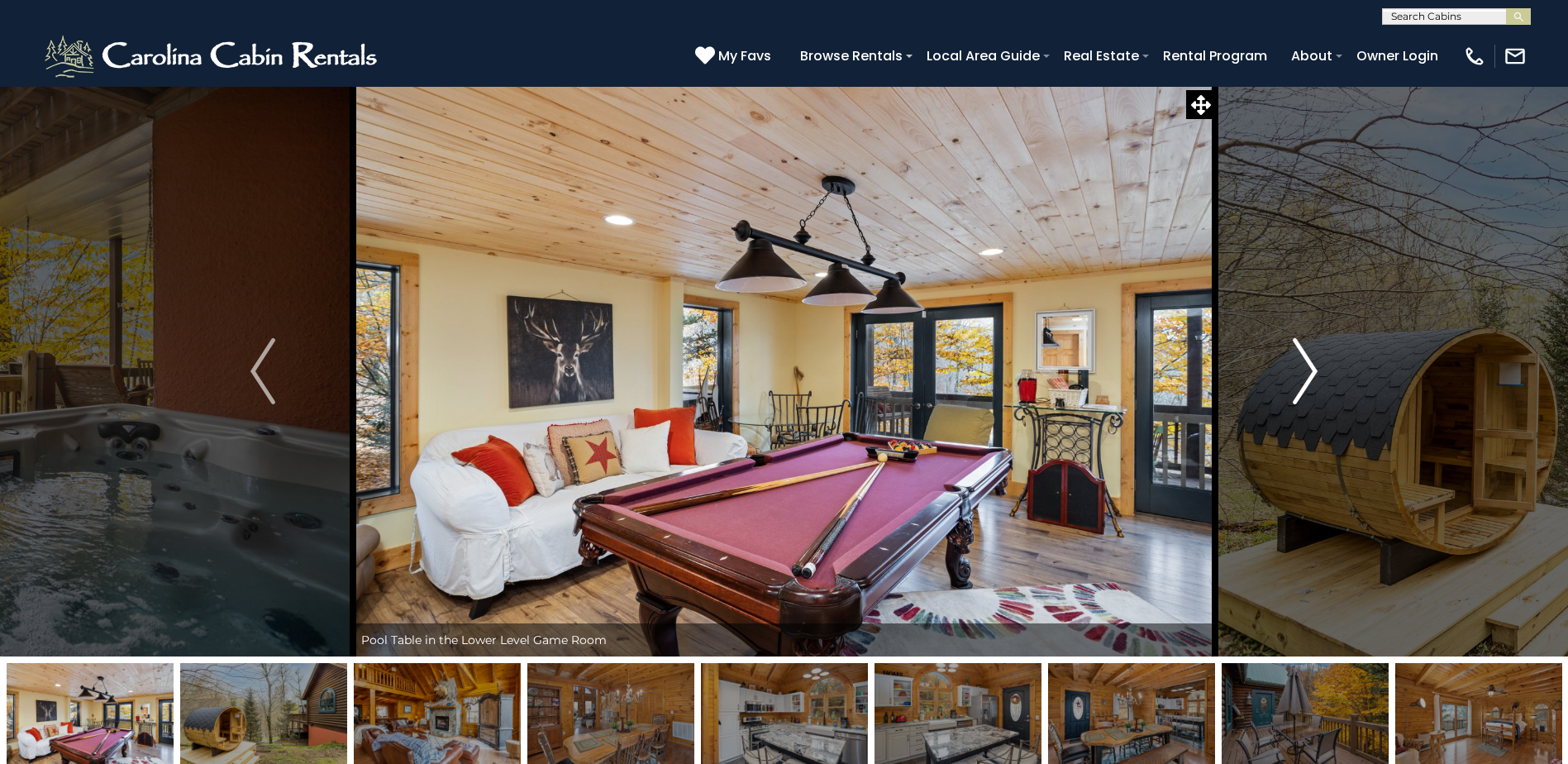
click at [1314, 365] on img "Next" at bounding box center [1305, 371] width 25 height 66
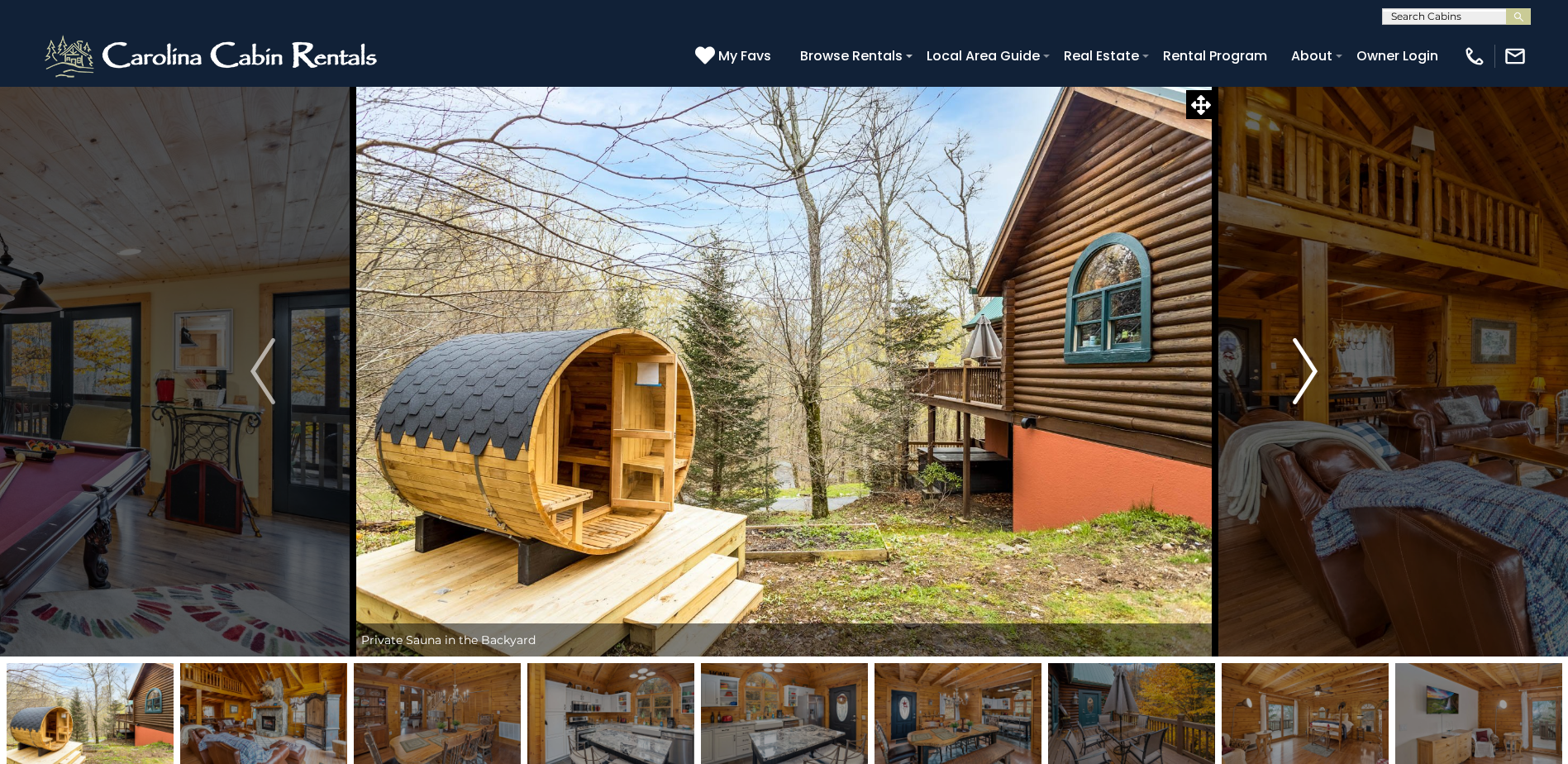
click at [1314, 365] on img "Next" at bounding box center [1305, 371] width 25 height 66
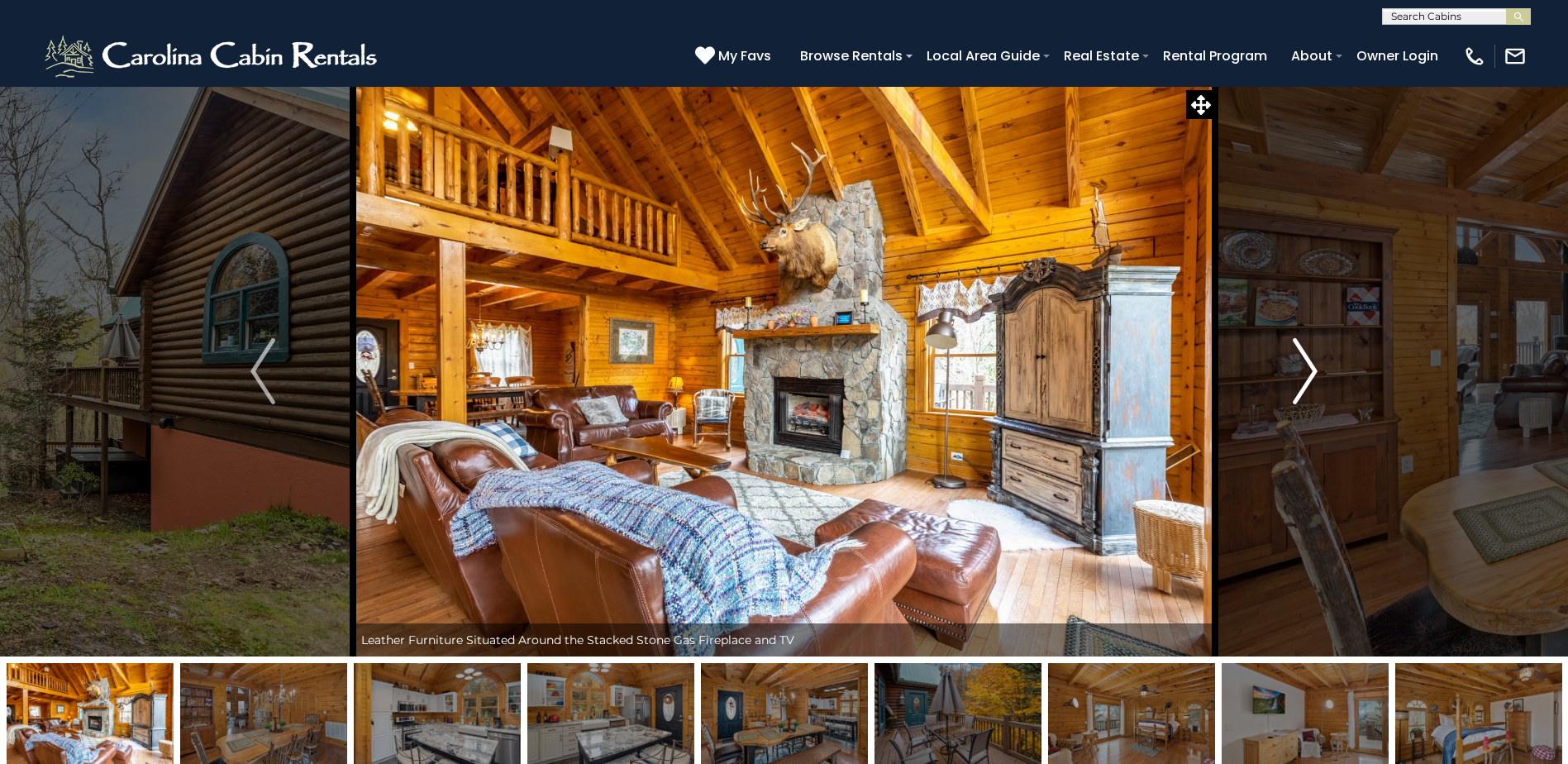
click at [1312, 359] on img "Next" at bounding box center [1305, 371] width 25 height 66
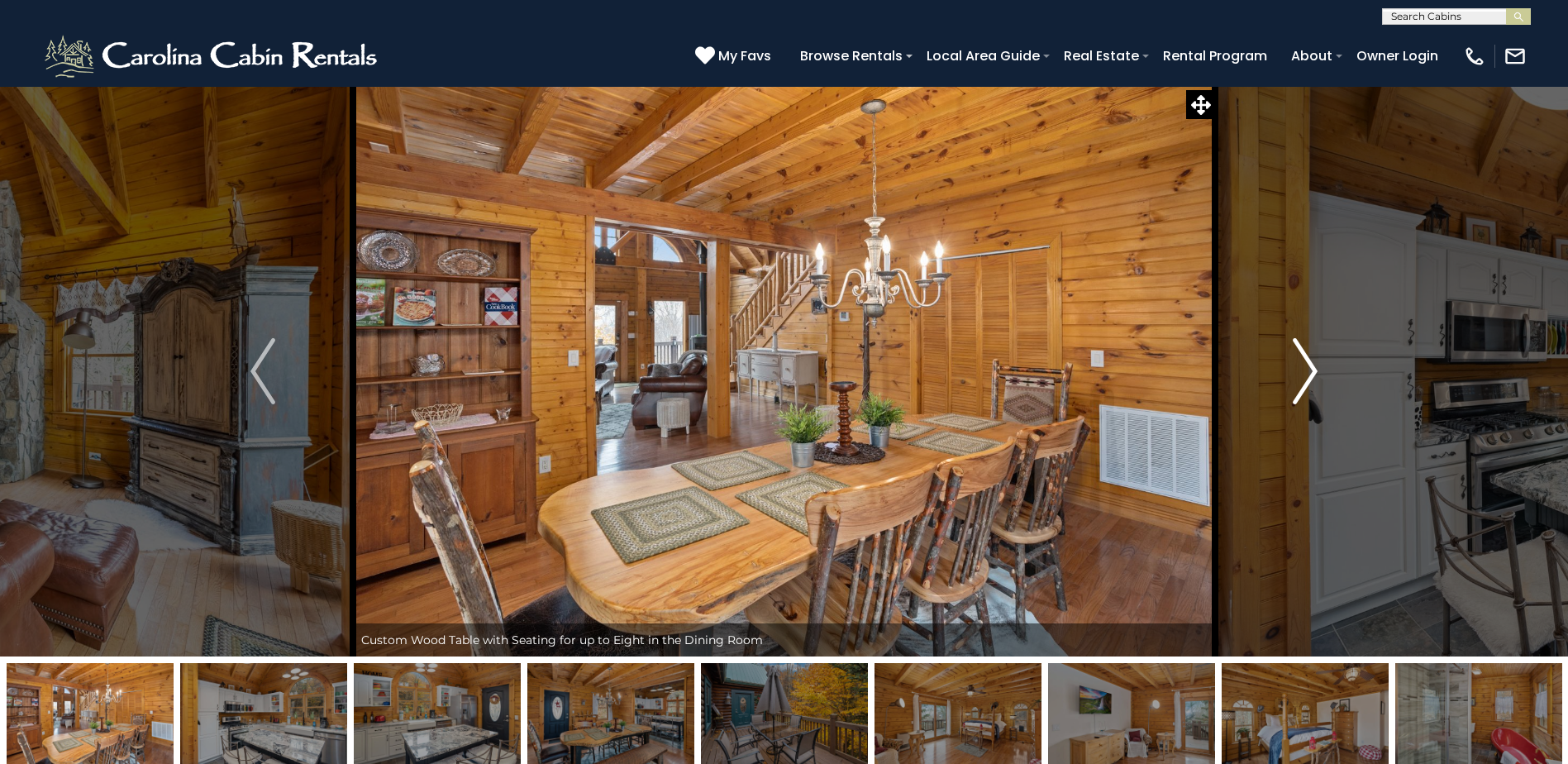
click at [1312, 359] on img "Next" at bounding box center [1305, 371] width 25 height 66
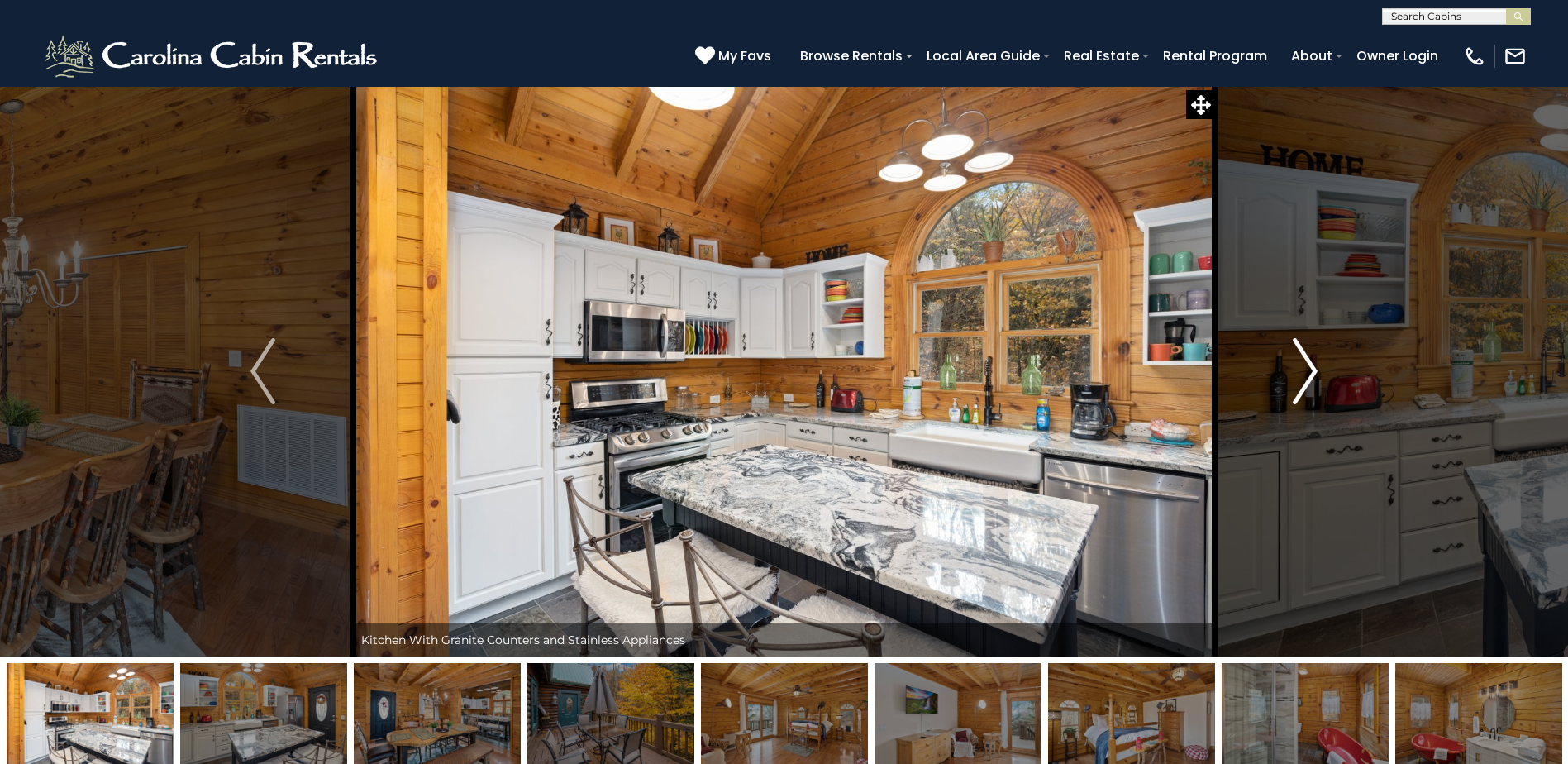
click at [1312, 359] on img "Next" at bounding box center [1305, 371] width 25 height 66
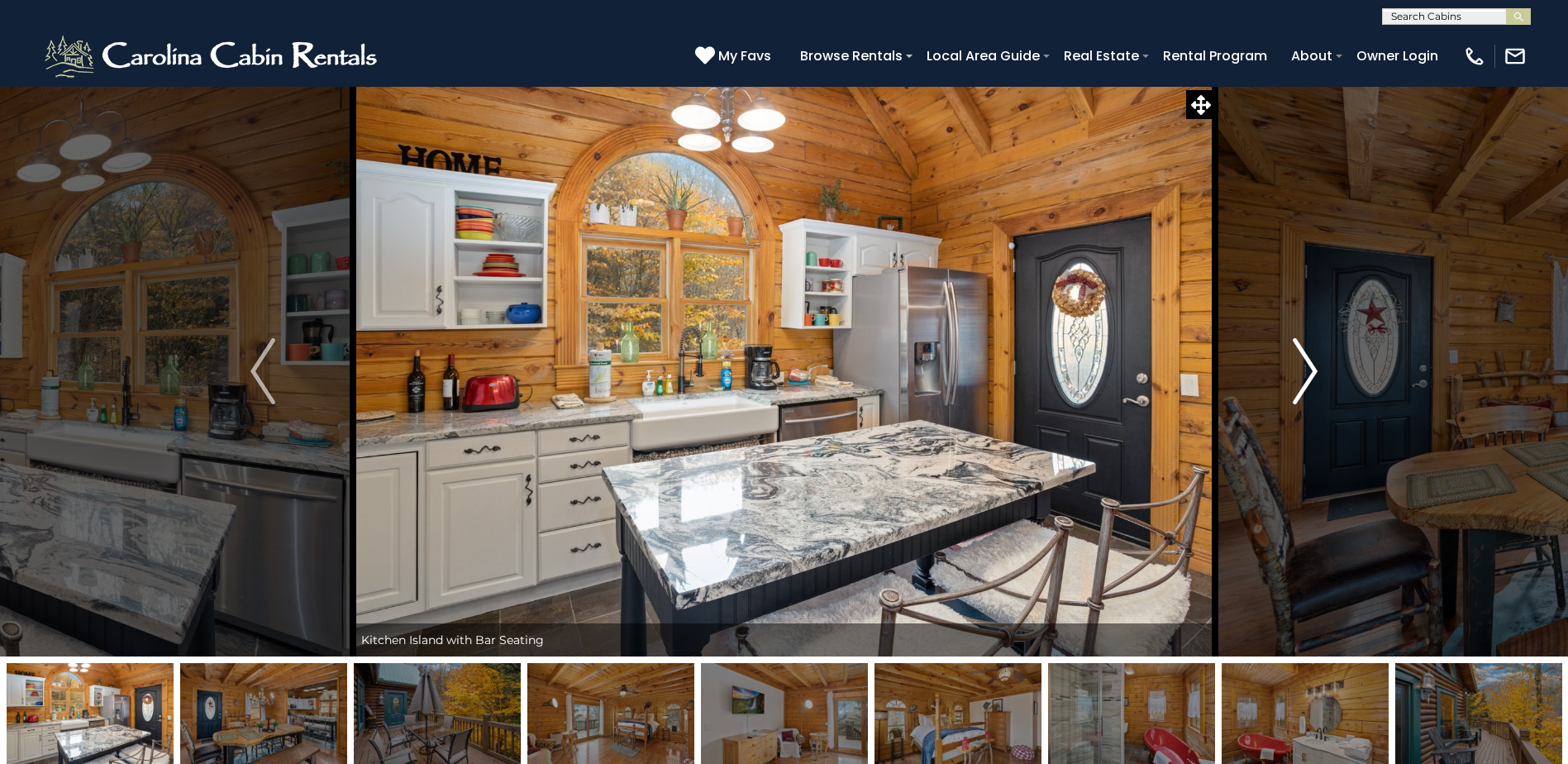
click at [1312, 359] on img "Next" at bounding box center [1305, 371] width 25 height 66
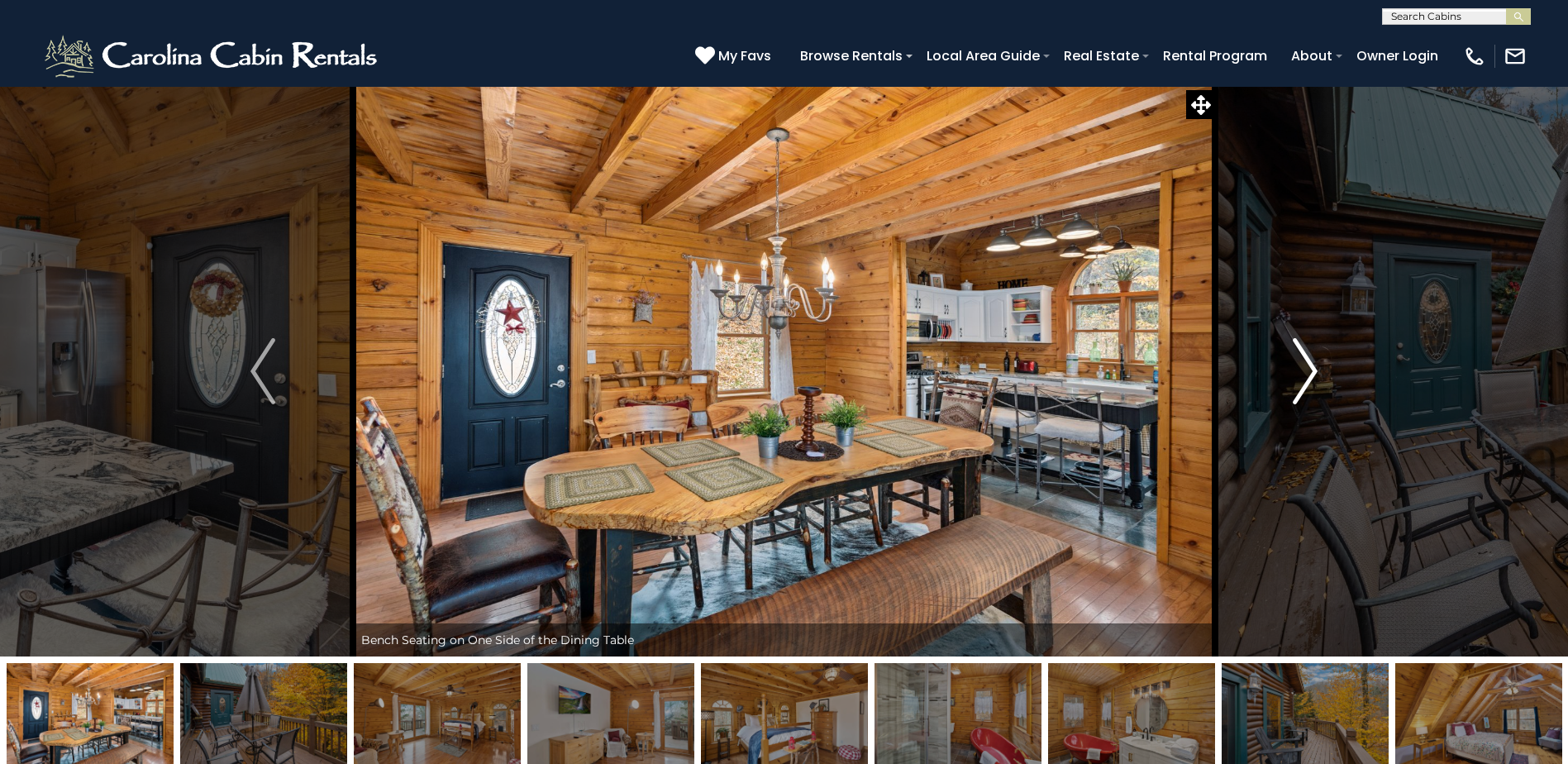
click at [1312, 359] on img "Next" at bounding box center [1305, 371] width 25 height 66
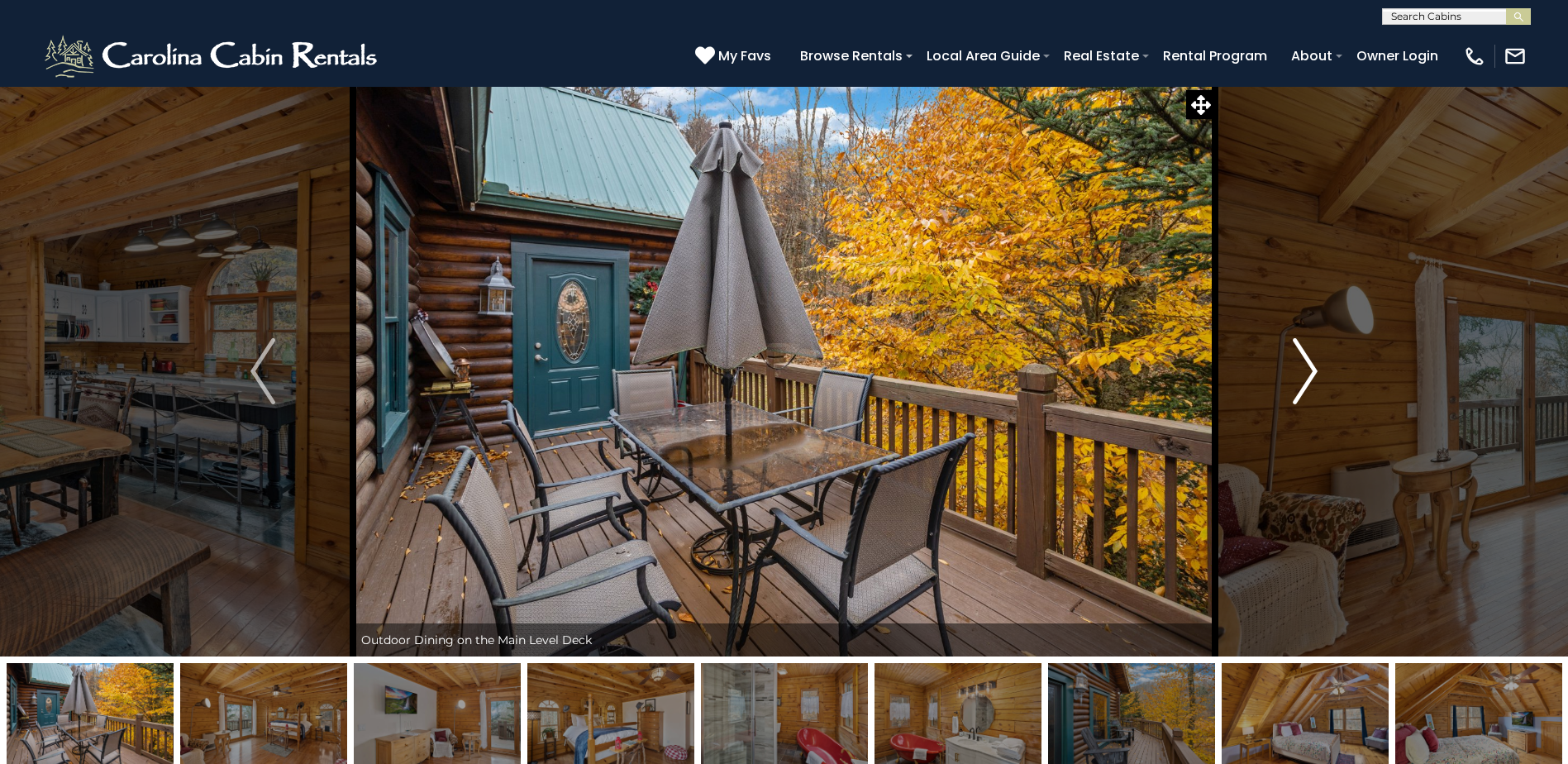
click at [1312, 359] on img "Next" at bounding box center [1305, 371] width 25 height 66
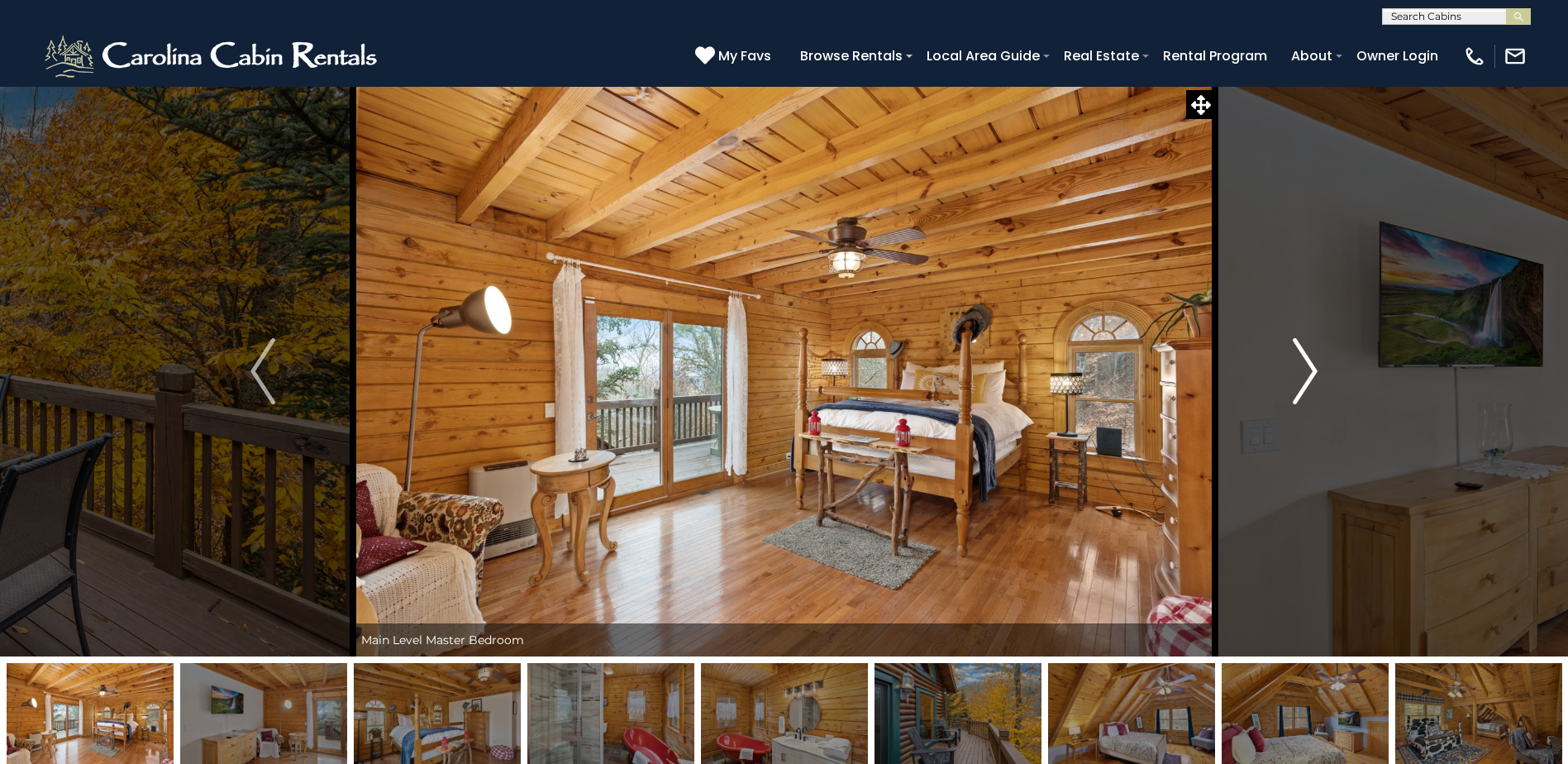
click at [1312, 359] on img "Next" at bounding box center [1305, 371] width 25 height 66
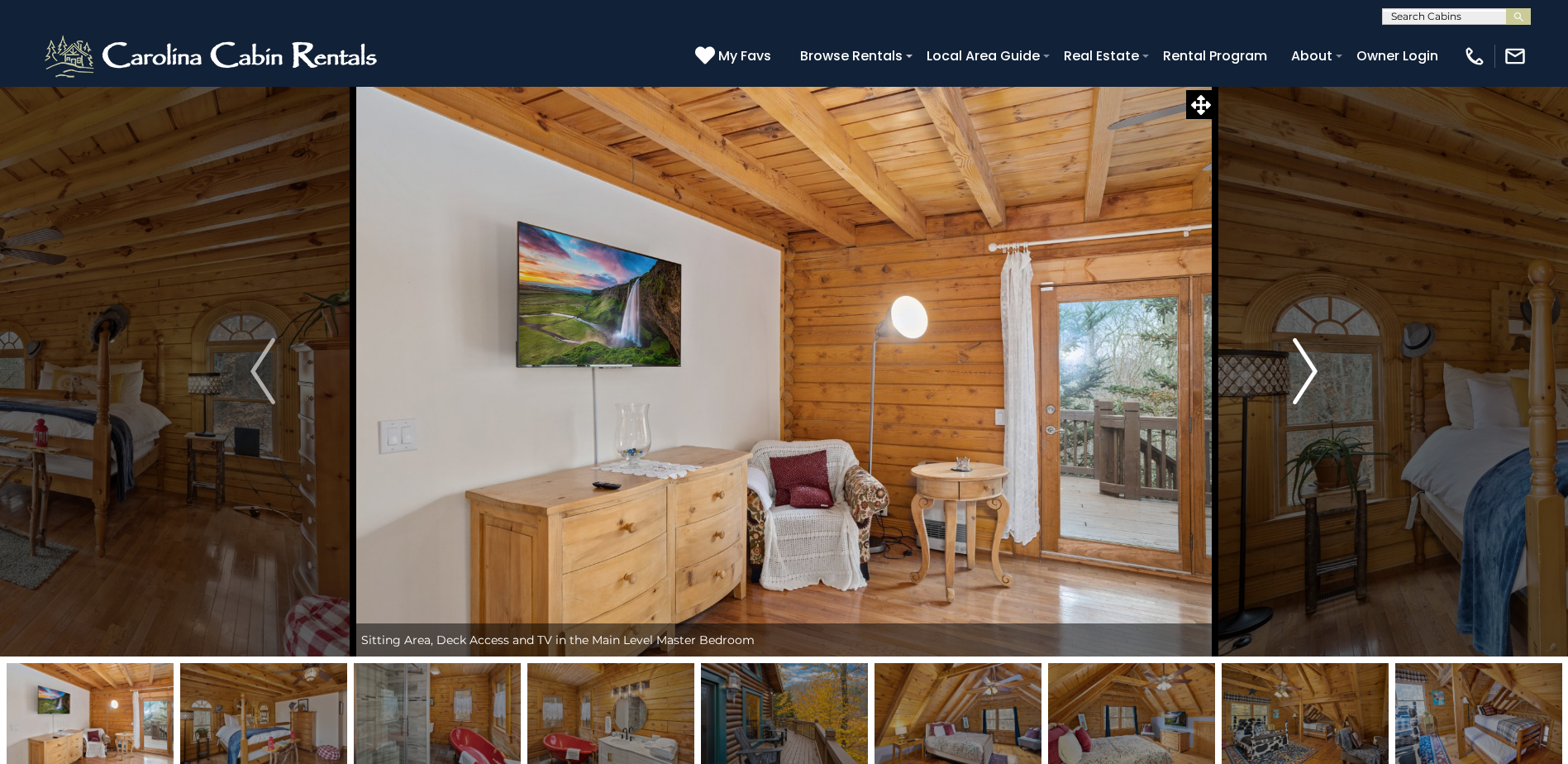
click at [1312, 359] on img "Next" at bounding box center [1305, 371] width 25 height 66
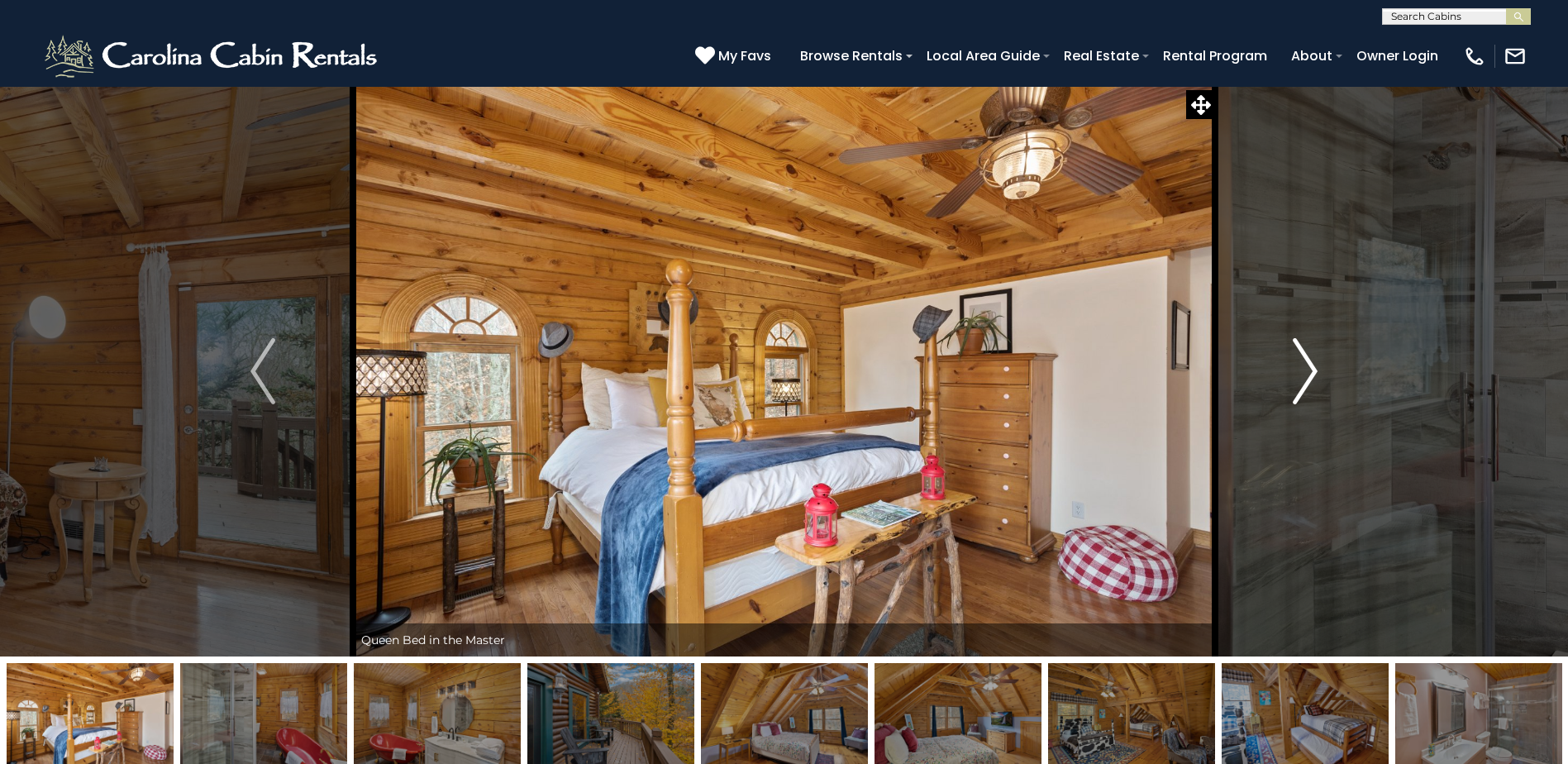
click at [1312, 359] on img "Next" at bounding box center [1305, 371] width 25 height 66
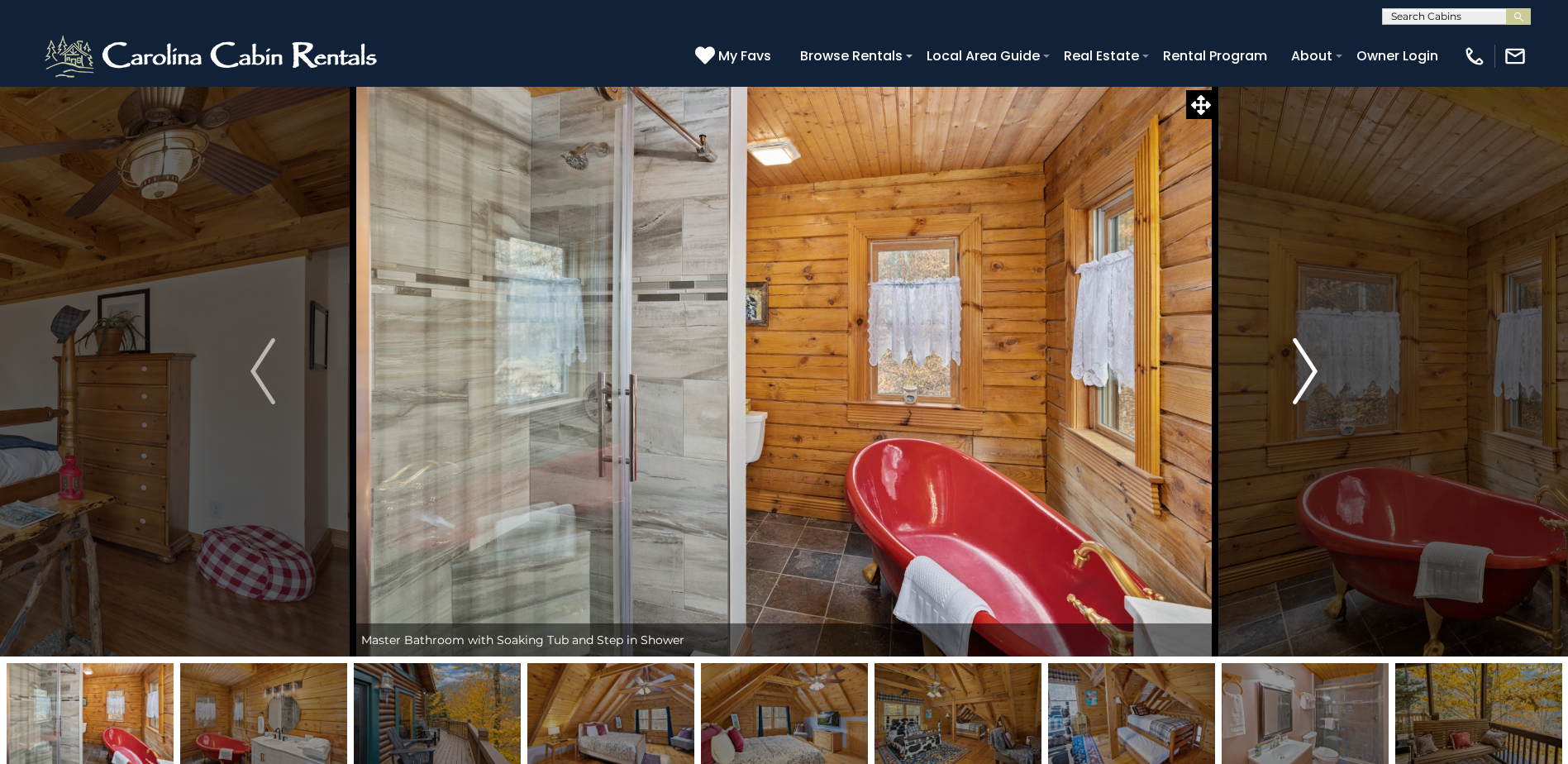
click at [1312, 367] on img "Next" at bounding box center [1305, 371] width 25 height 66
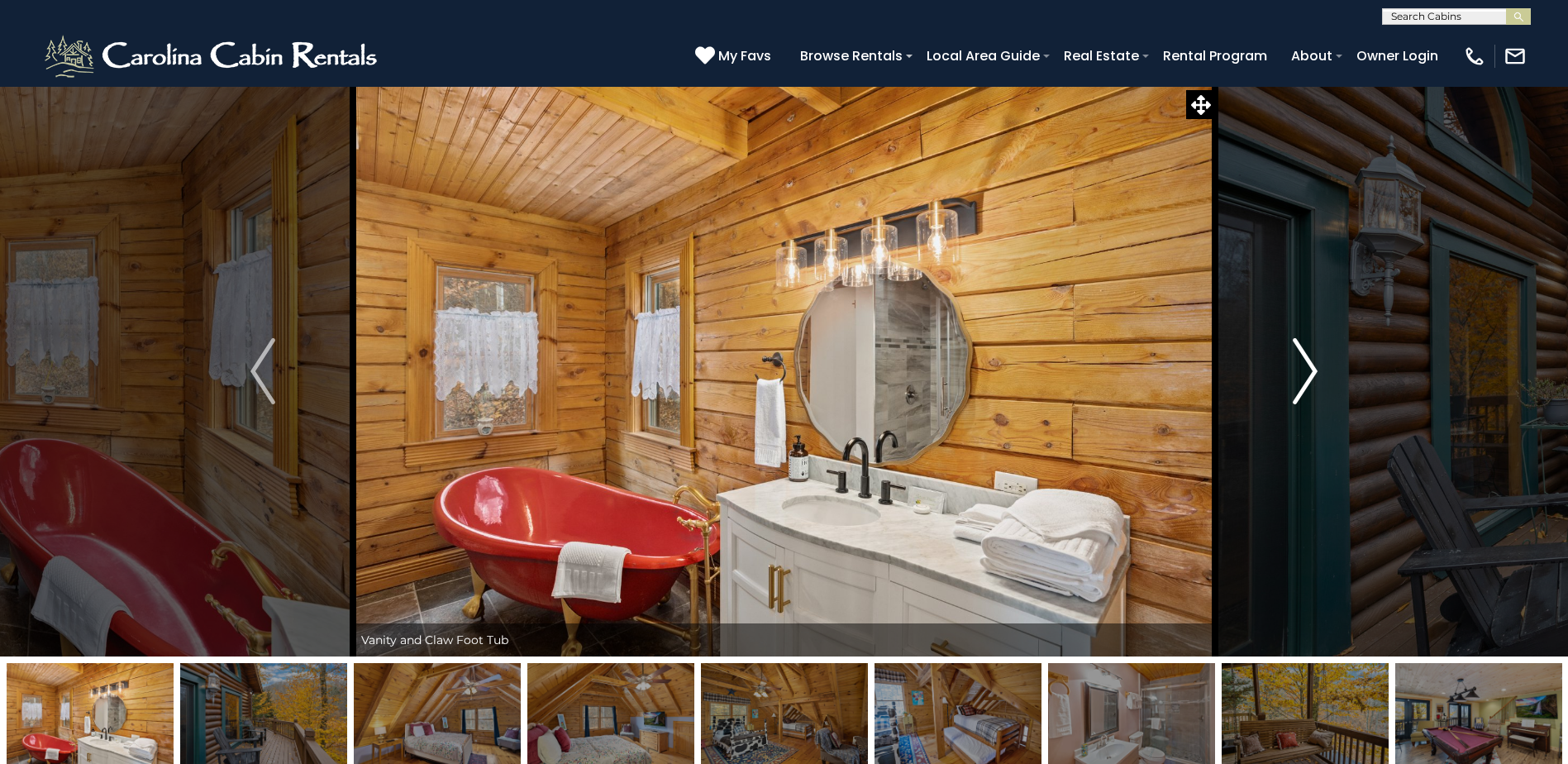
click at [1312, 367] on img "Next" at bounding box center [1305, 371] width 25 height 66
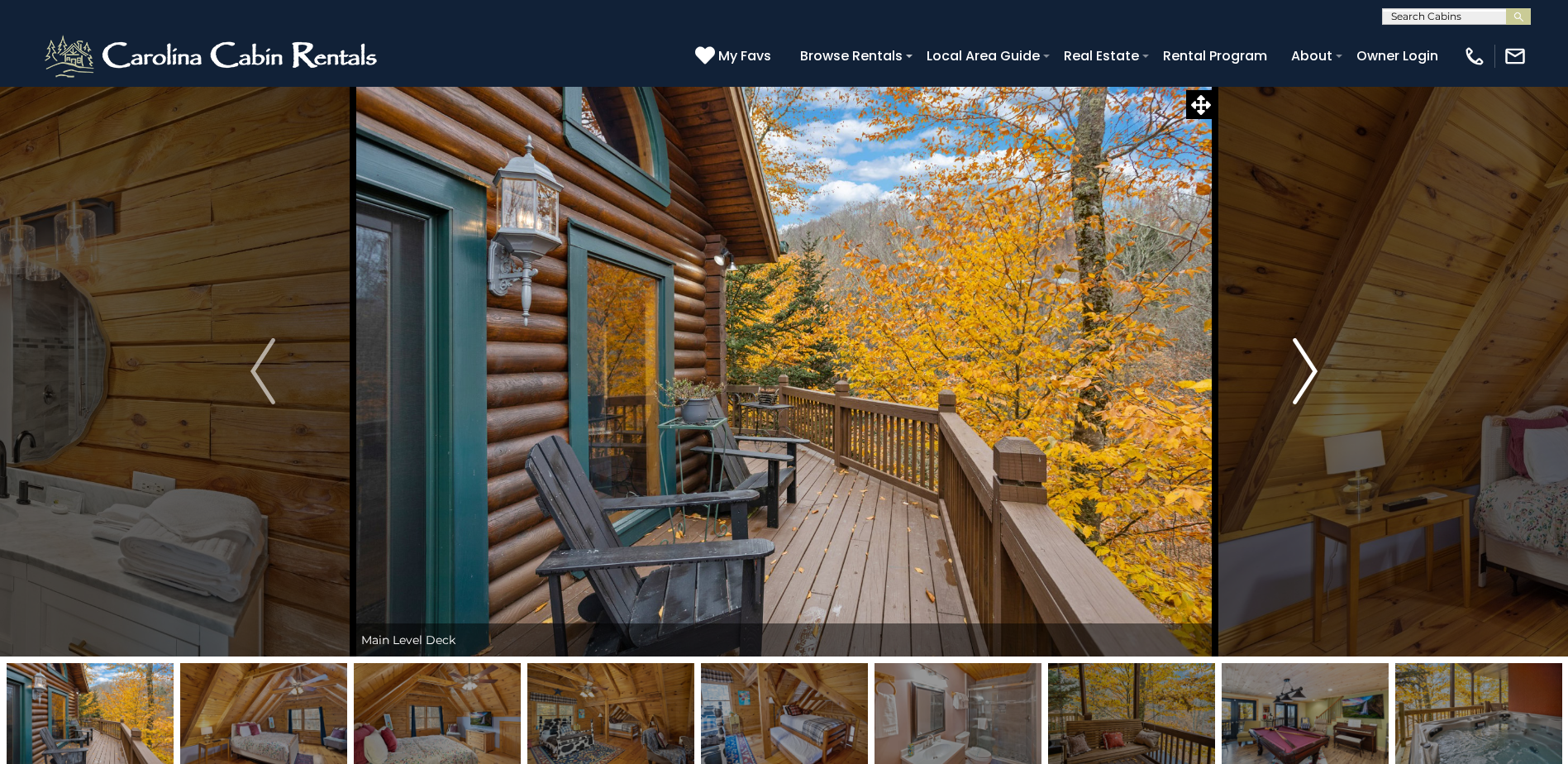
click at [1312, 367] on img "Next" at bounding box center [1305, 371] width 25 height 66
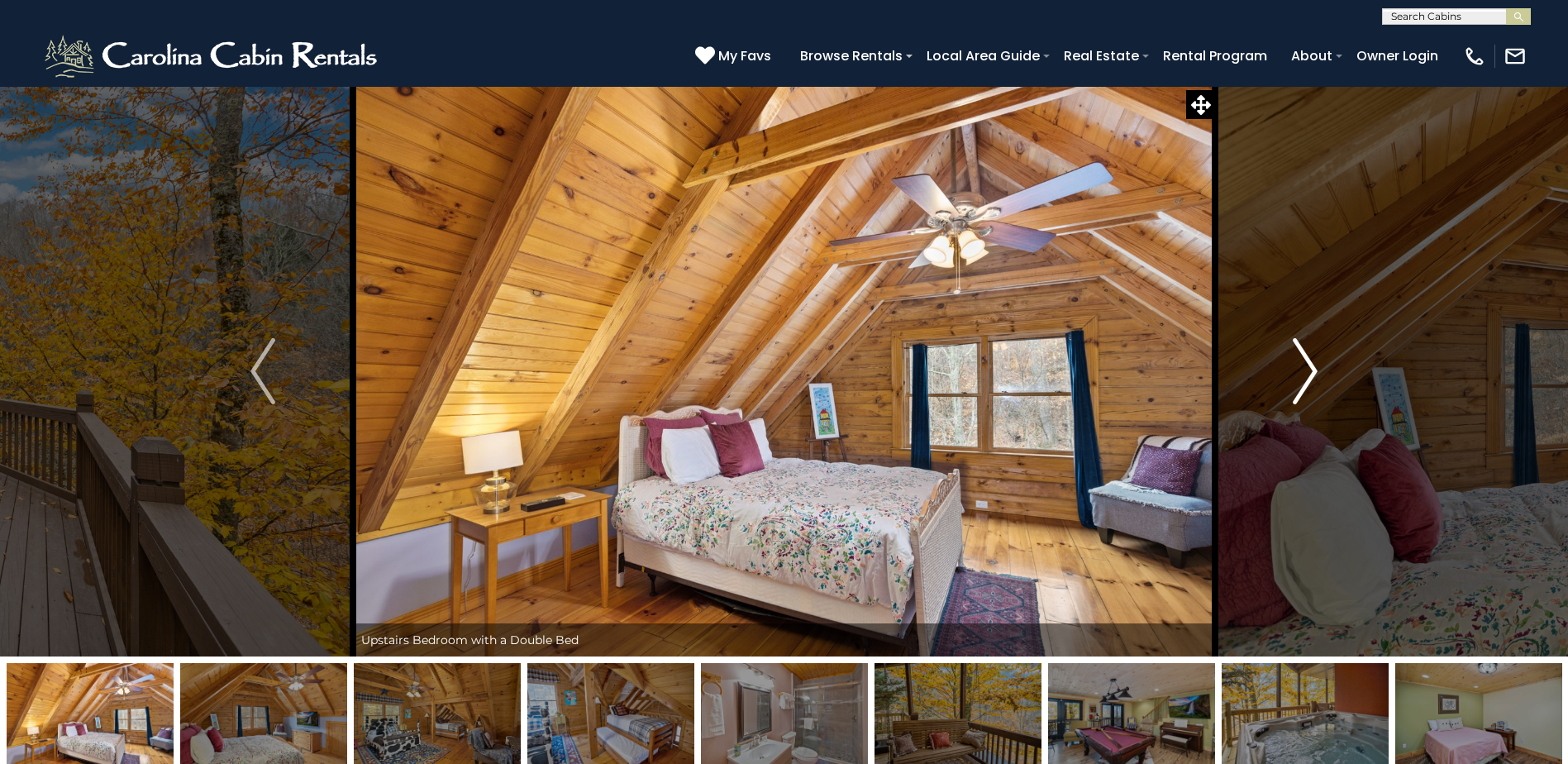
click at [1312, 367] on img "Next" at bounding box center [1305, 371] width 25 height 66
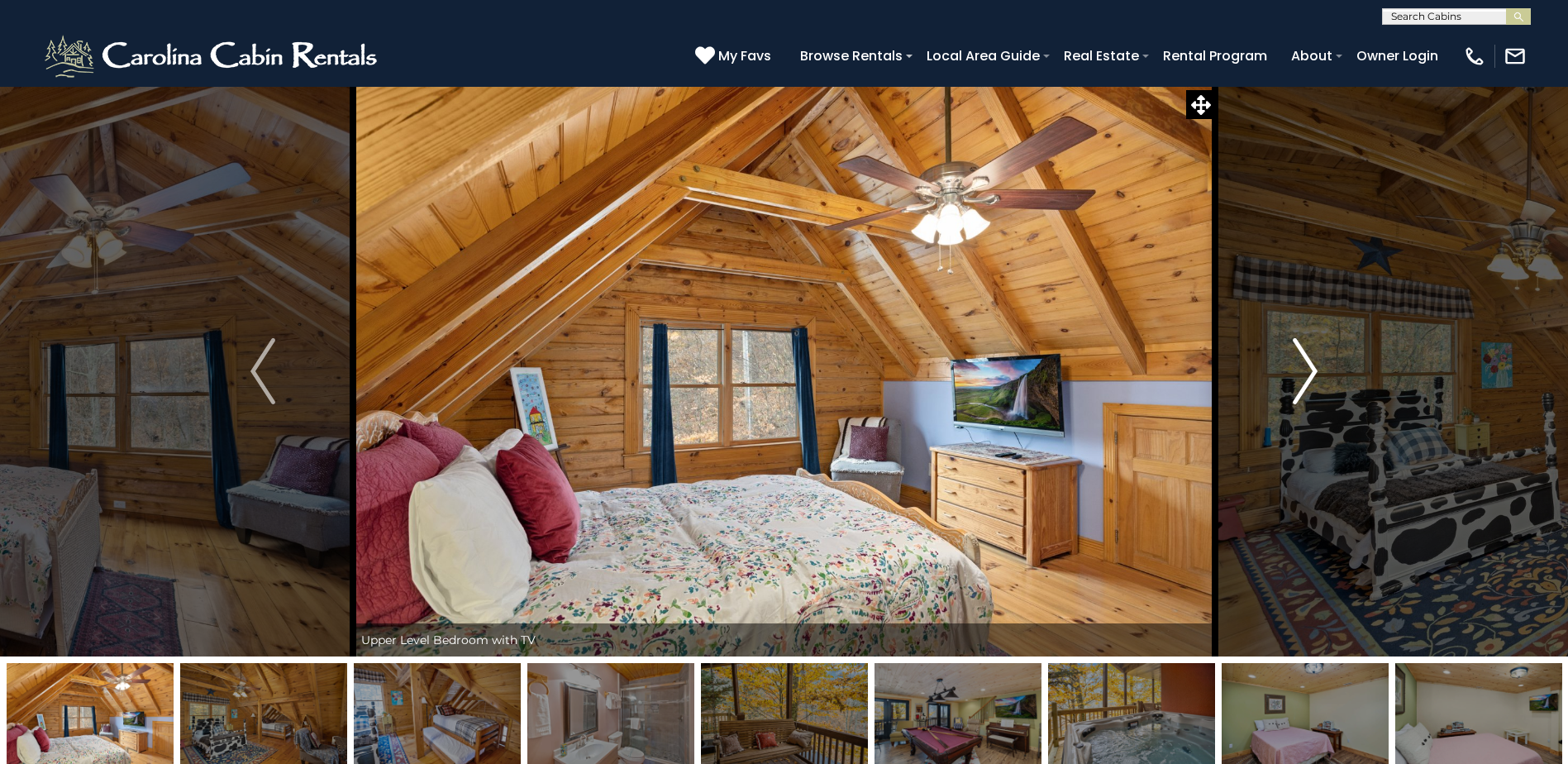
click at [1312, 367] on img "Next" at bounding box center [1305, 371] width 25 height 66
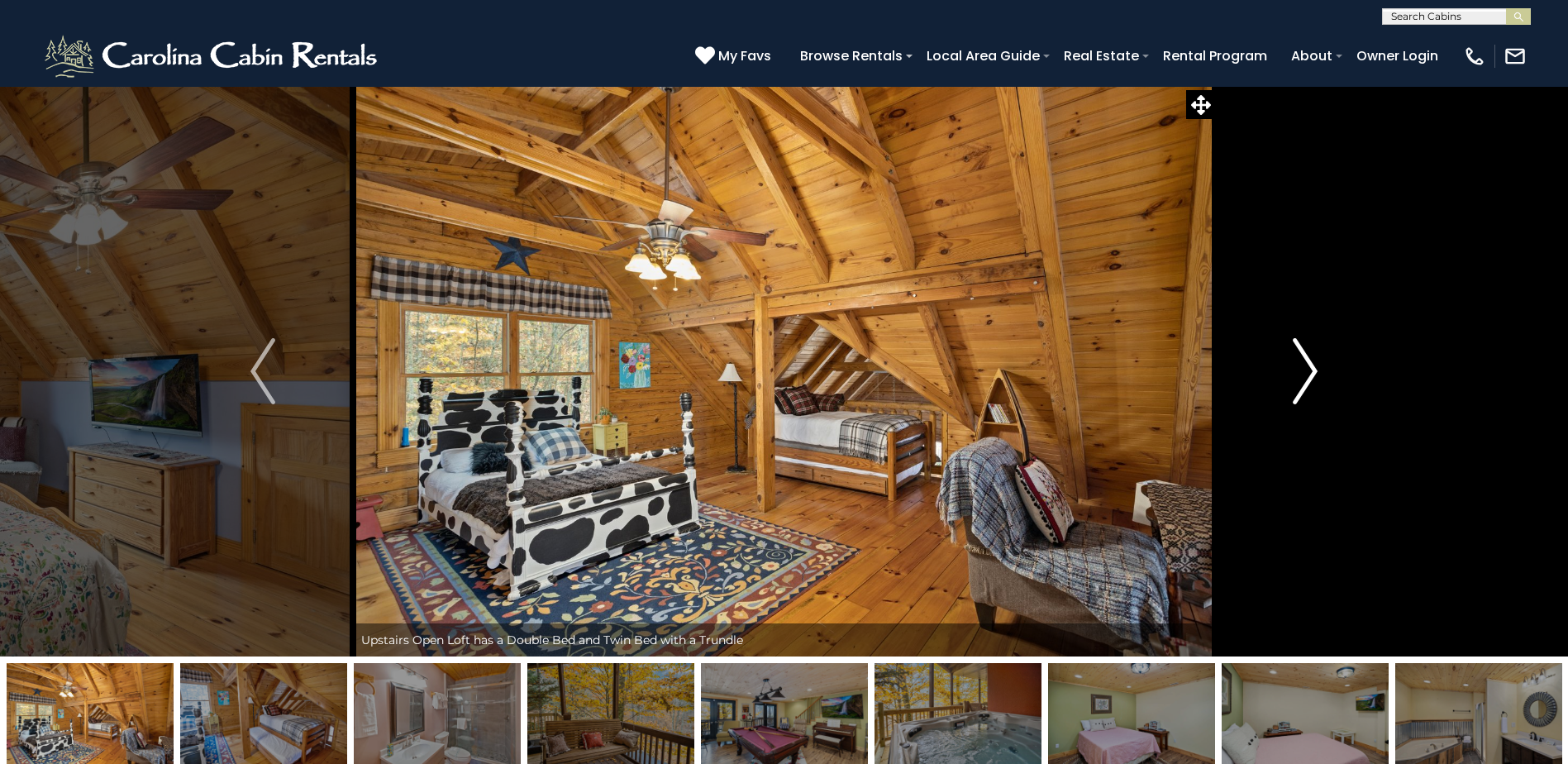
click at [1312, 367] on img "Next" at bounding box center [1305, 371] width 25 height 66
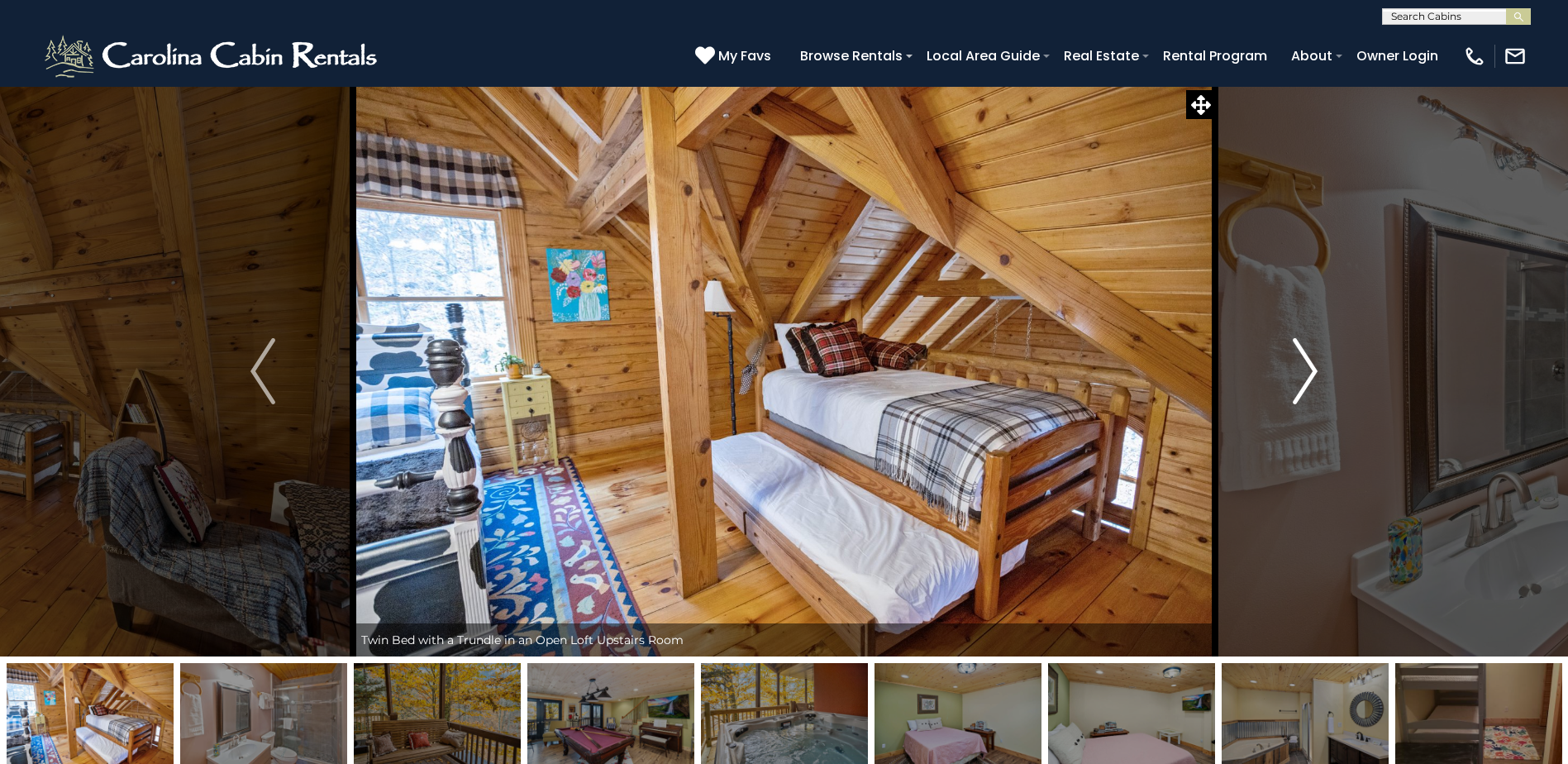
click at [1312, 367] on img "Next" at bounding box center [1305, 371] width 25 height 66
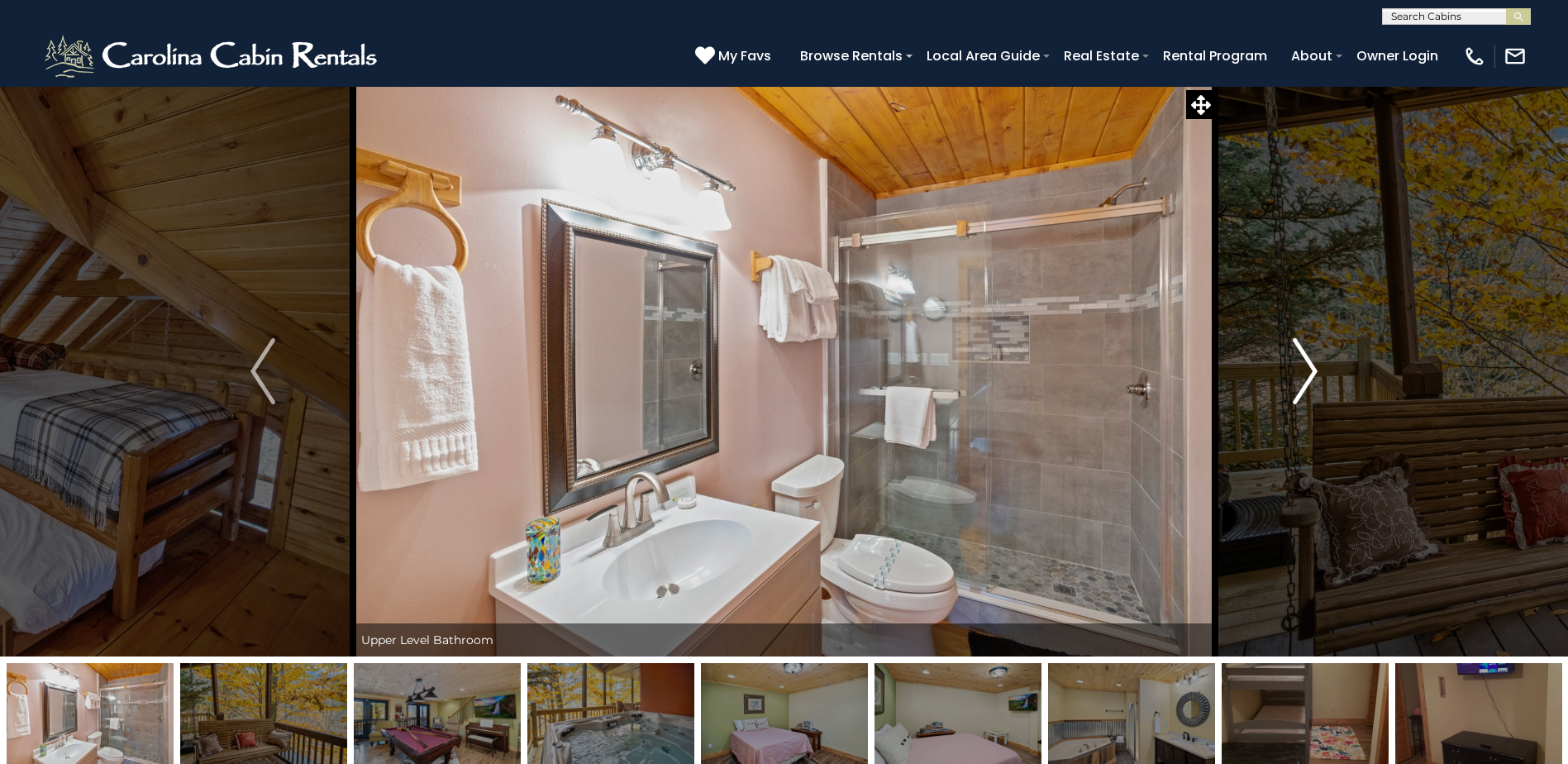
click at [1312, 367] on img "Next" at bounding box center [1305, 371] width 25 height 66
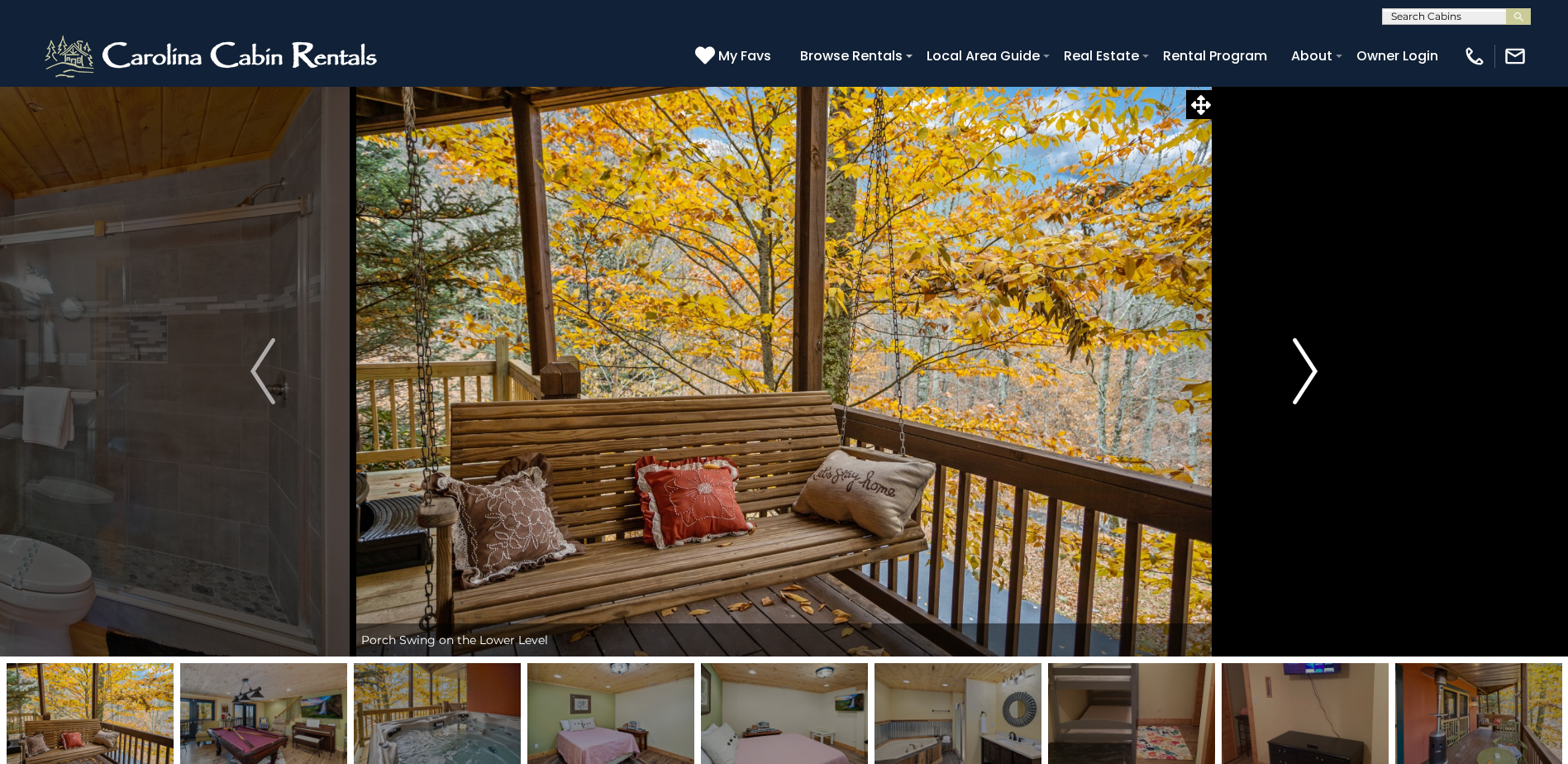
click at [1312, 367] on img "Next" at bounding box center [1305, 371] width 25 height 66
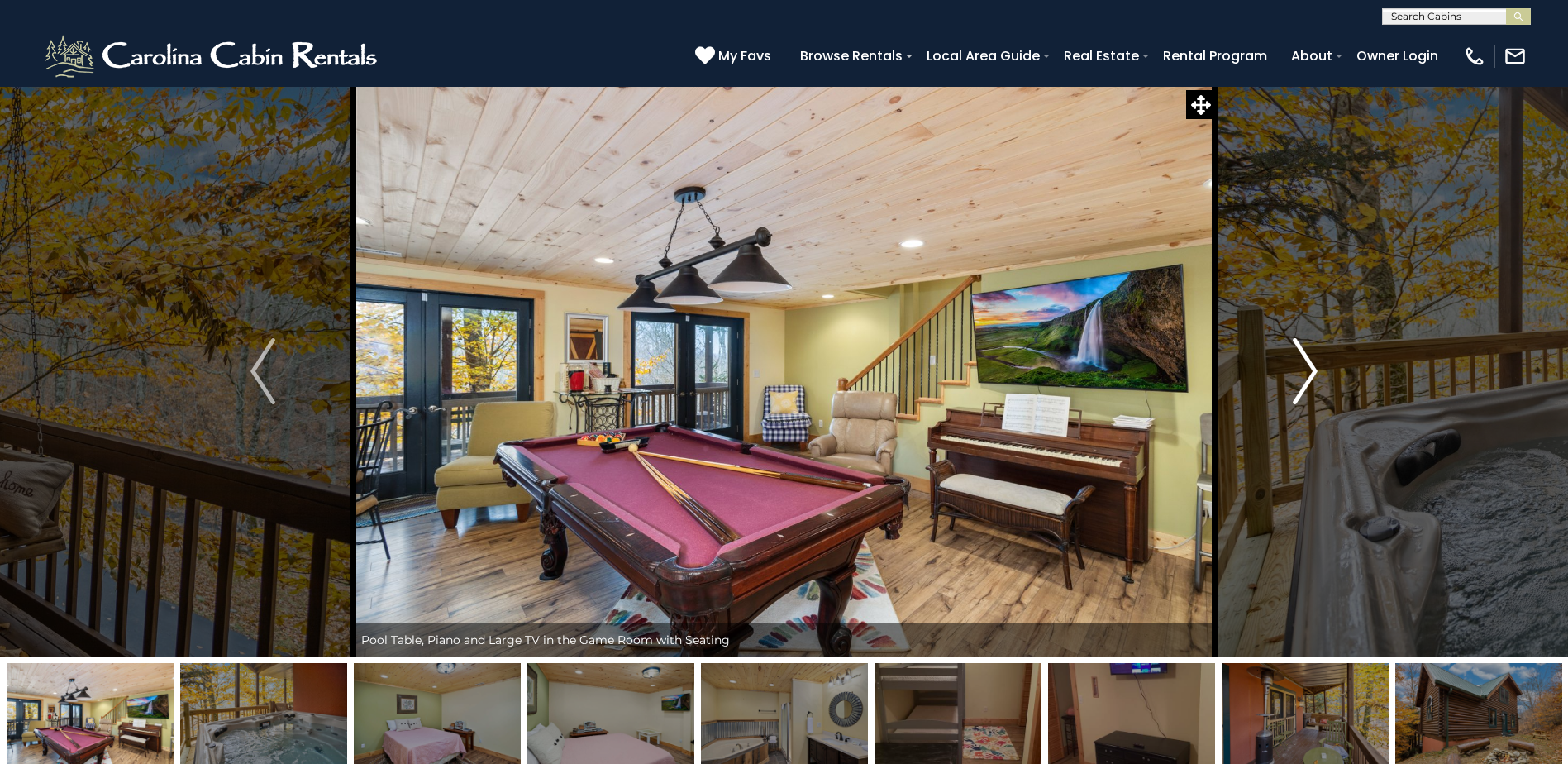
click at [1312, 367] on img "Next" at bounding box center [1305, 371] width 25 height 66
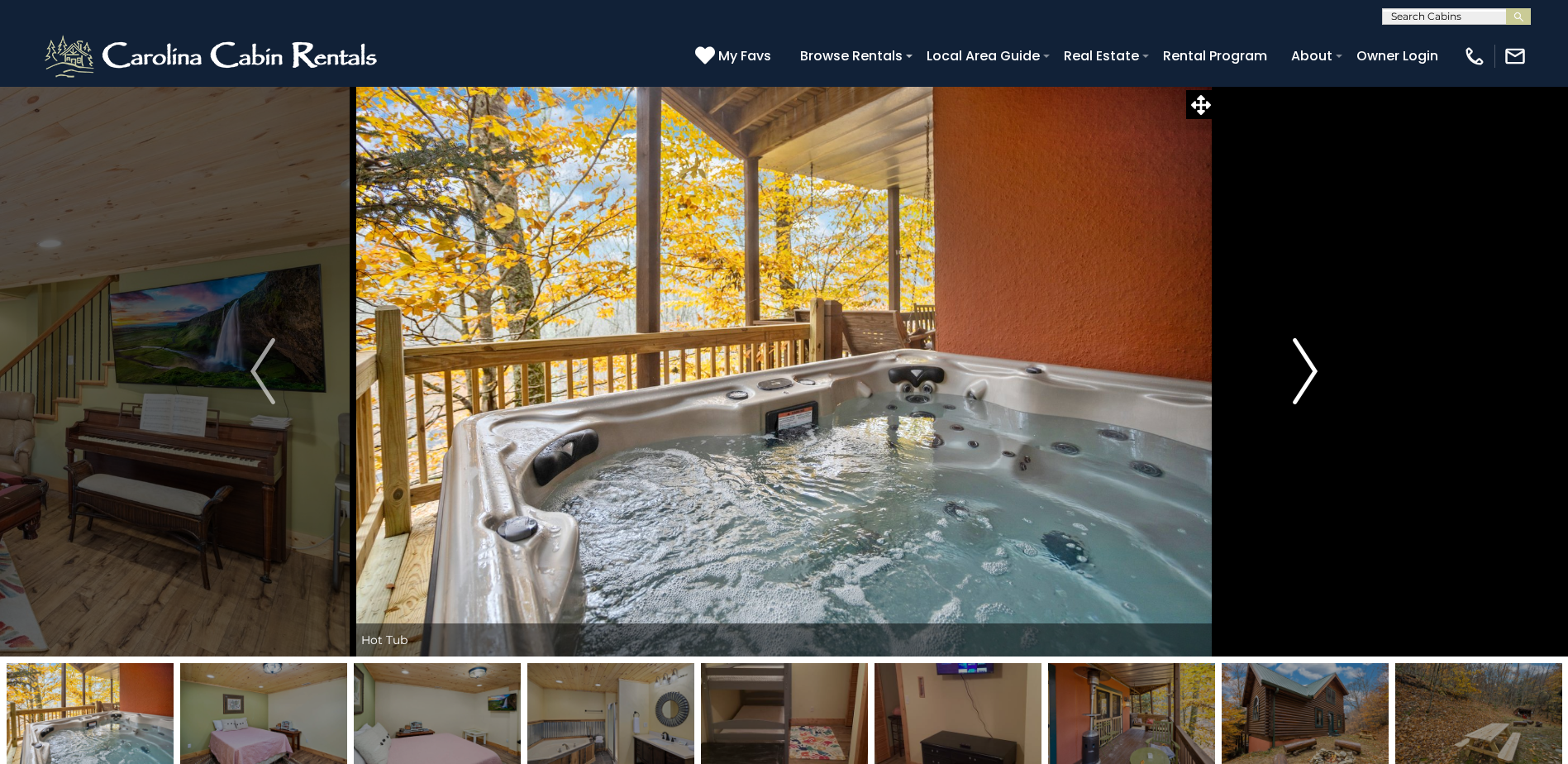
click at [1312, 367] on img "Next" at bounding box center [1305, 371] width 25 height 66
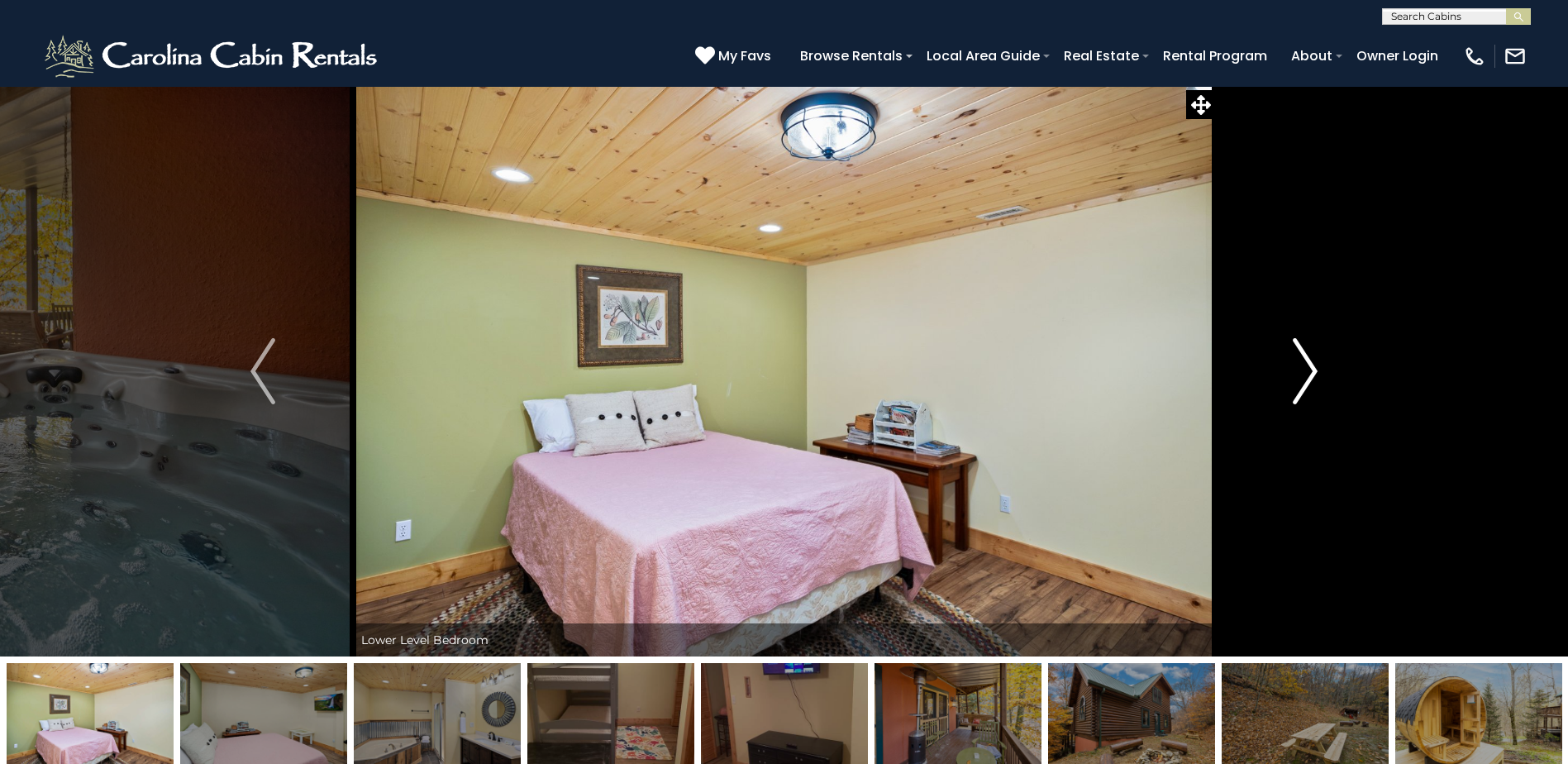
click at [1312, 367] on img "Next" at bounding box center [1305, 371] width 25 height 66
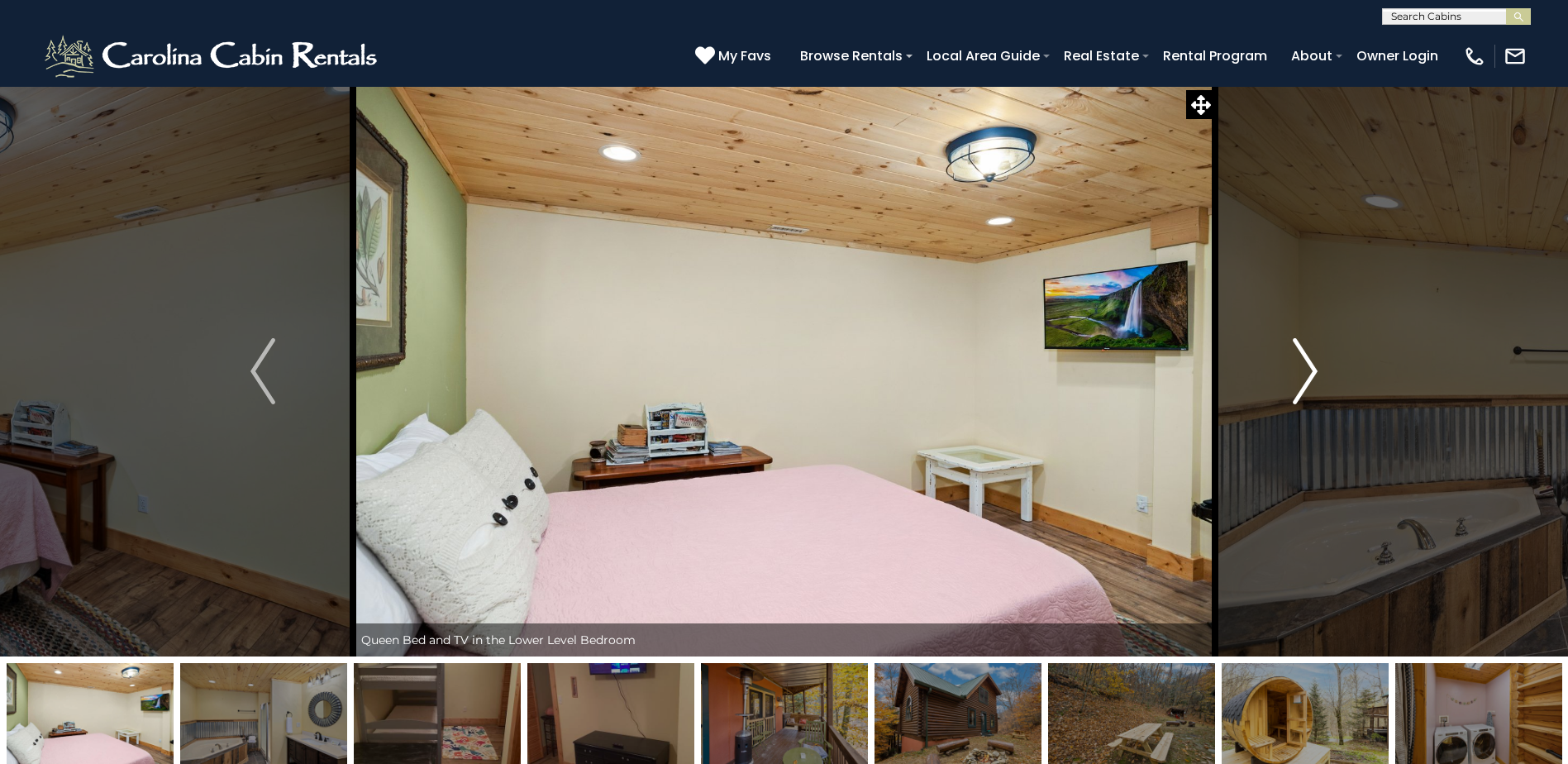
click at [1312, 367] on img "Next" at bounding box center [1305, 371] width 25 height 66
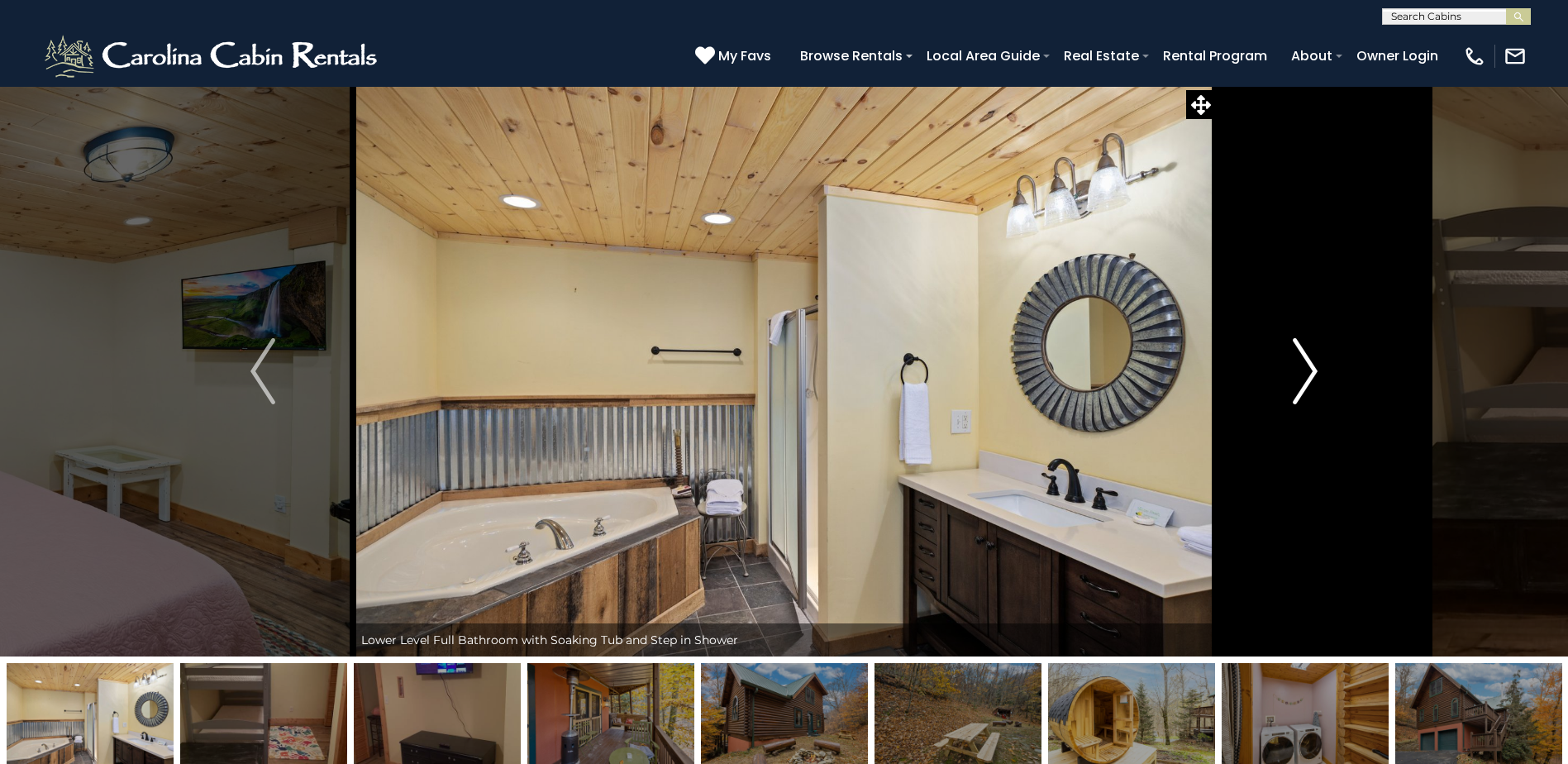
click at [1312, 367] on img "Next" at bounding box center [1305, 371] width 25 height 66
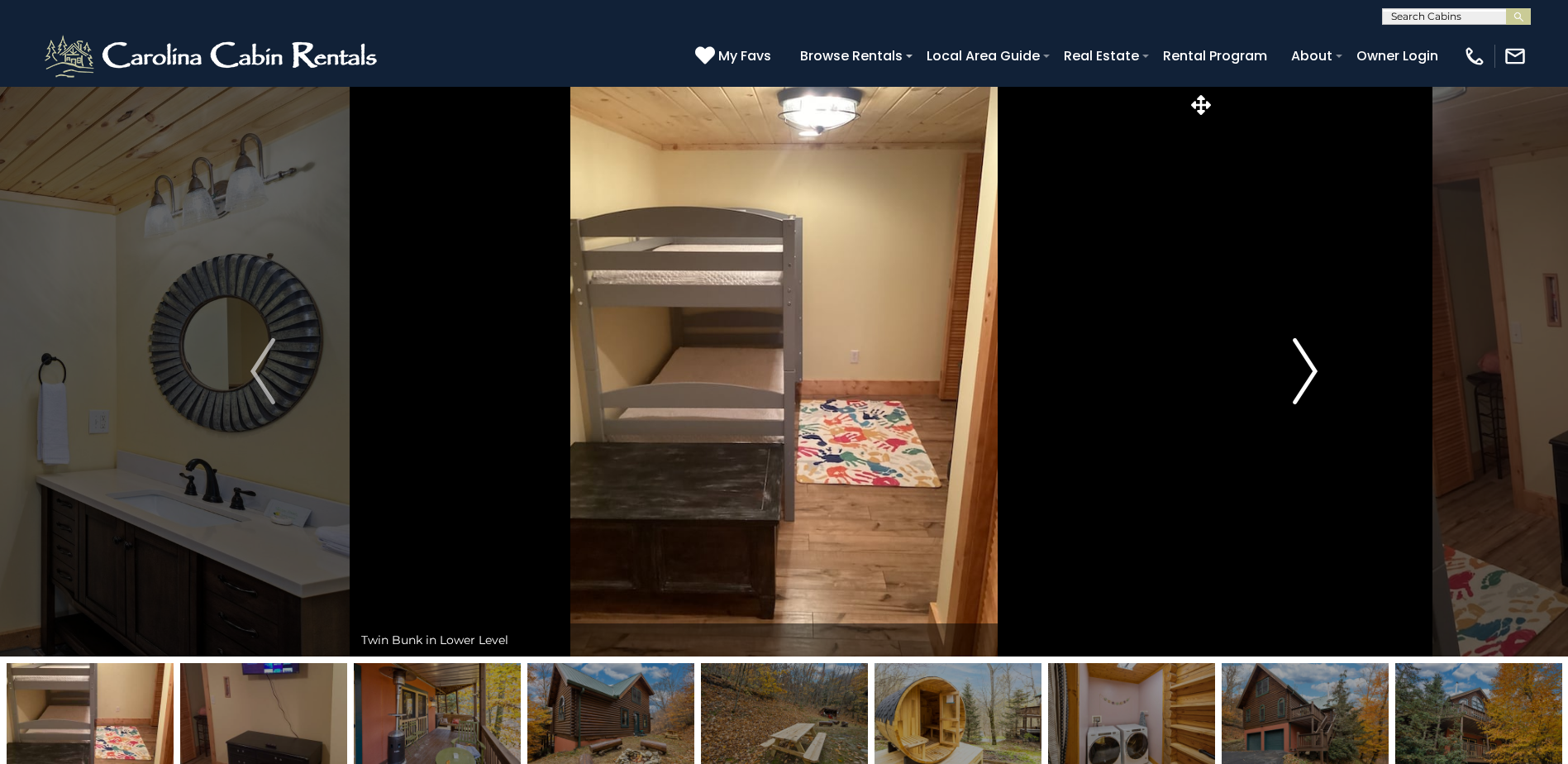
click at [1312, 367] on img "Next" at bounding box center [1305, 371] width 25 height 66
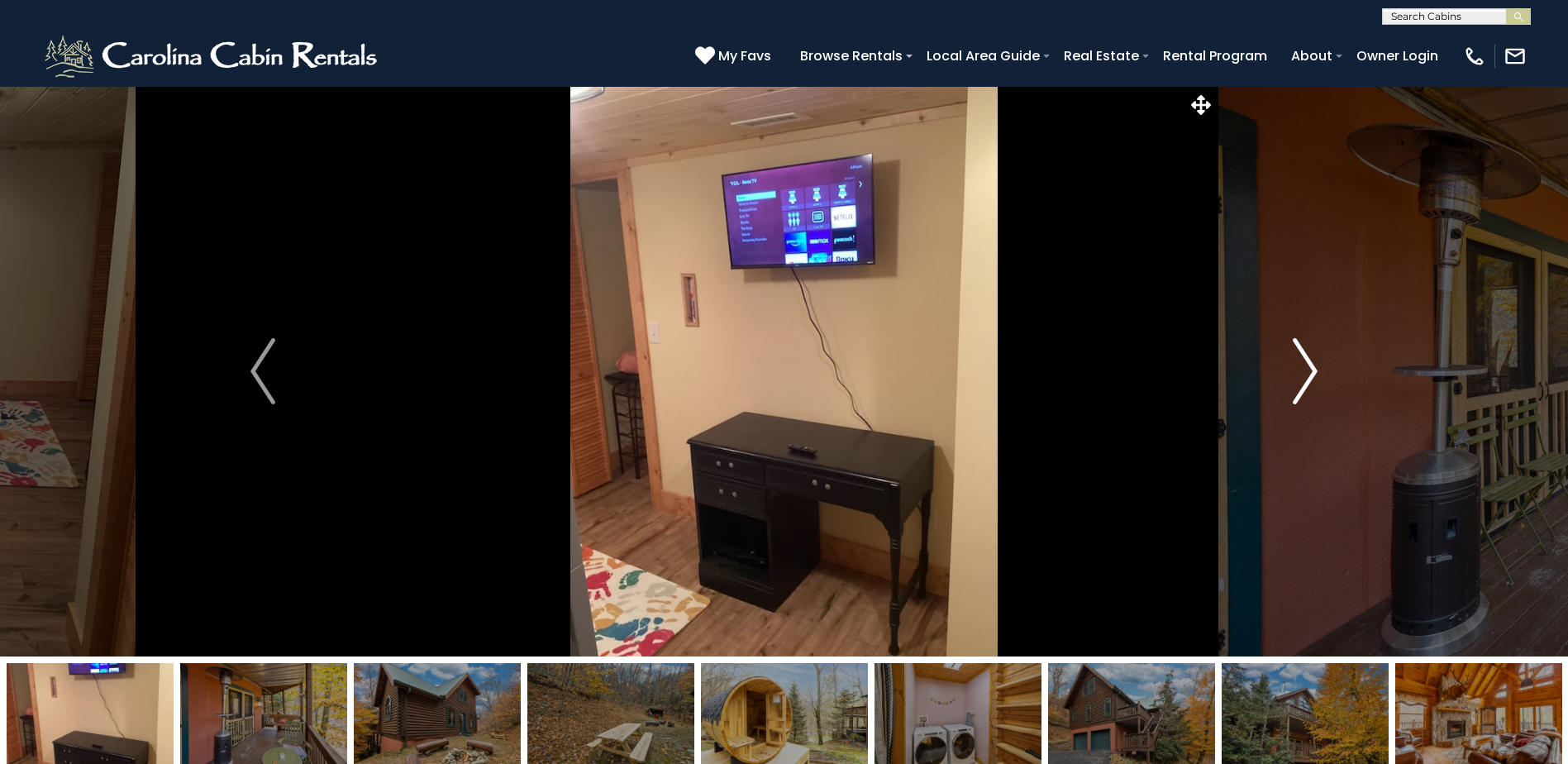
click at [1312, 367] on img "Next" at bounding box center [1305, 371] width 25 height 66
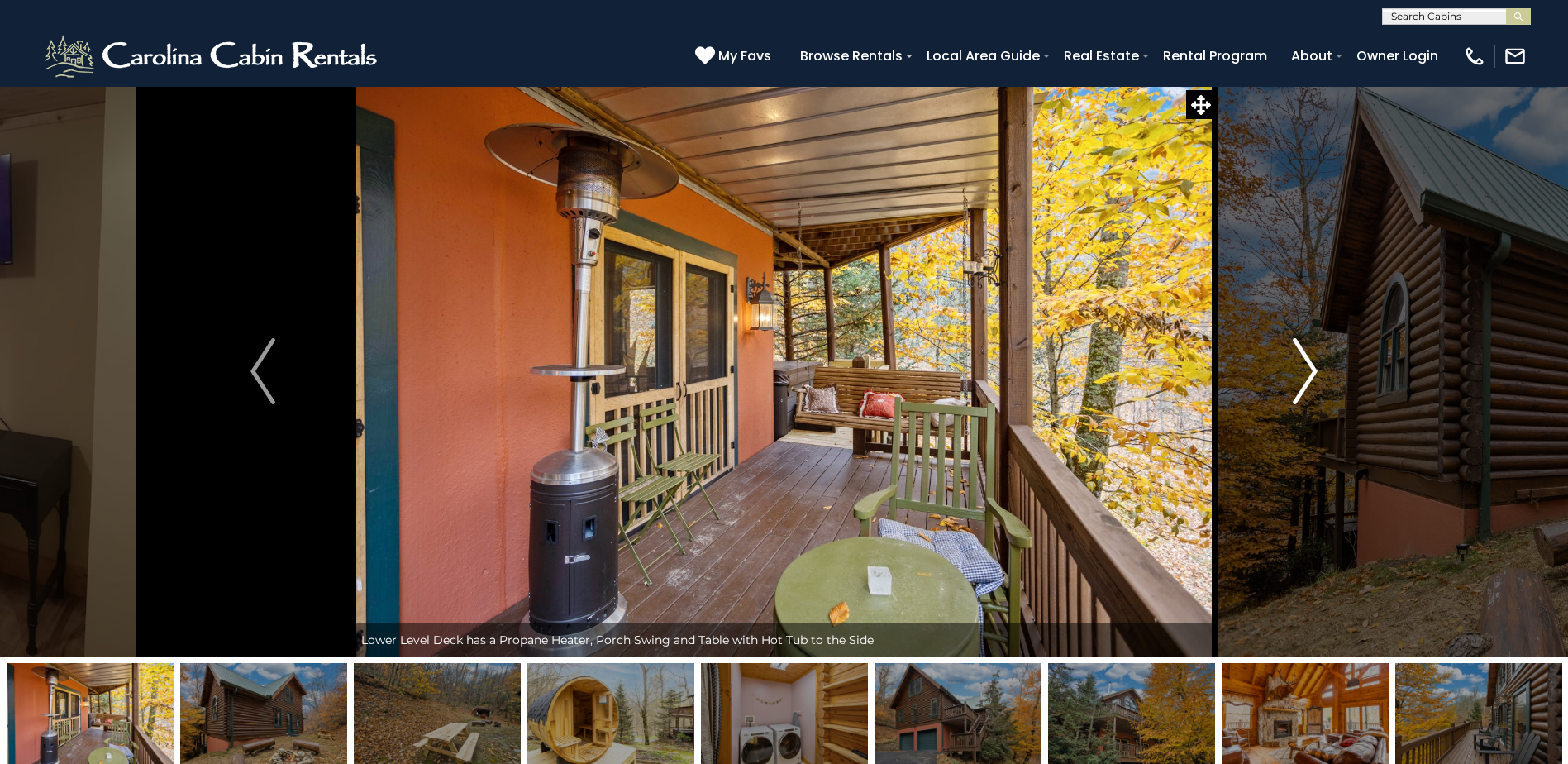
click at [1312, 367] on img "Next" at bounding box center [1305, 371] width 25 height 66
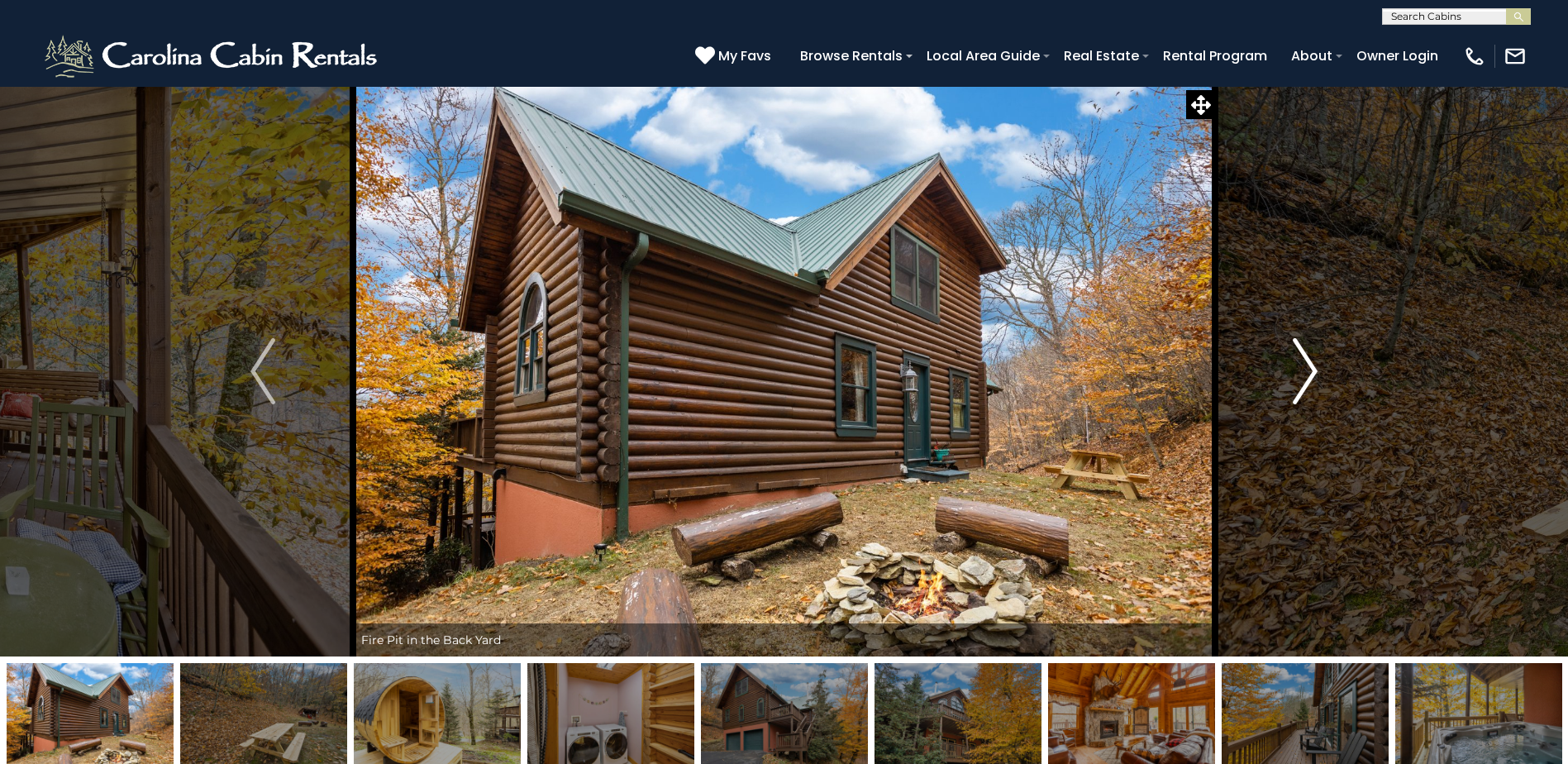
click at [1312, 367] on img "Next" at bounding box center [1305, 371] width 25 height 66
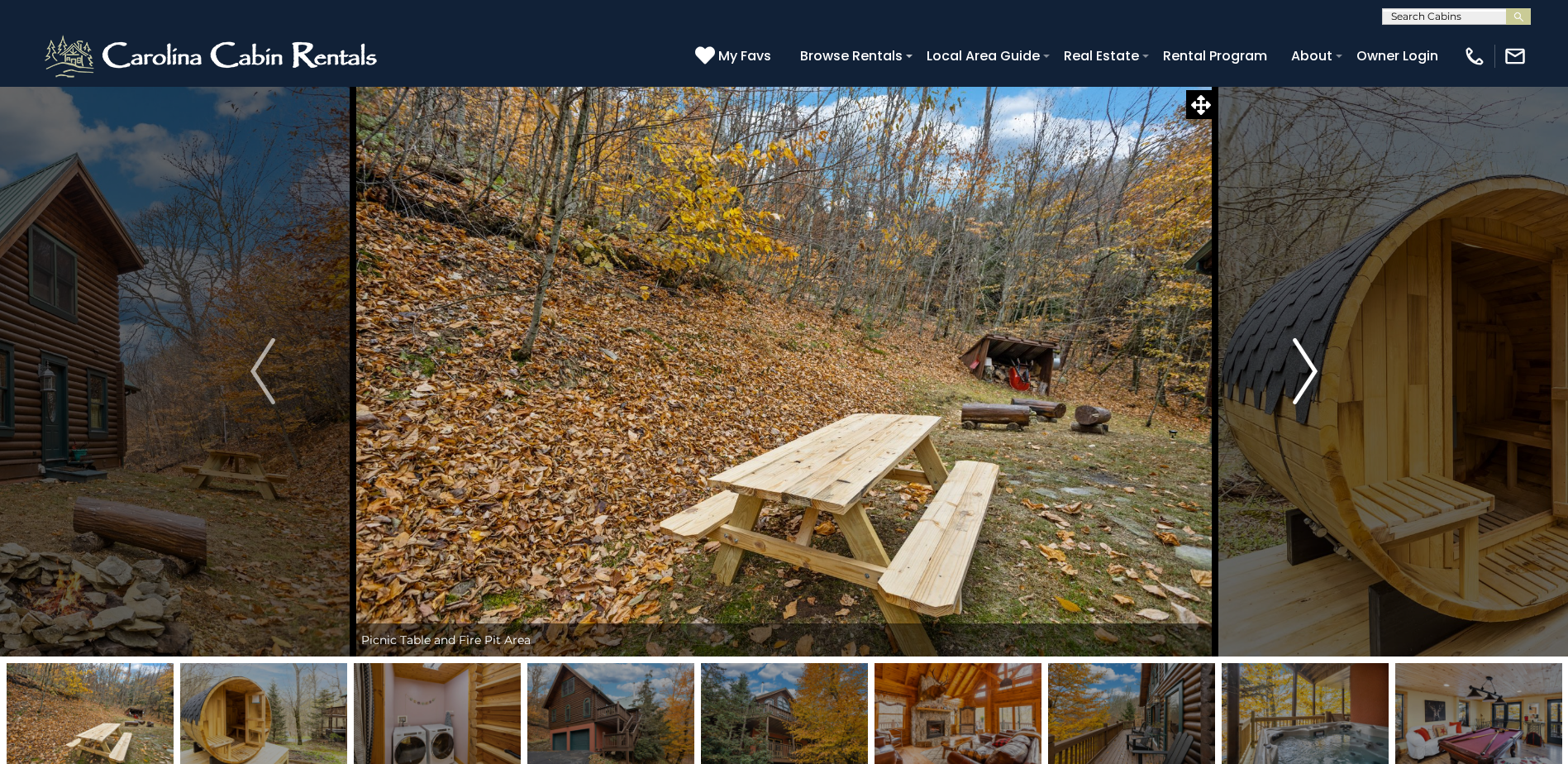
click at [1312, 367] on img "Next" at bounding box center [1305, 371] width 25 height 66
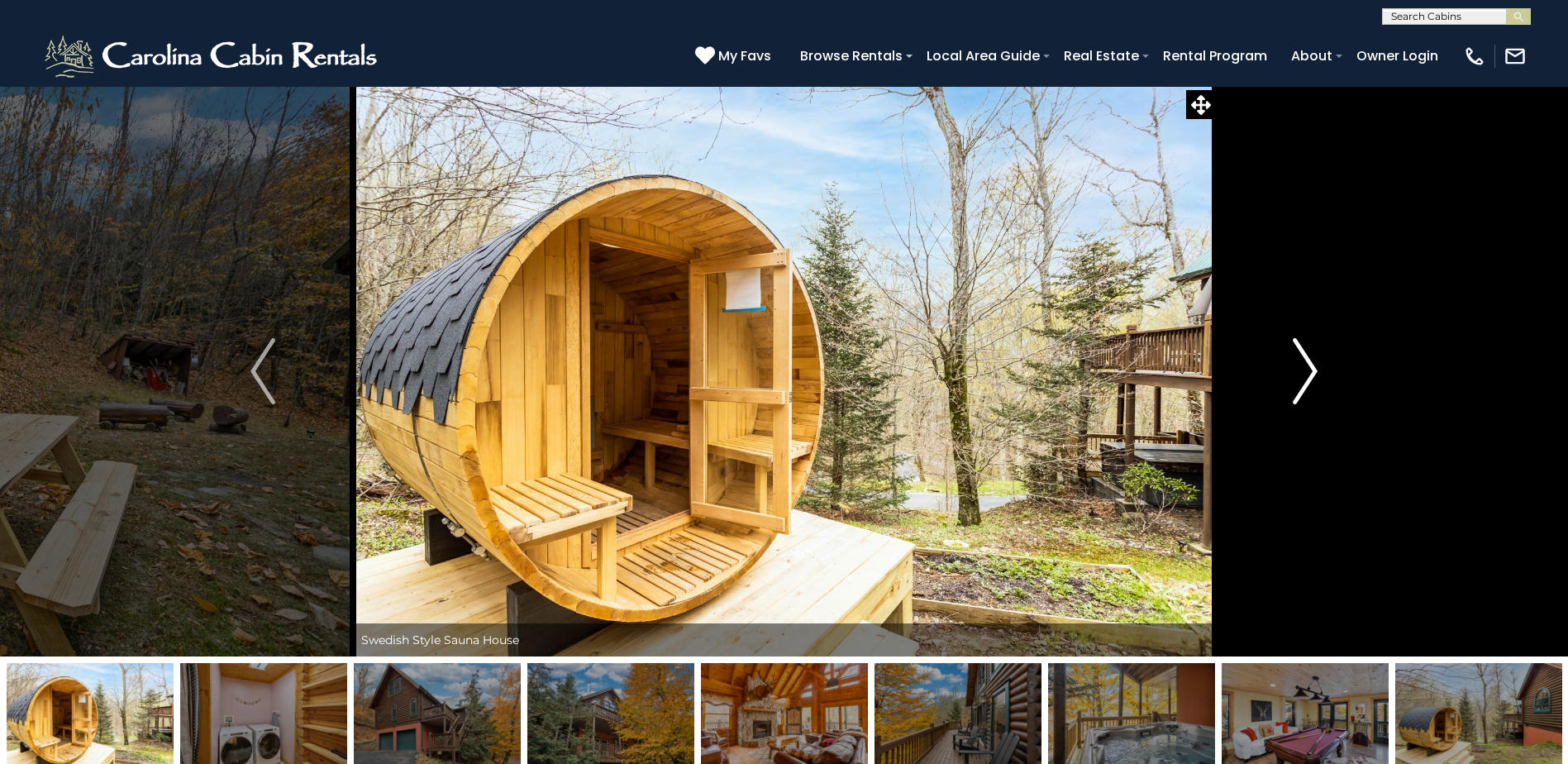
click at [1309, 369] on img "Next" at bounding box center [1305, 371] width 25 height 66
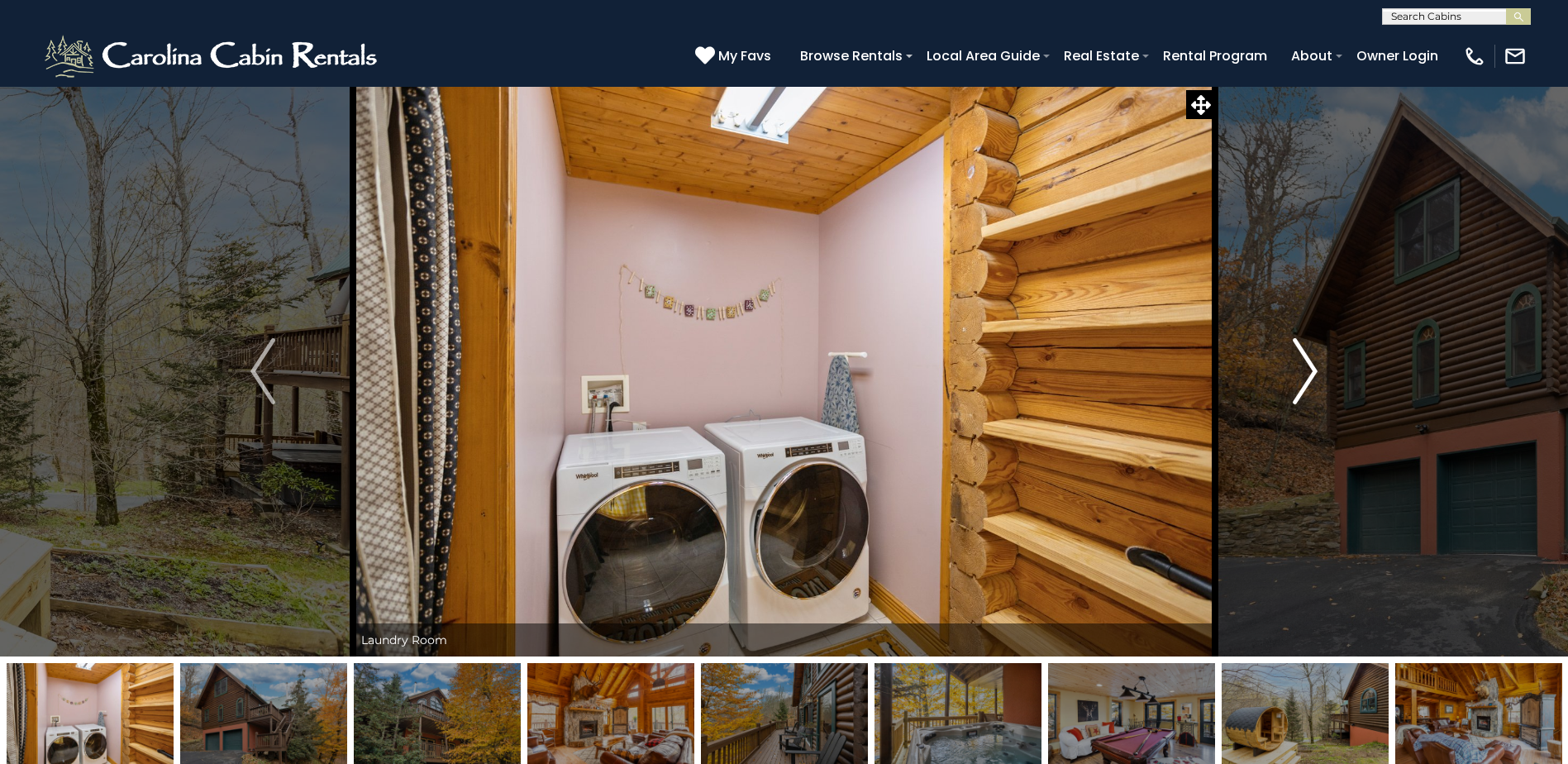
click at [1309, 369] on img "Next" at bounding box center [1305, 371] width 25 height 66
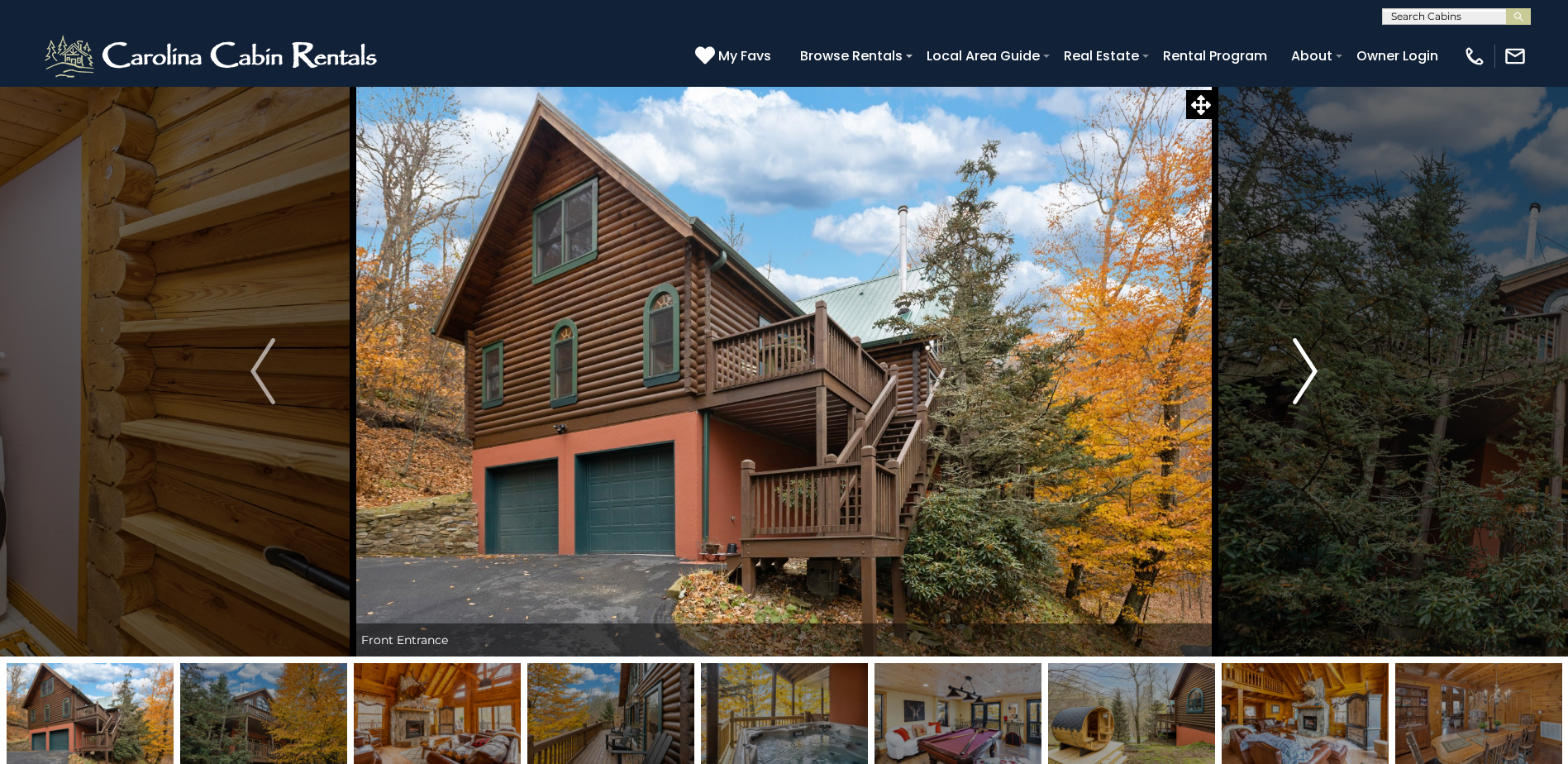
click at [1309, 369] on img "Next" at bounding box center [1305, 371] width 25 height 66
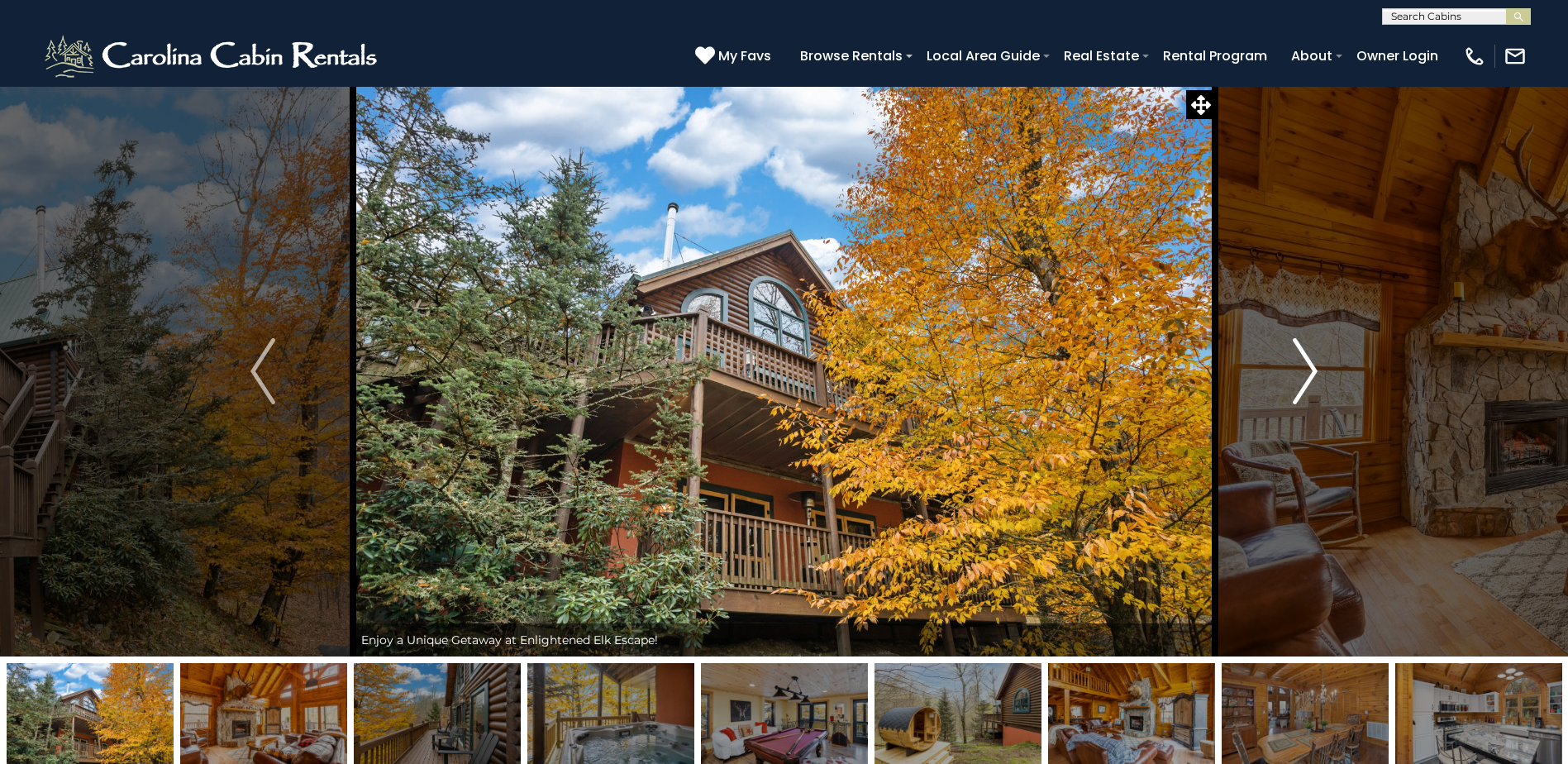
click at [1309, 369] on img "Next" at bounding box center [1305, 371] width 25 height 66
